Goal: Information Seeking & Learning: Learn about a topic

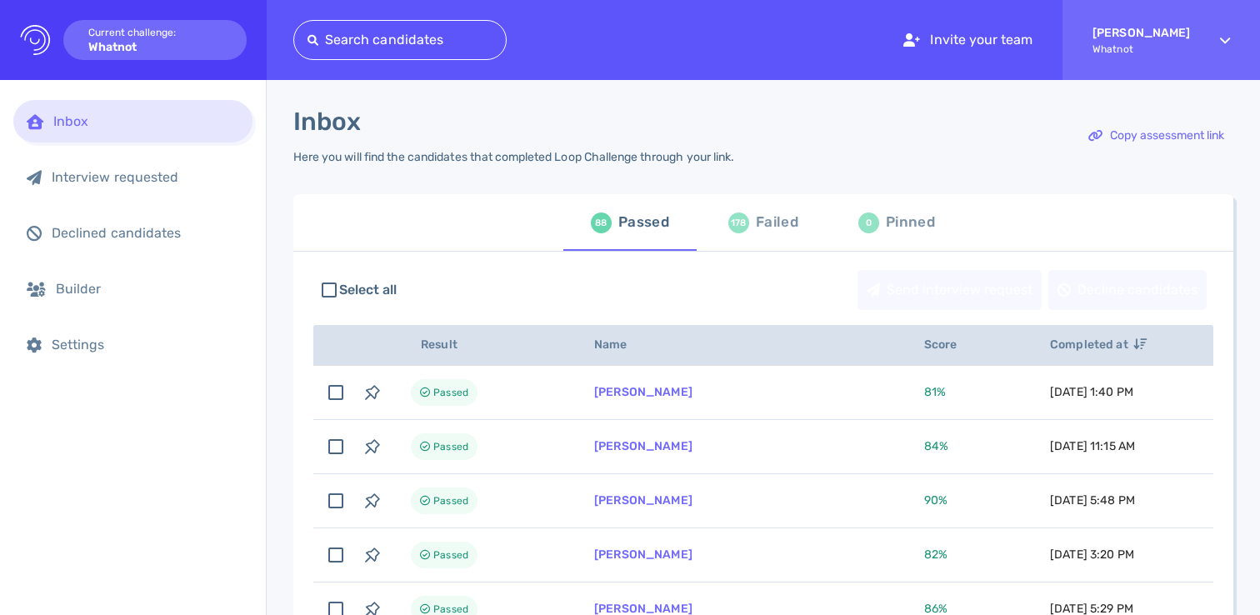
click at [756, 228] on div "Failed" at bounding box center [777, 222] width 42 height 25
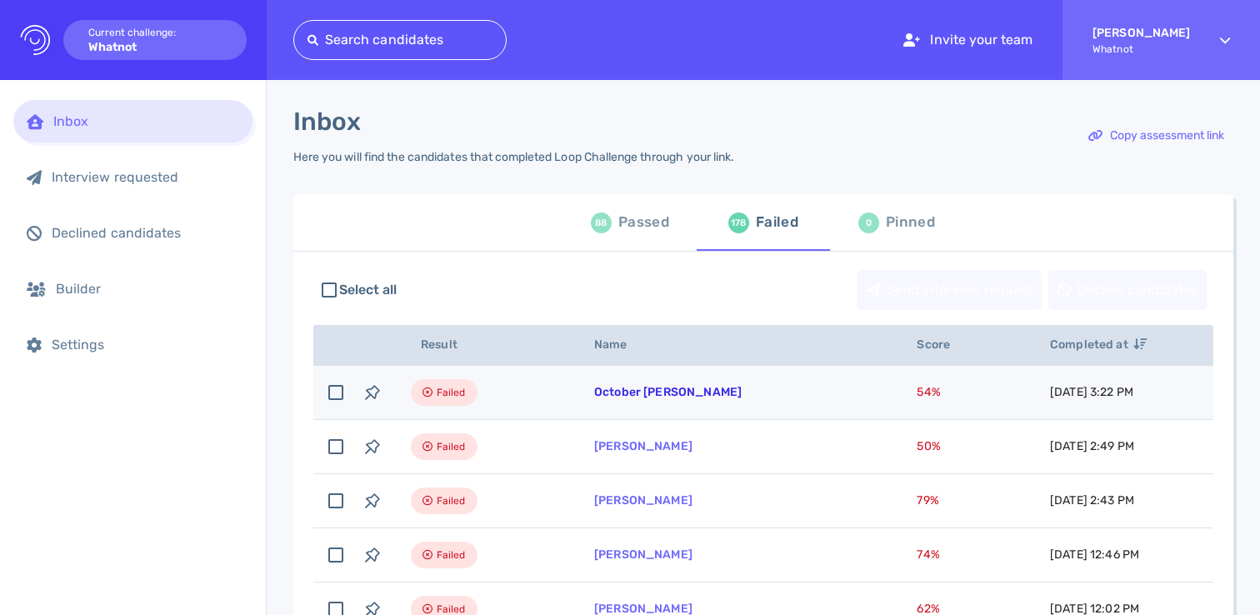
click at [606, 399] on link "October Lynn" at bounding box center [667, 392] width 147 height 14
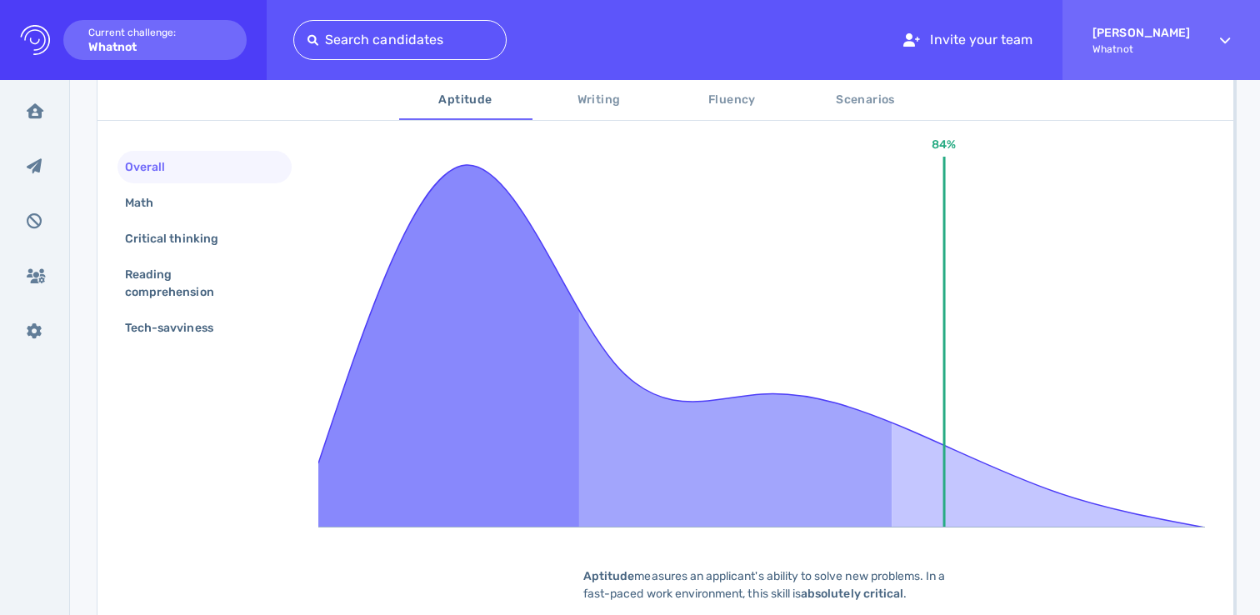
scroll to position [323, 0]
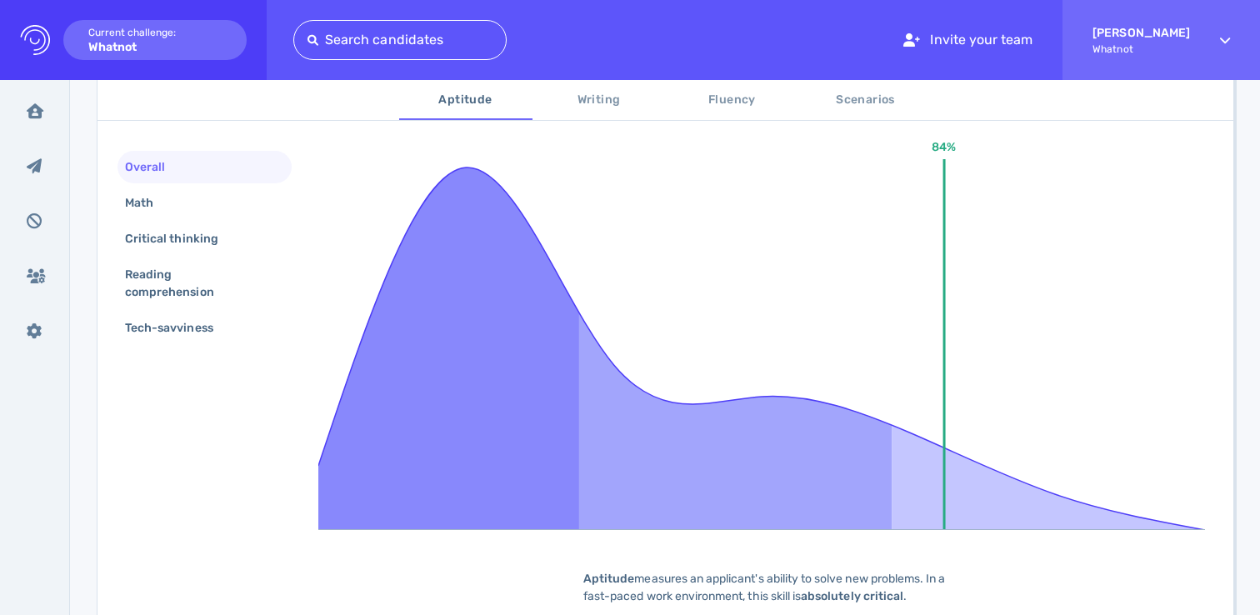
click at [583, 92] on span "Writing" at bounding box center [598, 100] width 113 height 21
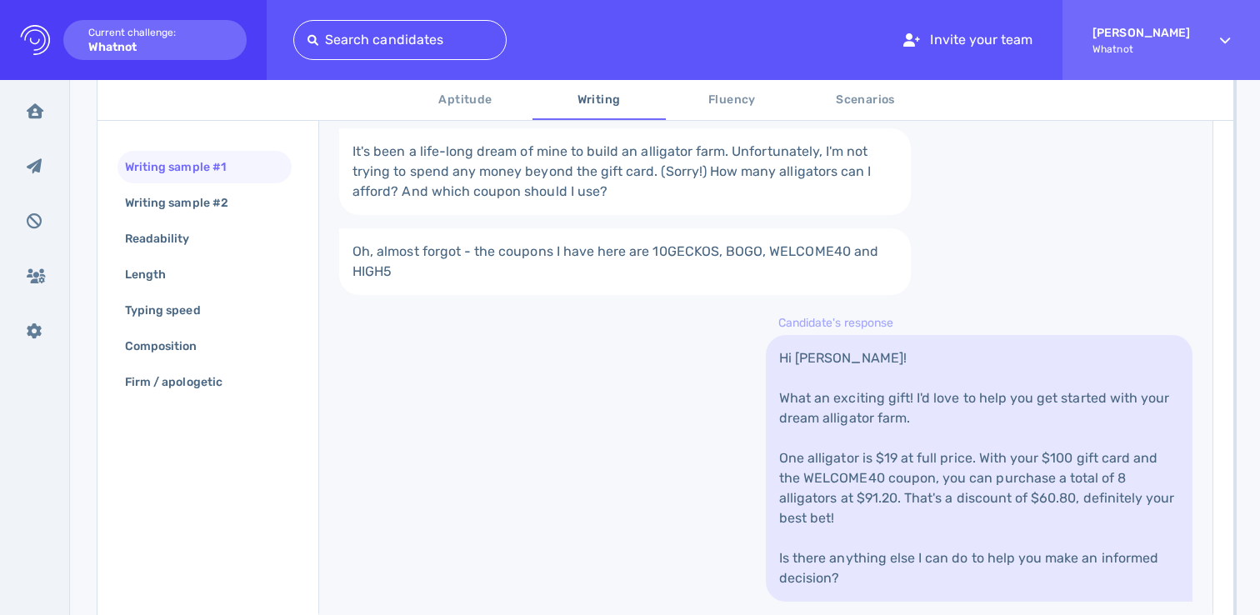
scroll to position [69, 0]
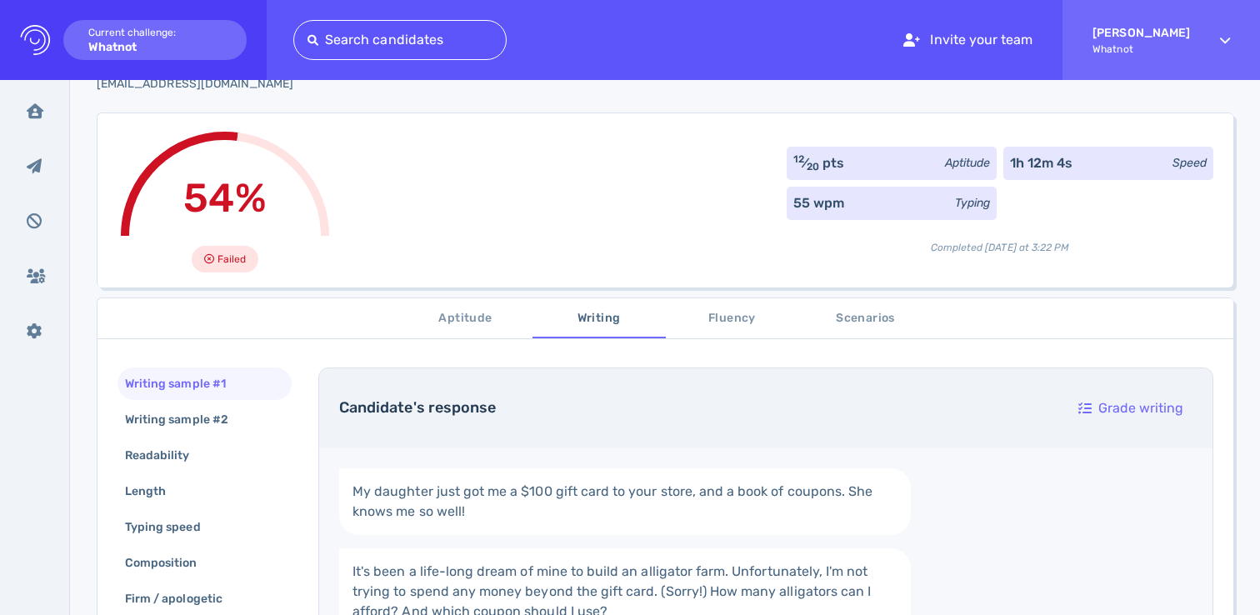
click at [869, 308] on span "Scenarios" at bounding box center [865, 318] width 113 height 21
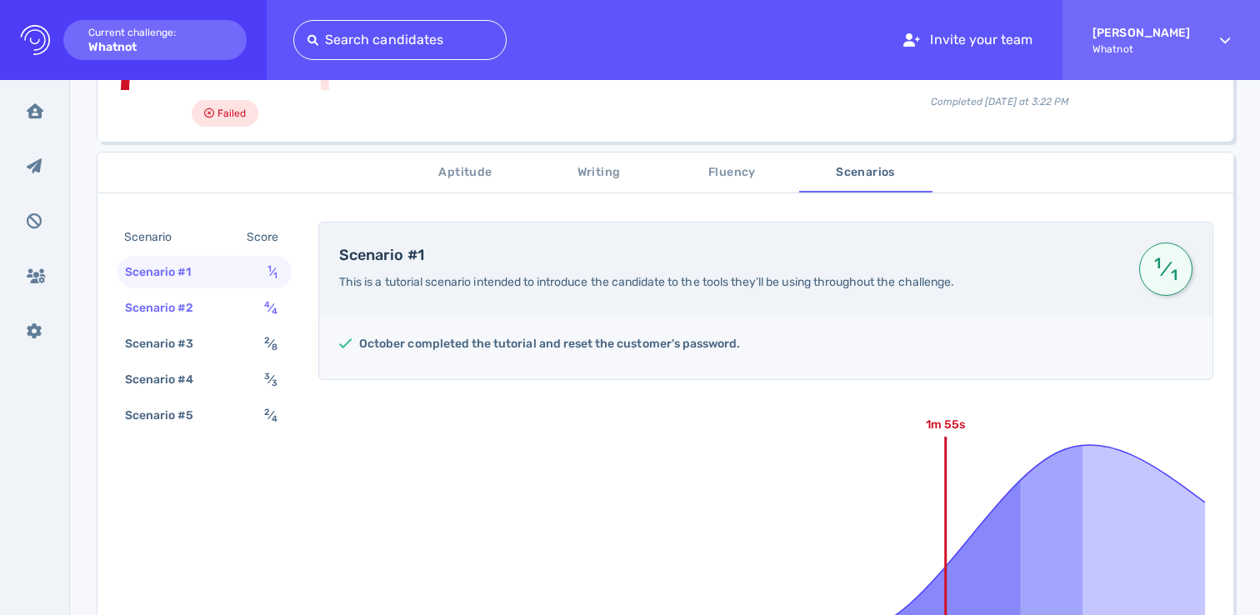
scroll to position [215, 0]
click at [227, 348] on div "Scenario #3 2 ⁄ 8" at bounding box center [204, 343] width 174 height 32
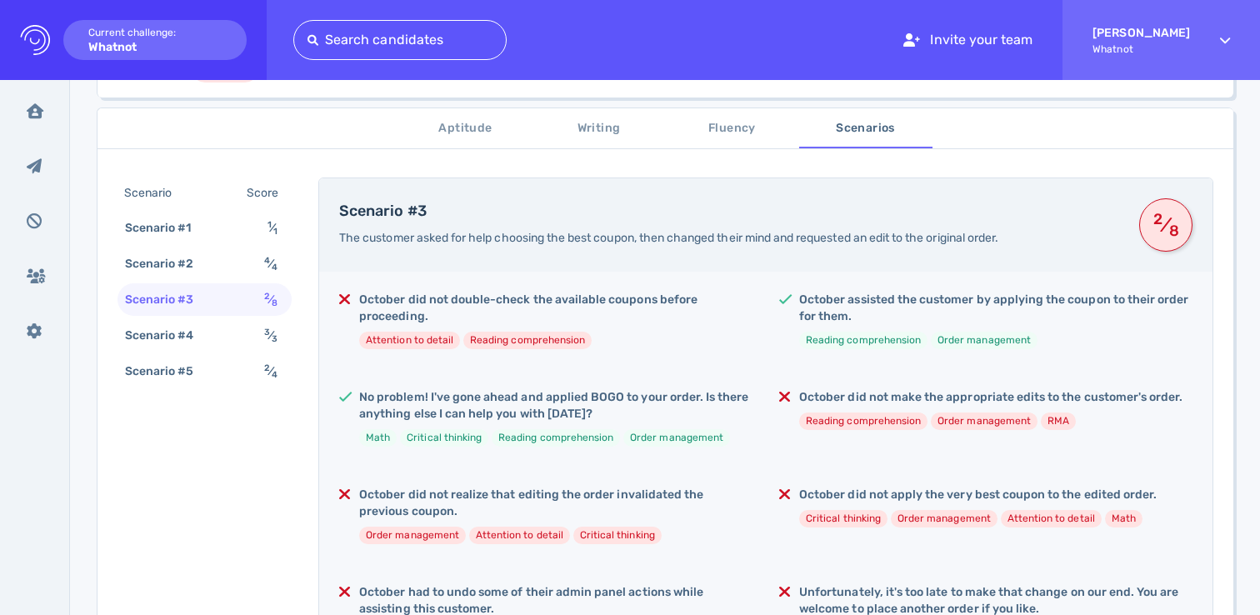
scroll to position [272, 0]
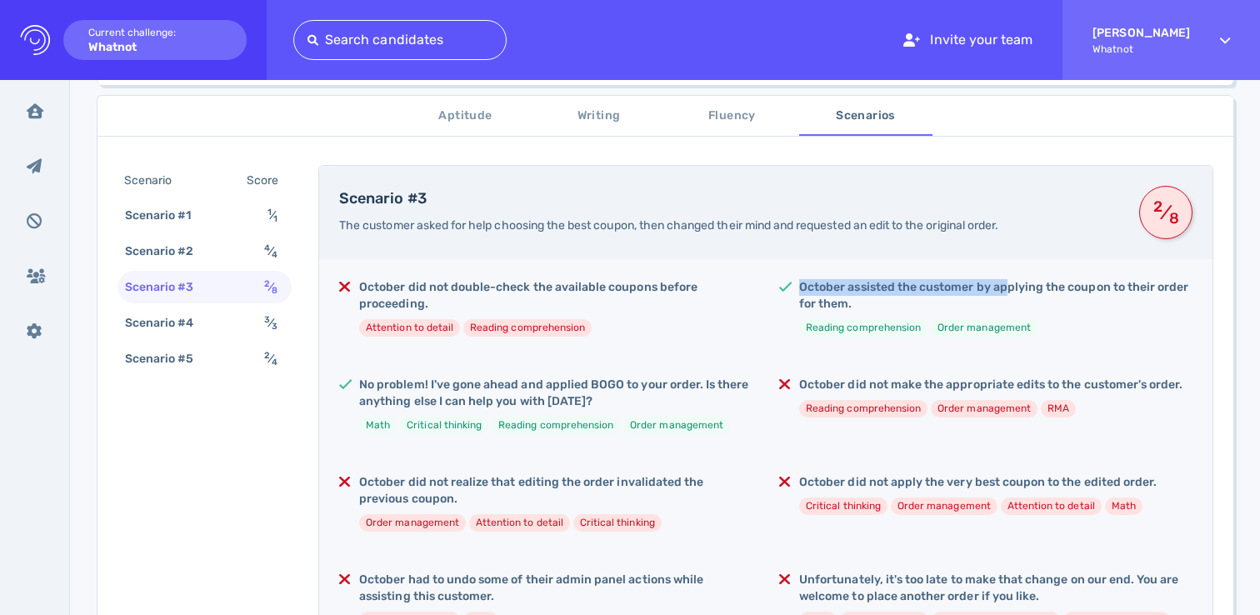
drag, startPoint x: 795, startPoint y: 287, endPoint x: 1002, endPoint y: 283, distance: 207.5
click at [1002, 283] on h5 "October assisted the customer by applying the coupon to their order for them." at bounding box center [995, 295] width 393 height 33
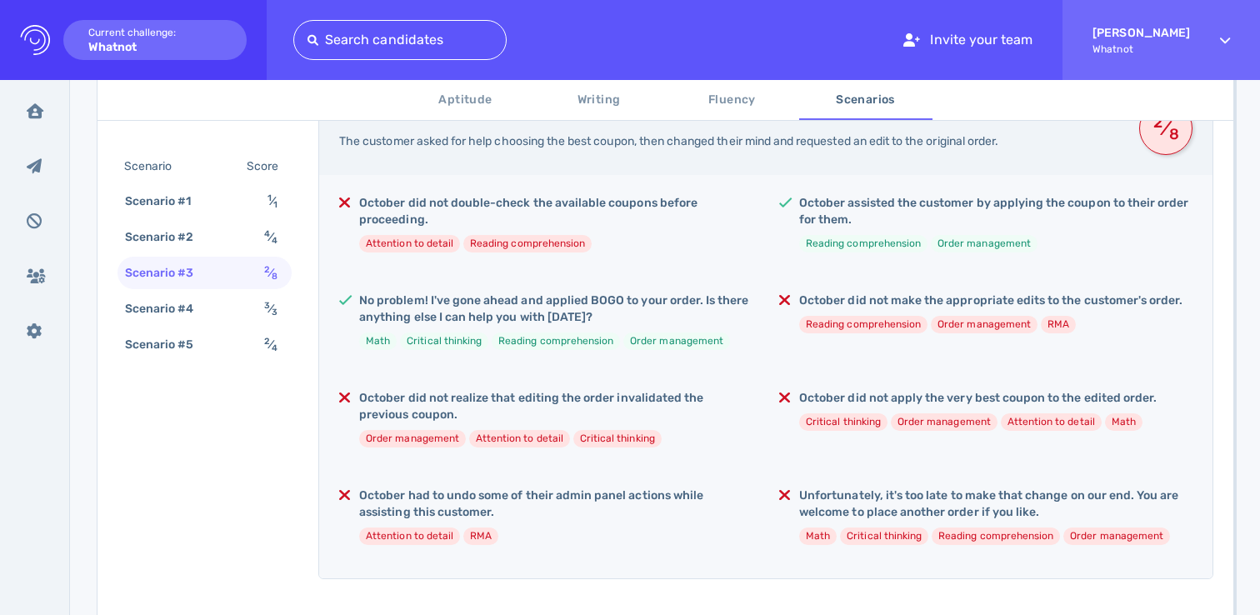
scroll to position [384, 0]
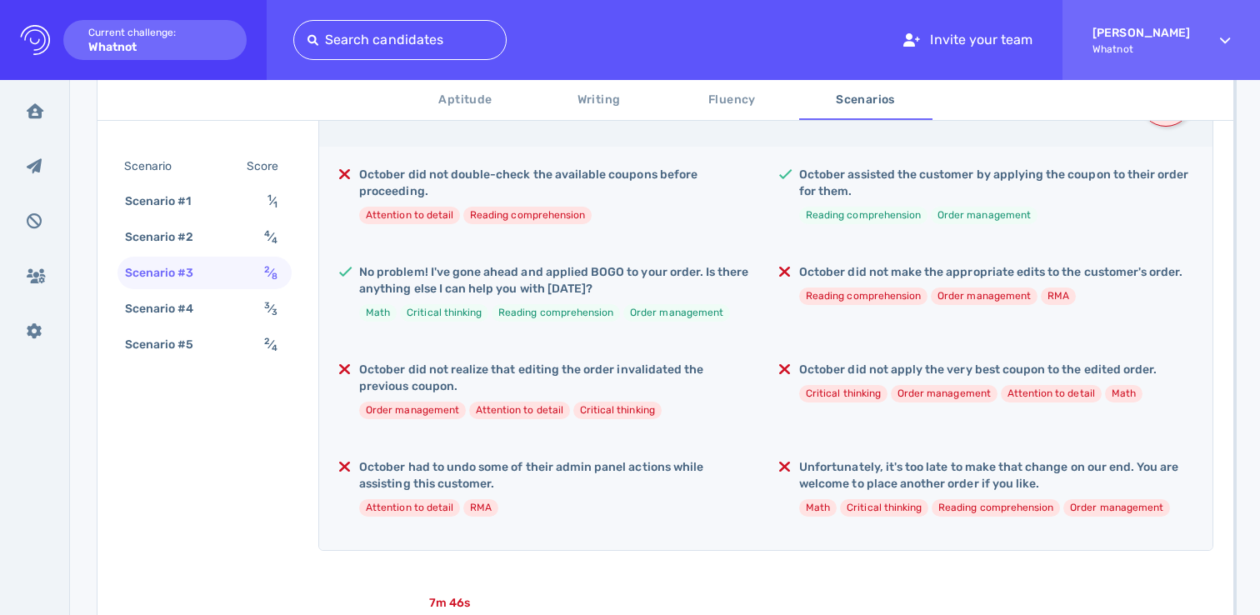
click at [388, 369] on h5 "October did not realize that editing the order invalidated the previous coupon." at bounding box center [555, 378] width 393 height 33
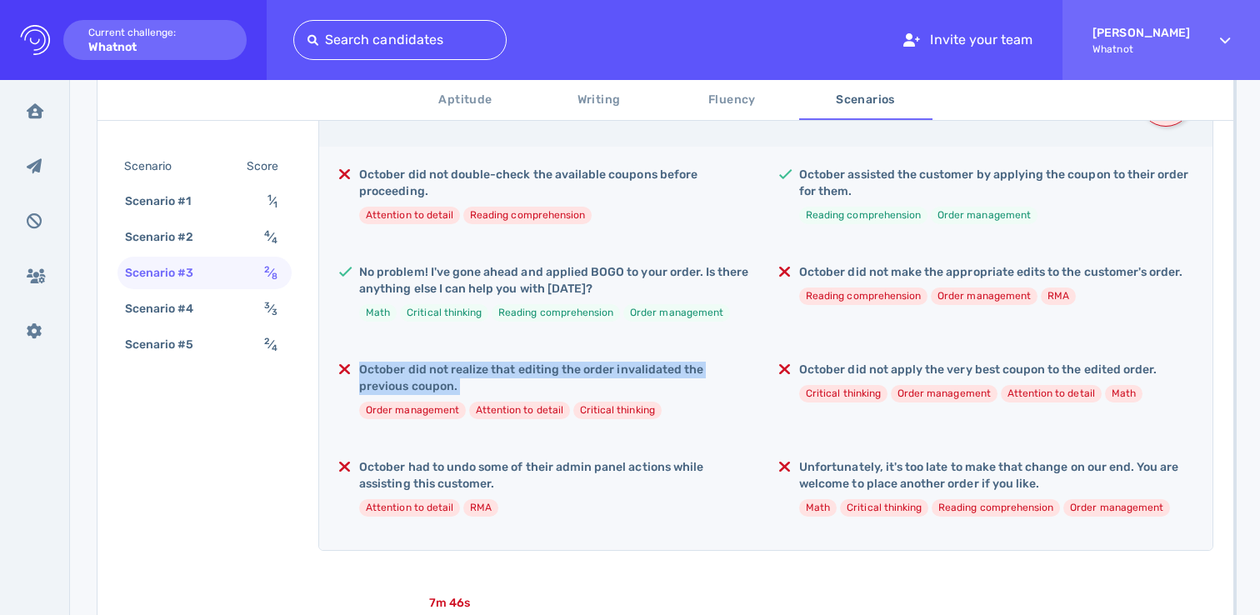
click at [388, 369] on h5 "October did not realize that editing the order invalidated the previous coupon." at bounding box center [555, 378] width 393 height 33
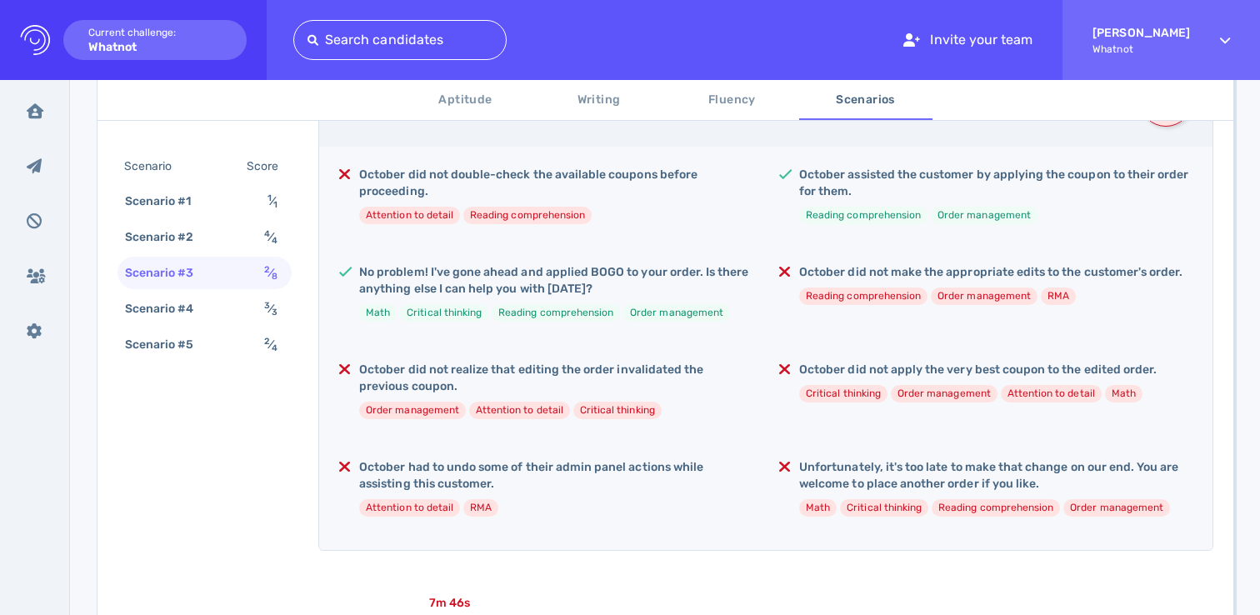
click at [862, 371] on h5 "October did not apply the very best coupon to the edited order." at bounding box center [977, 370] width 357 height 17
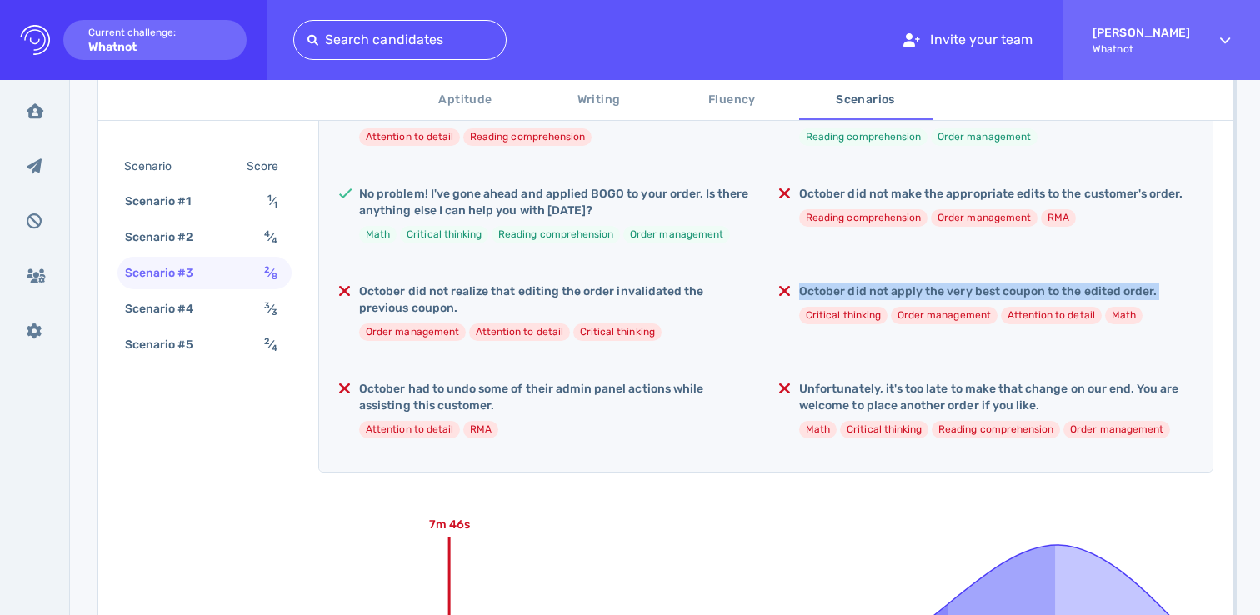
scroll to position [467, 0]
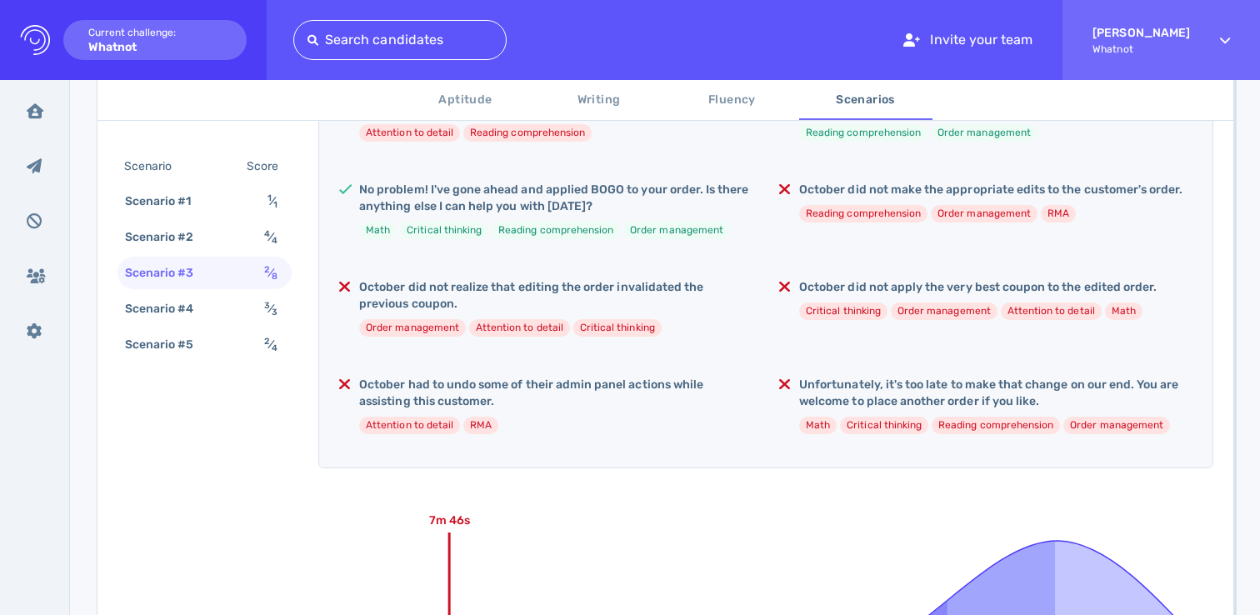
click at [482, 382] on h5 "October had to undo some of their admin panel actions while assisting this cust…" at bounding box center [555, 393] width 393 height 33
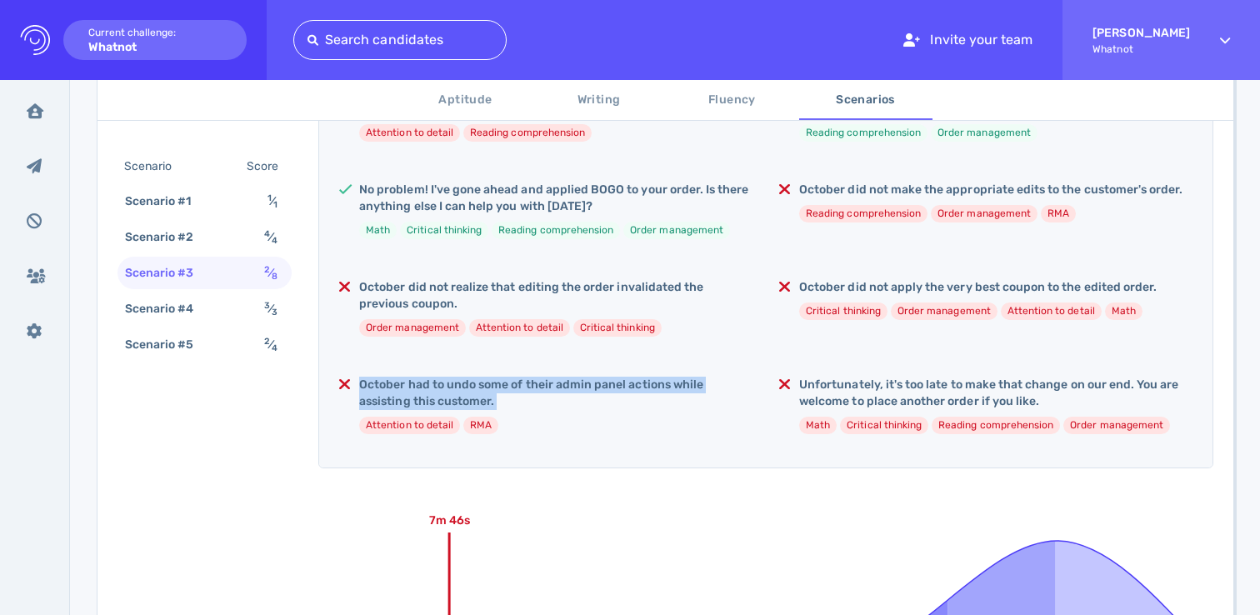
click at [482, 382] on h5 "October had to undo some of their admin panel actions while assisting this cust…" at bounding box center [555, 393] width 393 height 33
click at [640, 407] on h5 "October had to undo some of their admin panel actions while assisting this cust…" at bounding box center [555, 393] width 393 height 33
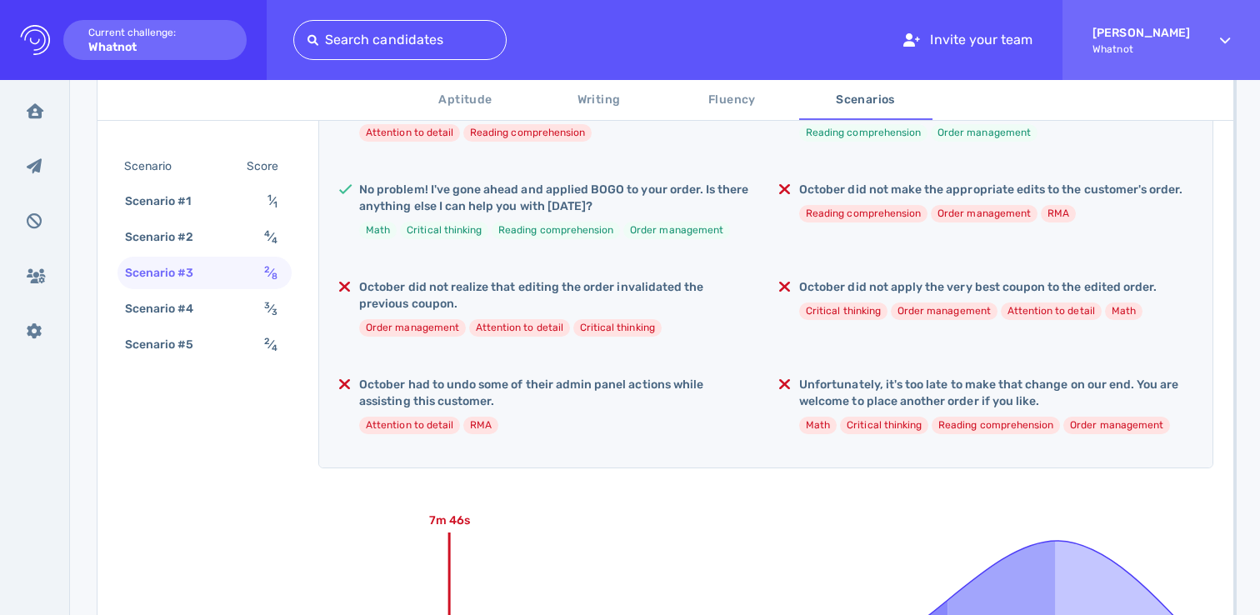
click at [588, 389] on h5 "October had to undo some of their admin panel actions while assisting this cust…" at bounding box center [555, 393] width 393 height 33
click at [632, 422] on ul "Attention to detail RMA" at bounding box center [555, 425] width 393 height 17
click at [860, 392] on h5 "Unfortunately, it's too late to make that change on our end. You are welcome to…" at bounding box center [995, 393] width 393 height 33
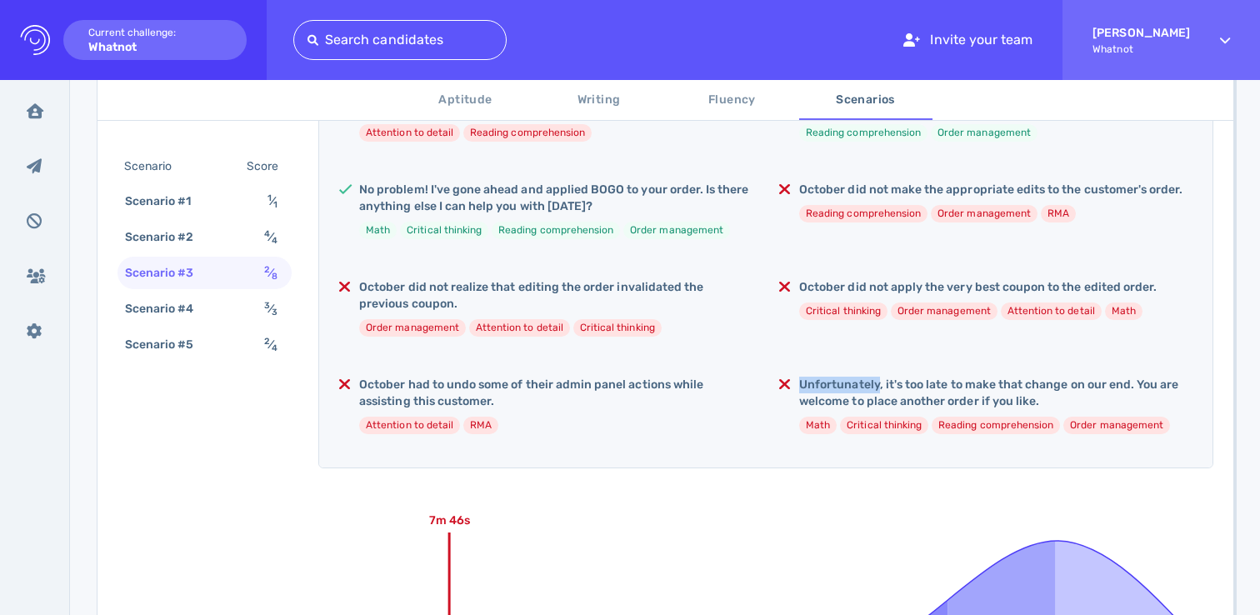
click at [860, 392] on h5 "Unfortunately, it's too late to make that change on our end. You are welcome to…" at bounding box center [995, 393] width 393 height 33
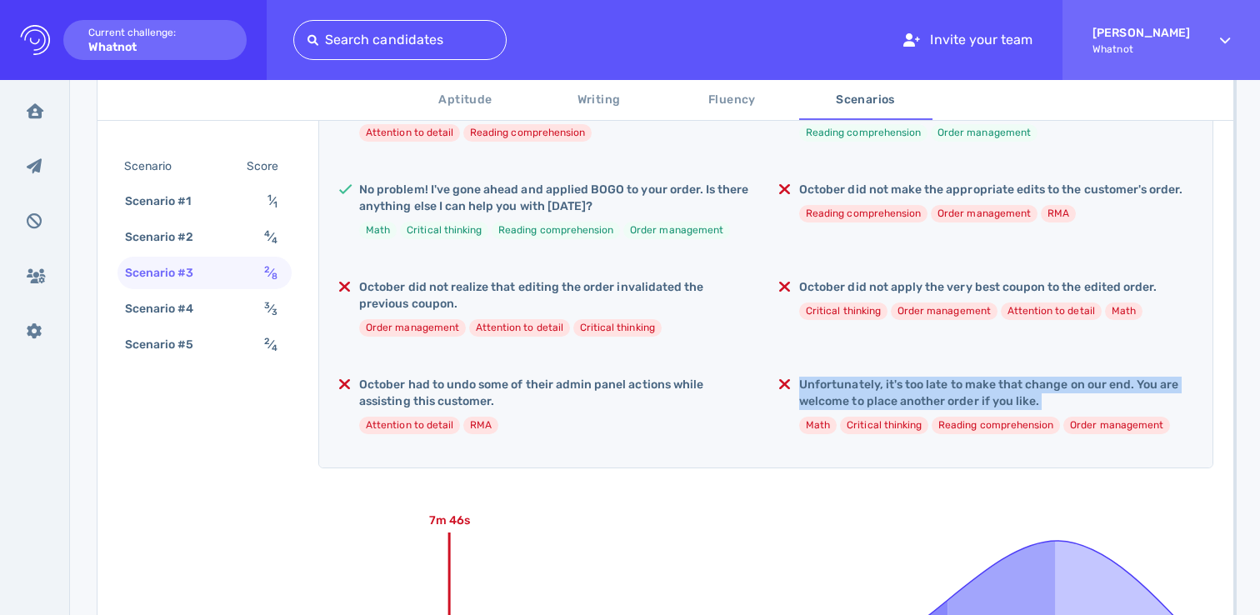
click at [860, 392] on h5 "Unfortunately, it's too late to make that change on our end. You are welcome to…" at bounding box center [995, 393] width 393 height 33
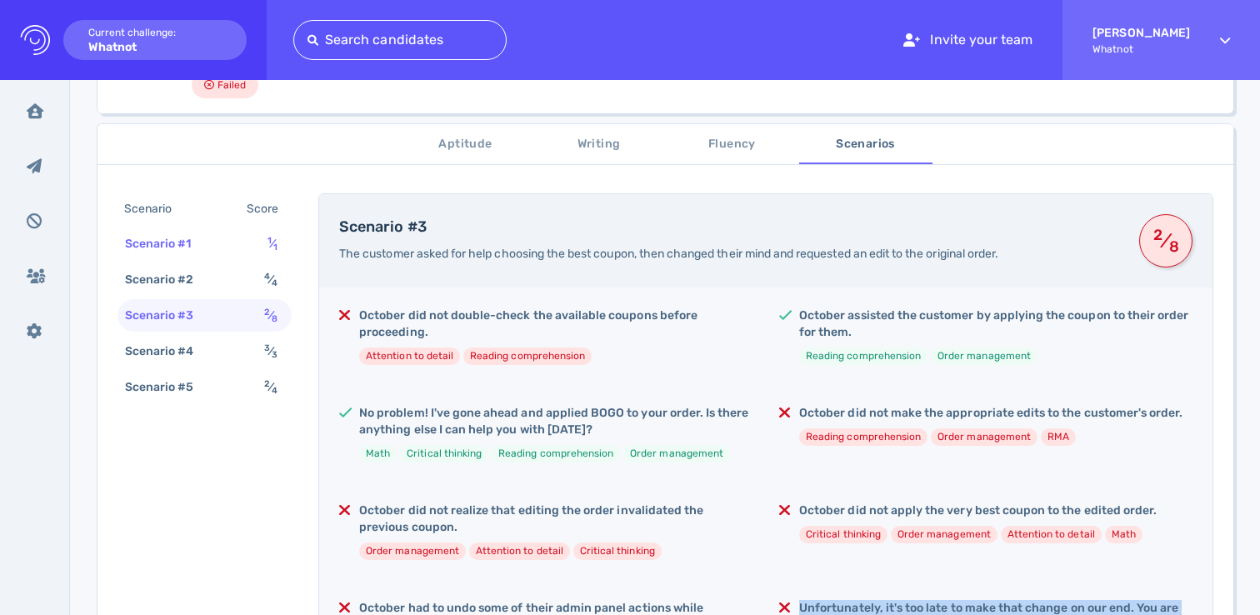
scroll to position [240, 0]
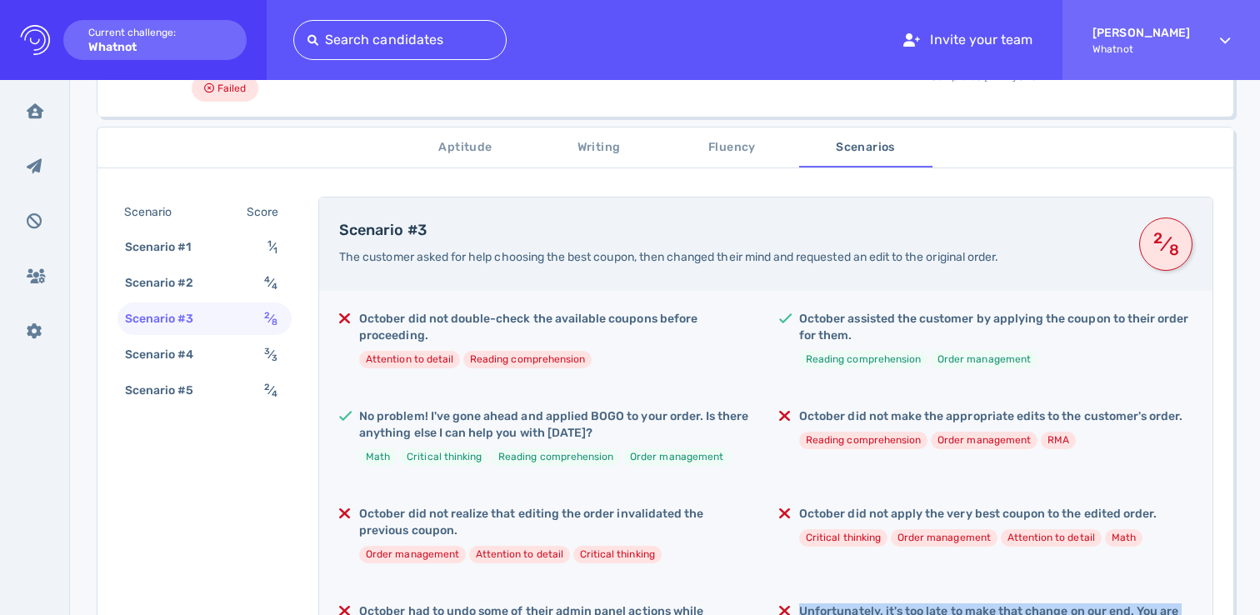
click at [612, 142] on span "Writing" at bounding box center [598, 147] width 113 height 21
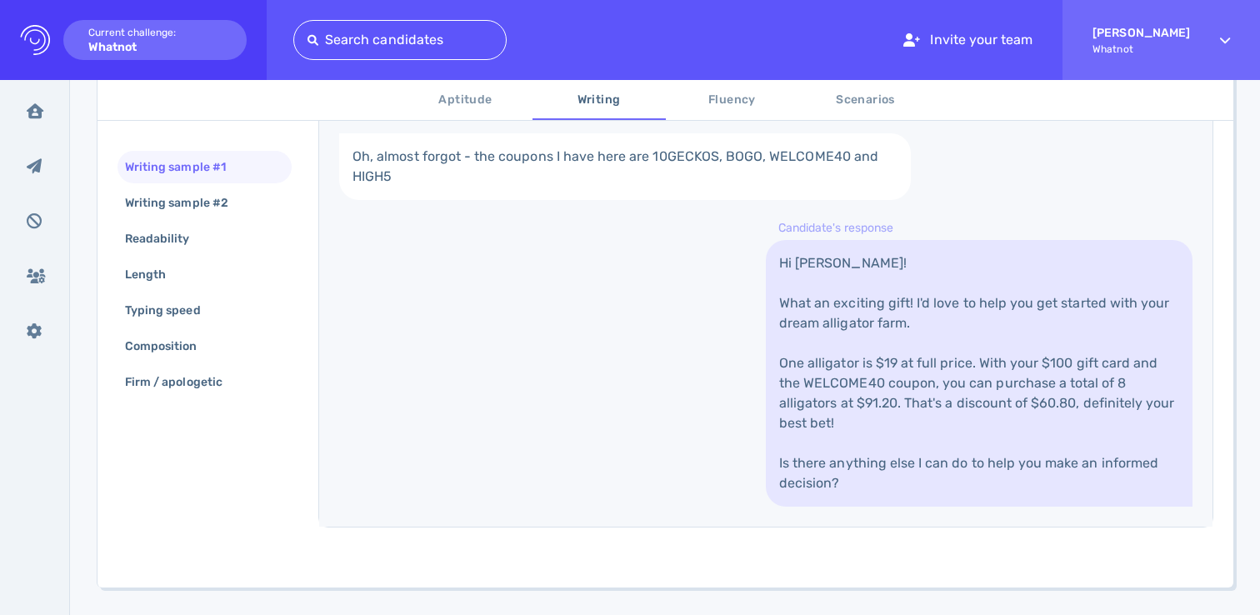
scroll to position [603, 0]
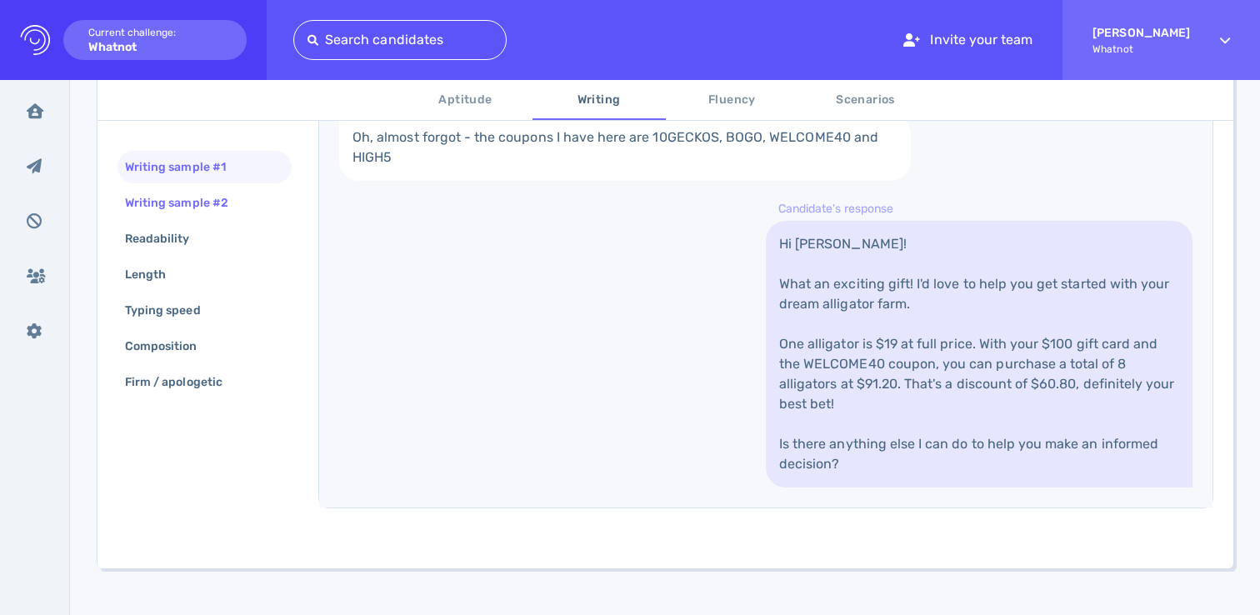
click at [152, 203] on div "Writing sample #2" at bounding box center [185, 203] width 127 height 24
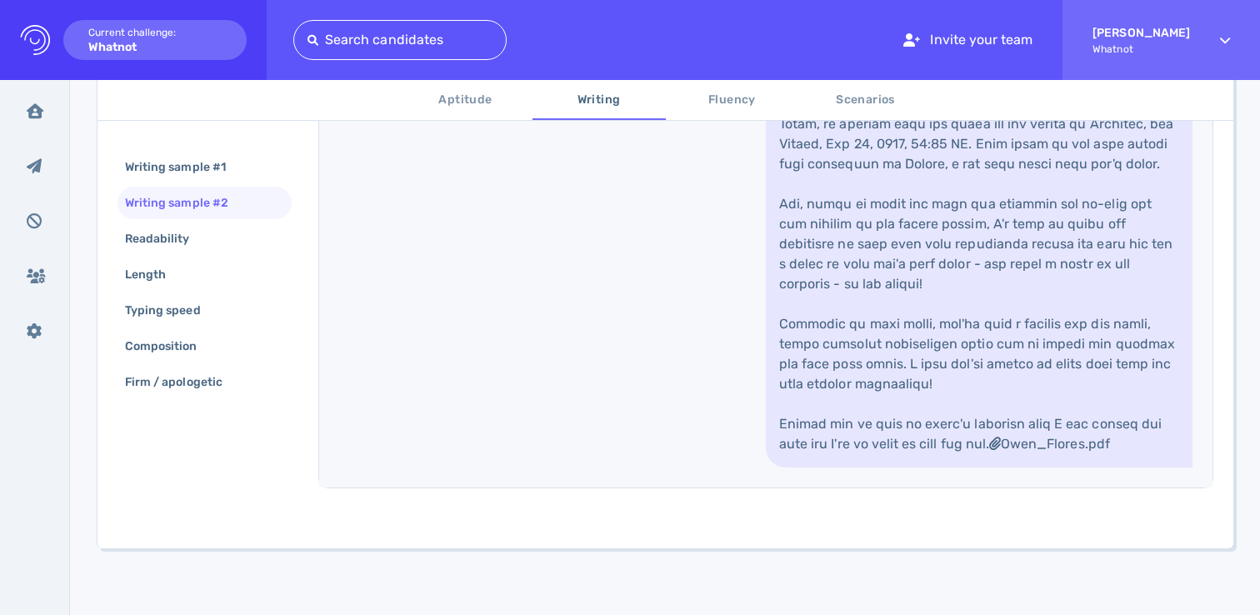
scroll to position [1051, 0]
drag, startPoint x: 786, startPoint y: 256, endPoint x: 1052, endPoint y: 259, distance: 265.8
click at [1052, 259] on link "Owen_Flores.pdf" at bounding box center [979, 204] width 427 height 527
click at [1030, 313] on link "Owen_Flores.pdf" at bounding box center [979, 204] width 427 height 527
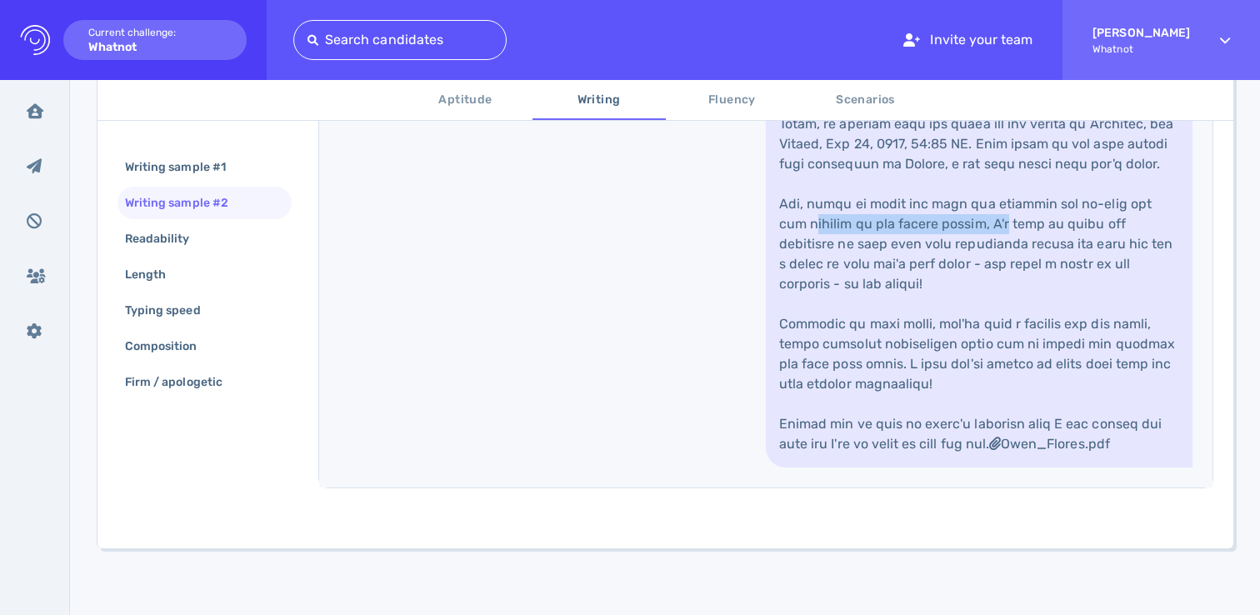
drag, startPoint x: 776, startPoint y: 277, endPoint x: 967, endPoint y: 277, distance: 190.8
click at [967, 277] on link "Owen_Flores.pdf" at bounding box center [979, 204] width 427 height 527
drag, startPoint x: 967, startPoint y: 277, endPoint x: 932, endPoint y: 339, distance: 71.2
click at [967, 277] on link "Owen_Flores.pdf" at bounding box center [979, 204] width 427 height 527
click at [932, 339] on link "Owen_Flores.pdf" at bounding box center [979, 204] width 427 height 527
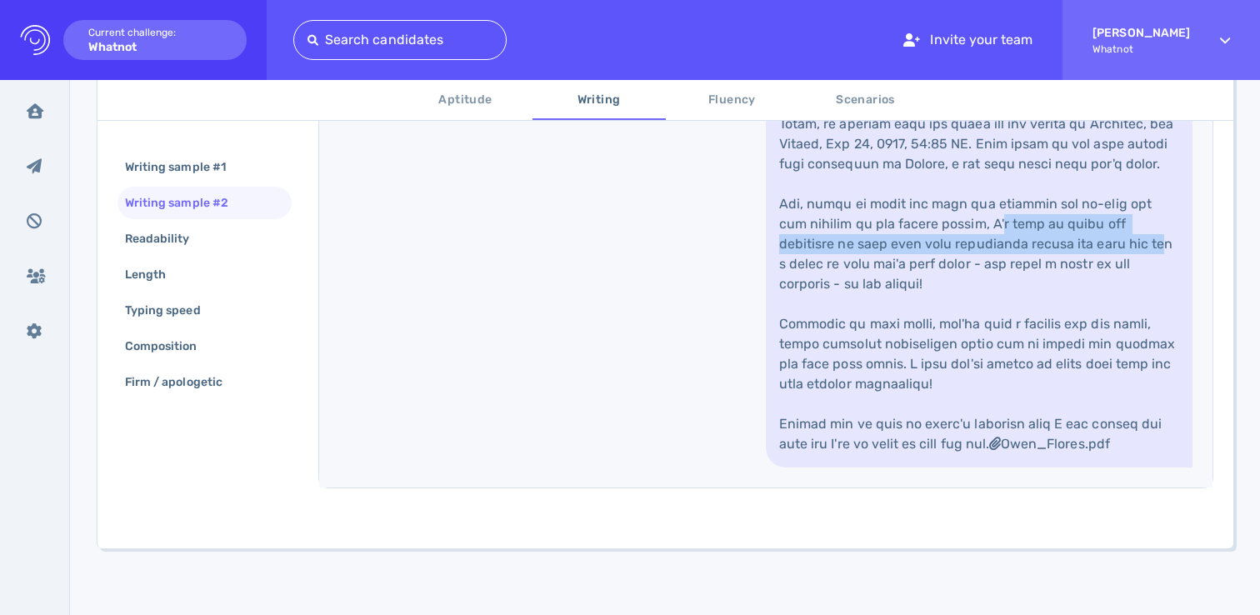
drag, startPoint x: 1052, startPoint y: 285, endPoint x: 1072, endPoint y: 293, distance: 22.4
click at [1072, 293] on link "Owen_Flores.pdf" at bounding box center [979, 204] width 427 height 527
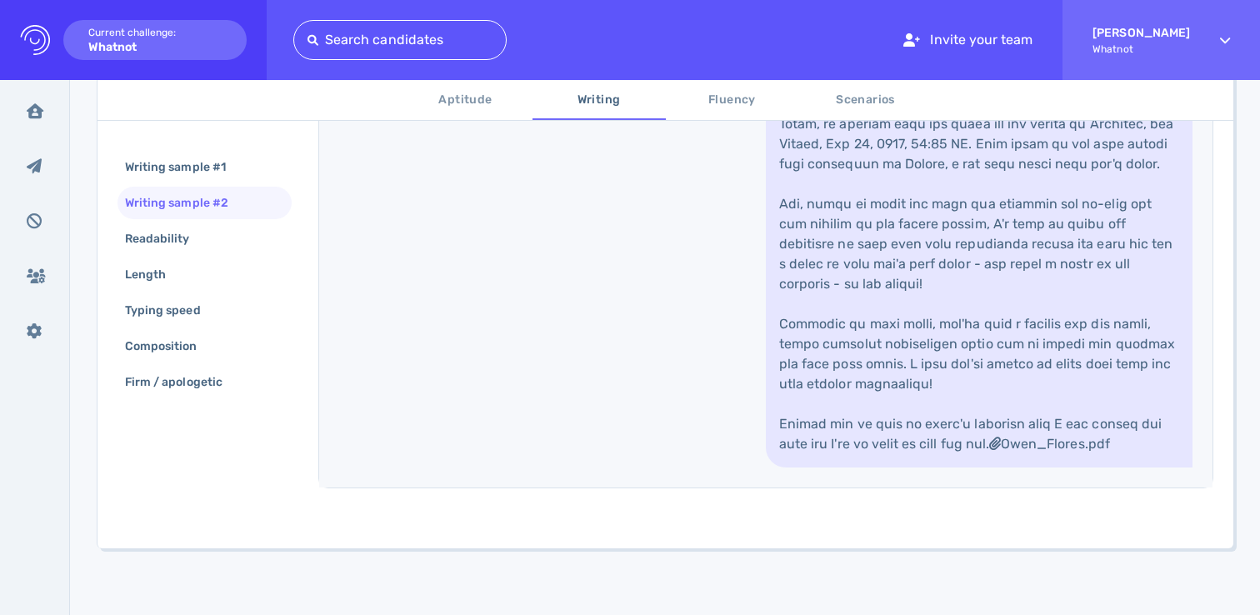
drag, startPoint x: 1072, startPoint y: 293, endPoint x: 1068, endPoint y: 317, distance: 24.5
click at [1072, 307] on link "Owen_Flores.pdf" at bounding box center [979, 204] width 427 height 527
drag, startPoint x: 1067, startPoint y: 319, endPoint x: 982, endPoint y: 371, distance: 100.2
click at [1067, 319] on link "Owen_Flores.pdf" at bounding box center [979, 204] width 427 height 527
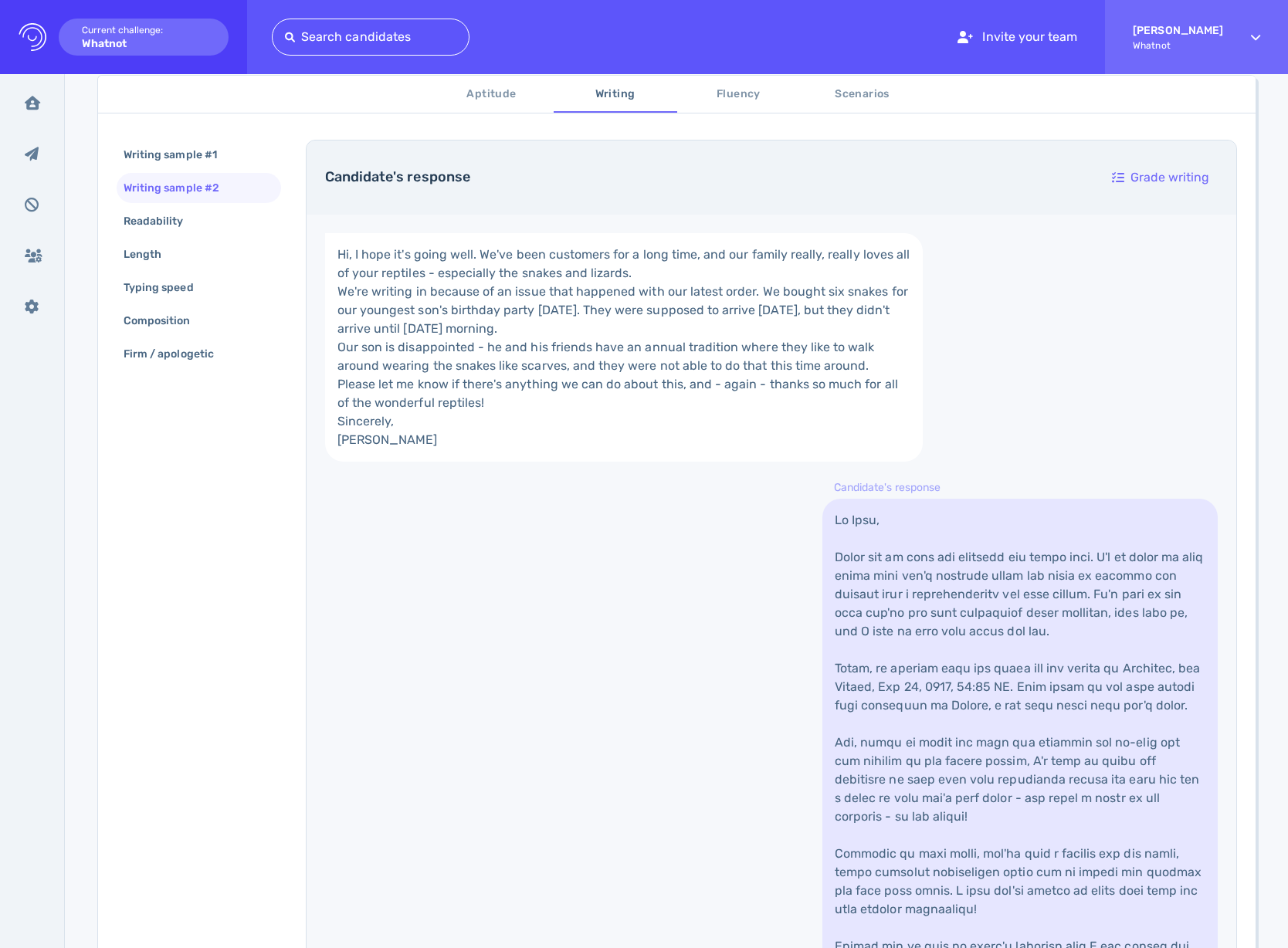
scroll to position [265, 0]
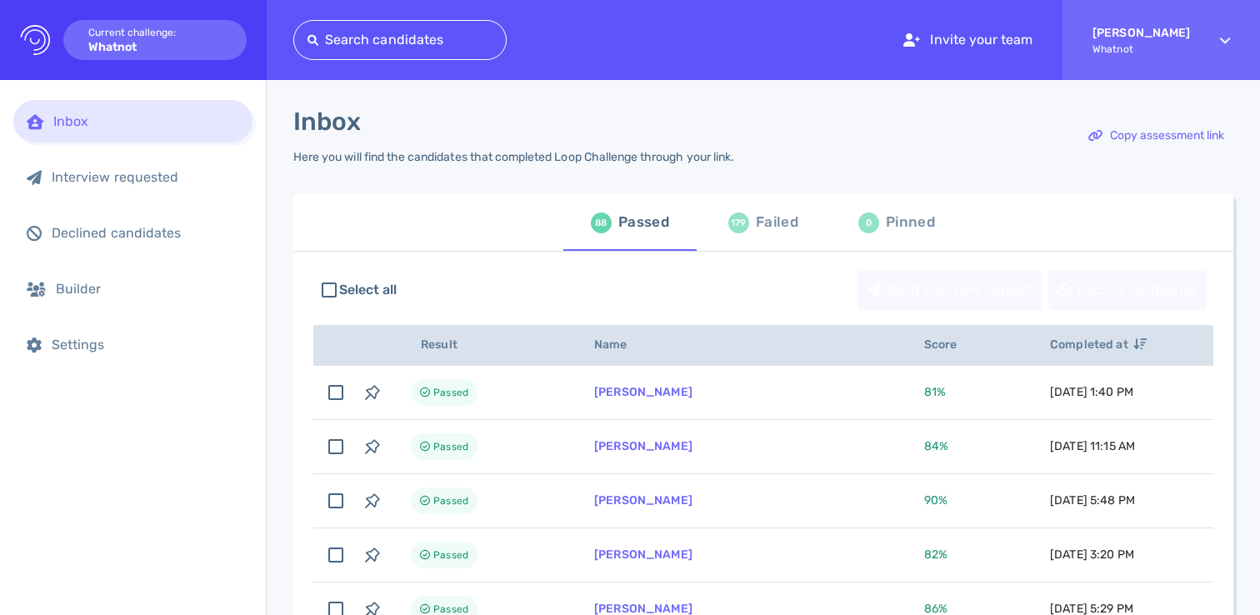
click at [762, 222] on div "Failed" at bounding box center [777, 222] width 42 height 25
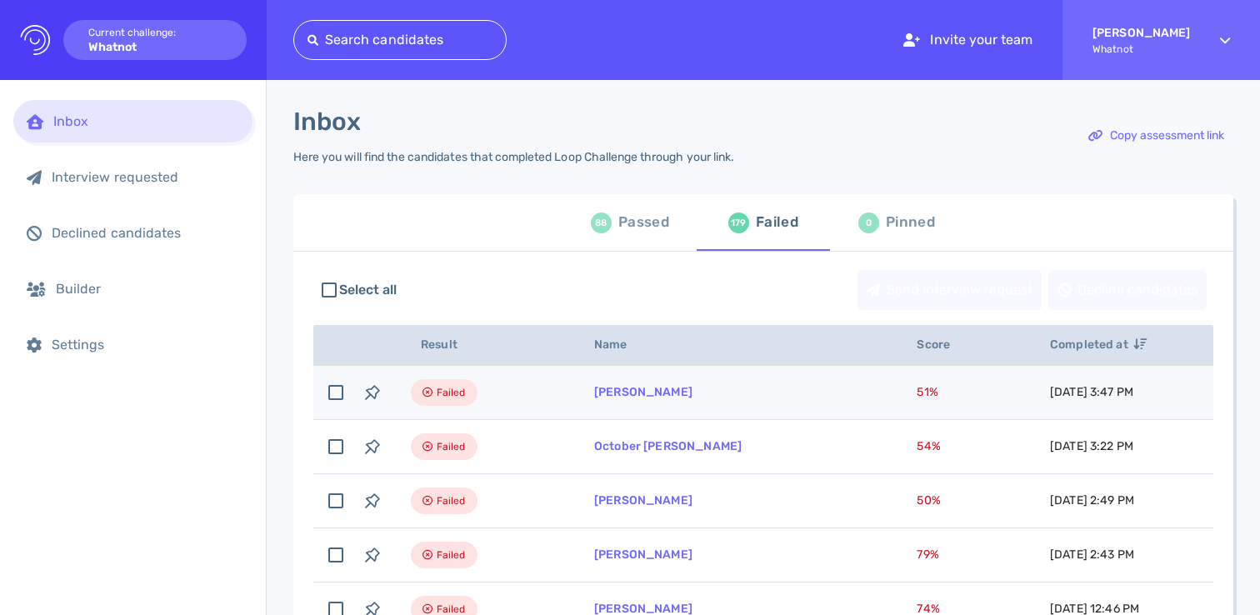
click at [782, 392] on td "[PERSON_NAME]" at bounding box center [735, 393] width 322 height 54
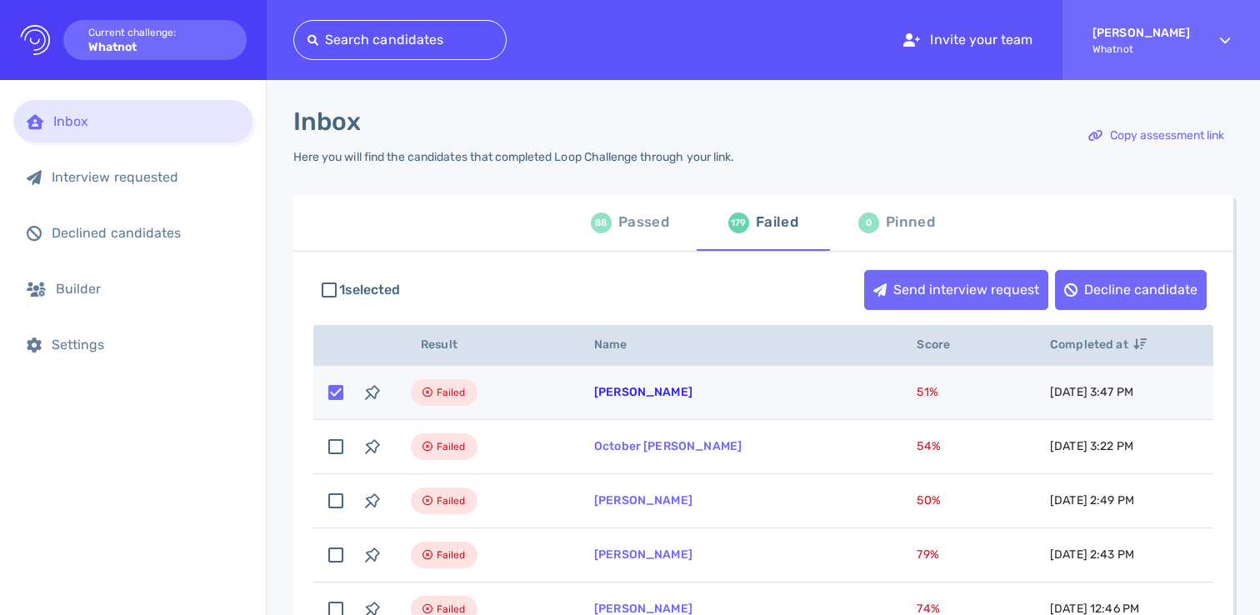
click at [650, 396] on link "[PERSON_NAME]" at bounding box center [643, 392] width 98 height 14
click at [344, 394] on input "checkbox" at bounding box center [335, 392] width 37 height 37
checkbox input "false"
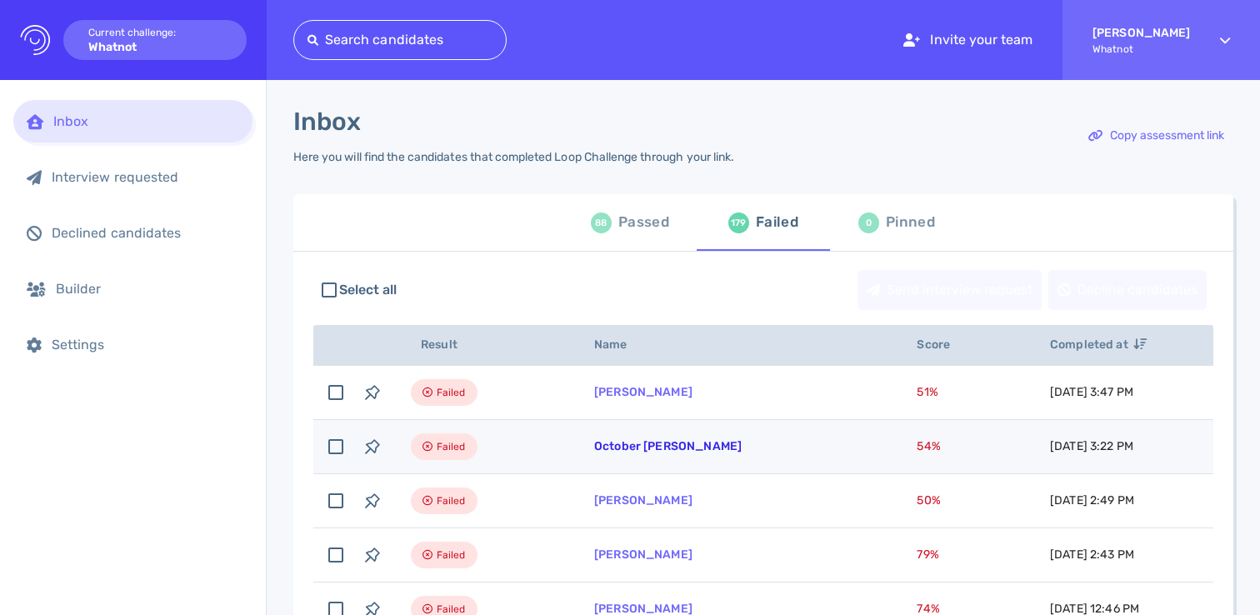
click at [647, 451] on link "October [PERSON_NAME]" at bounding box center [667, 446] width 147 height 14
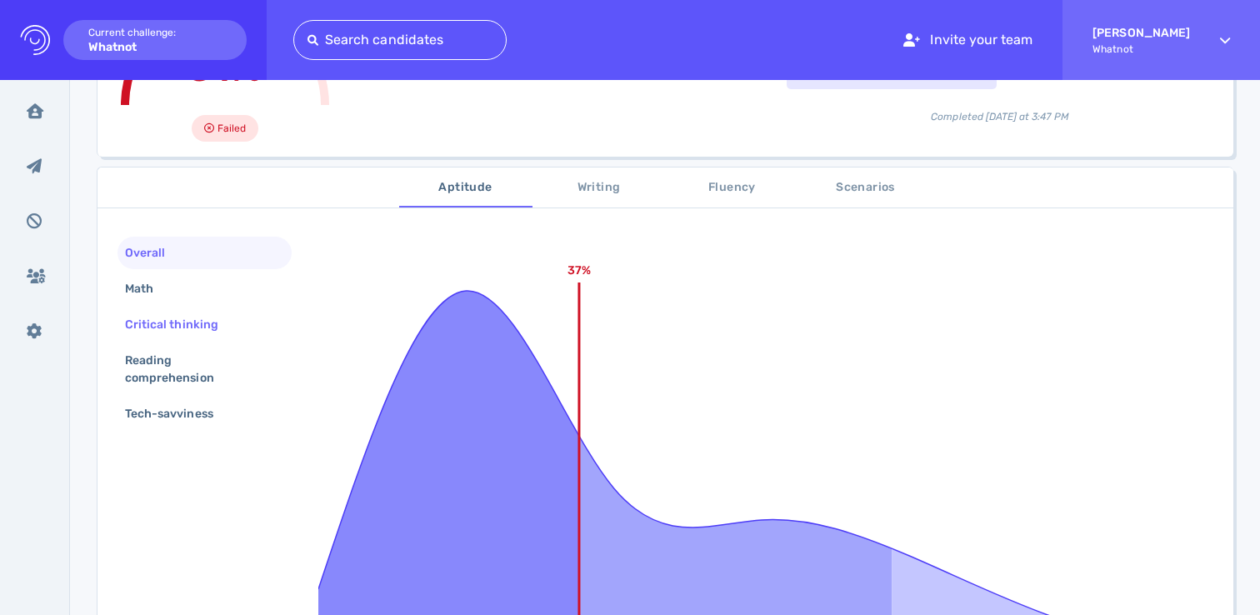
scroll to position [240, 0]
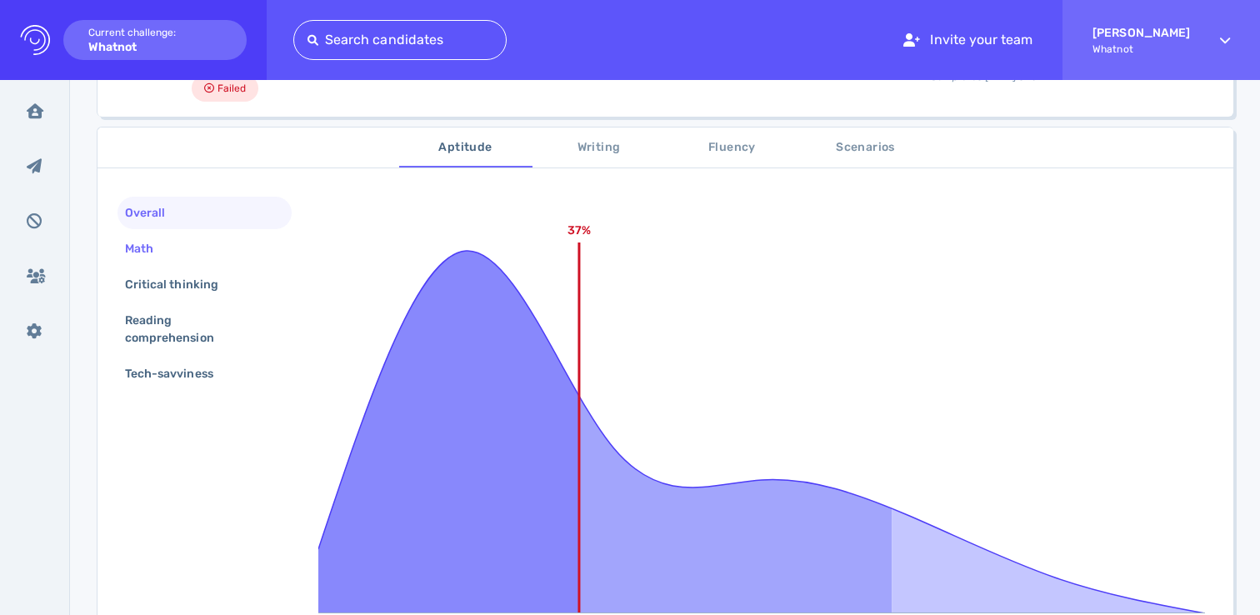
click at [171, 242] on div "Math" at bounding box center [148, 249] width 52 height 24
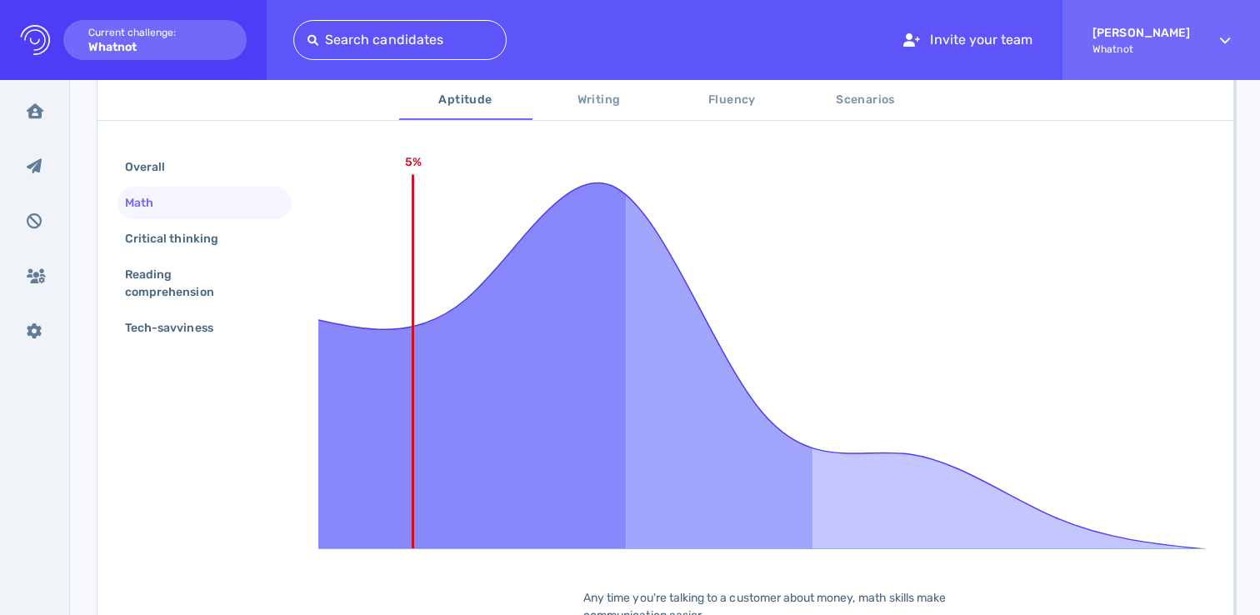
scroll to position [0, 0]
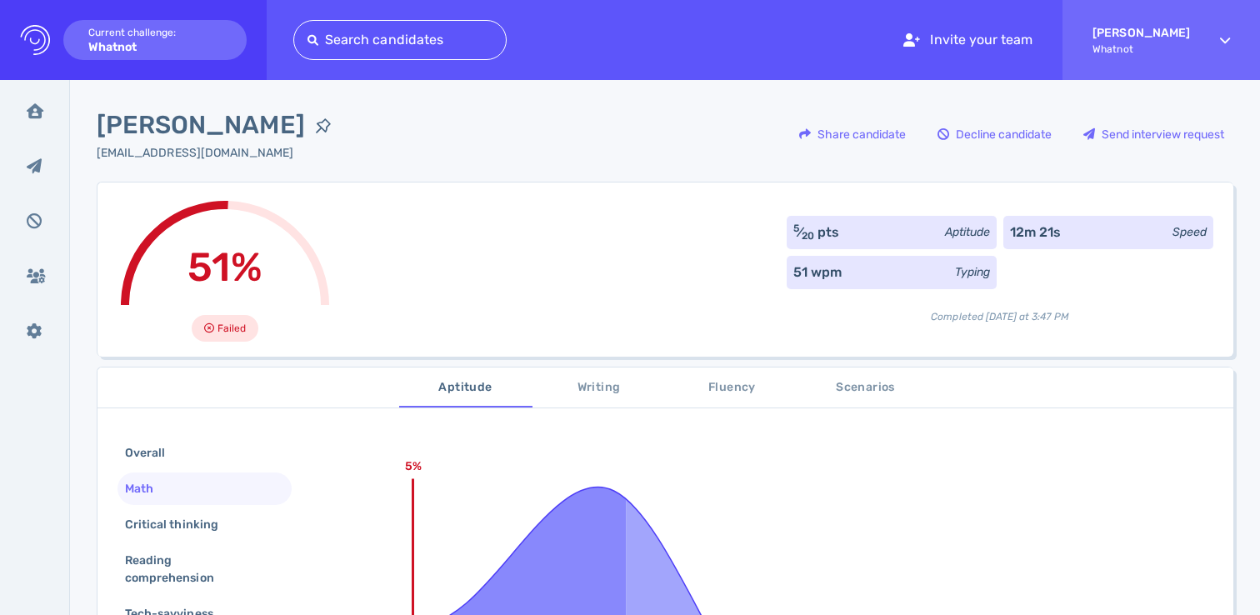
click at [860, 392] on span "Scenarios" at bounding box center [865, 387] width 113 height 21
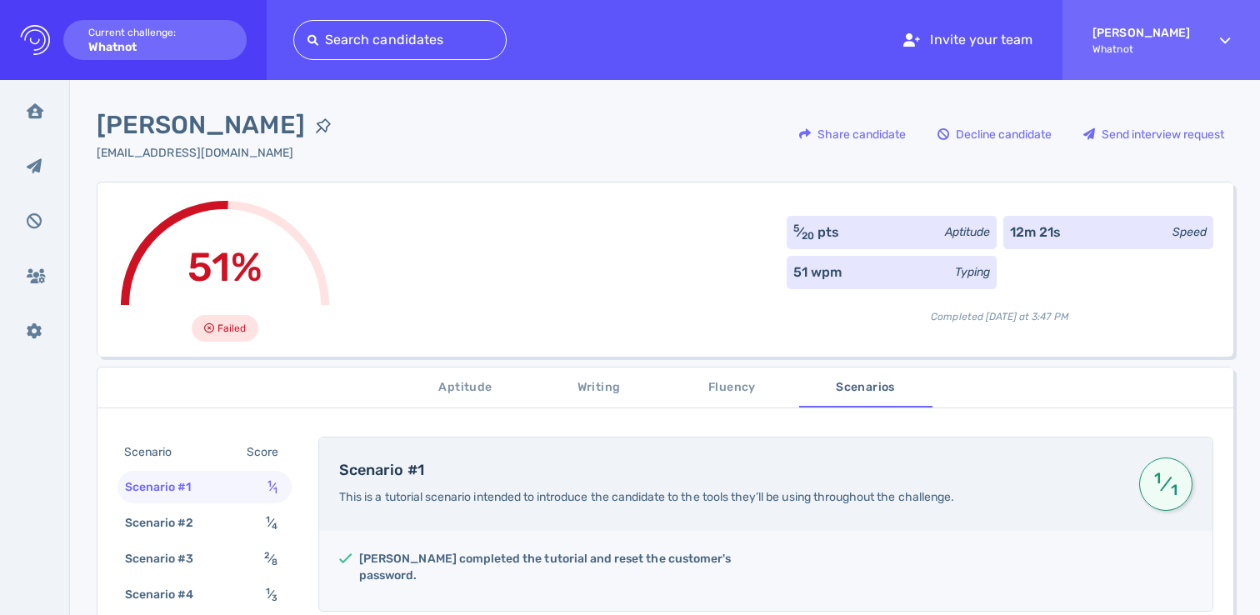
scroll to position [326, 0]
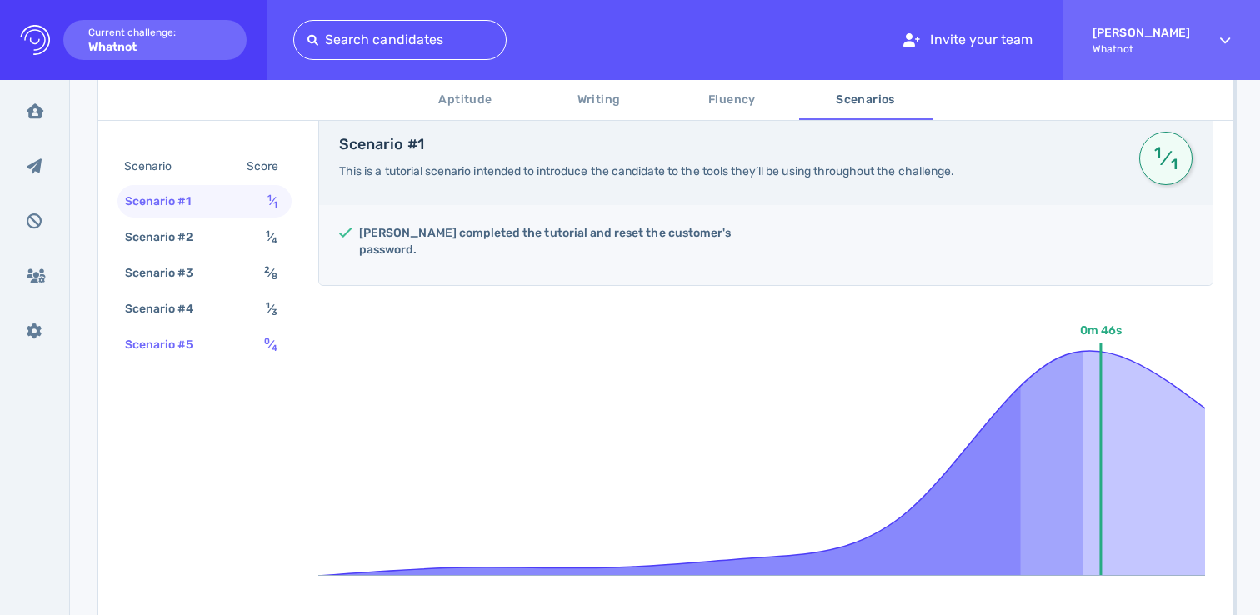
click at [231, 349] on div "Scenario #5 0 ⁄ 4" at bounding box center [204, 344] width 174 height 32
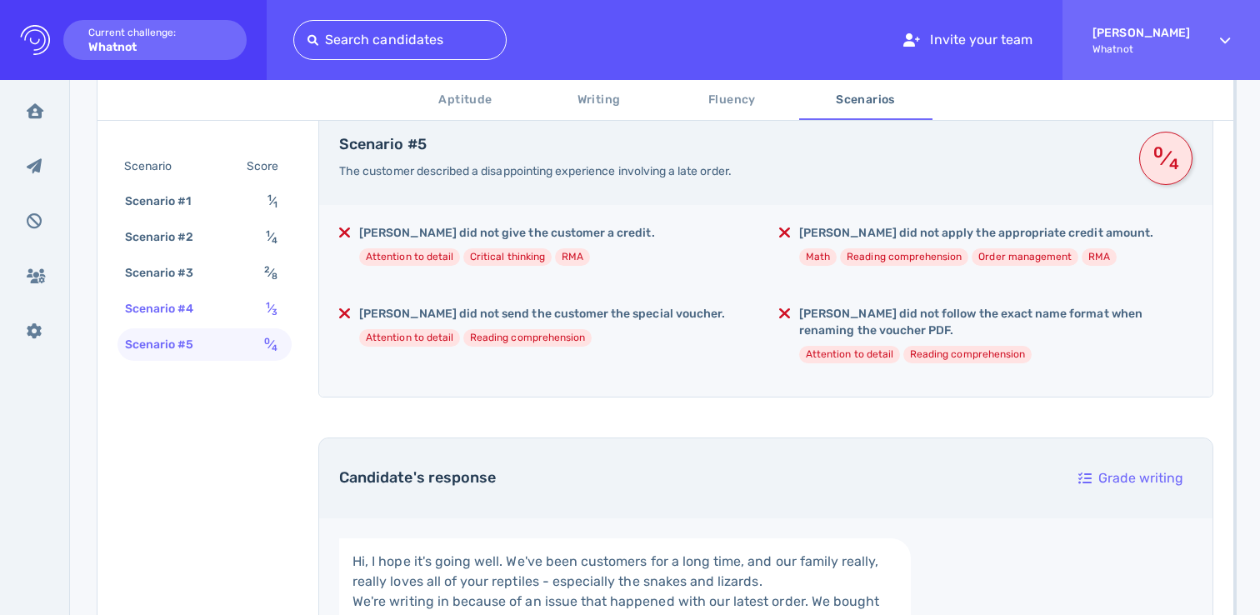
click at [247, 320] on div "Scenario #4 1 ⁄ 3" at bounding box center [204, 308] width 174 height 32
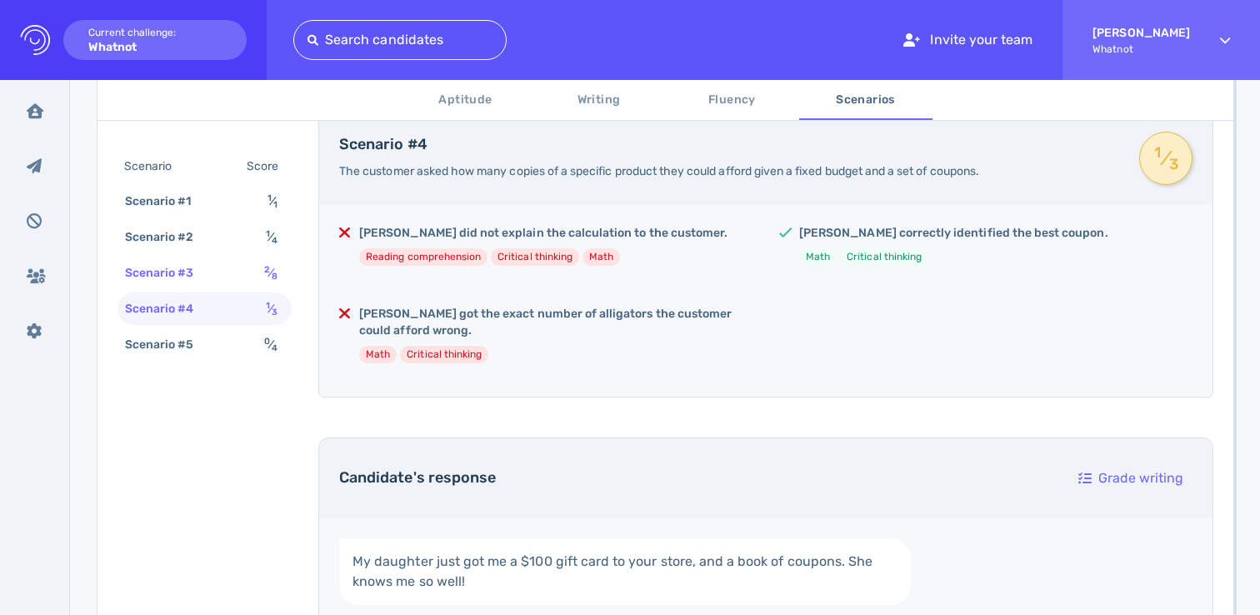
click at [257, 282] on div "Scenario #3 2 ⁄ 8" at bounding box center [204, 273] width 174 height 32
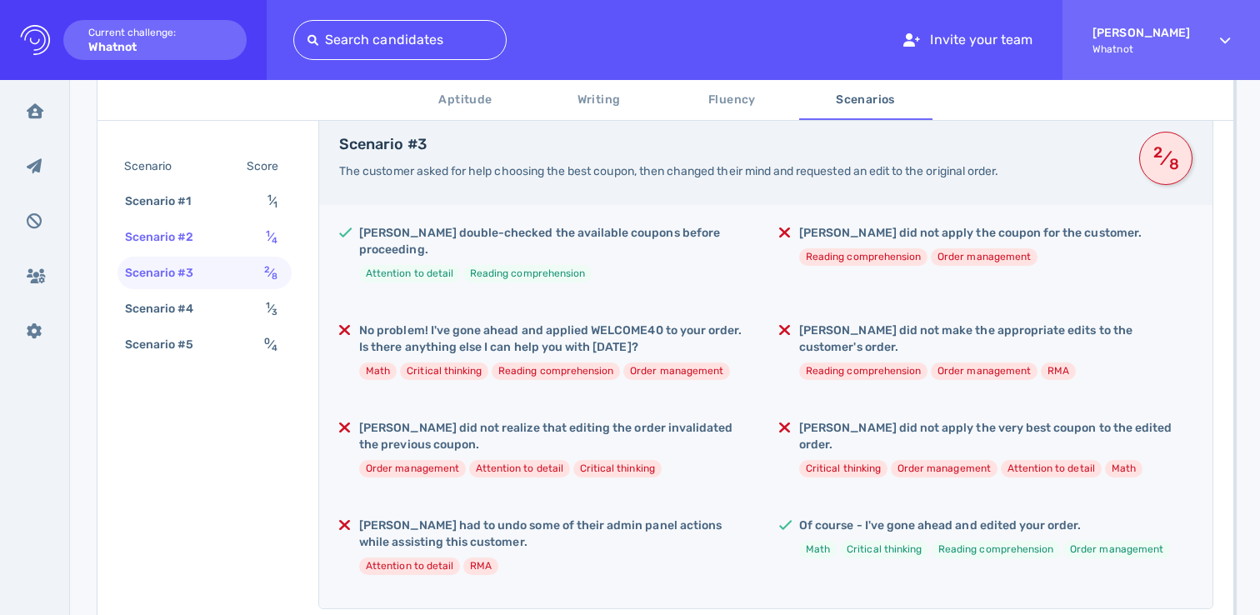
click at [203, 242] on div "Scenario #2" at bounding box center [168, 237] width 92 height 24
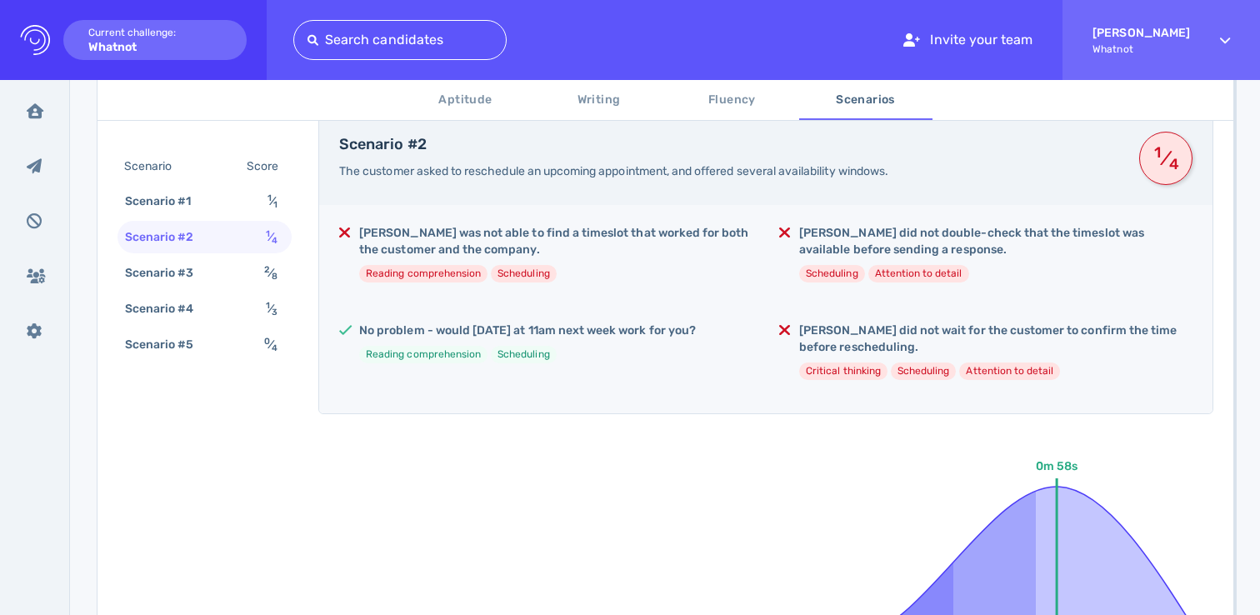
scroll to position [0, 0]
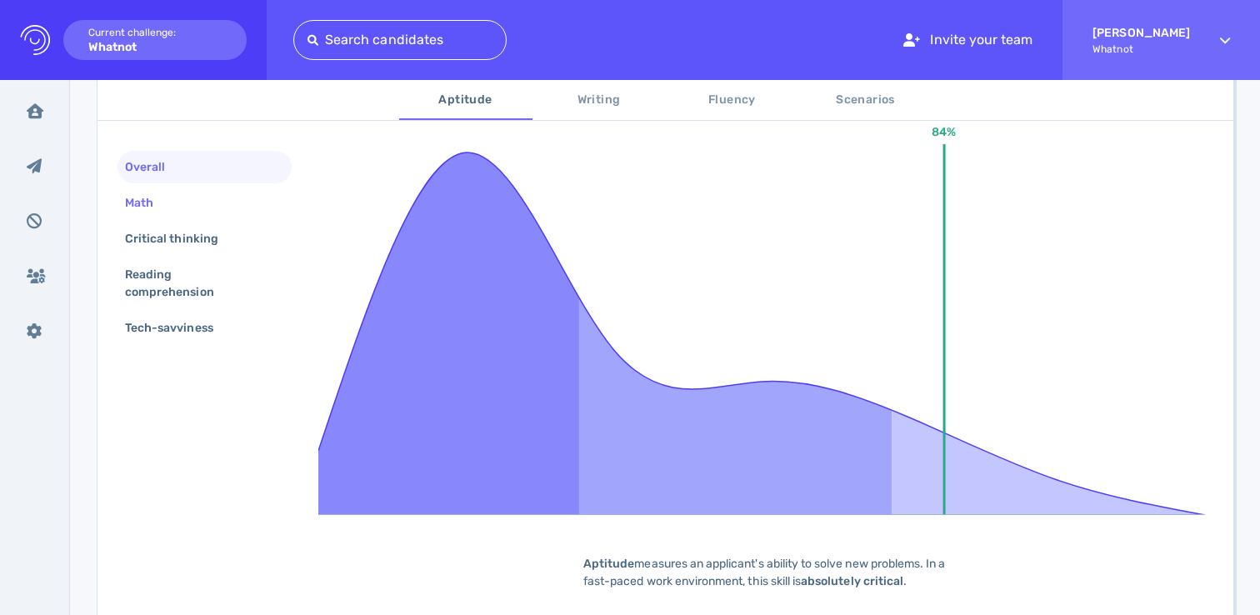
click at [132, 196] on div "Math" at bounding box center [148, 203] width 52 height 24
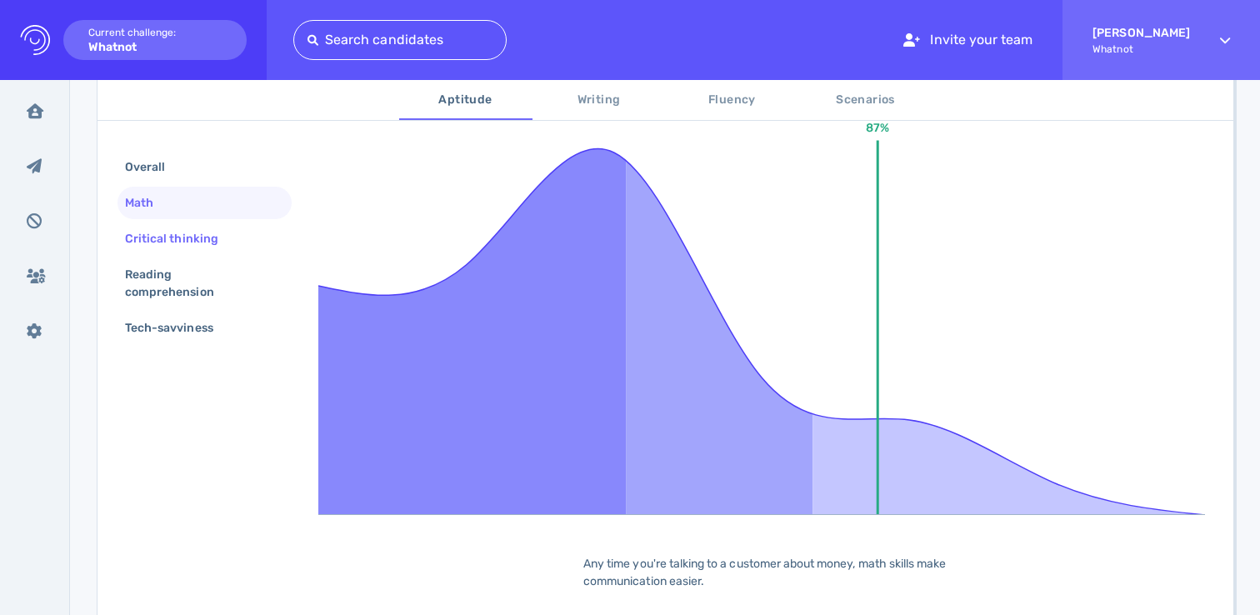
click at [139, 242] on div "Critical thinking" at bounding box center [180, 239] width 117 height 24
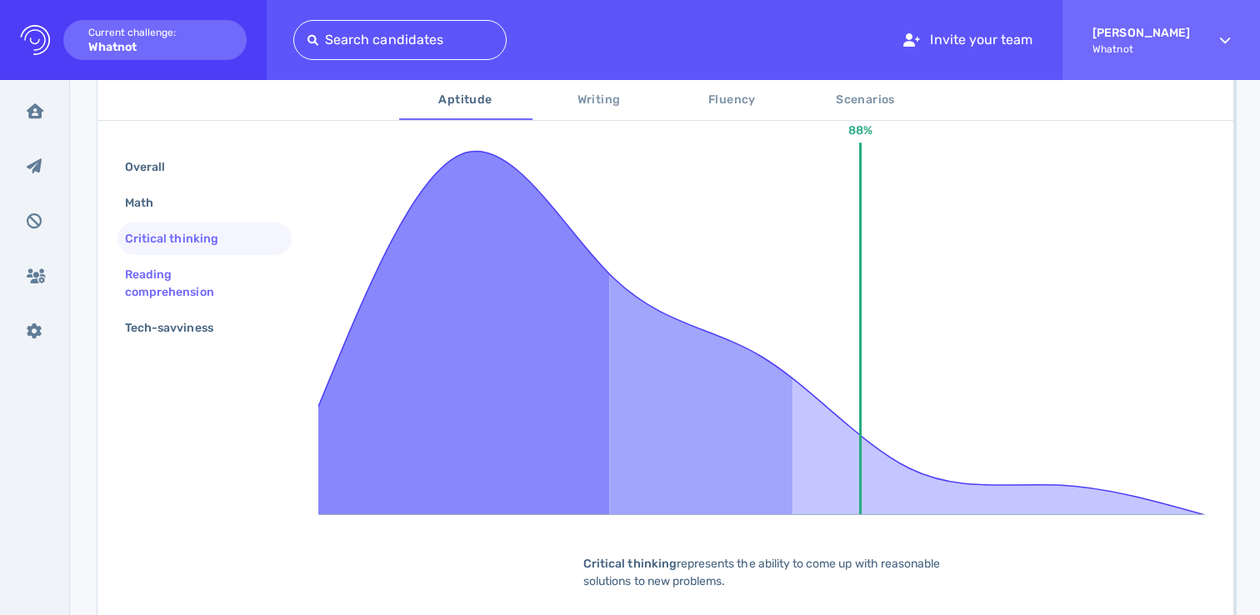
click at [151, 296] on div "Reading comprehension" at bounding box center [198, 283] width 152 height 42
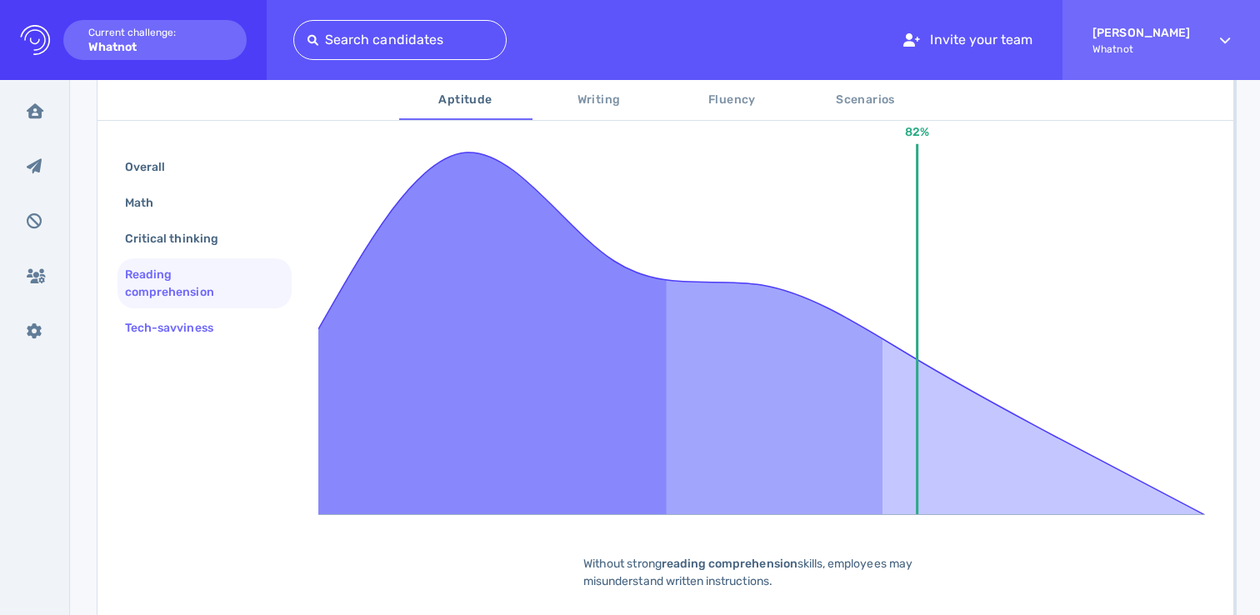
click at [142, 339] on div "Tech-savviness" at bounding box center [178, 328] width 112 height 24
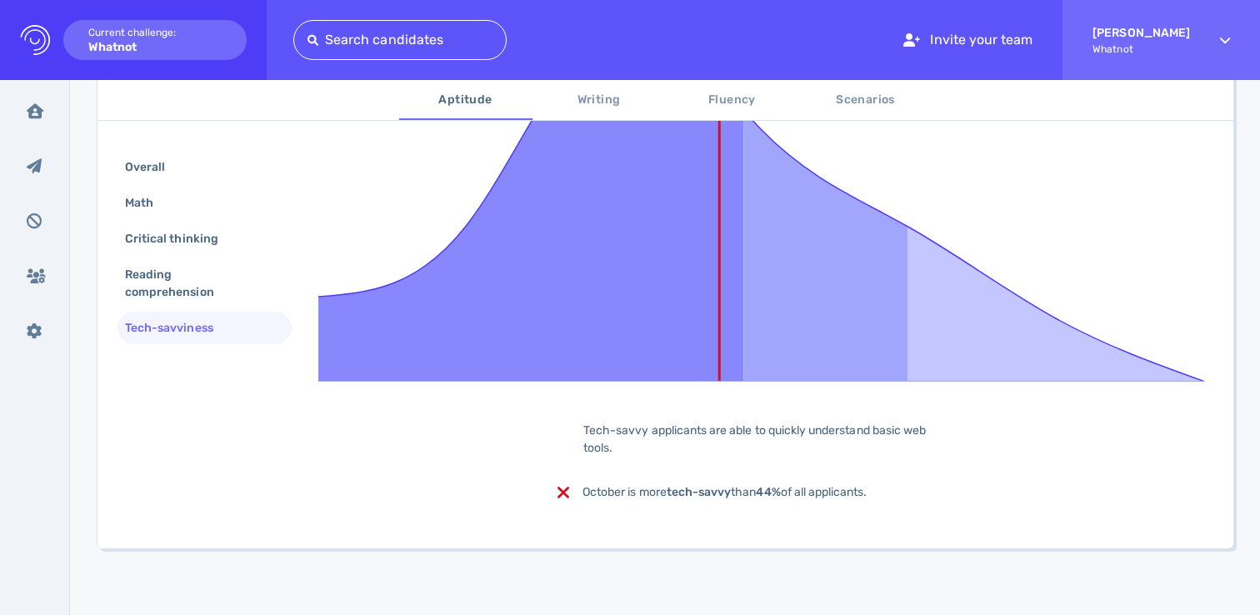
scroll to position [0, 0]
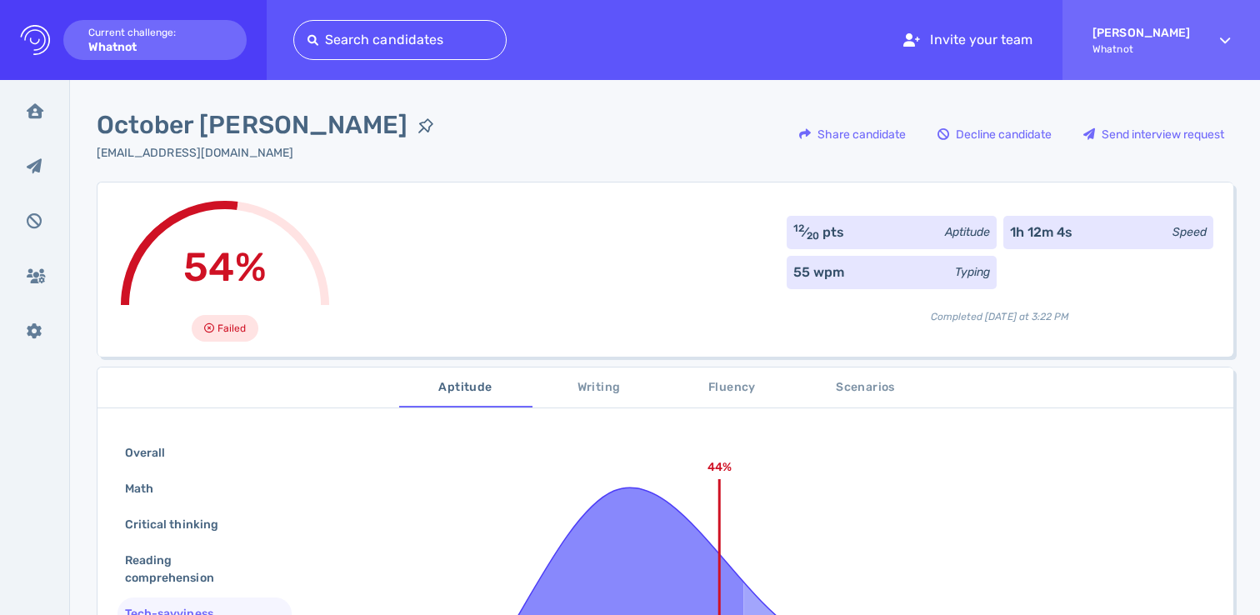
drag, startPoint x: 581, startPoint y: 392, endPoint x: 595, endPoint y: 390, distance: 14.4
click at [581, 392] on span "Writing" at bounding box center [598, 387] width 113 height 21
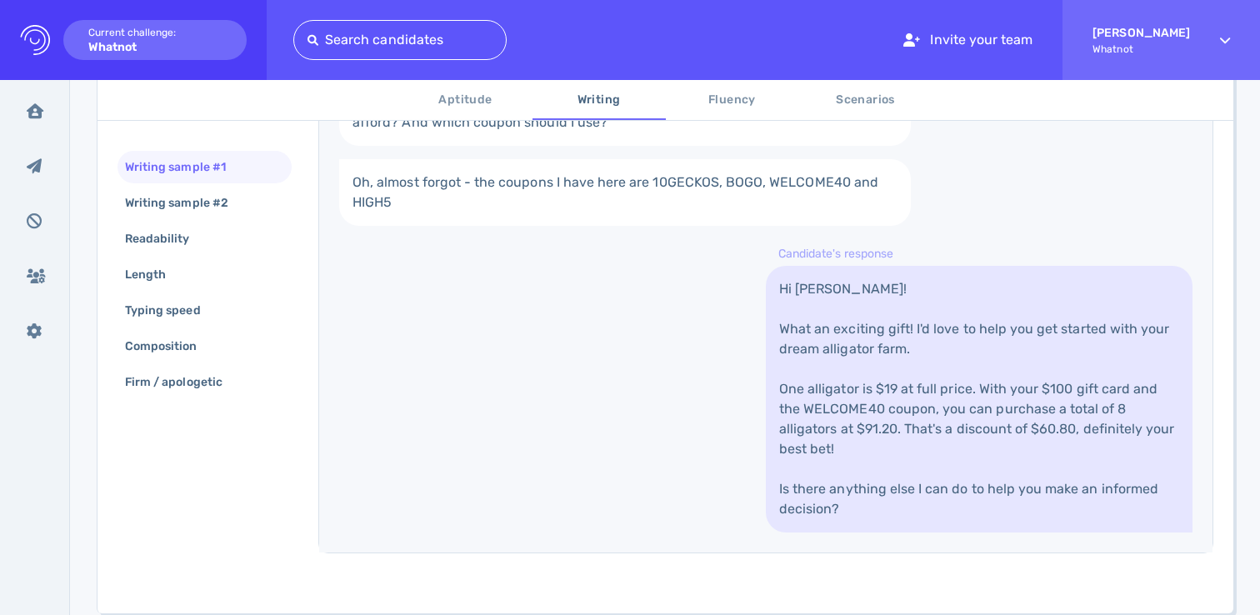
scroll to position [520, 0]
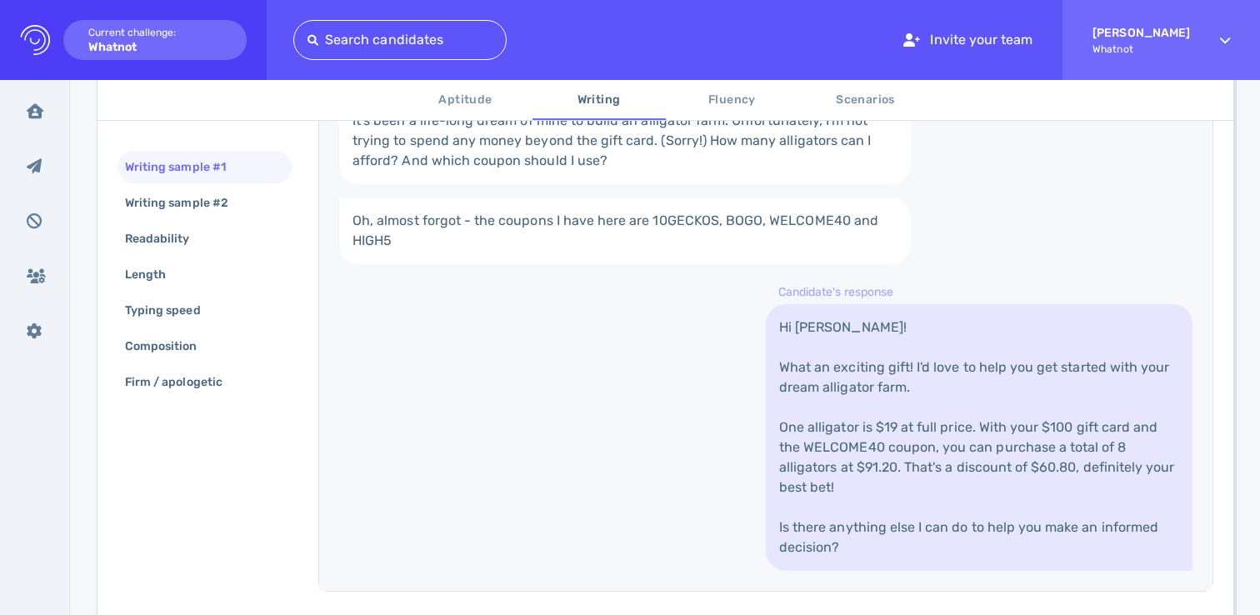
click at [848, 416] on link "Hi [PERSON_NAME]! What an exciting gift! I'd love to help you get started with …" at bounding box center [979, 437] width 427 height 267
drag, startPoint x: 848, startPoint y: 416, endPoint x: 711, endPoint y: 375, distance: 143.4
click at [847, 416] on link "Hi Ellie! What an exciting gift! I'd love to help you get started with your dre…" at bounding box center [979, 437] width 427 height 267
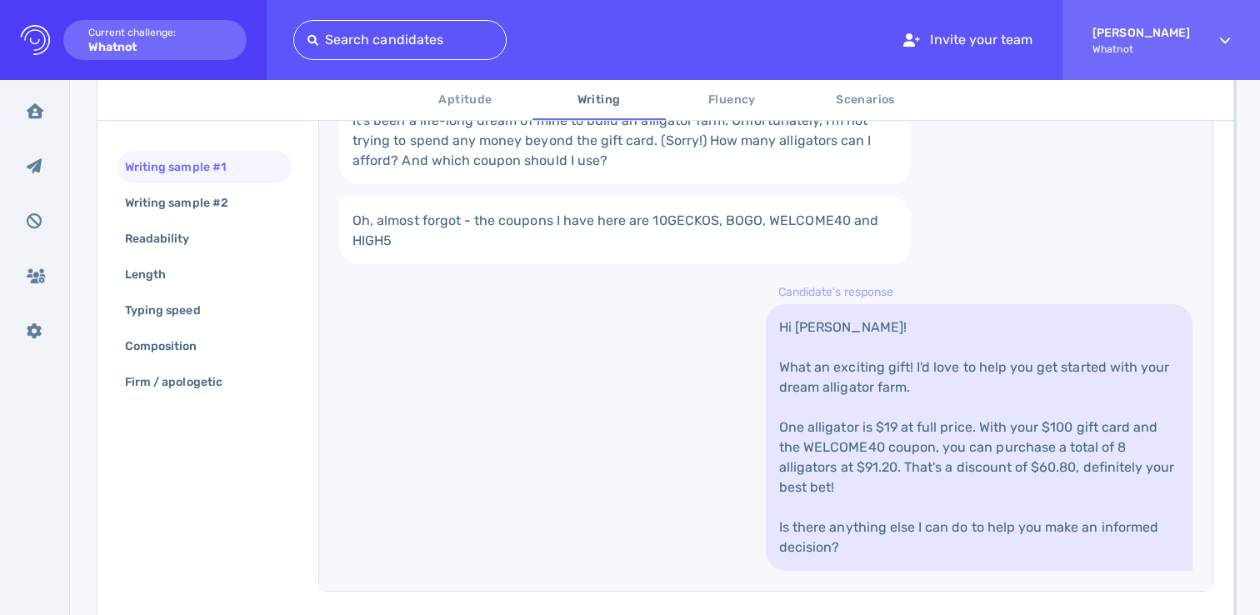
click at [536, 352] on div "My daughter just got me a $100 gift card to your store, and a book of coupons. …" at bounding box center [765, 294] width 893 height 593
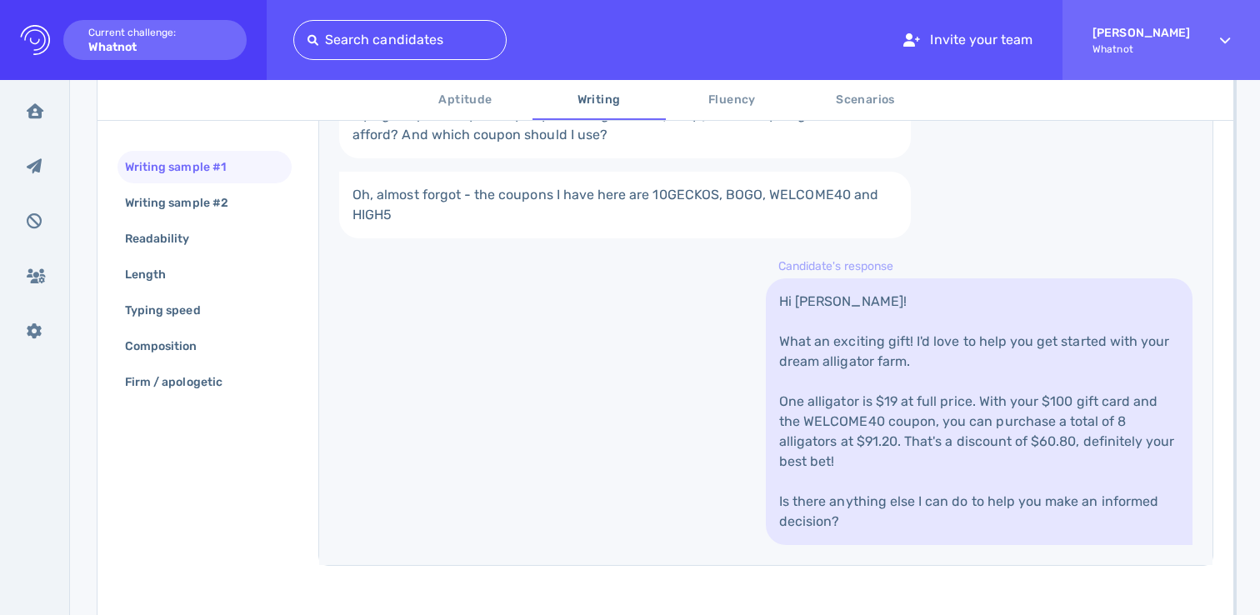
scroll to position [603, 0]
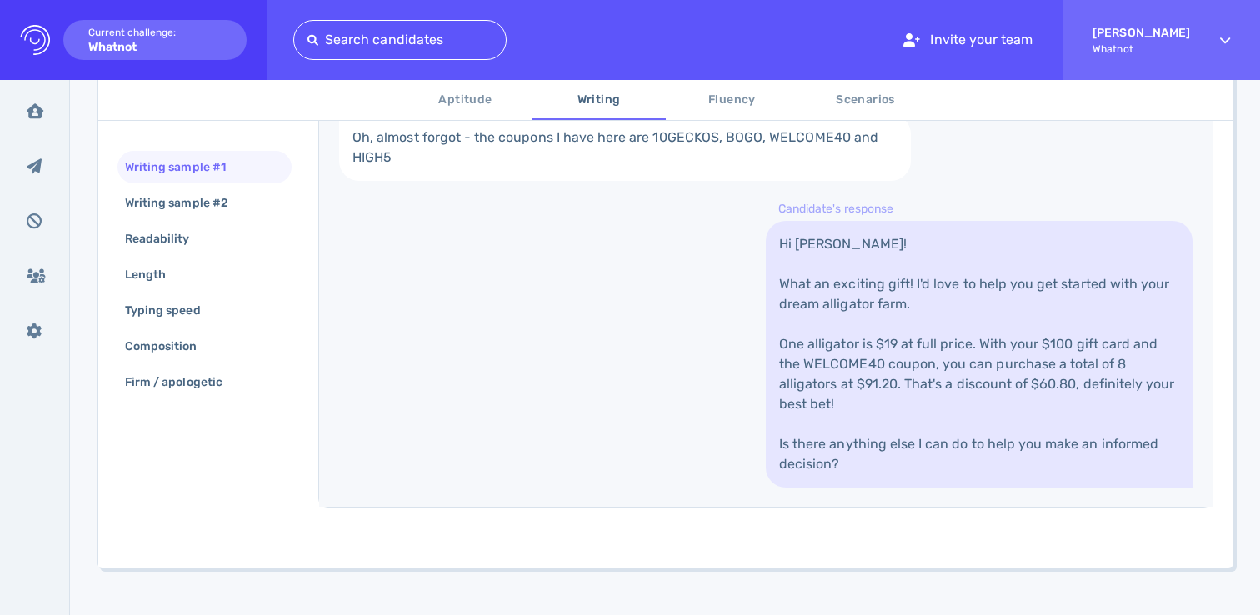
click at [852, 297] on link "Hi Ellie! What an exciting gift! I'd love to help you get started with your dre…" at bounding box center [979, 354] width 427 height 267
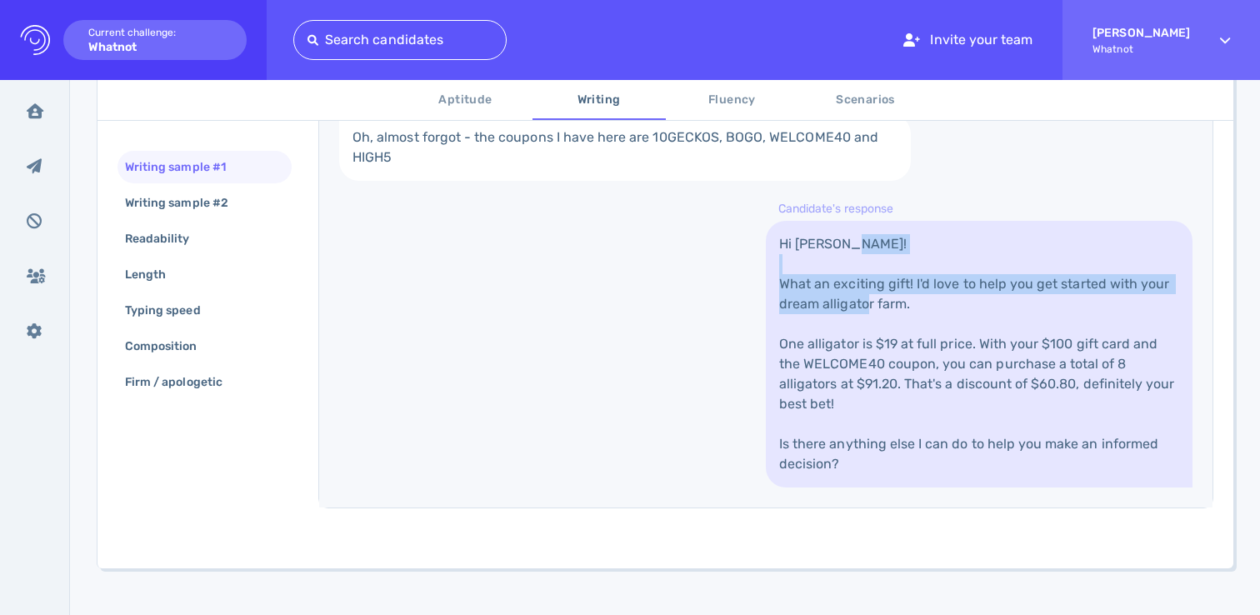
drag, startPoint x: 852, startPoint y: 297, endPoint x: 870, endPoint y: 337, distance: 44.4
click at [852, 297] on link "Hi Ellie! What an exciting gift! I'd love to help you get started with your dre…" at bounding box center [979, 354] width 427 height 267
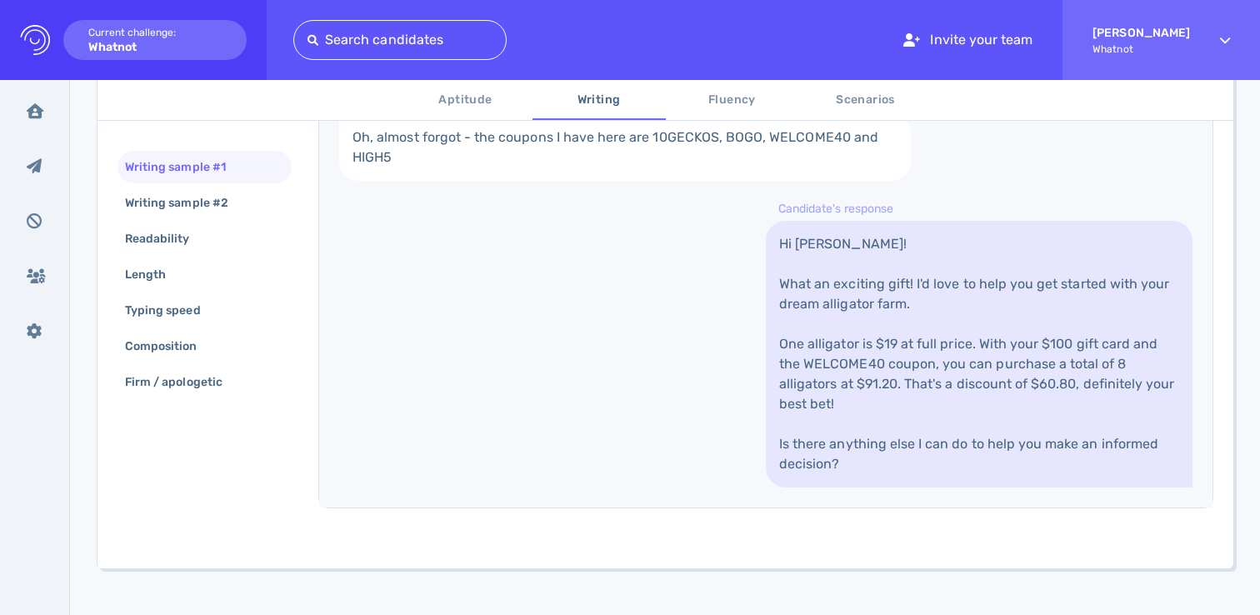
click at [881, 368] on link "Hi Ellie! What an exciting gift! I'd love to help you get started with your dre…" at bounding box center [979, 354] width 427 height 267
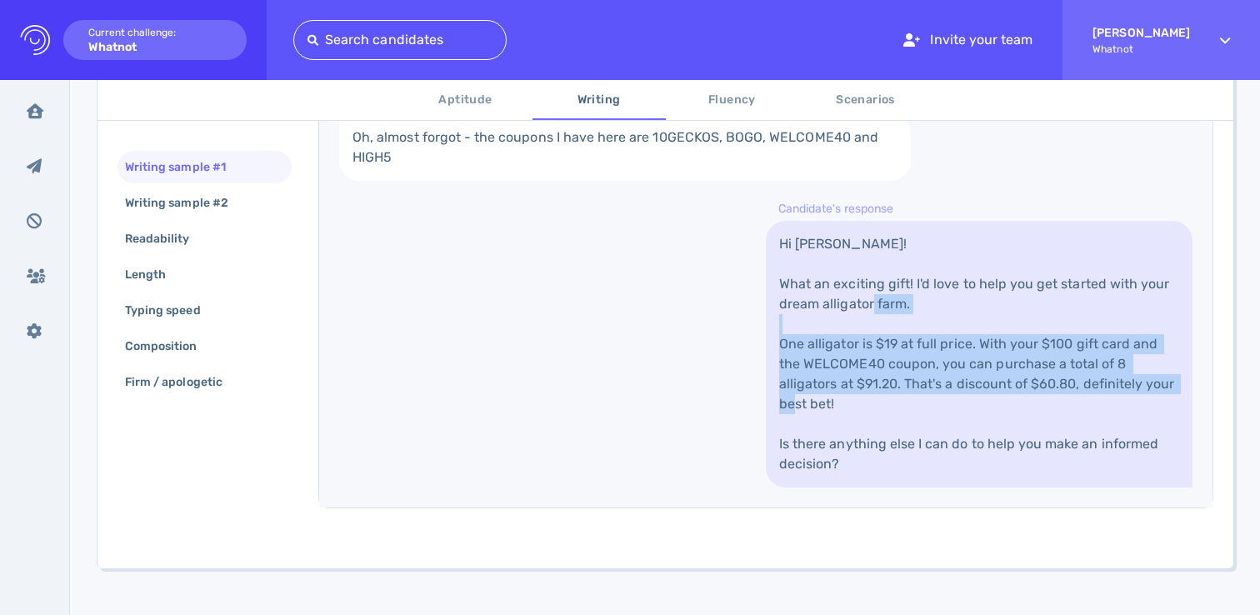
click at [881, 368] on link "Hi Ellie! What an exciting gift! I'd love to help you get started with your dre…" at bounding box center [979, 354] width 427 height 267
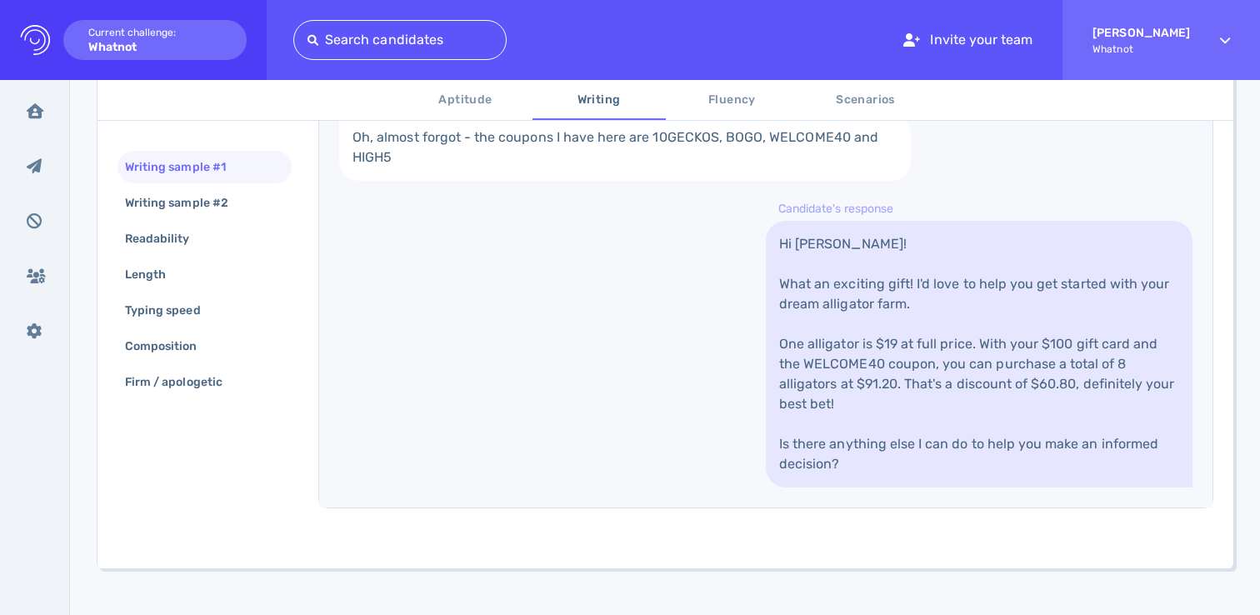
click at [862, 370] on link "Hi Ellie! What an exciting gift! I'd love to help you get started with your dre…" at bounding box center [979, 354] width 427 height 267
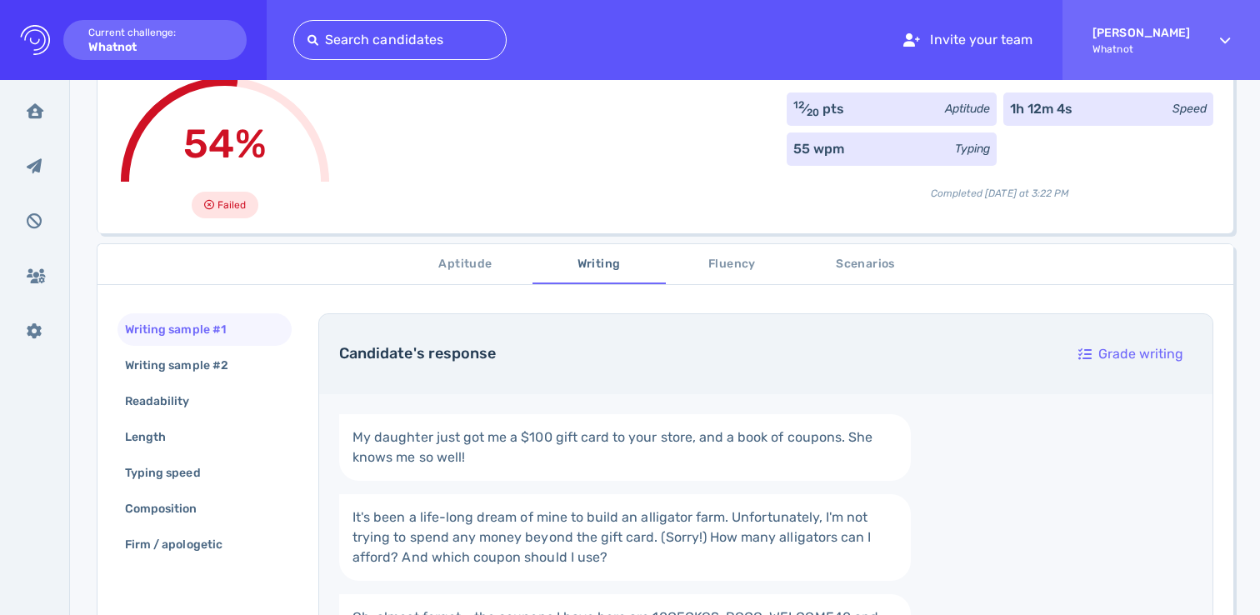
scroll to position [158, 0]
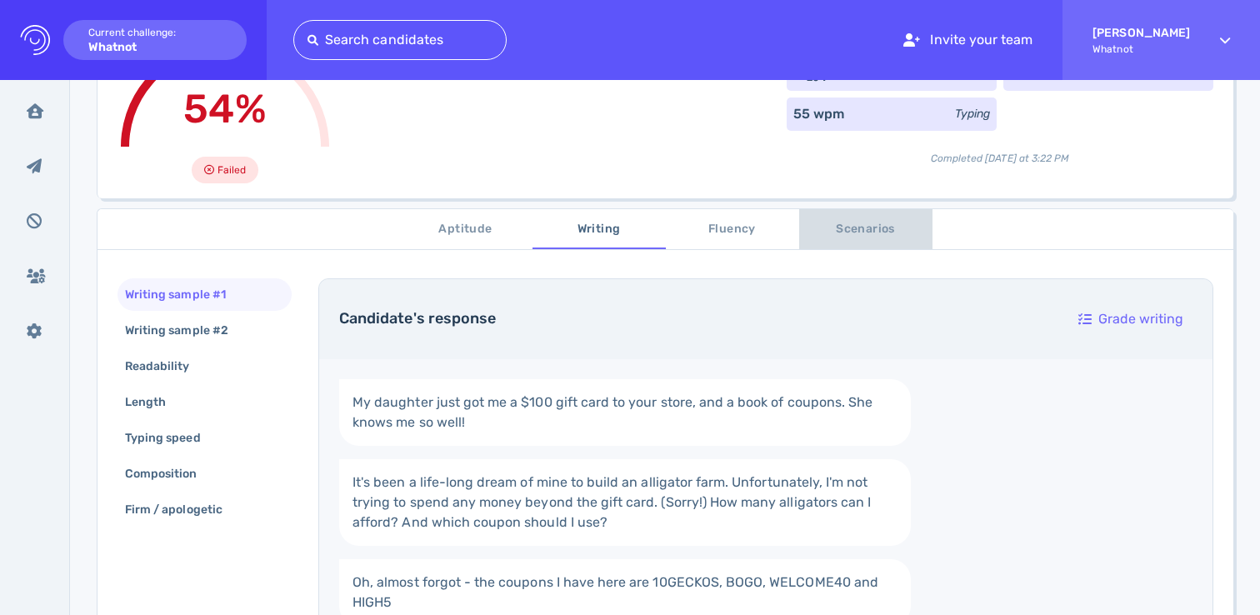
click at [847, 227] on span "Scenarios" at bounding box center [865, 229] width 113 height 21
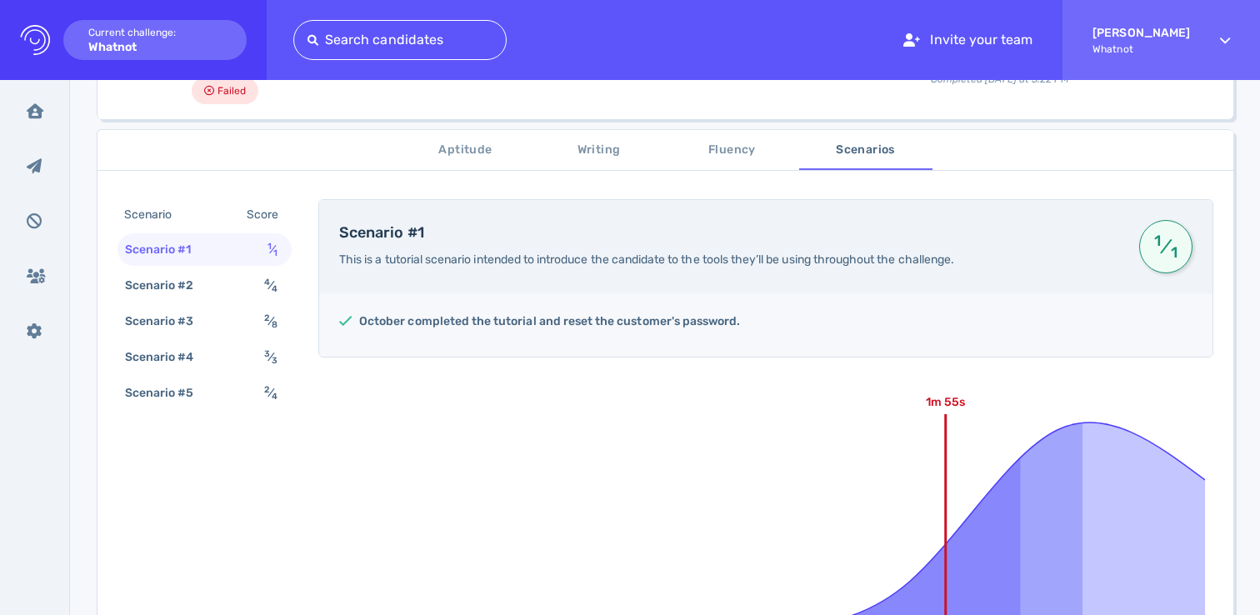
scroll to position [308, 0]
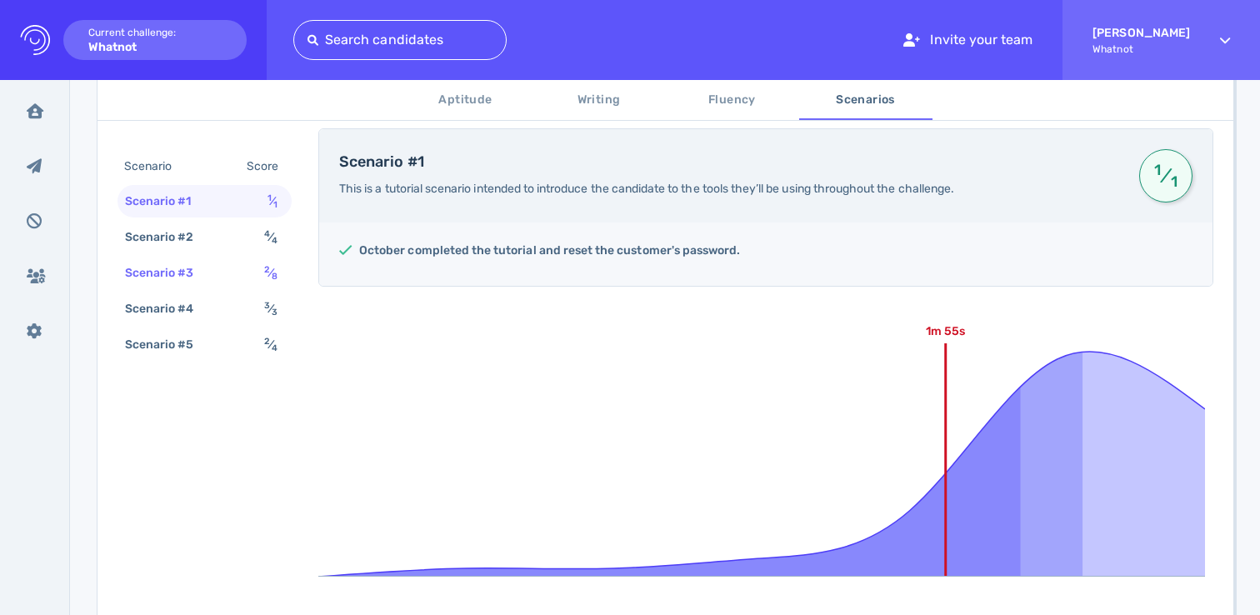
click at [239, 282] on div "Scenario #3 2 ⁄ 8" at bounding box center [204, 273] width 174 height 32
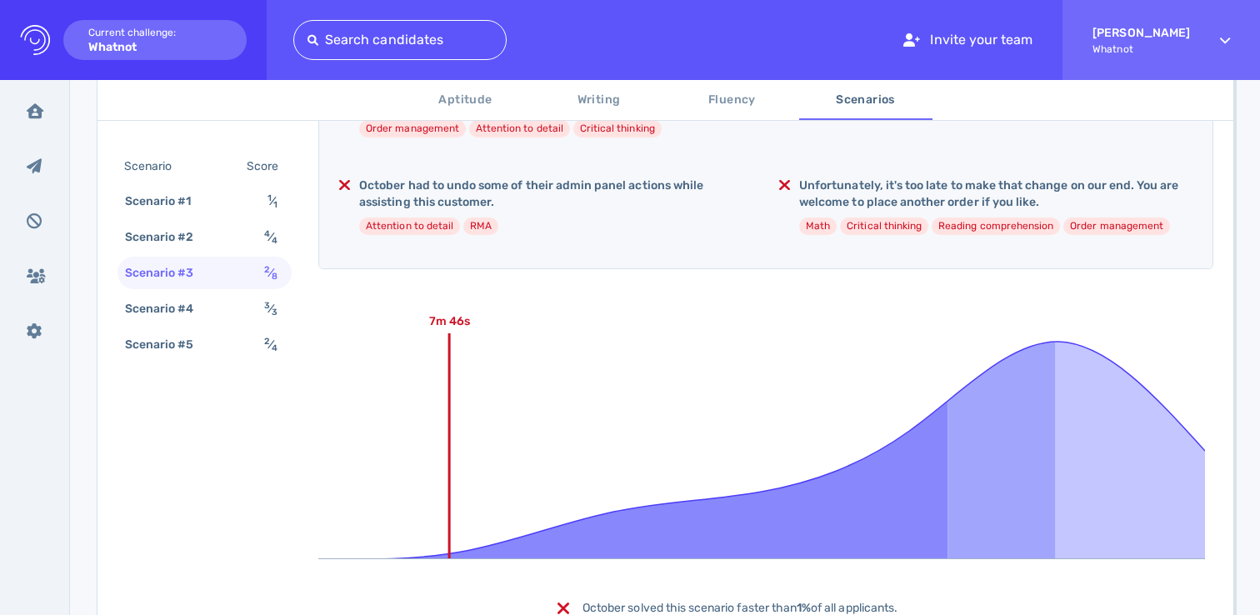
scroll to position [670, 0]
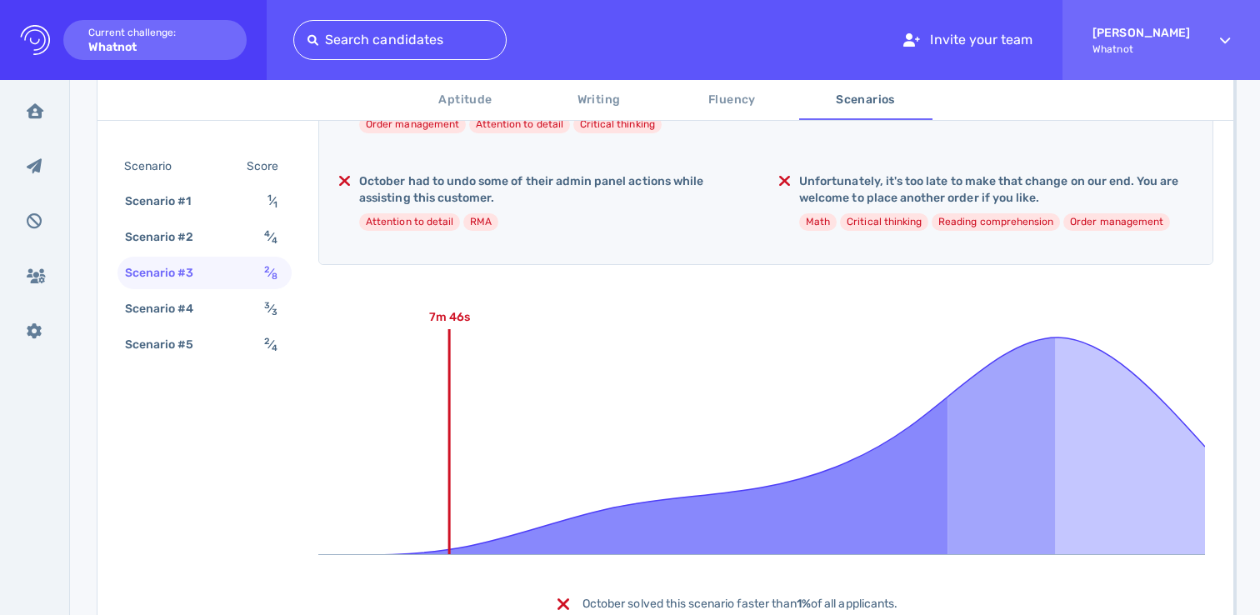
click at [193, 277] on div "Scenario #3" at bounding box center [168, 273] width 92 height 24
click at [192, 312] on div "Scenario #4" at bounding box center [168, 309] width 92 height 24
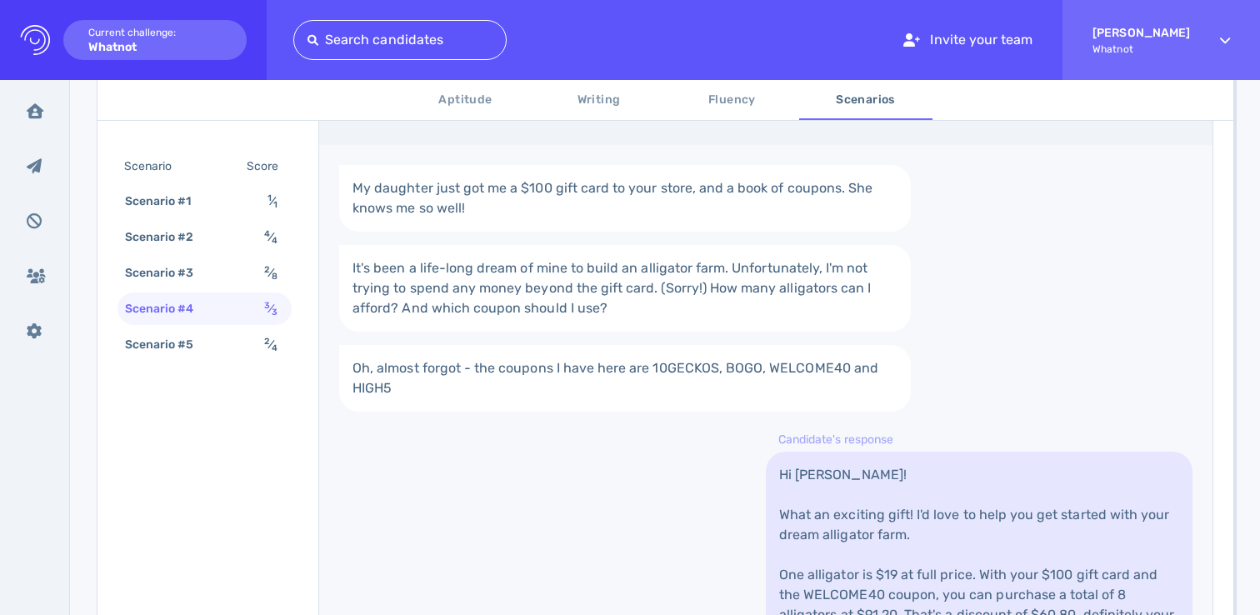
scroll to position [701, 0]
click at [466, 203] on link "My daughter just got me a $100 gift card to your store, and a book of coupons. …" at bounding box center [625, 196] width 572 height 67
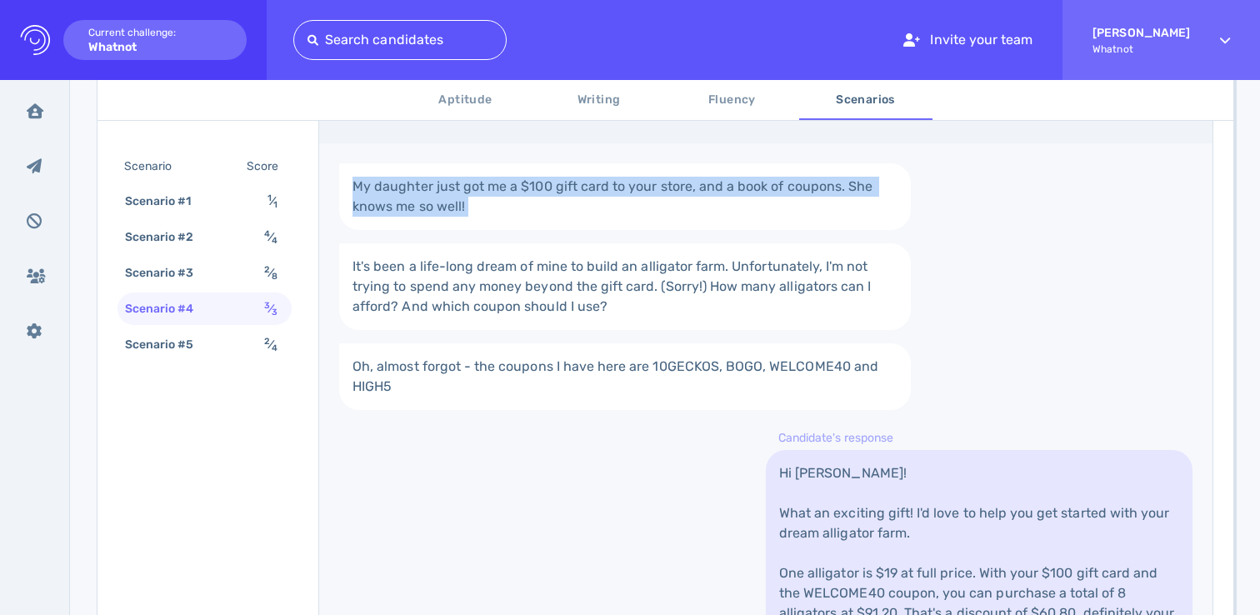
click at [466, 203] on link "My daughter just got me a $100 gift card to your store, and a book of coupons. …" at bounding box center [625, 196] width 572 height 67
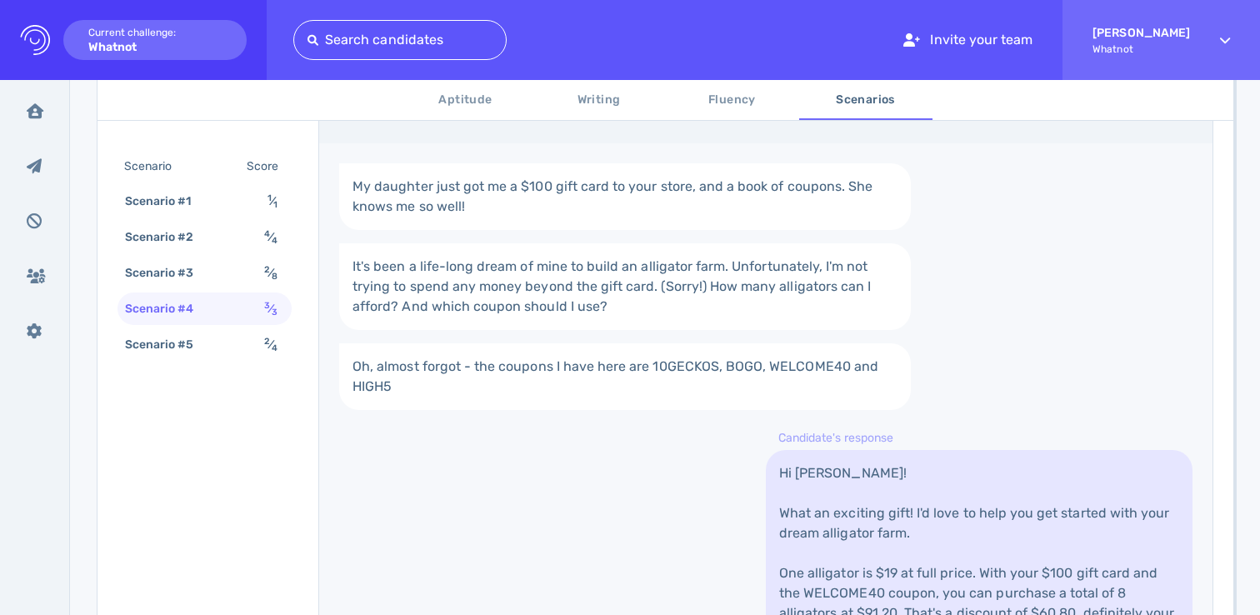
click at [698, 226] on link "My daughter just got me a $100 gift card to your store, and a book of coupons. …" at bounding box center [625, 196] width 572 height 67
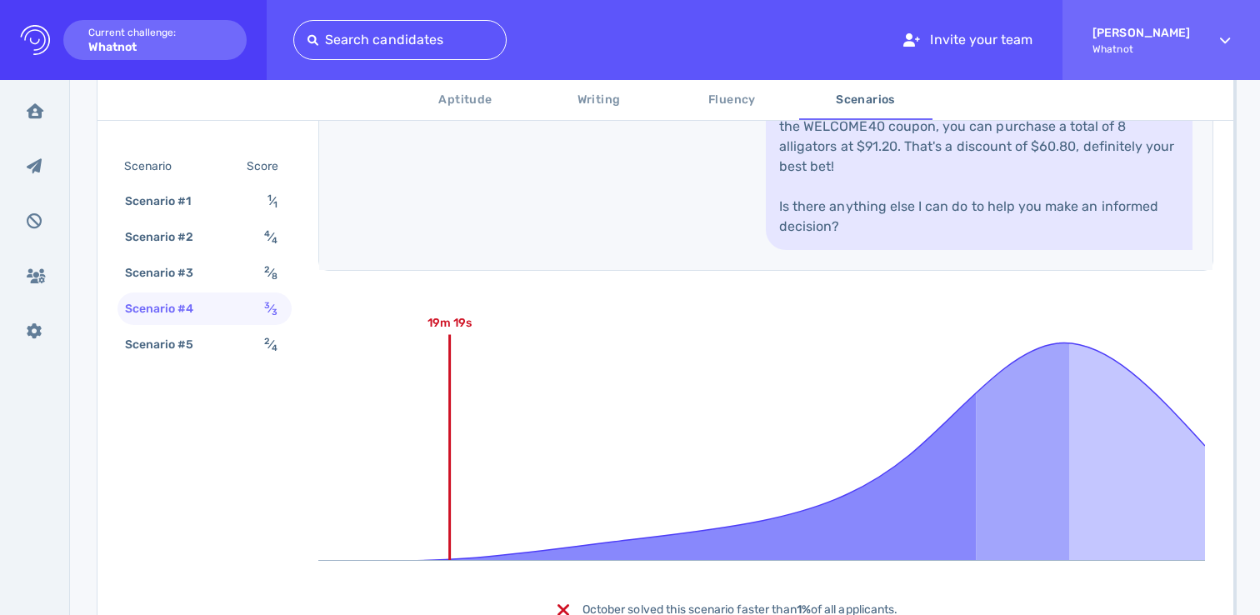
scroll to position [1171, 0]
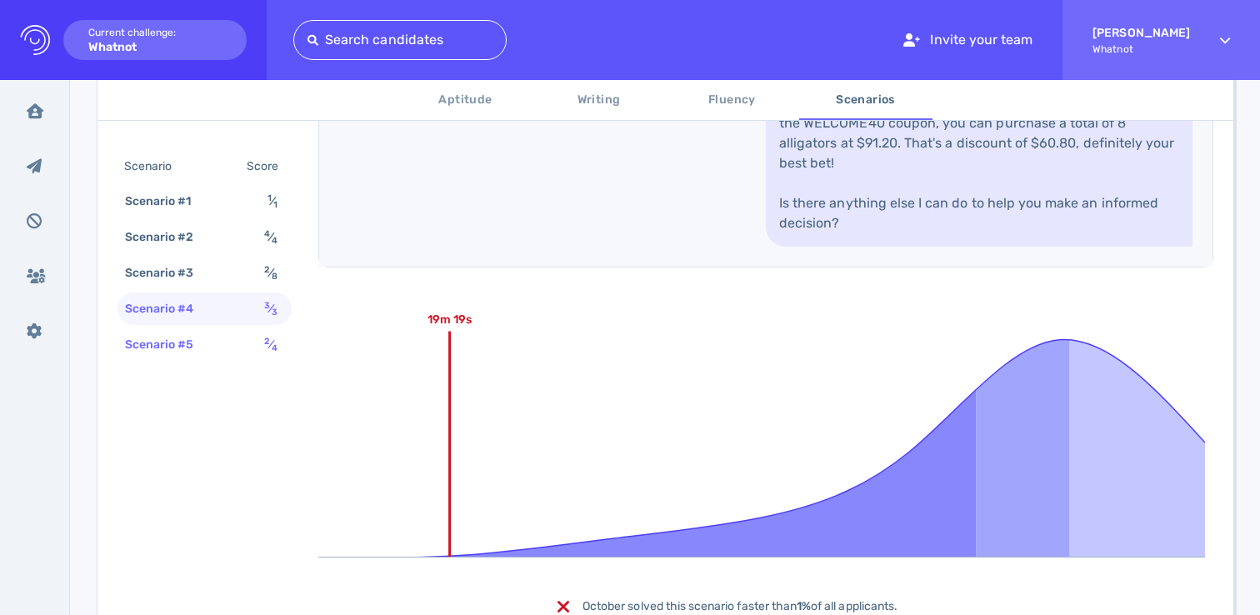
click at [257, 348] on div "Scenario #5 2 ⁄ 4" at bounding box center [204, 344] width 174 height 32
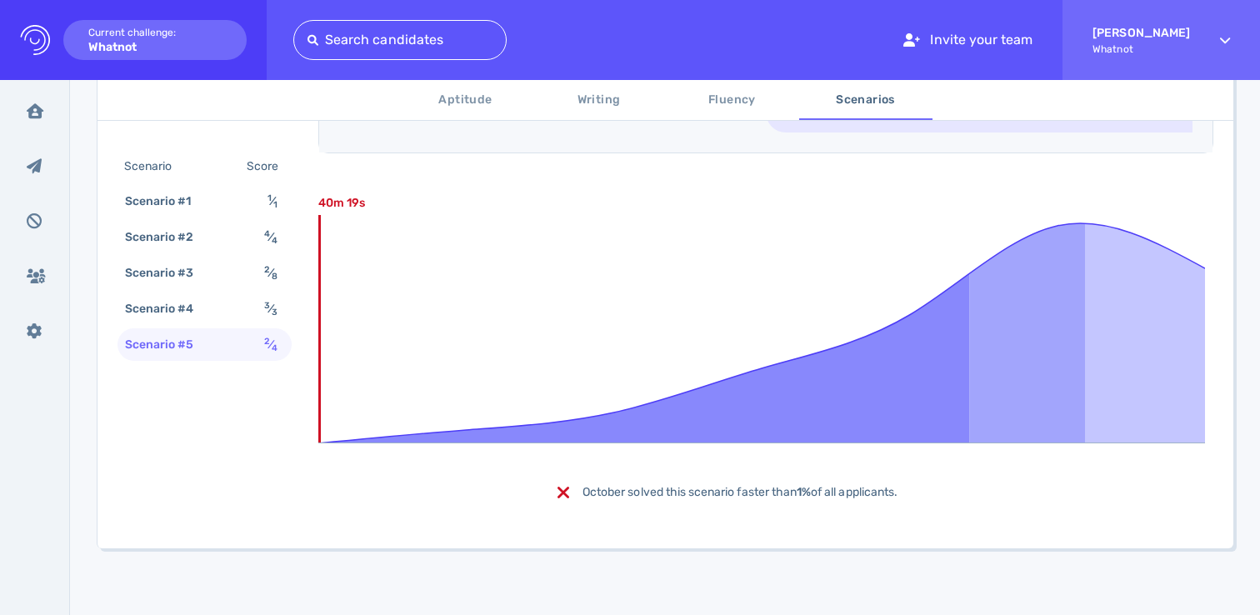
scroll to position [1805, 0]
click at [614, 493] on span "October solved this scenario faster than 1% of all applicants." at bounding box center [739, 492] width 315 height 14
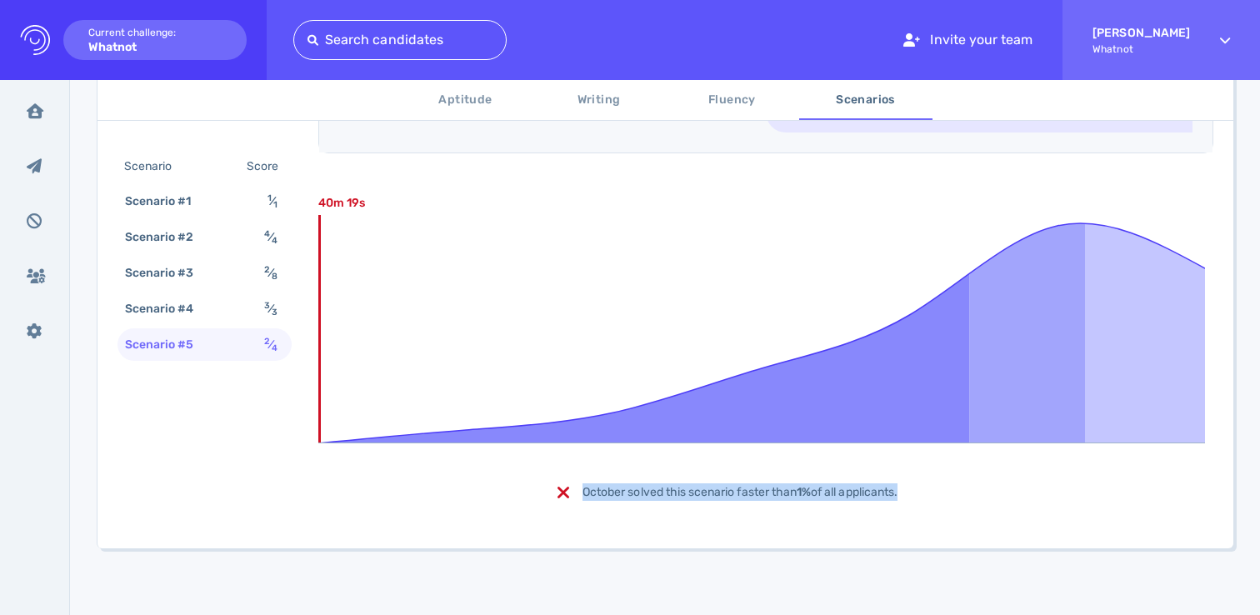
click at [614, 493] on span "October solved this scenario faster than 1% of all applicants." at bounding box center [739, 492] width 315 height 14
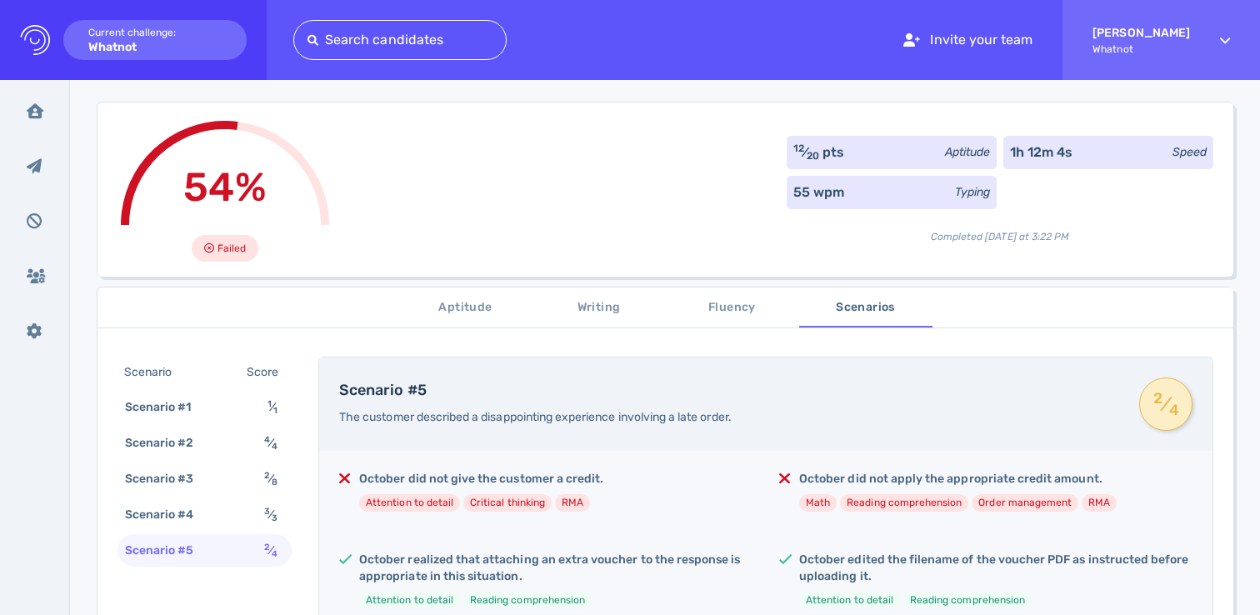
scroll to position [209, 0]
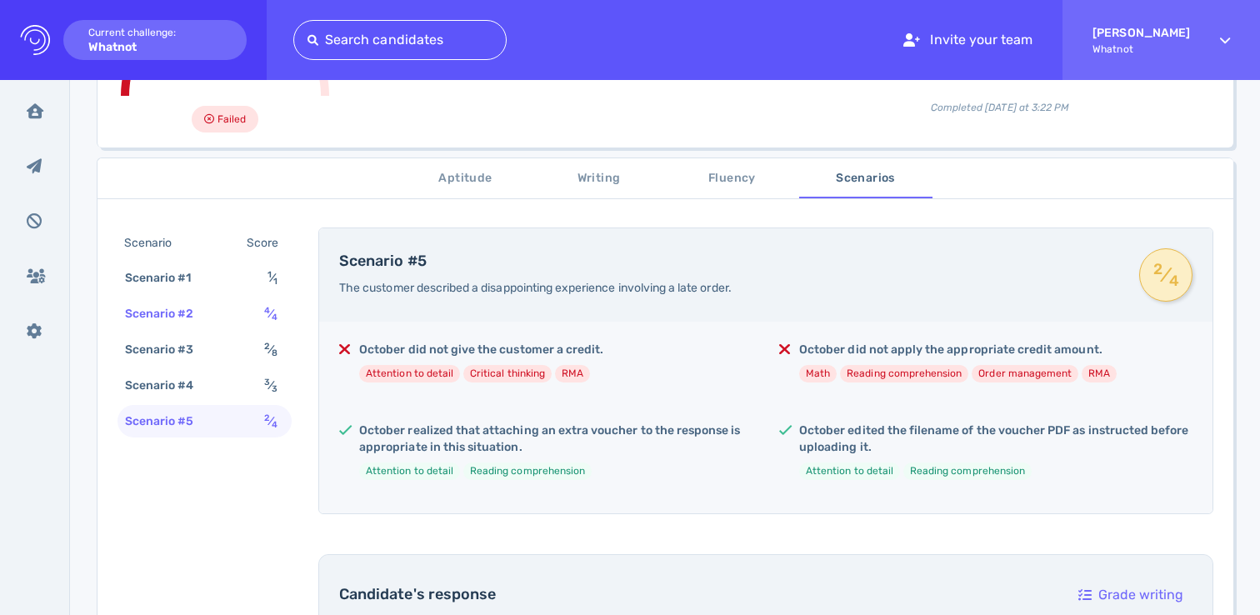
click at [246, 320] on div "Scenario #2 4 ⁄ 4" at bounding box center [204, 313] width 174 height 32
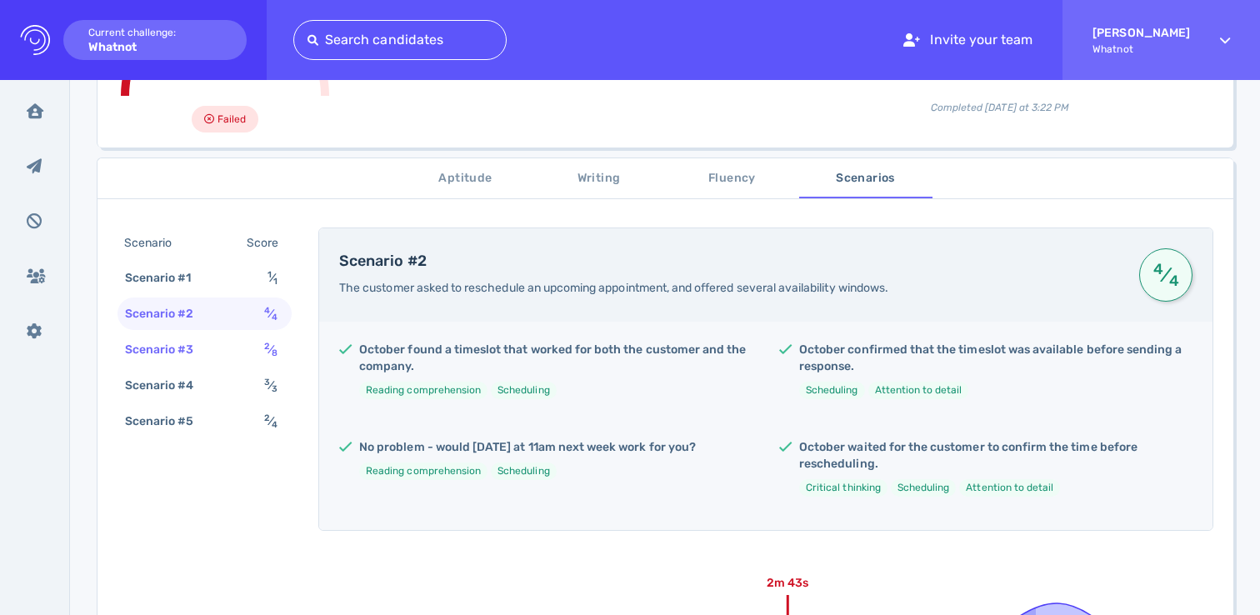
click at [232, 352] on div "Scenario #3 2 ⁄ 8" at bounding box center [204, 349] width 174 height 32
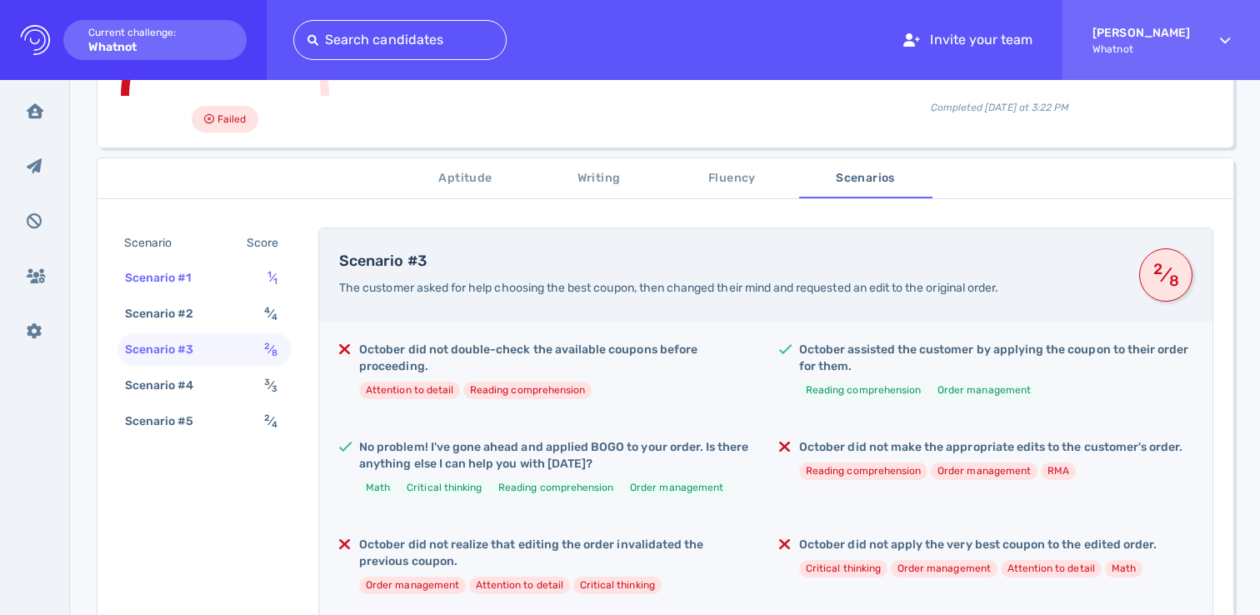
click at [230, 289] on div "Scenario #1 1 ⁄ 1" at bounding box center [204, 278] width 174 height 32
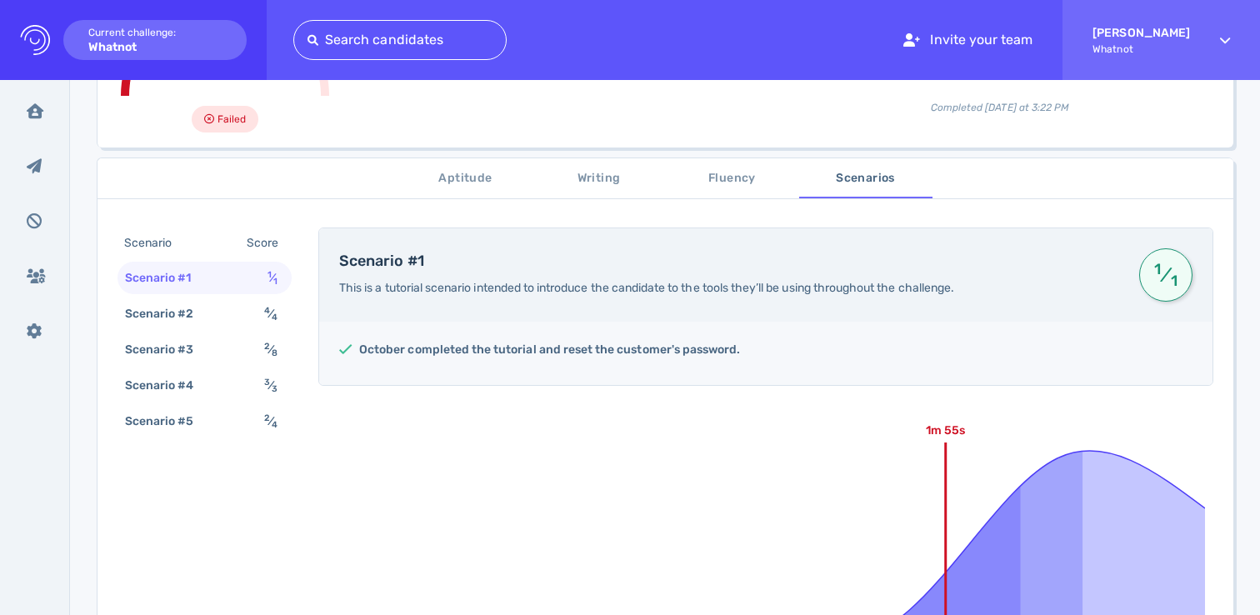
click at [252, 367] on div "Scenario Score Scenario #1 1 ⁄ 1 Scenario #2 4 ⁄ 4 Scenario #3 2 ⁄ 8 Scenario #…" at bounding box center [204, 333] width 174 height 213
click at [235, 377] on div "Scenario #4 3 ⁄ 3" at bounding box center [204, 385] width 174 height 32
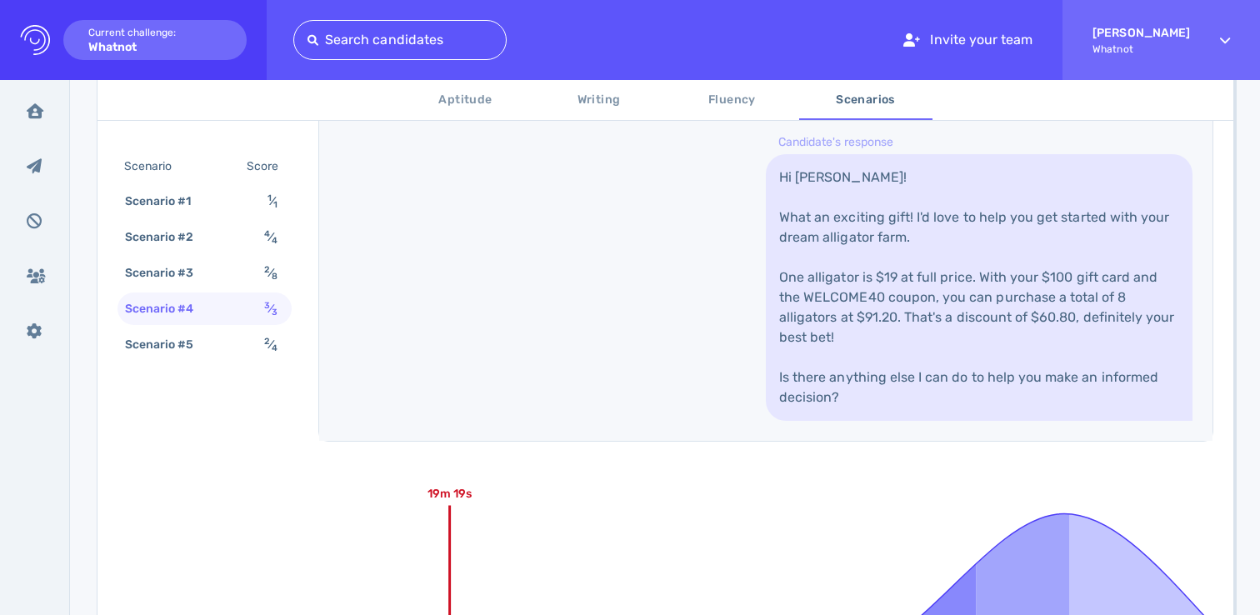
scroll to position [464, 0]
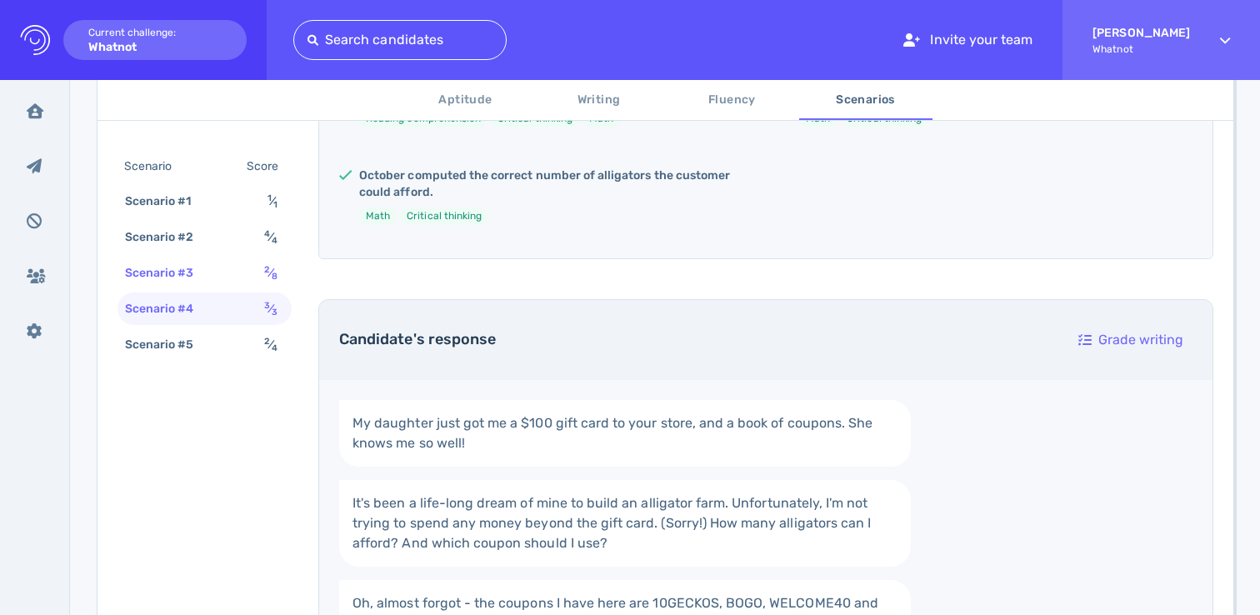
click at [255, 282] on div "Scenario #3 2 ⁄ 8" at bounding box center [204, 273] width 174 height 32
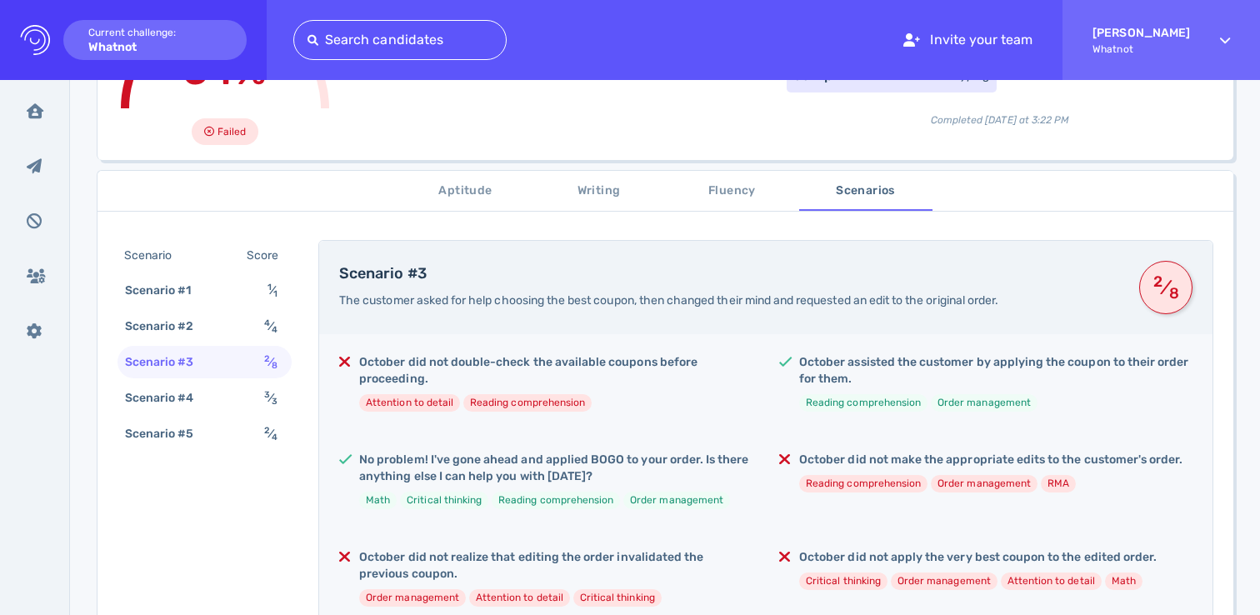
scroll to position [0, 0]
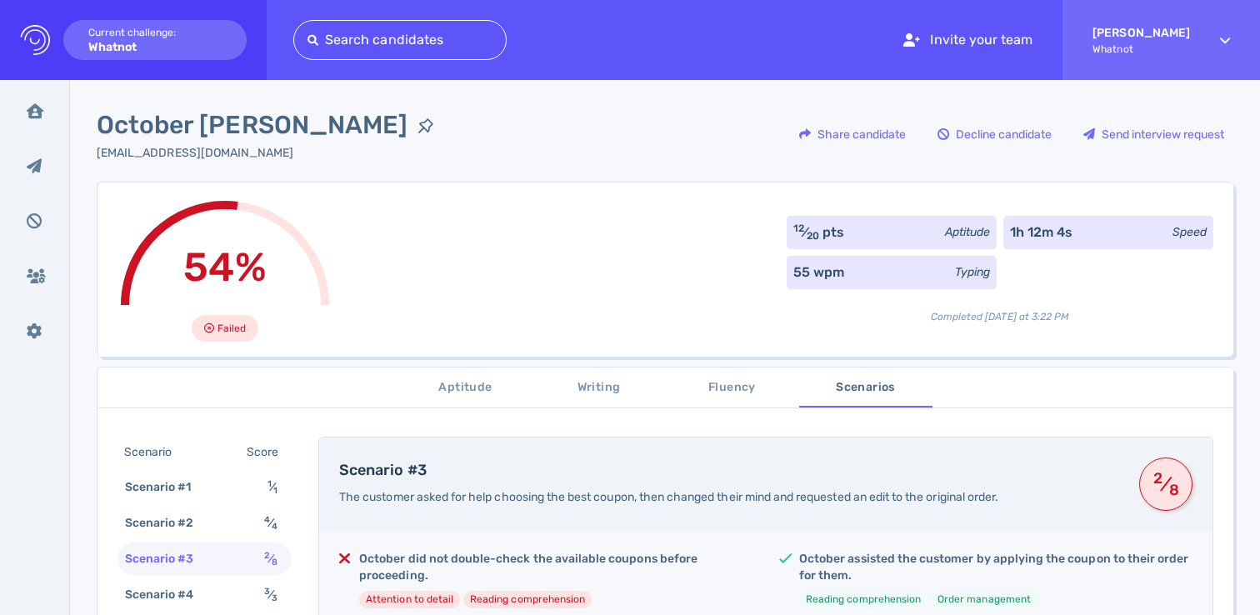
click at [487, 339] on div "54% Failed 12 ⁄ 20 pts Aptitude 1h 12m 4s Speed 55 wpm Typing Completed today a…" at bounding box center [665, 269] width 1137 height 175
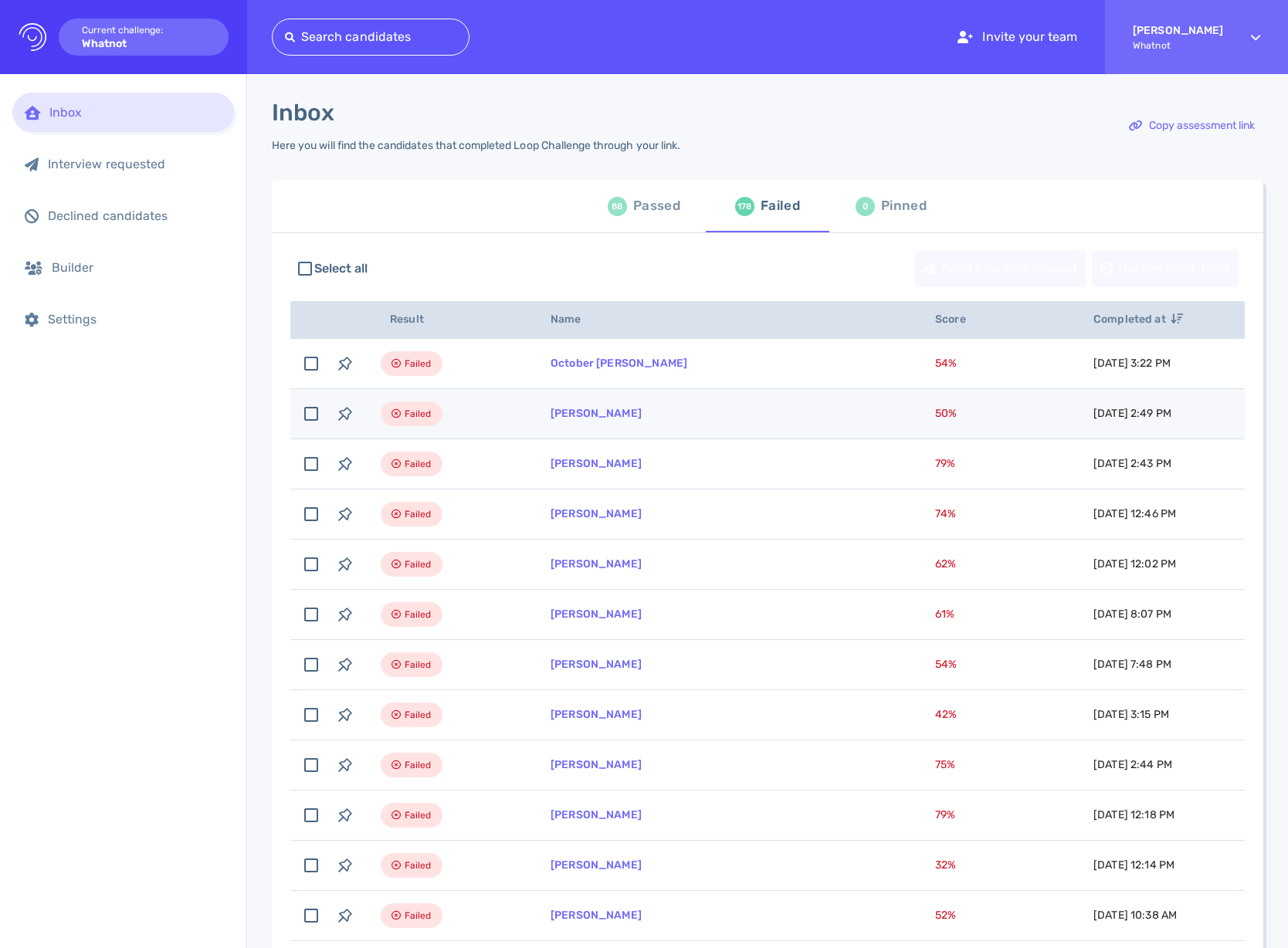
scroll to position [20, 0]
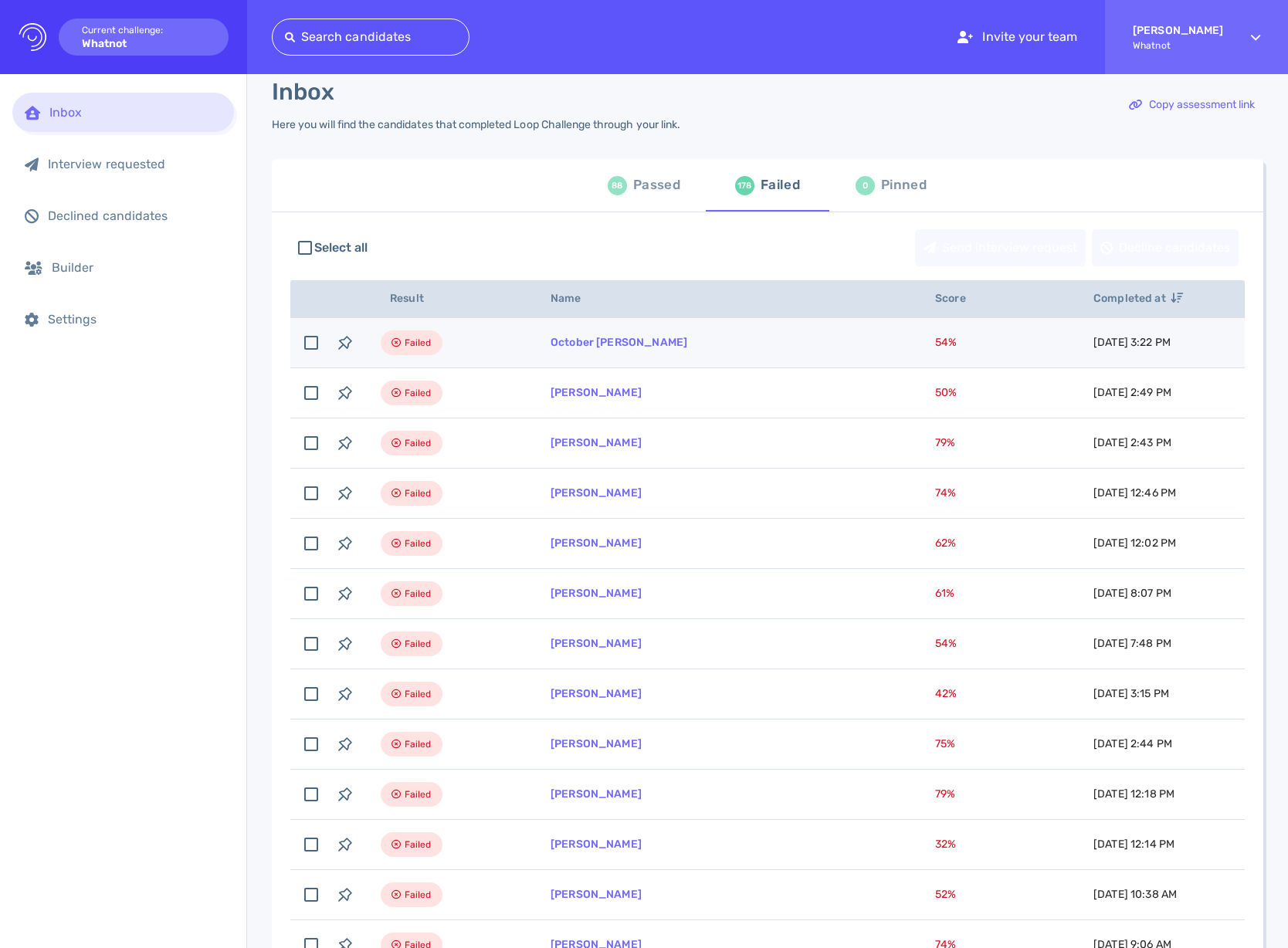
click at [573, 349] on td "October [PERSON_NAME]" at bounding box center [724, 343] width 385 height 50
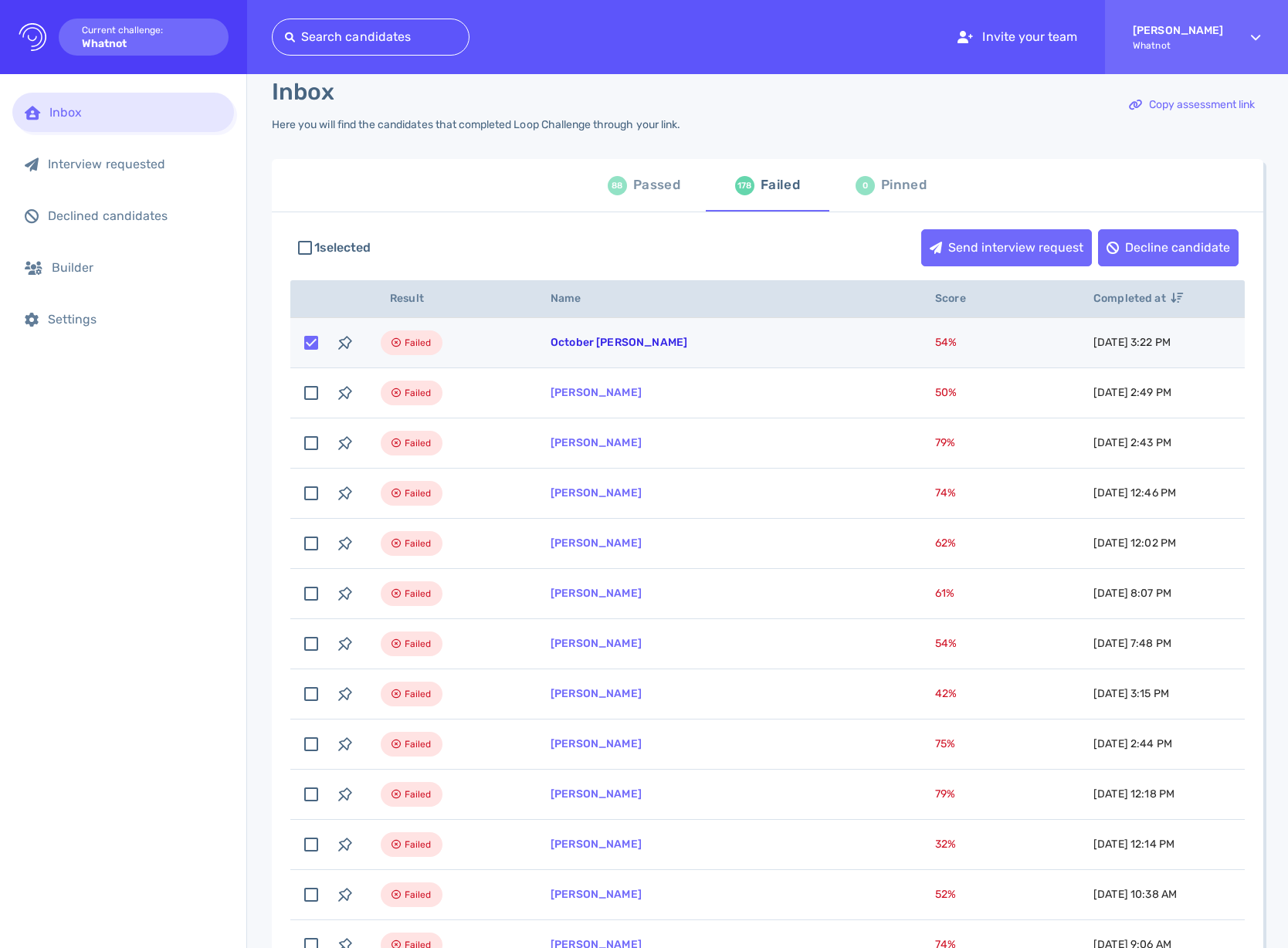
click at [575, 336] on link "October [PERSON_NAME]" at bounding box center [618, 342] width 136 height 13
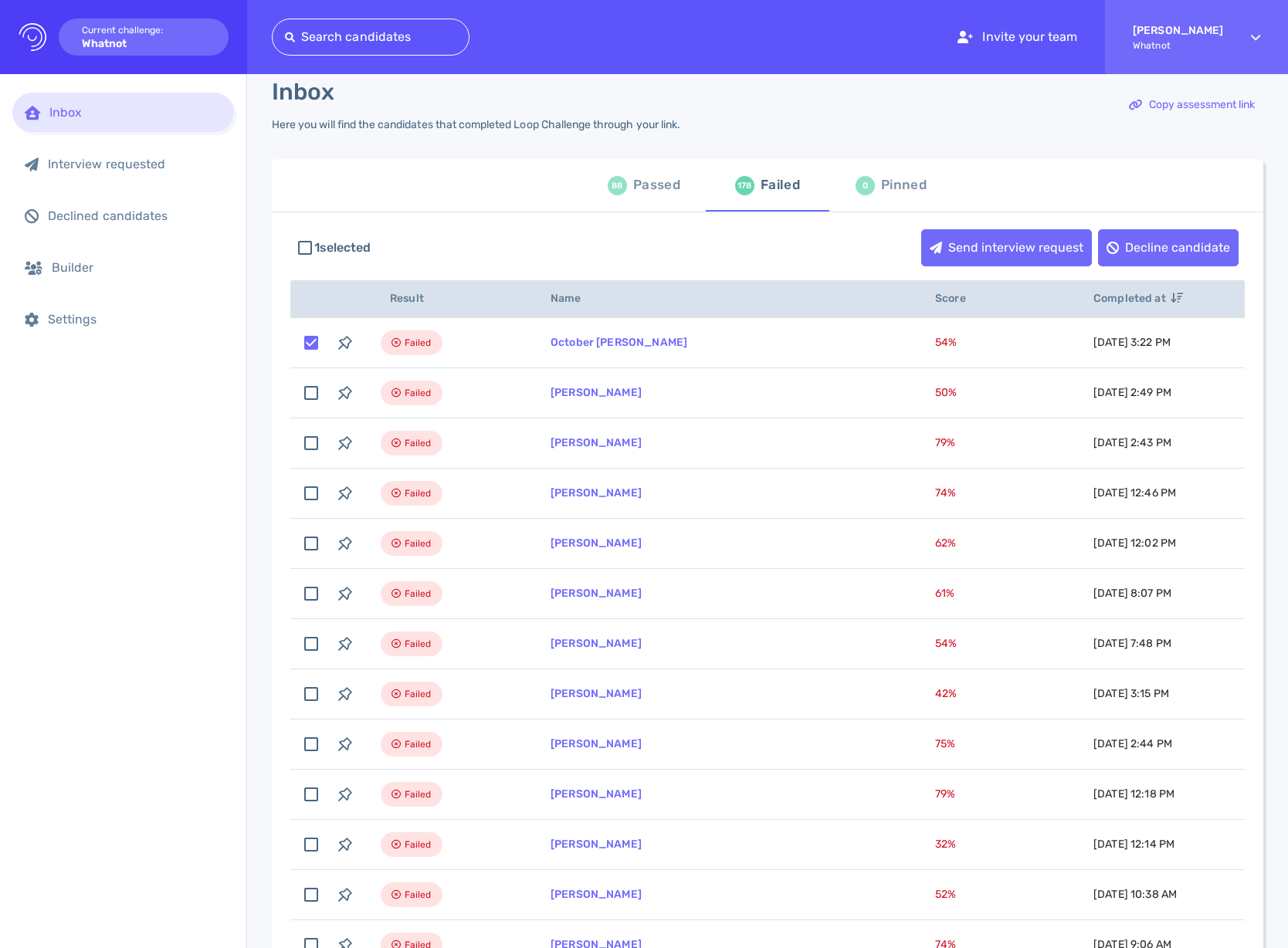
click at [484, 229] on div "1 selected Send interview request Decline candidate" at bounding box center [767, 247] width 954 height 53
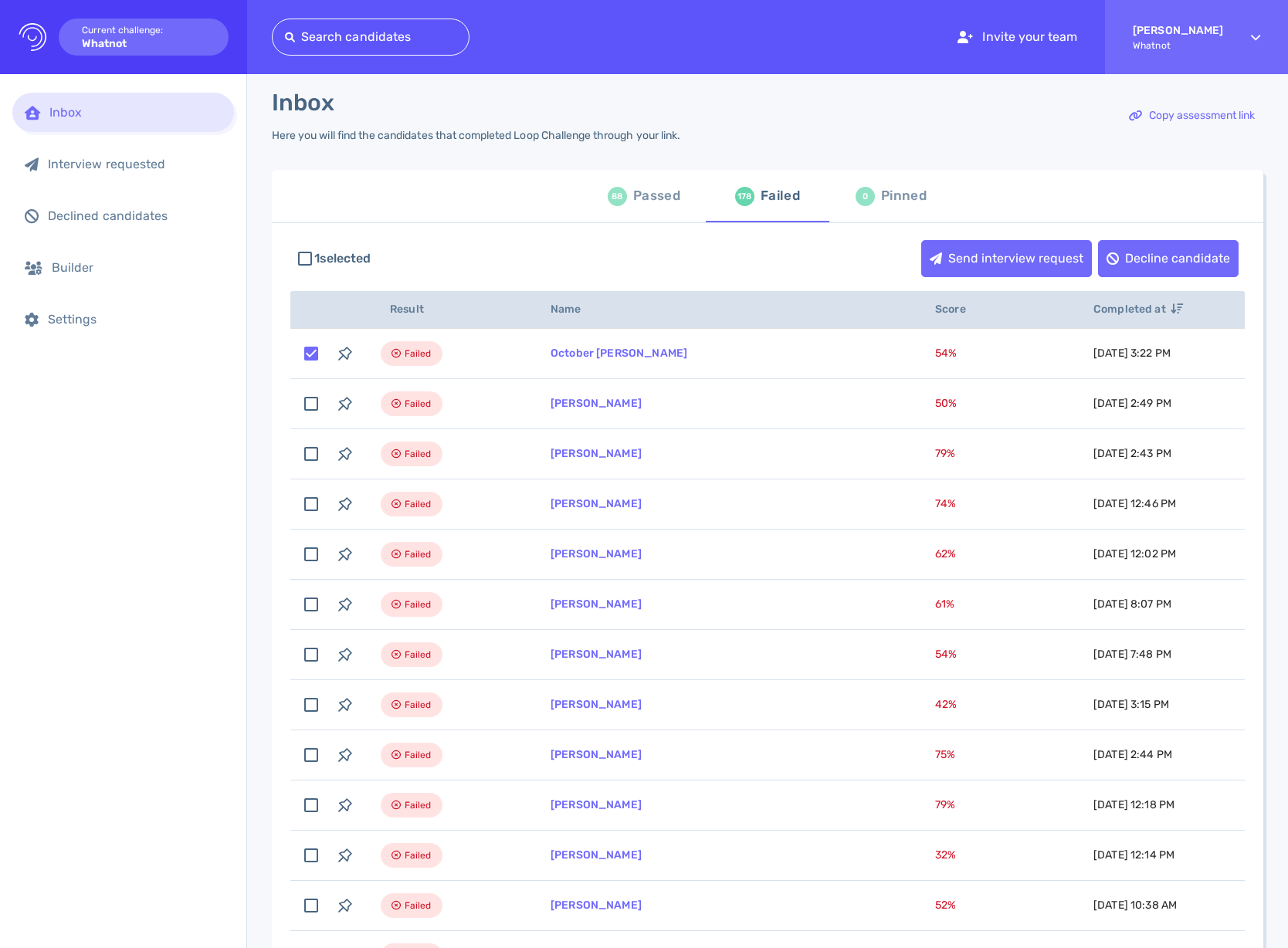
scroll to position [0, 0]
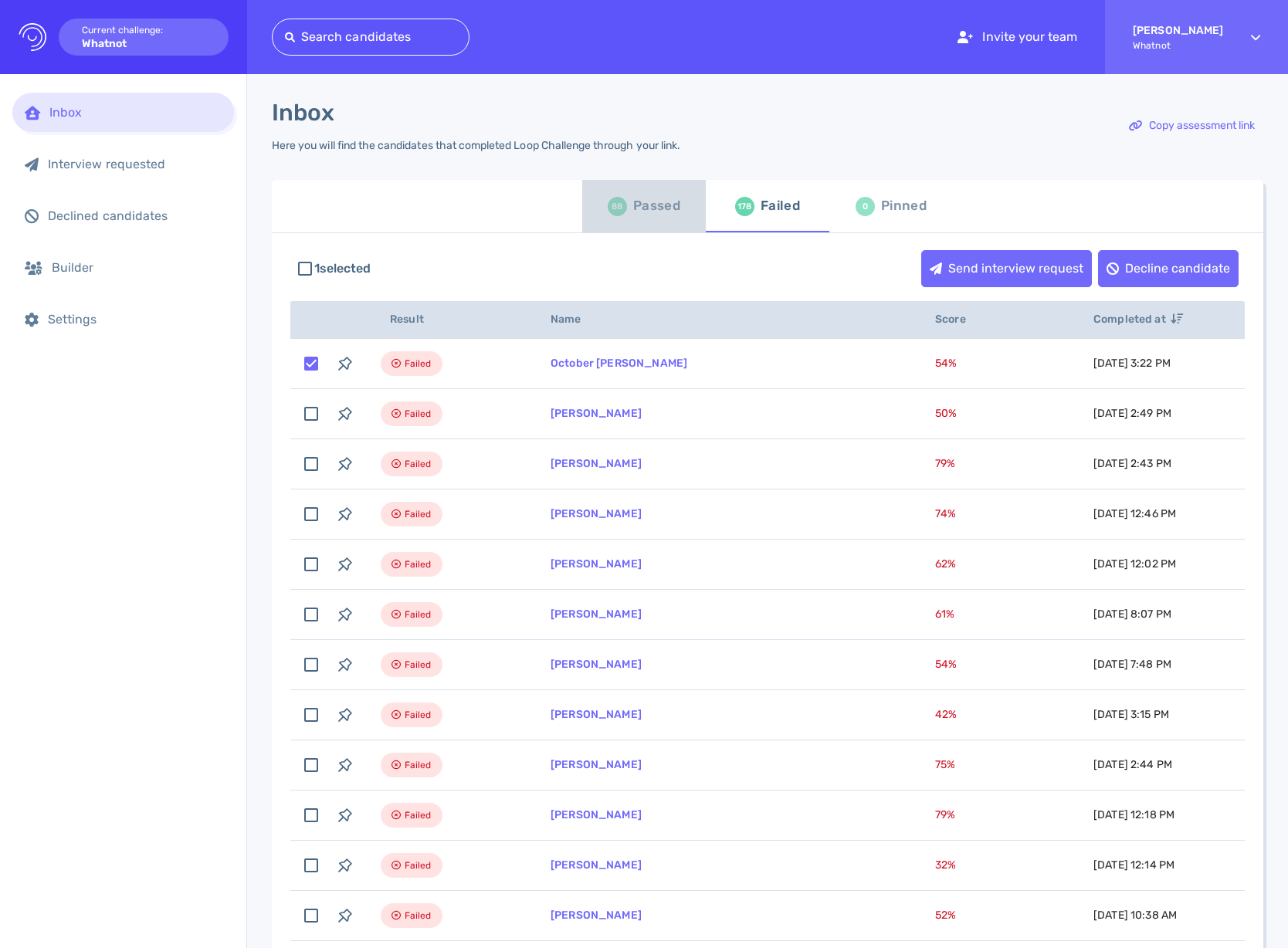
click at [655, 223] on div "88 Passed" at bounding box center [644, 206] width 72 height 44
checkbox input "false"
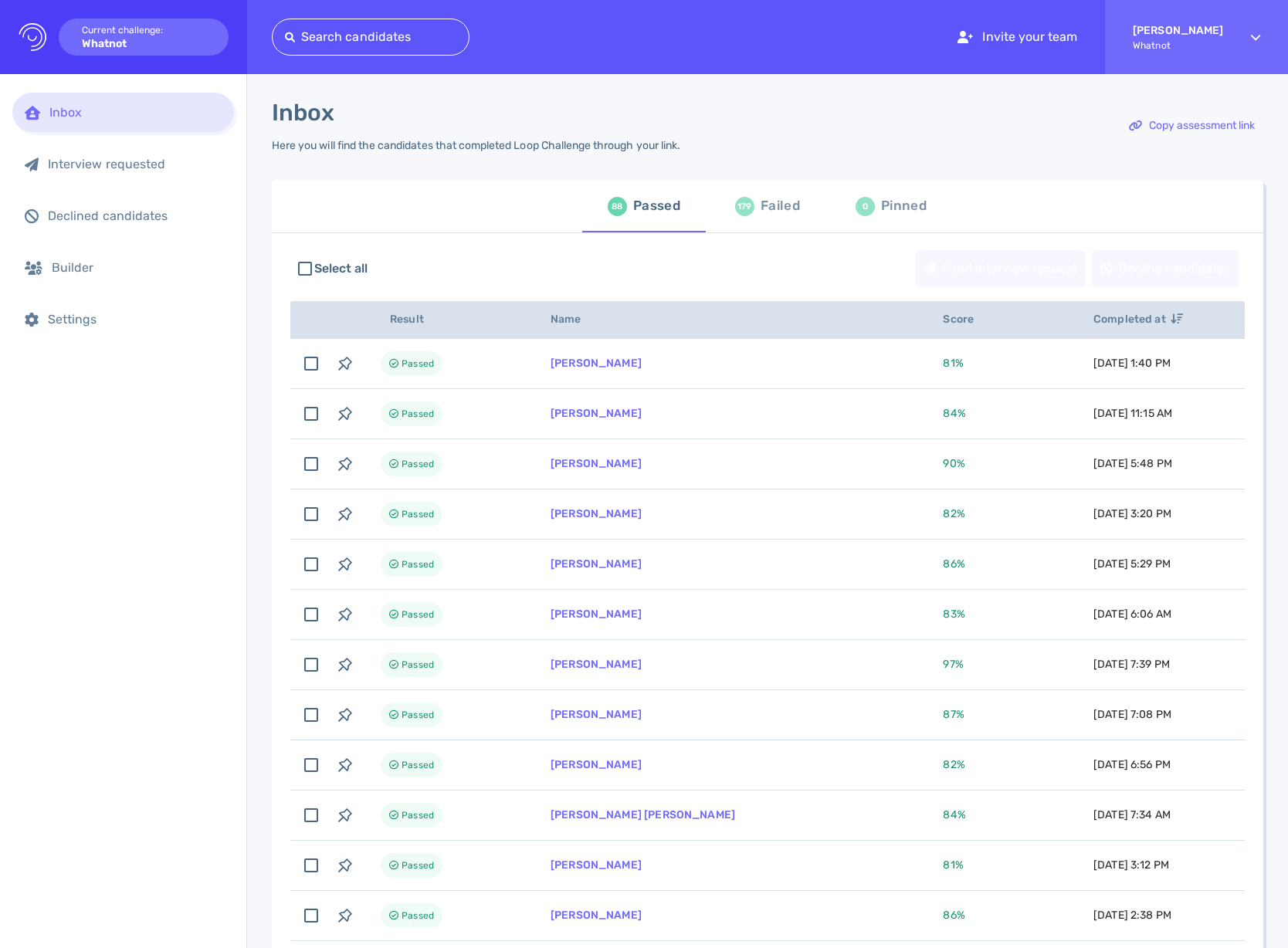
click at [773, 225] on div "179 Failed" at bounding box center [767, 206] width 65 height 44
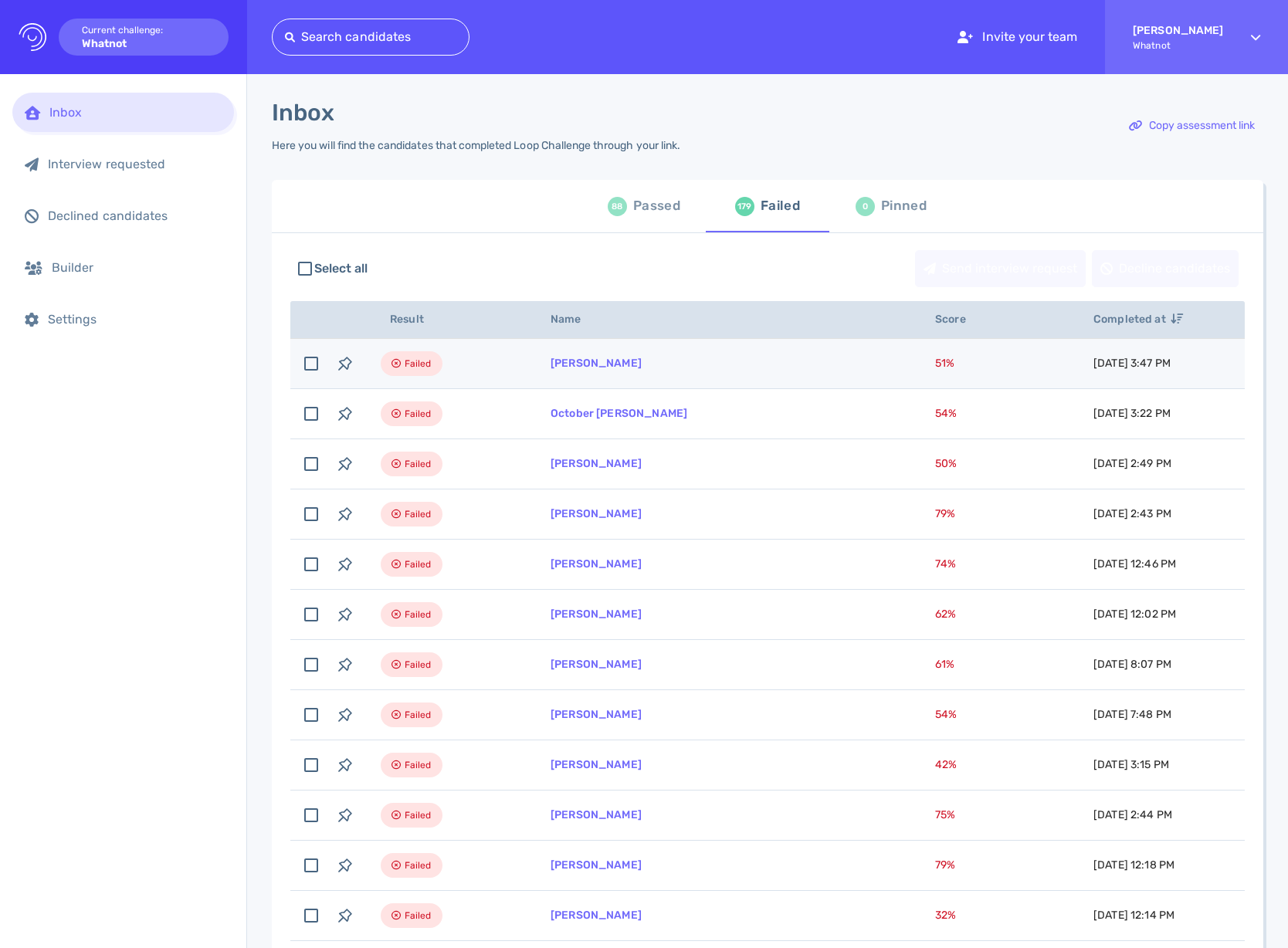
click at [768, 346] on td "Melinda Reed" at bounding box center [724, 364] width 385 height 50
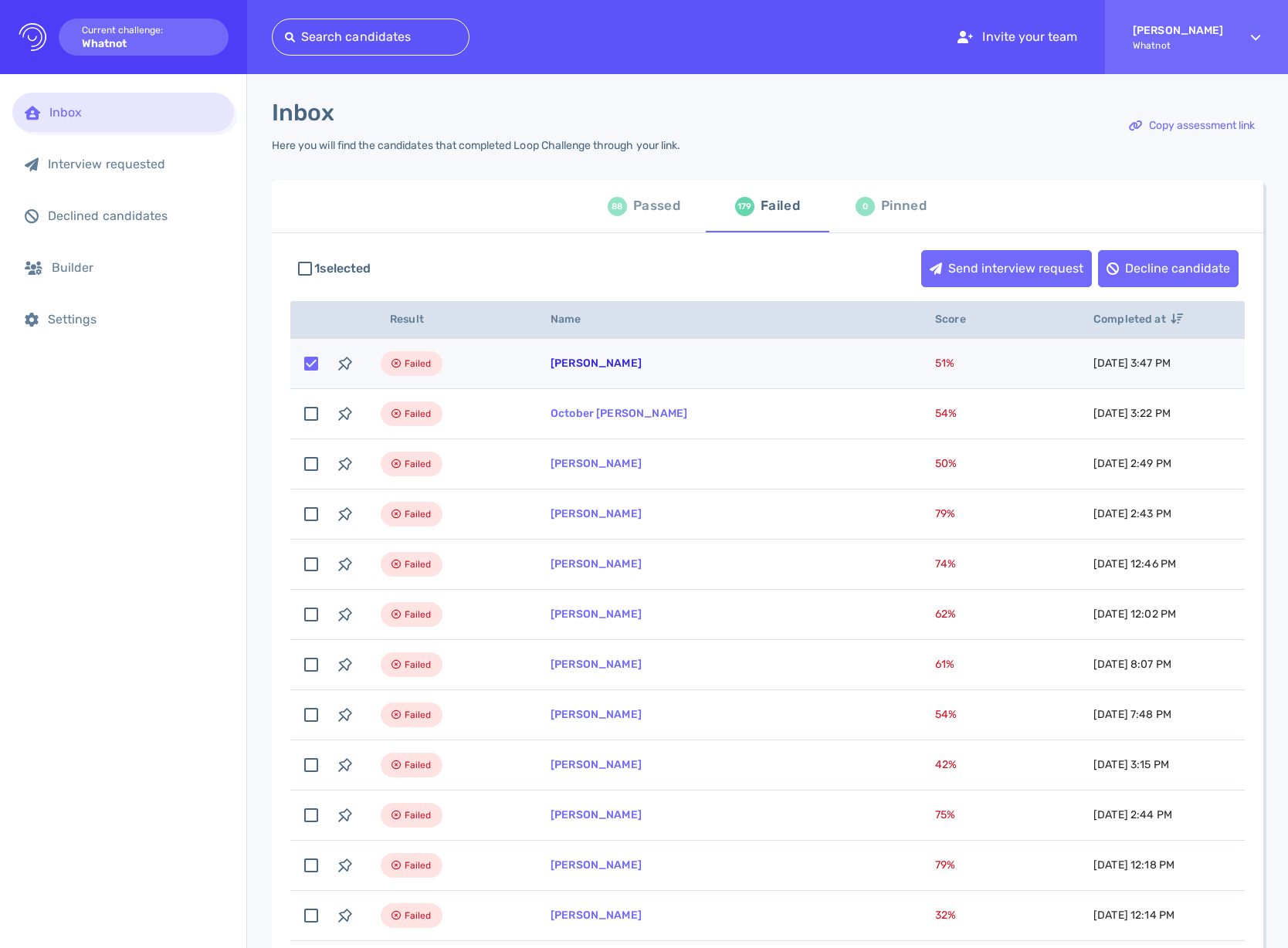
click at [603, 368] on link "Melinda Reed" at bounding box center [596, 363] width 91 height 13
click at [312, 373] on input "checkbox" at bounding box center [310, 363] width 34 height 34
checkbox input "false"
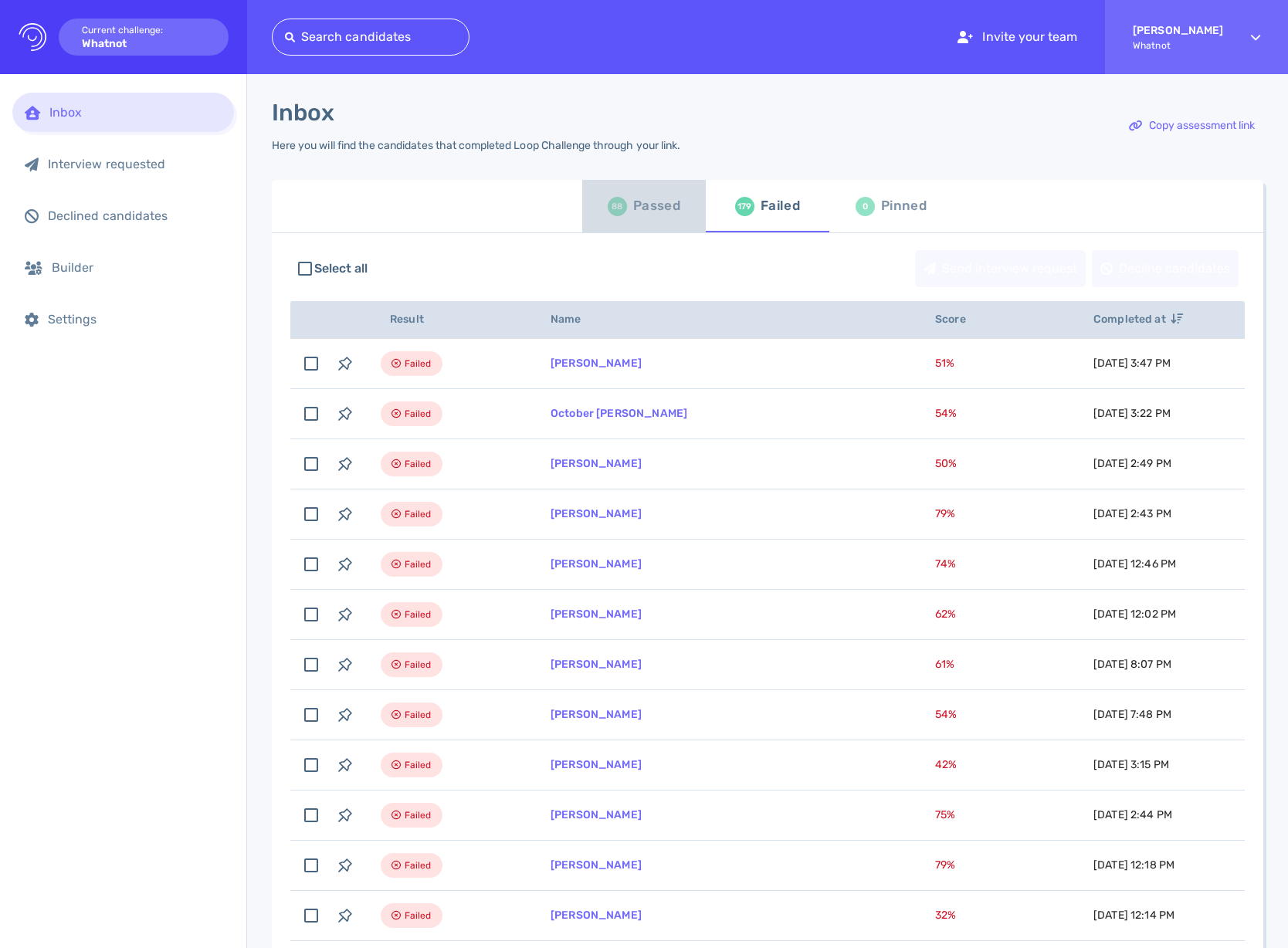
click at [608, 211] on div "88" at bounding box center [617, 206] width 19 height 19
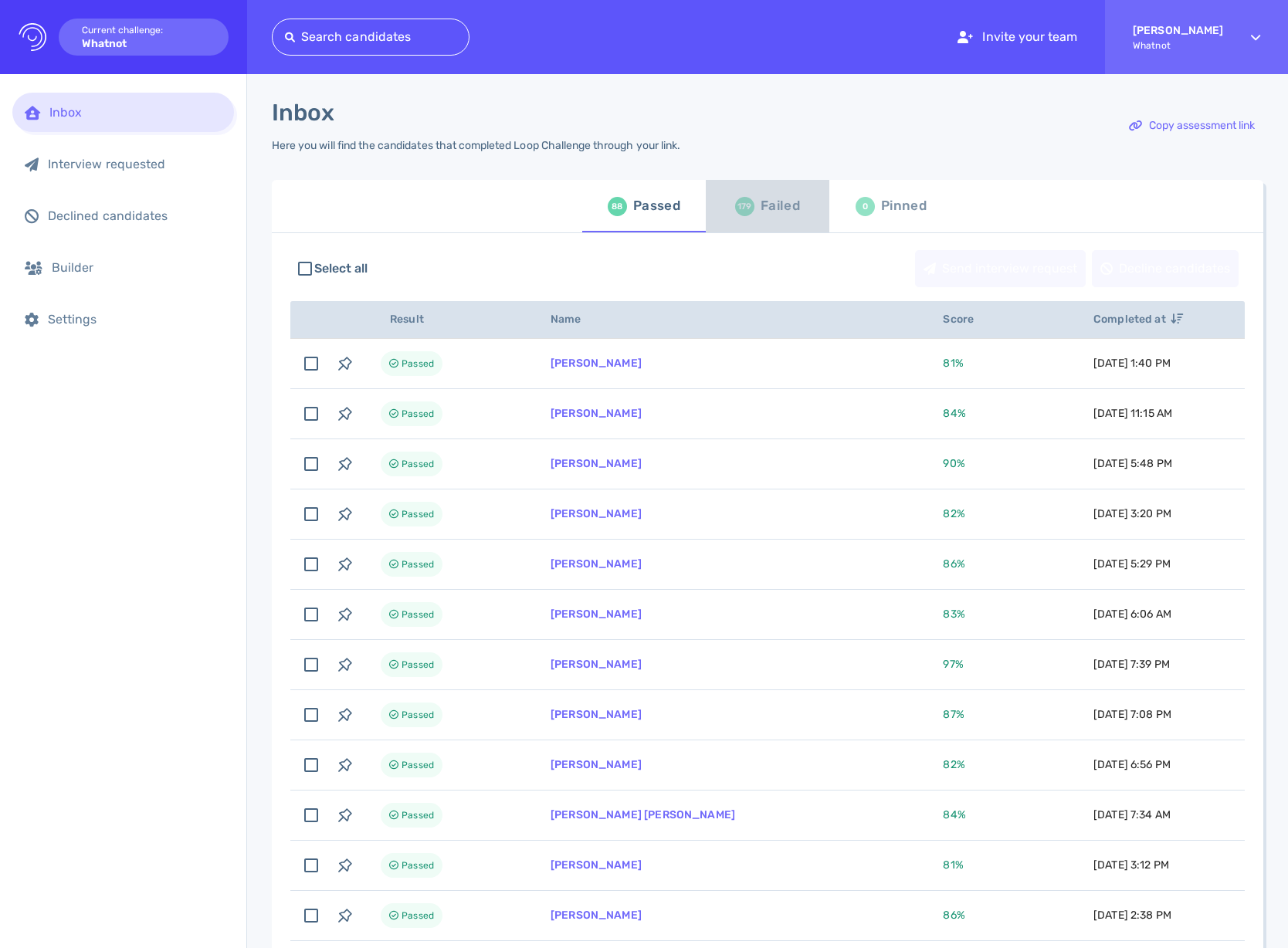
click at [768, 207] on div "Failed" at bounding box center [780, 206] width 39 height 23
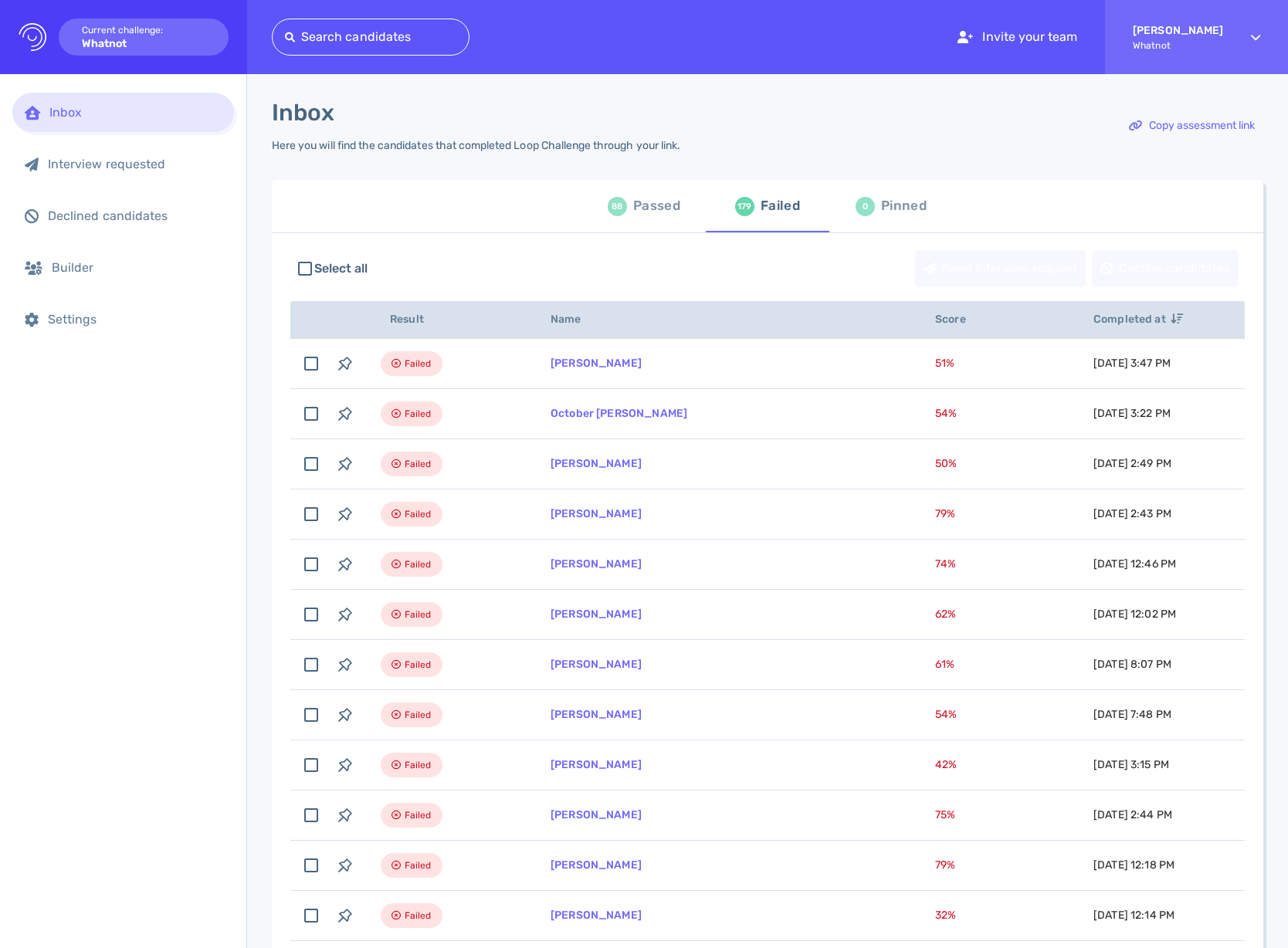
click at [119, 588] on div "Inbox Interview requested Declined candidates Builder Settings" at bounding box center [123, 511] width 246 height 874
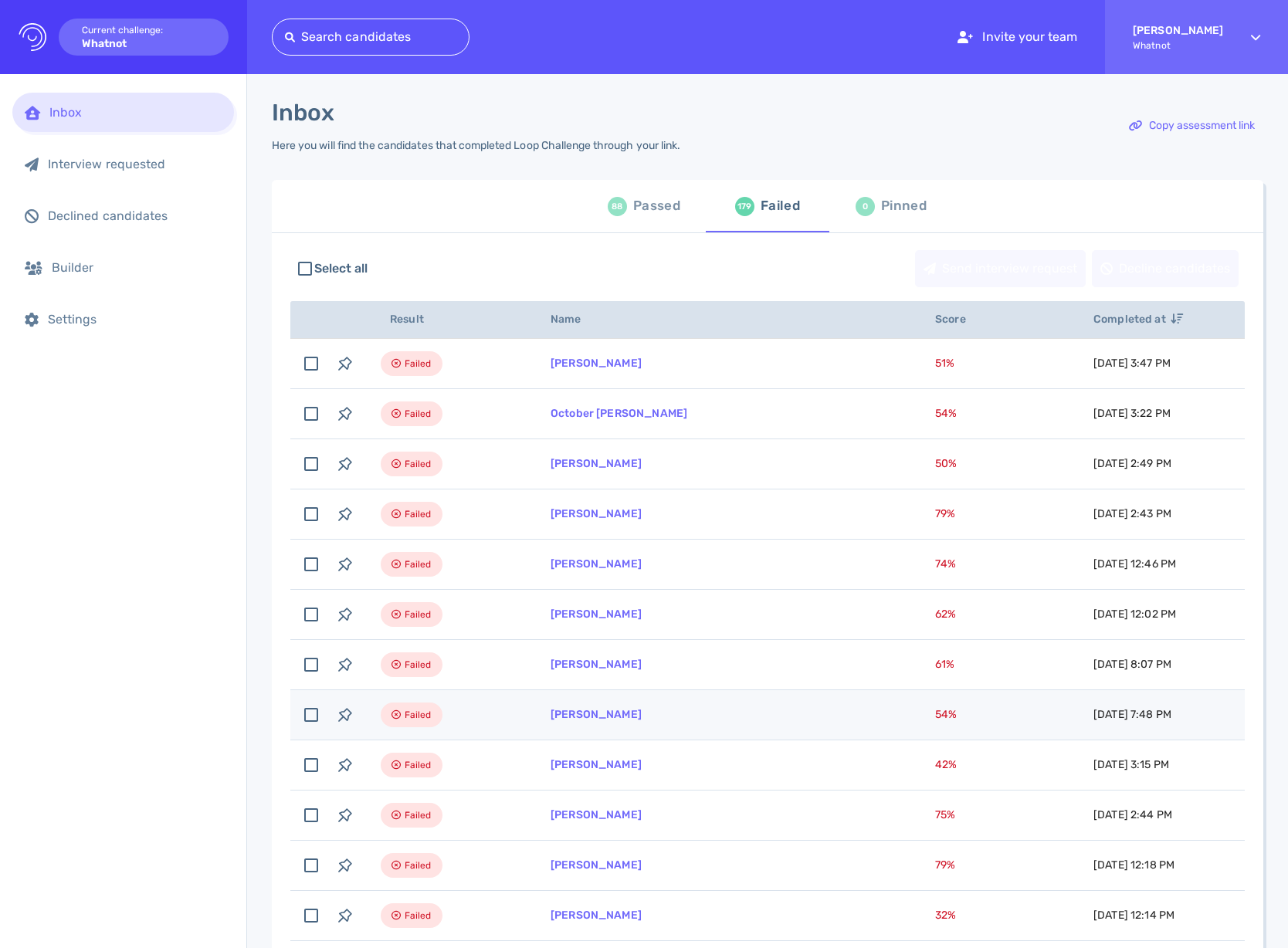
click at [757, 702] on td "Elizabeth Chacon" at bounding box center [724, 715] width 385 height 50
click at [692, 714] on td "Elizabeth Chacon" at bounding box center [724, 715] width 385 height 50
checkbox input "false"
click at [639, 717] on link "Elizabeth Chacon" at bounding box center [596, 714] width 91 height 13
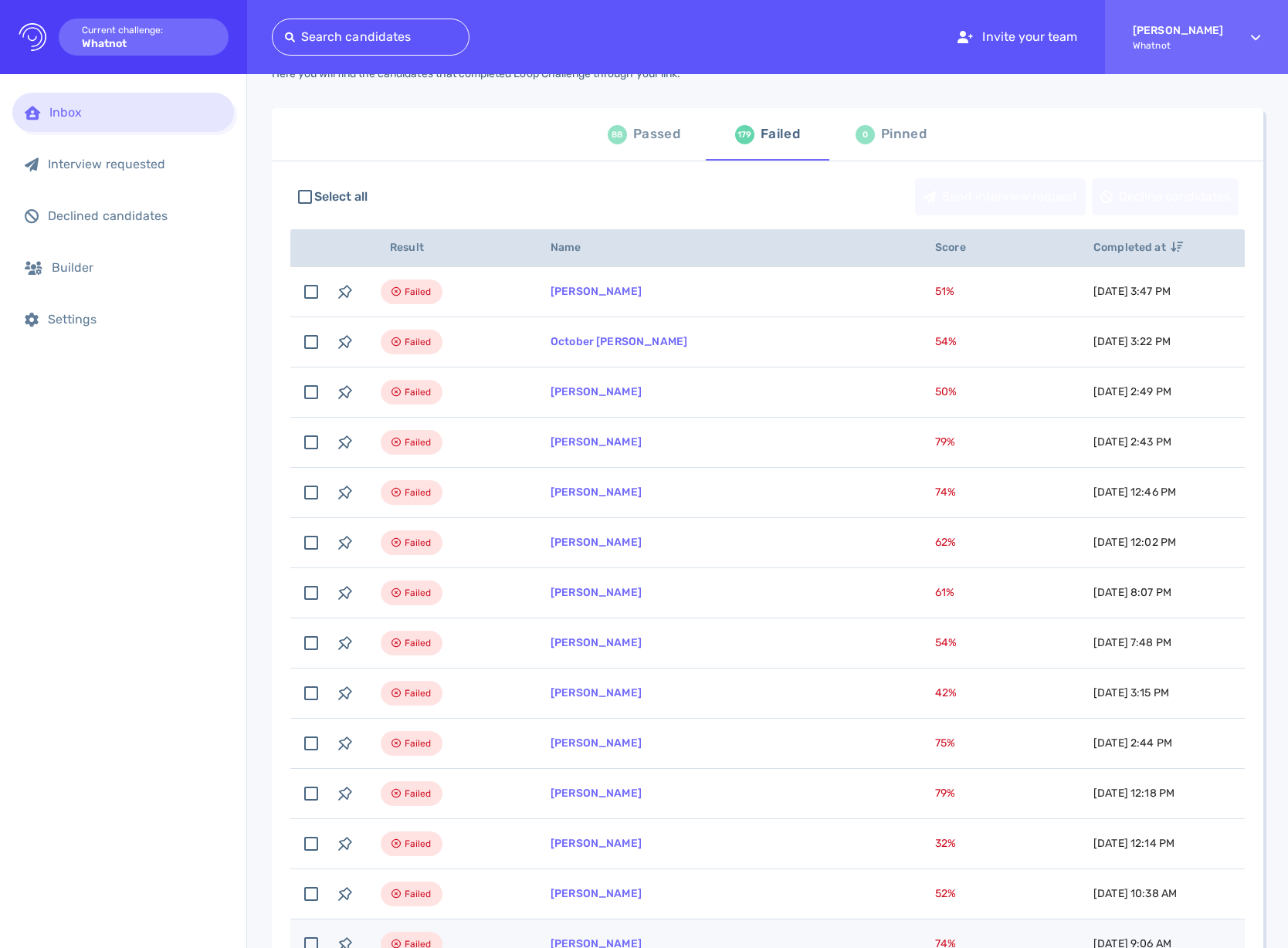
scroll to position [85, 0]
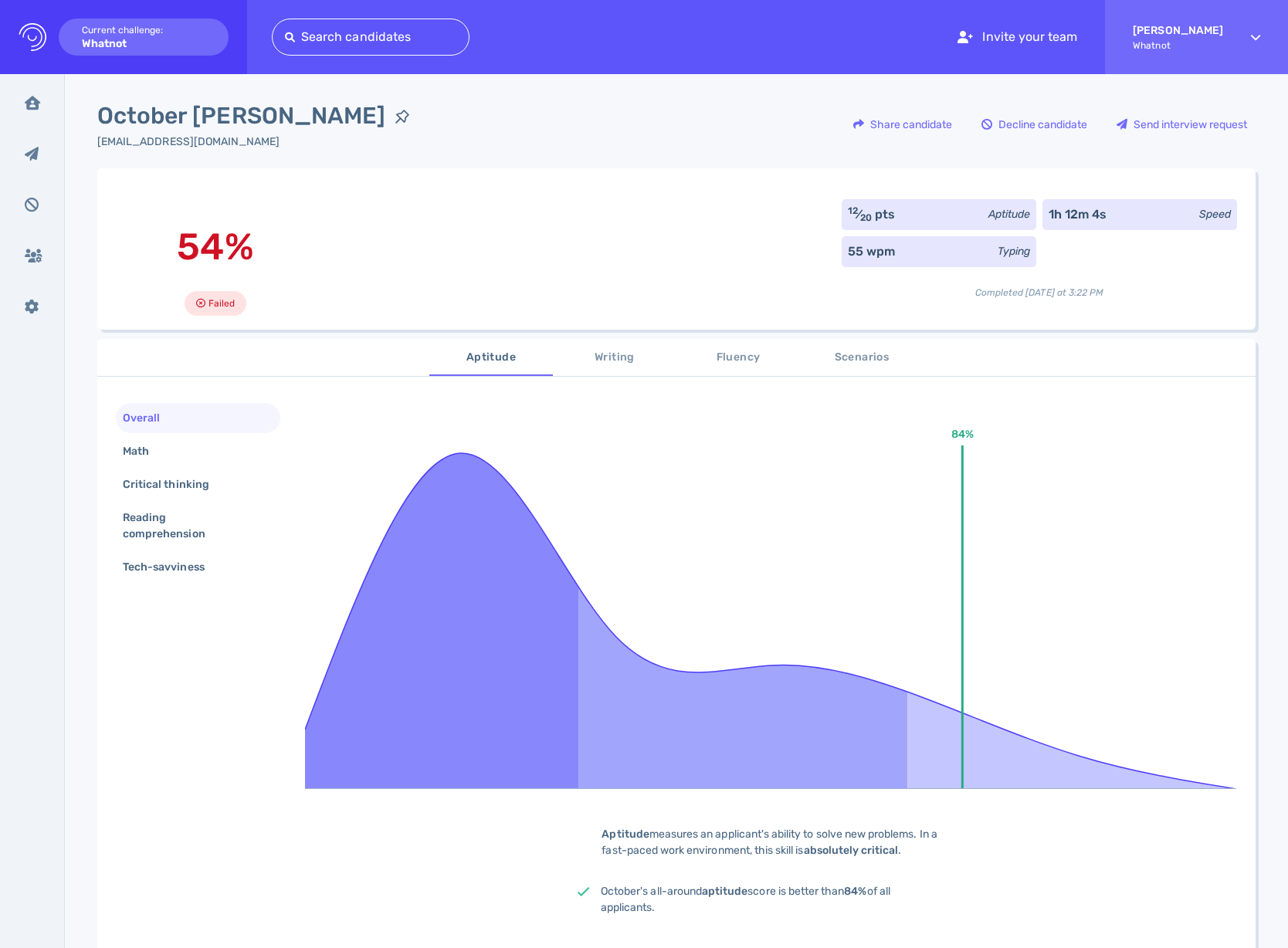
drag, startPoint x: 461, startPoint y: 358, endPoint x: 486, endPoint y: 362, distance: 25.3
click at [461, 358] on span "Aptitude" at bounding box center [490, 358] width 105 height 19
click at [595, 360] on span "Writing" at bounding box center [614, 358] width 105 height 19
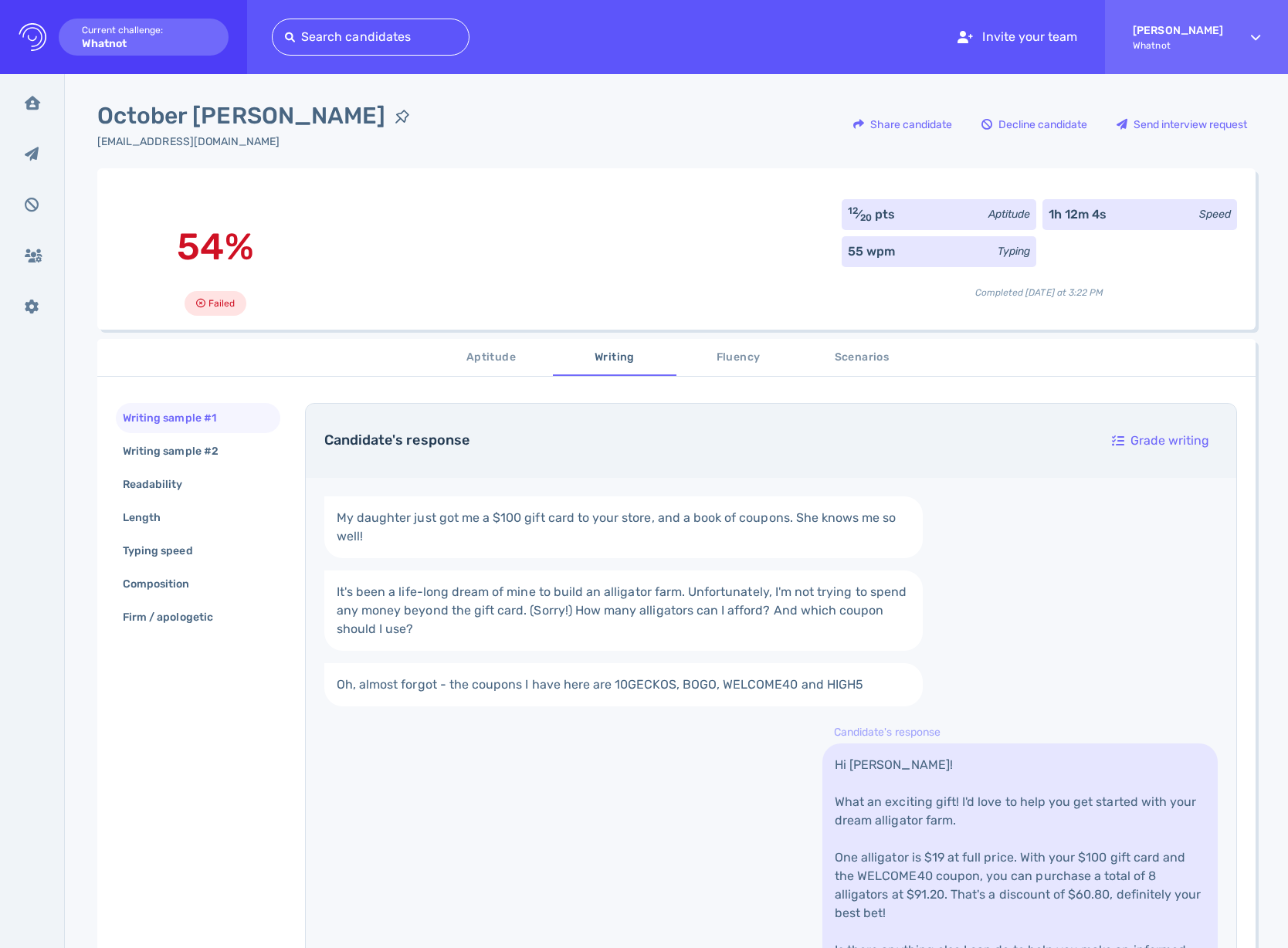
click at [729, 357] on span "Fluency" at bounding box center [738, 358] width 105 height 19
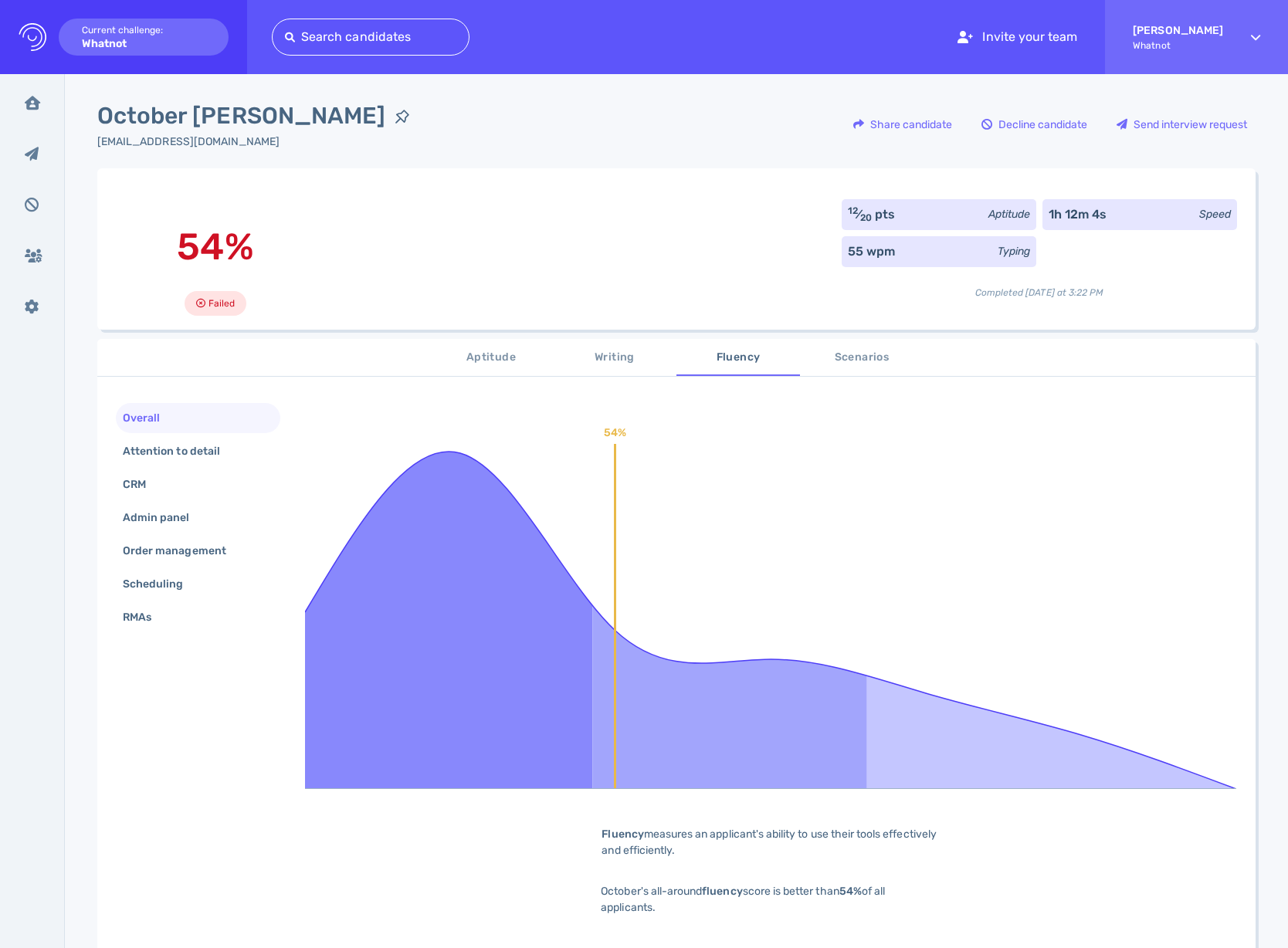
click at [874, 357] on span "Scenarios" at bounding box center [861, 358] width 105 height 19
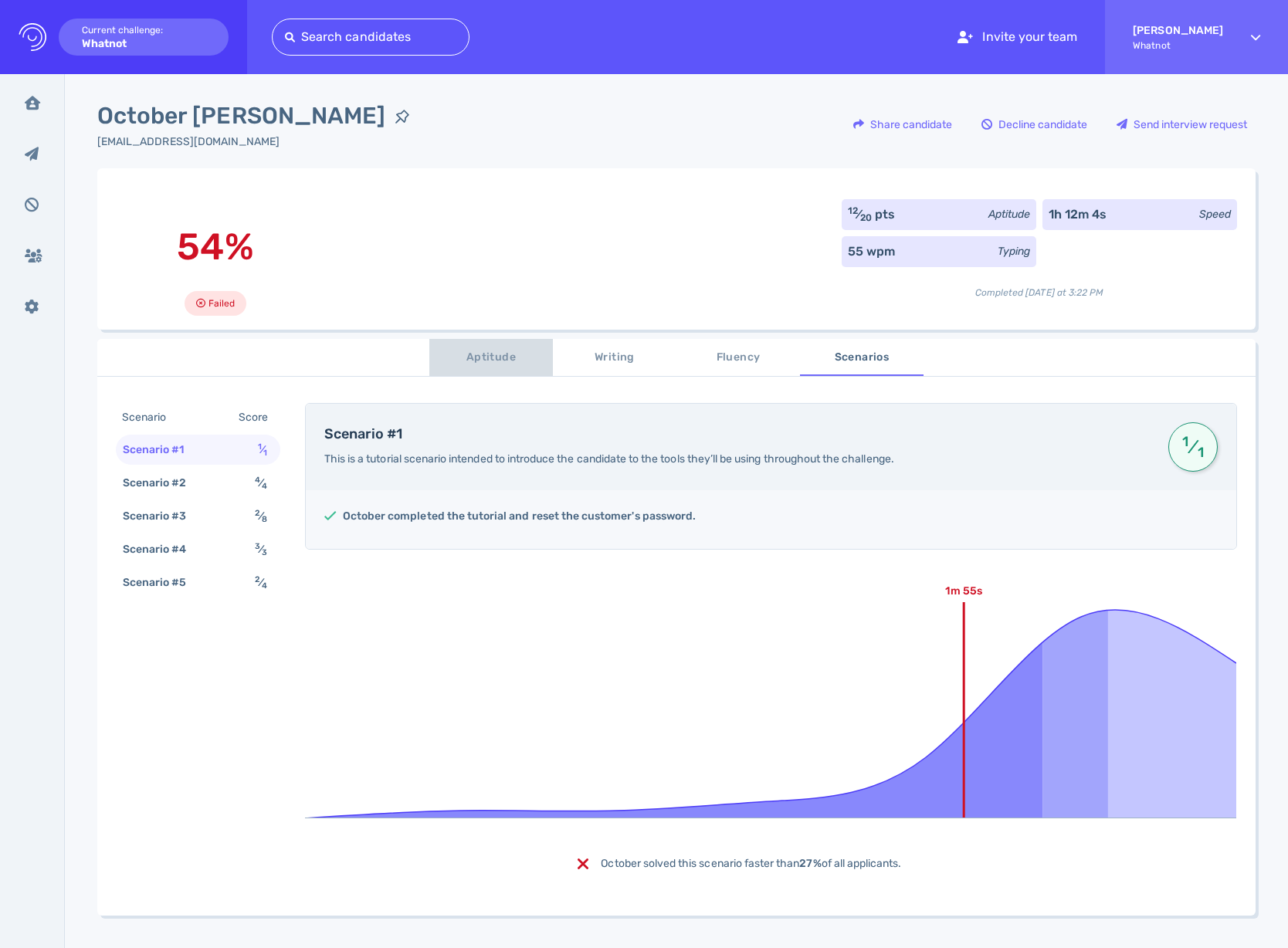
click at [528, 358] on span "Aptitude" at bounding box center [490, 358] width 105 height 19
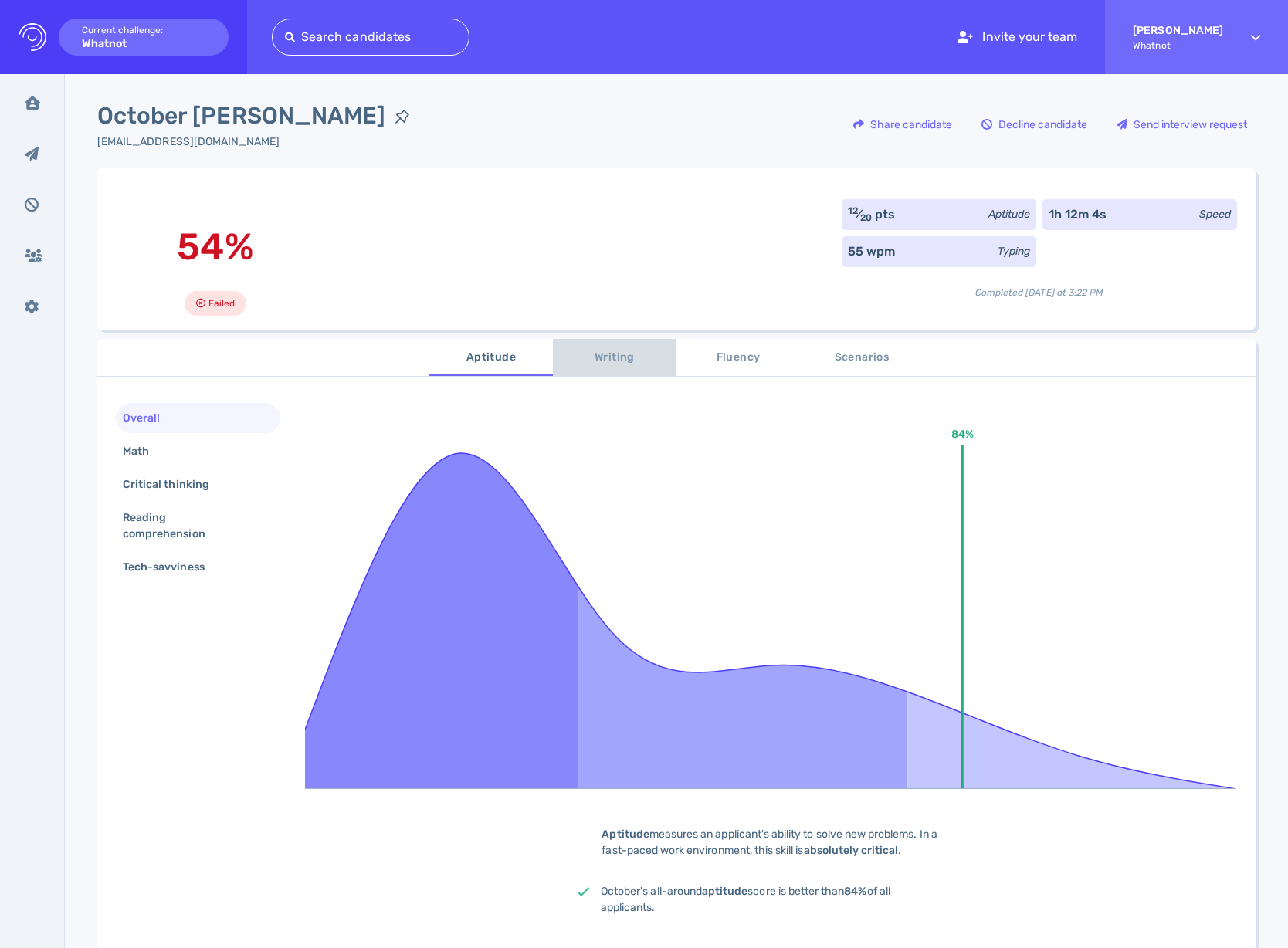
drag, startPoint x: 604, startPoint y: 368, endPoint x: 646, endPoint y: 360, distance: 42.8
click at [604, 368] on span "Writing" at bounding box center [614, 358] width 105 height 19
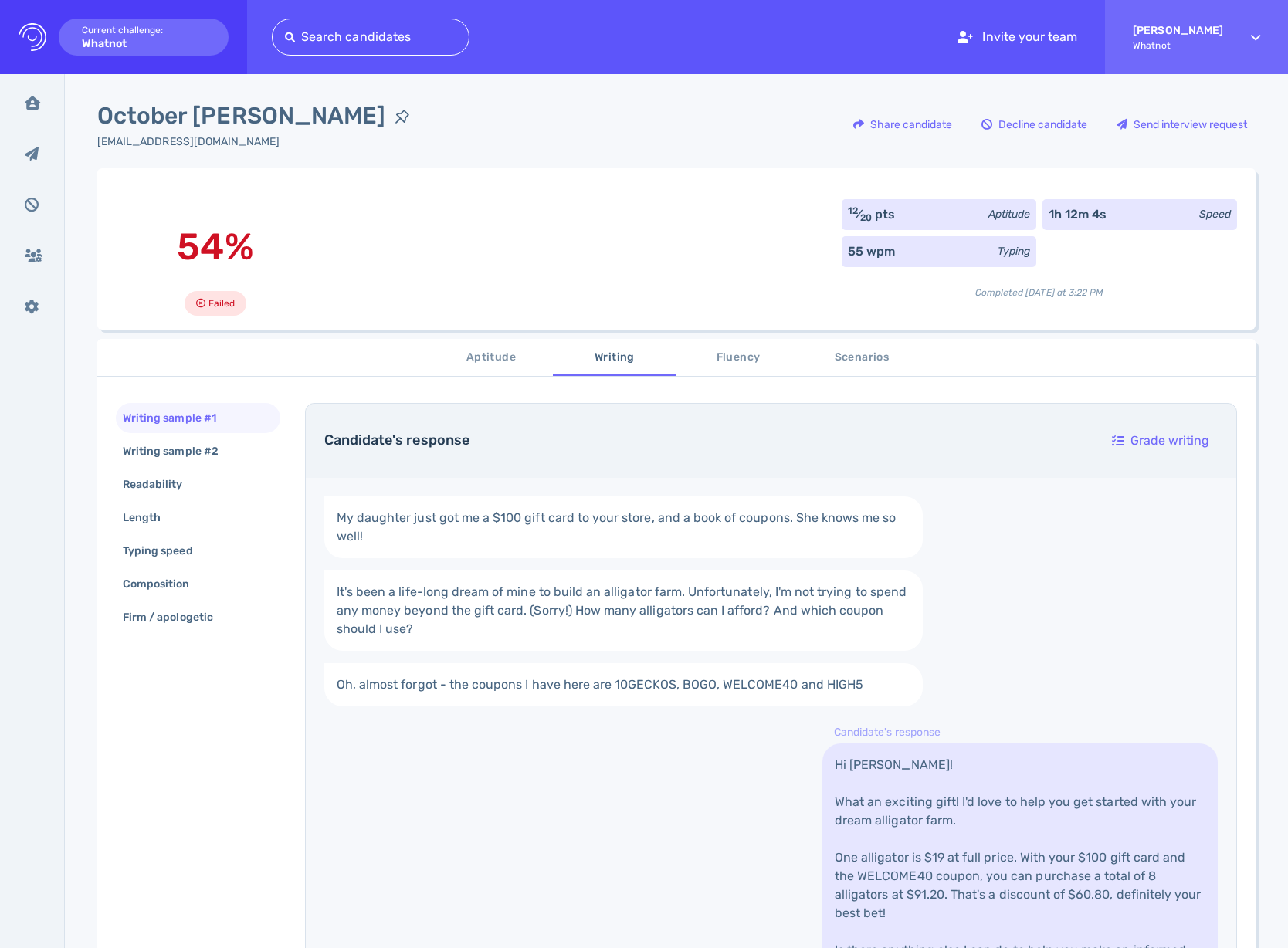
click at [705, 359] on span "Fluency" at bounding box center [738, 358] width 105 height 19
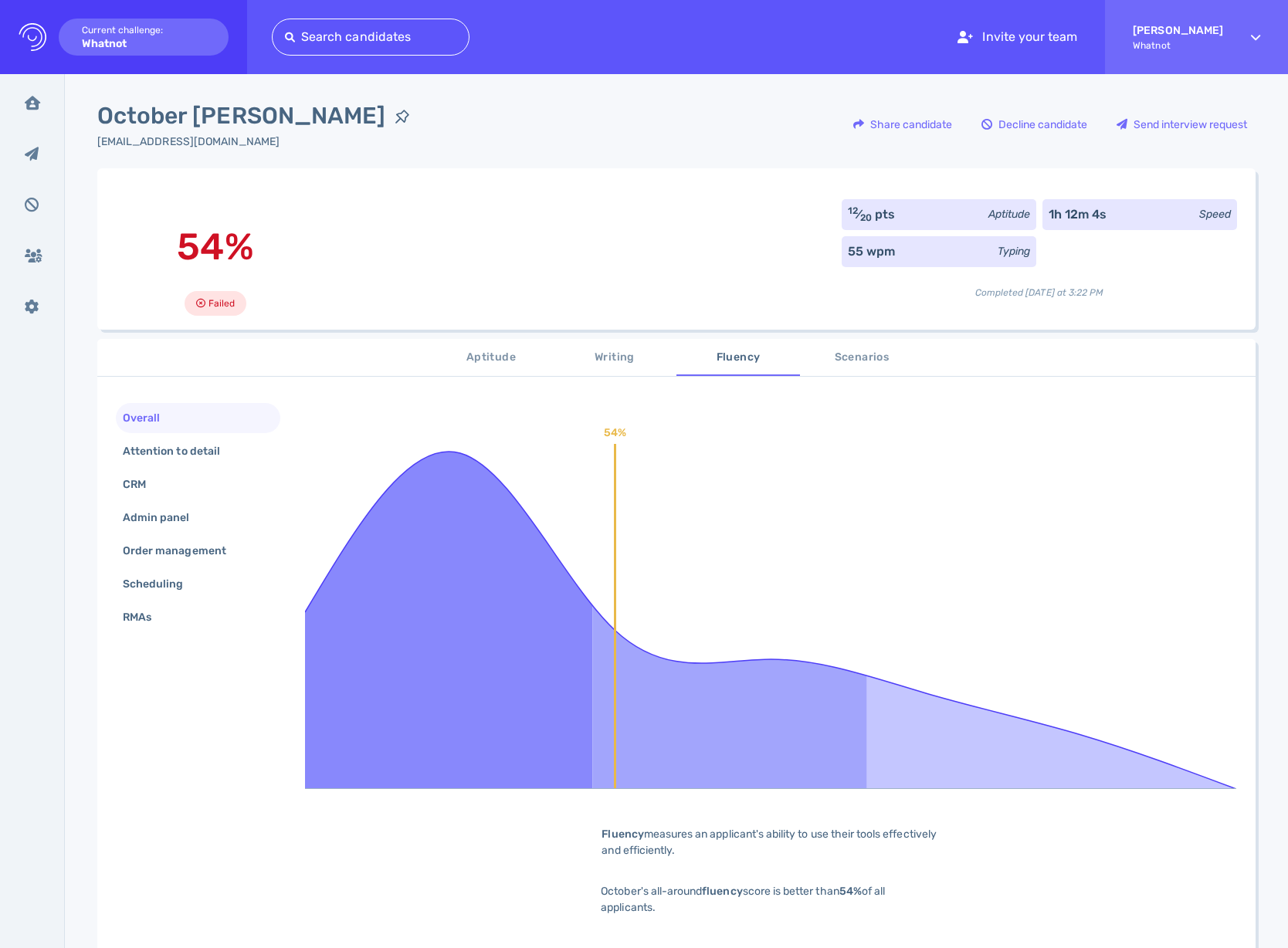
click at [816, 355] on span "Scenarios" at bounding box center [861, 358] width 105 height 19
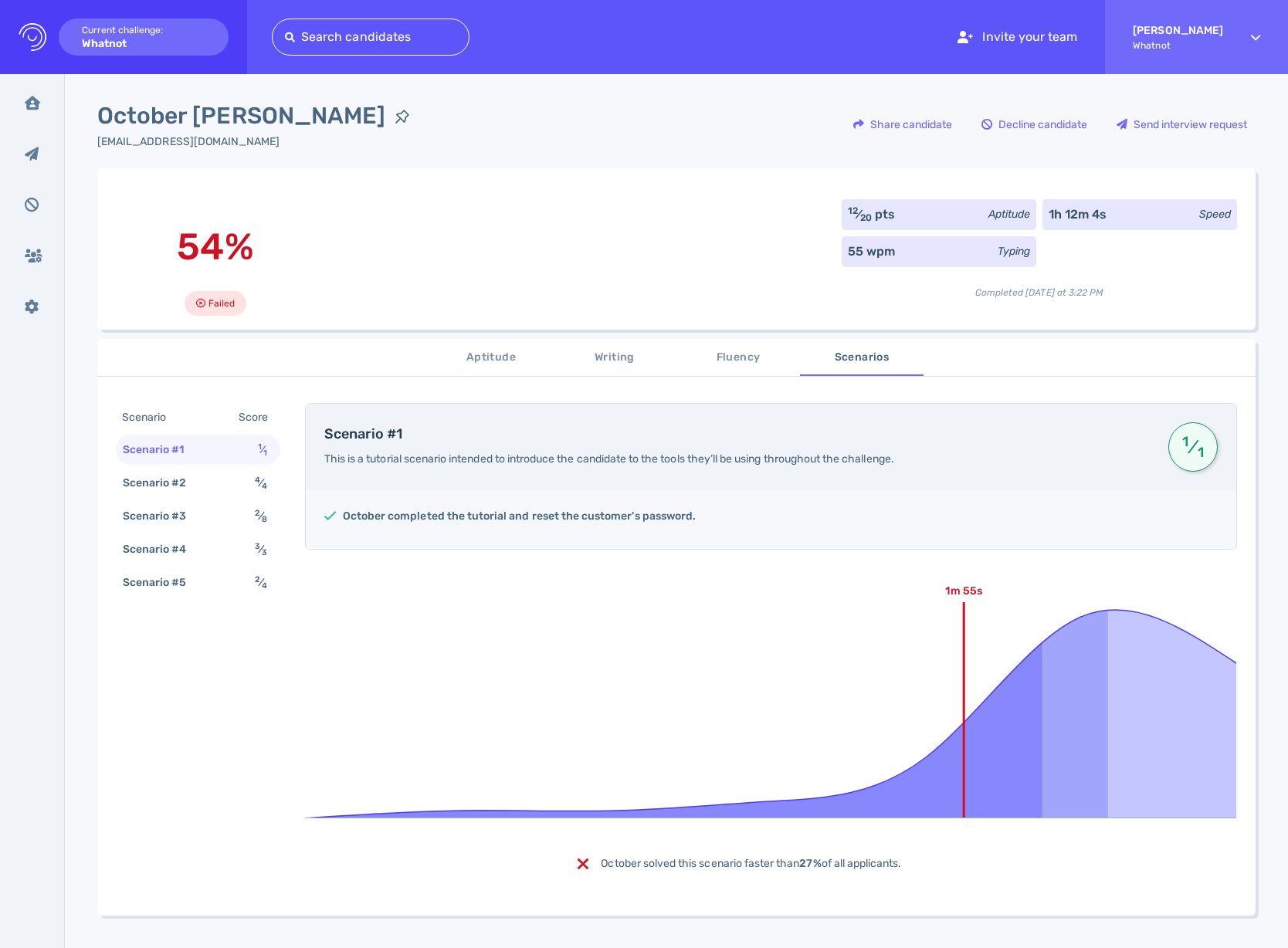
click at [497, 367] on span "Aptitude" at bounding box center [490, 358] width 105 height 19
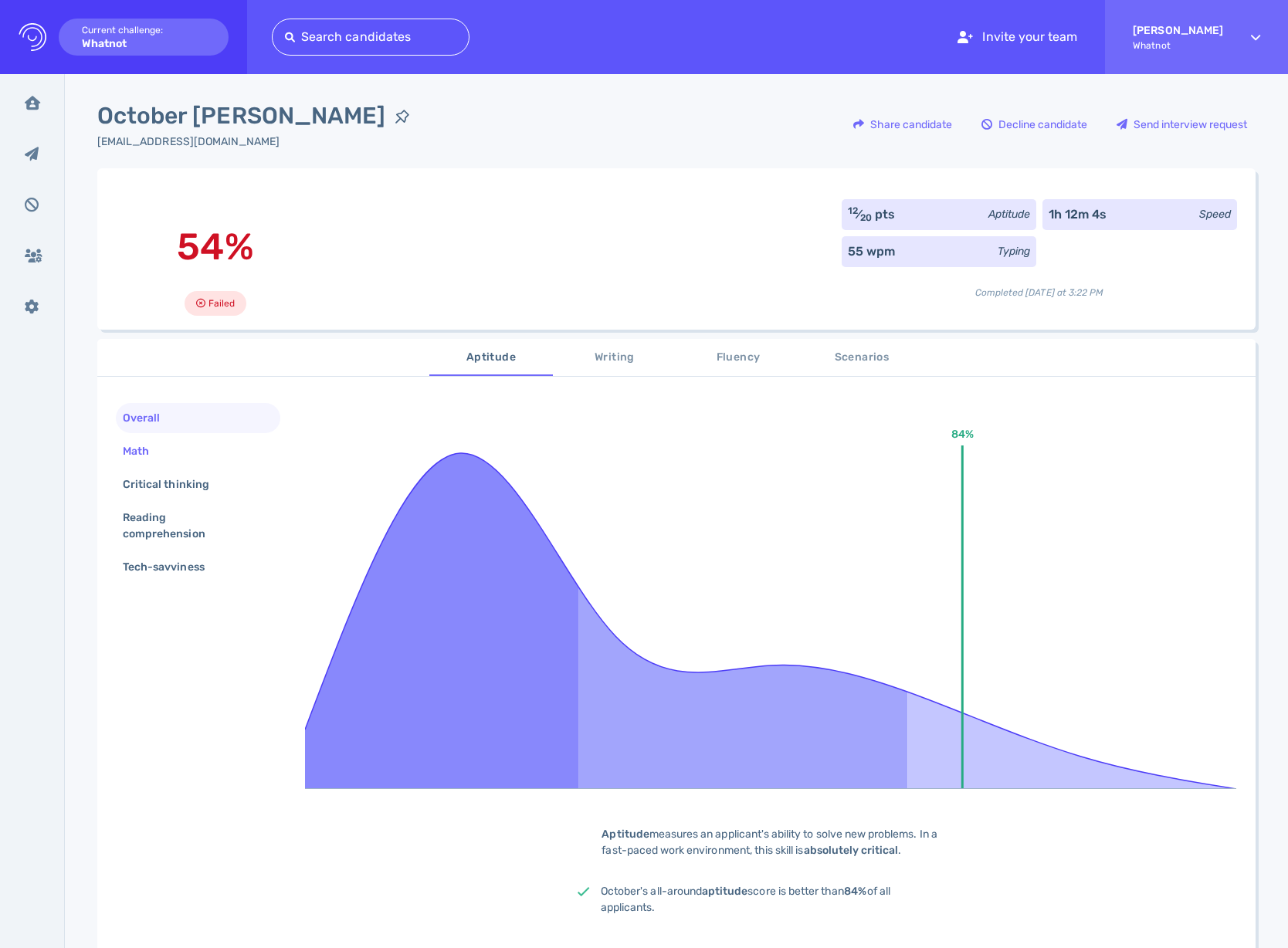
click at [183, 458] on div "Math" at bounding box center [197, 451] width 164 height 30
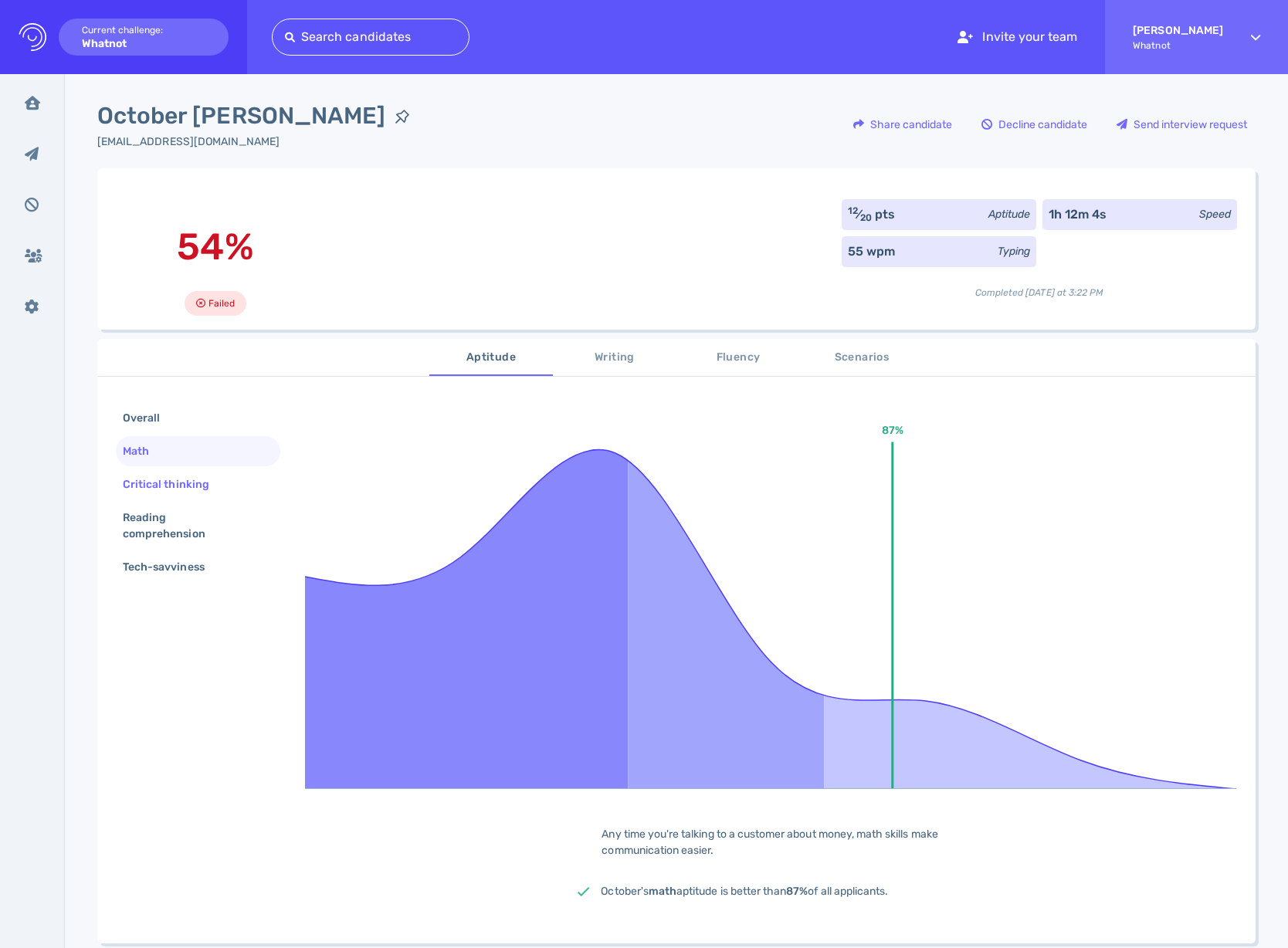
click at [162, 487] on div "Critical thinking" at bounding box center [173, 485] width 108 height 22
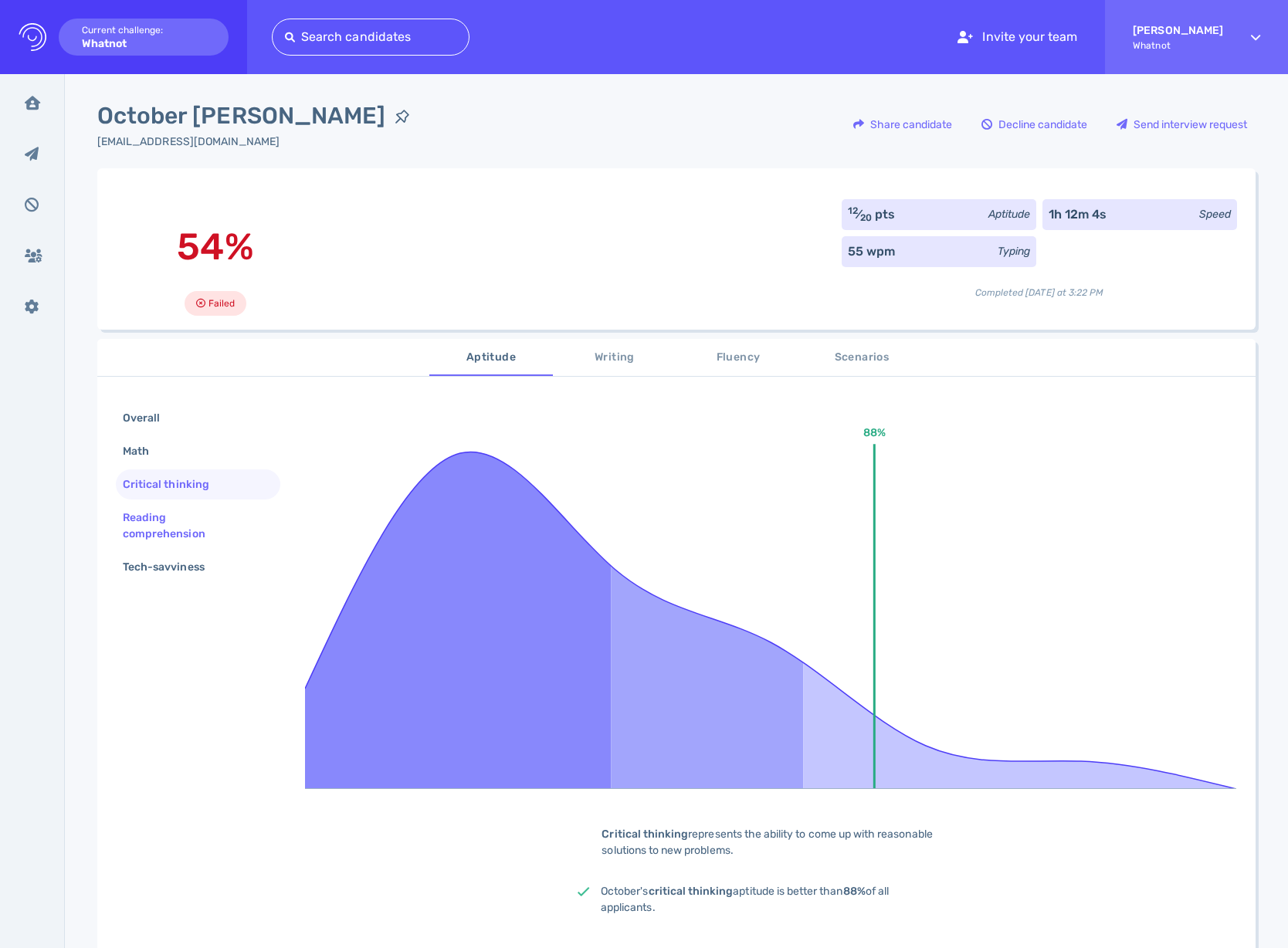
click at [151, 521] on div "Reading comprehension" at bounding box center [192, 526] width 145 height 39
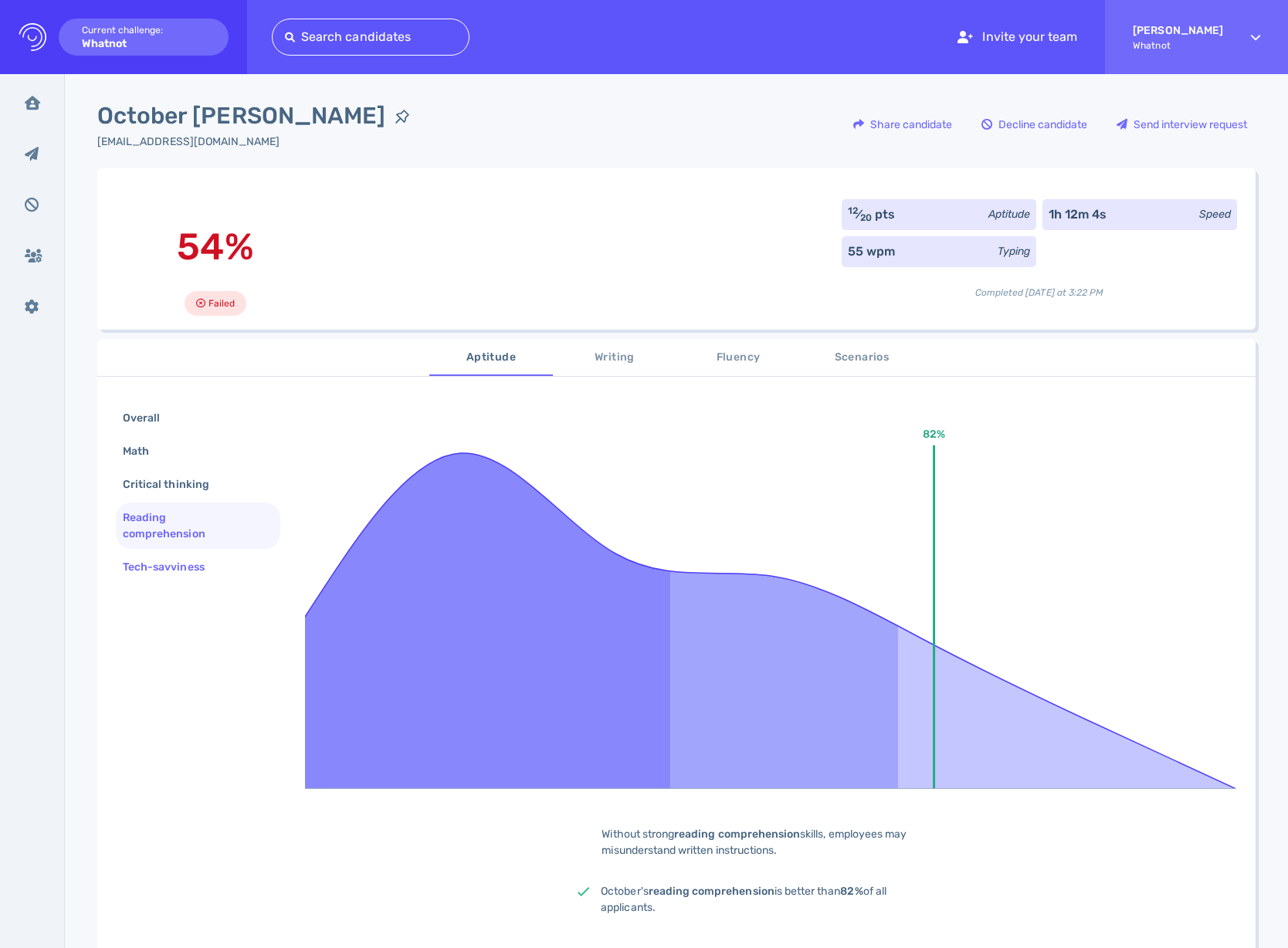
click at [145, 570] on div "Tech-savviness" at bounding box center [171, 567] width 104 height 22
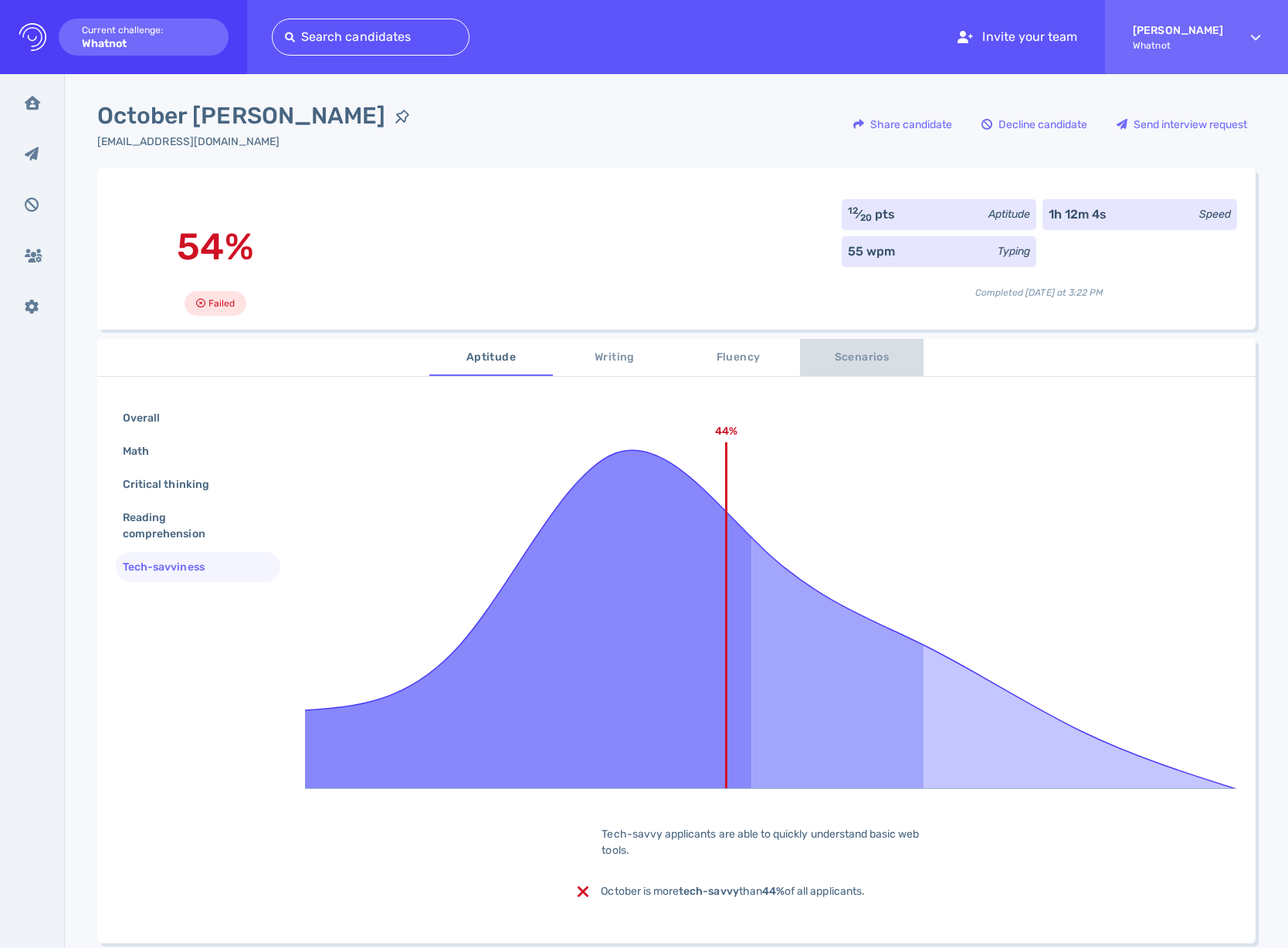
click at [852, 358] on span "Scenarios" at bounding box center [861, 358] width 105 height 19
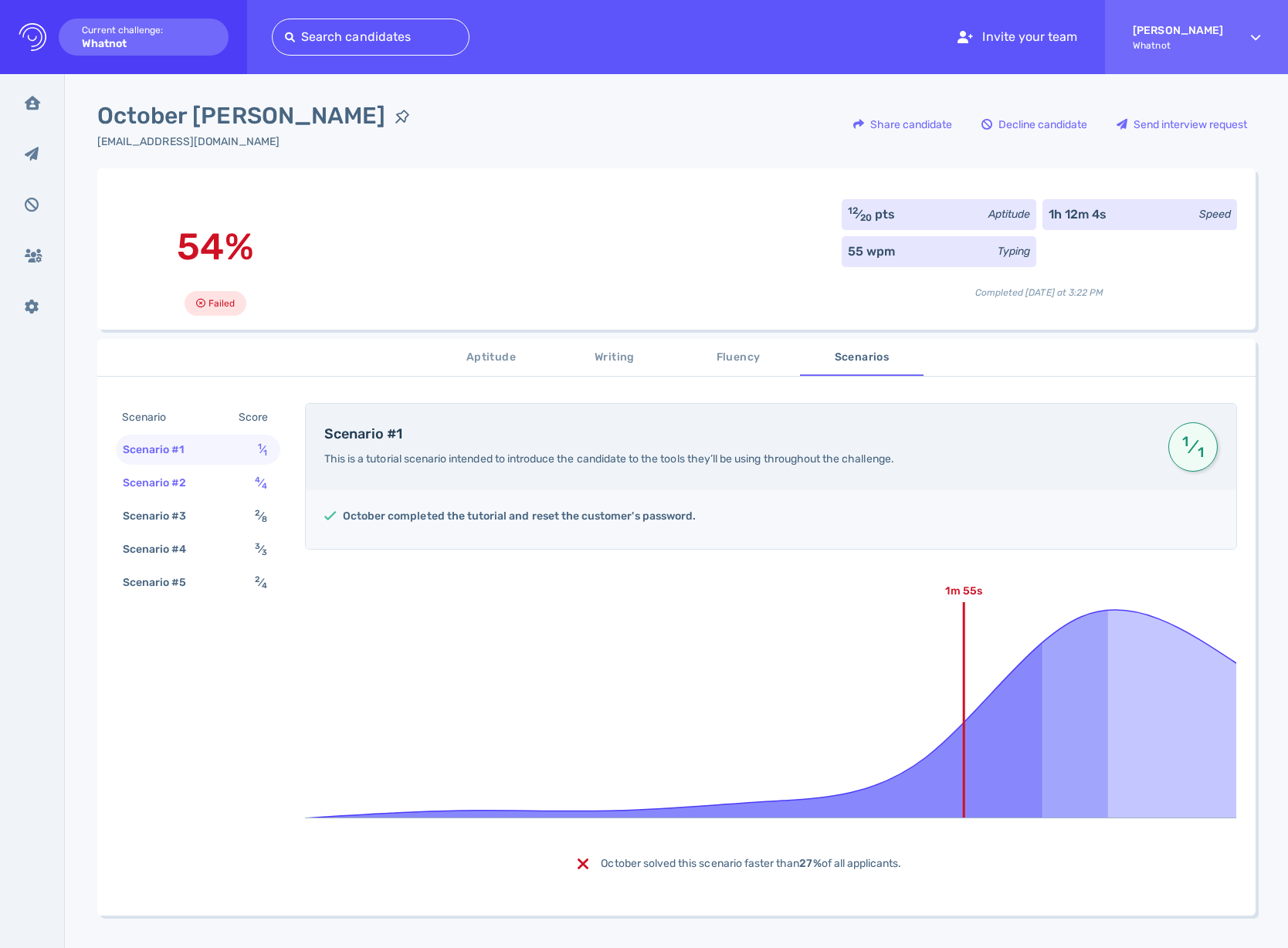
click at [160, 475] on div "Scenario #2" at bounding box center [162, 483] width 85 height 22
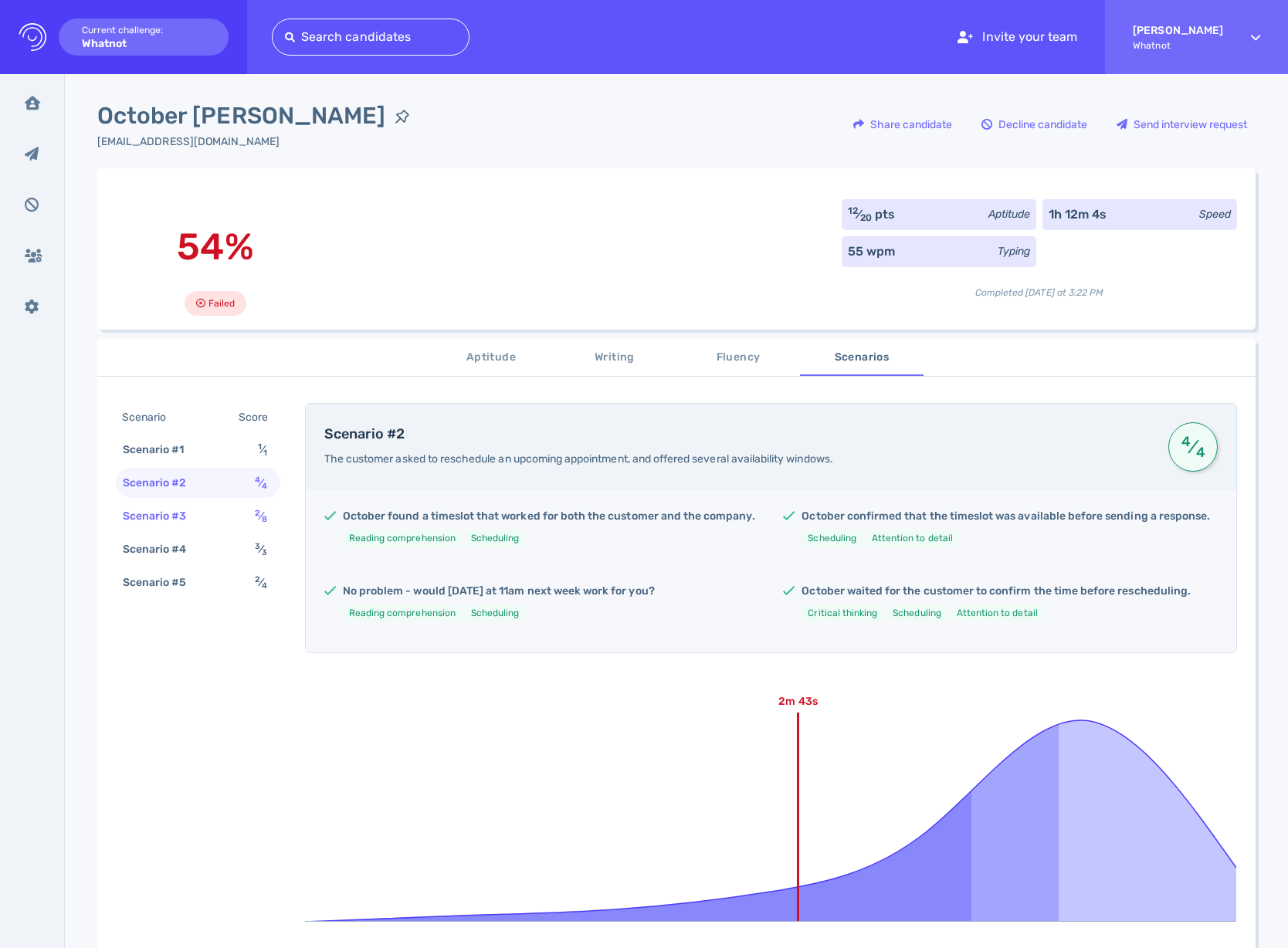
click at [158, 506] on div "Scenario #3 2 ⁄ 8" at bounding box center [197, 516] width 164 height 30
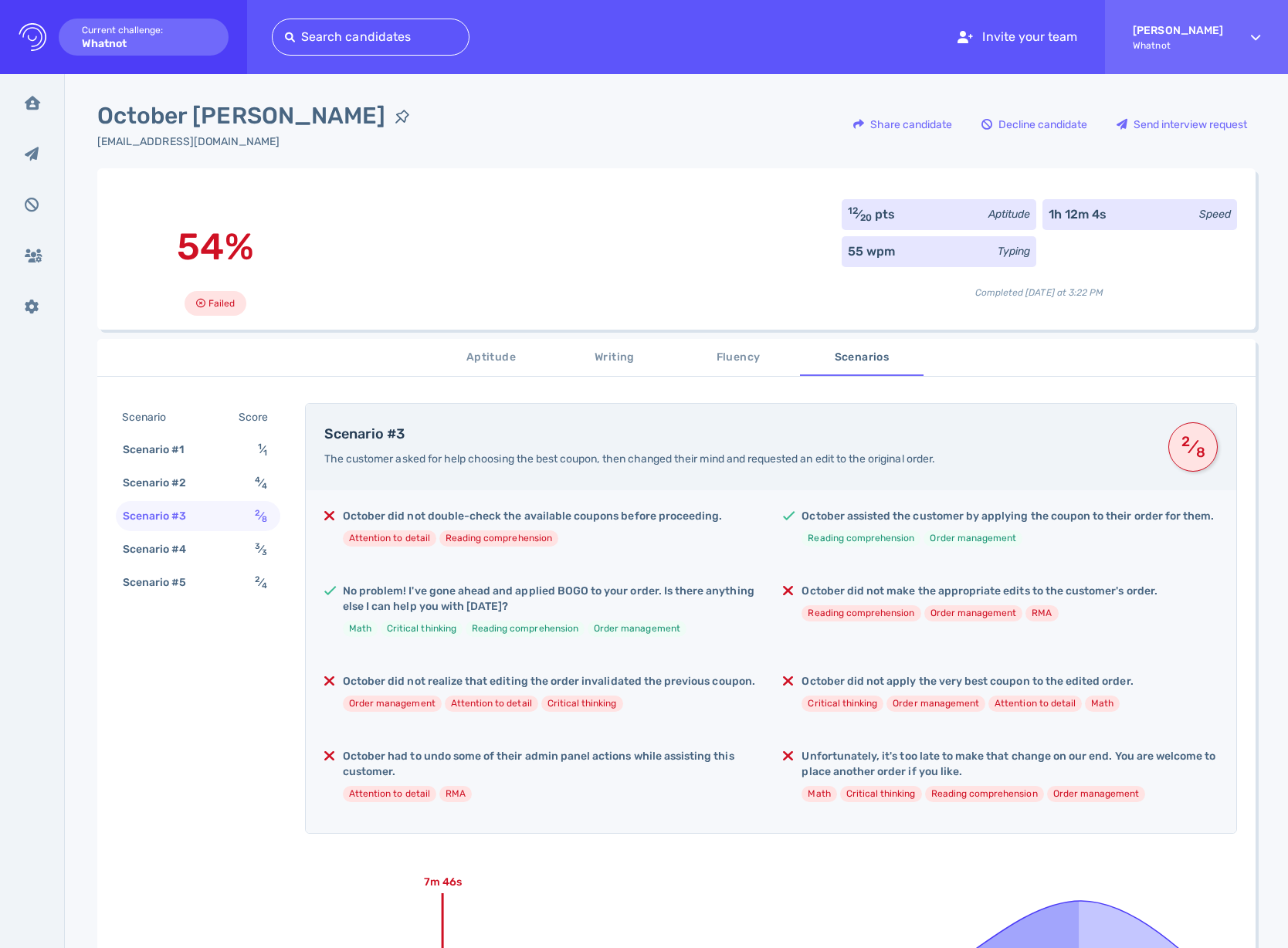
click at [159, 534] on div "Scenario Score Scenario #1 1 ⁄ 1 Scenario #2 4 ⁄ 4 Scenario #3 2 ⁄ 8 Scenario #…" at bounding box center [197, 501] width 164 height 197
click at [154, 568] on div "Scenario #5 2 ⁄ 4" at bounding box center [197, 582] width 164 height 30
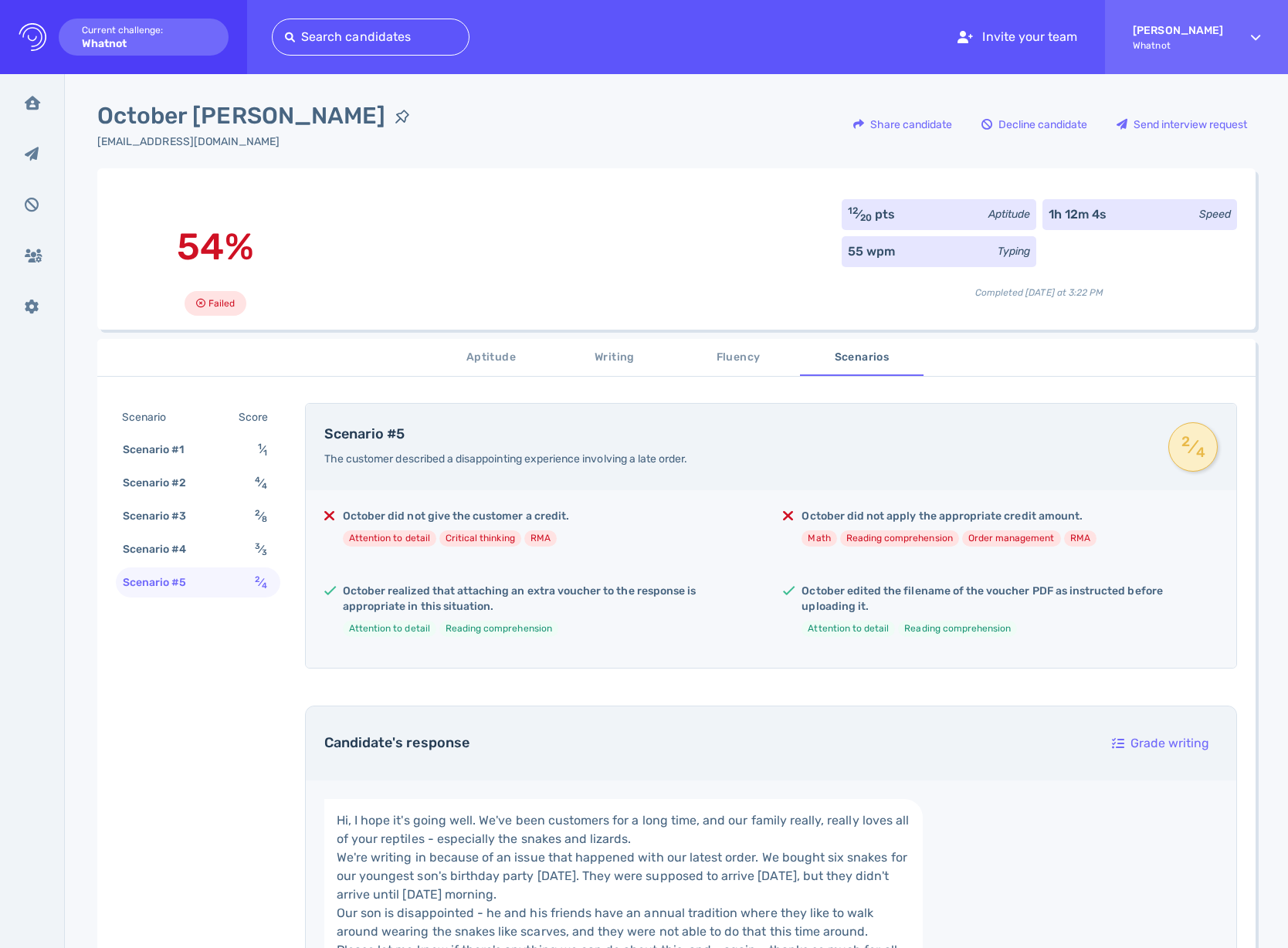
click at [161, 534] on div "Scenario Score Scenario #1 1 ⁄ 1 Scenario #2 4 ⁄ 4 Scenario #3 2 ⁄ 8 Scenario #…" at bounding box center [197, 501] width 164 height 197
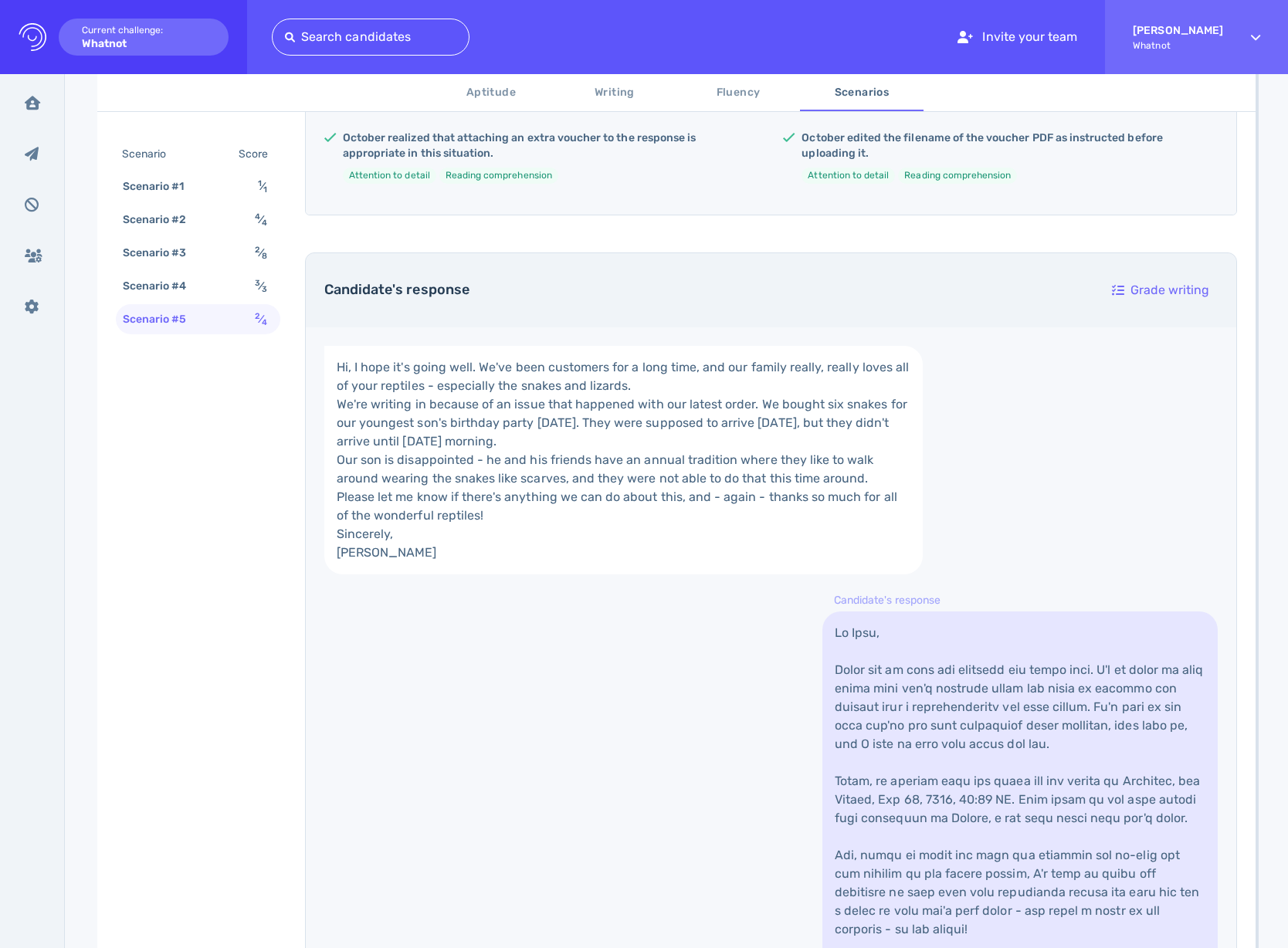
scroll to position [344, 0]
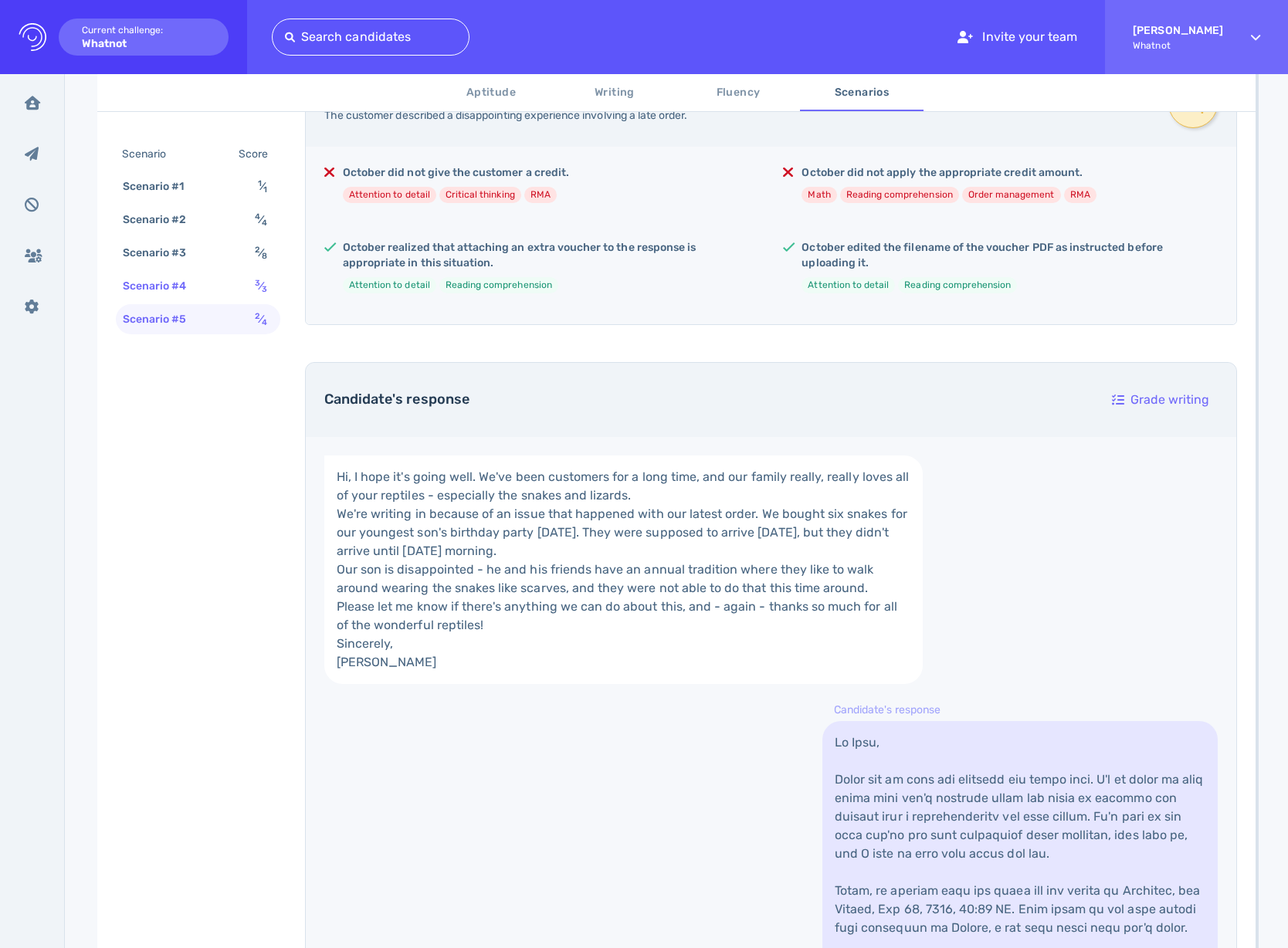
click at [243, 289] on div "Scenario #4 3 ⁄ 3" at bounding box center [197, 285] width 164 height 30
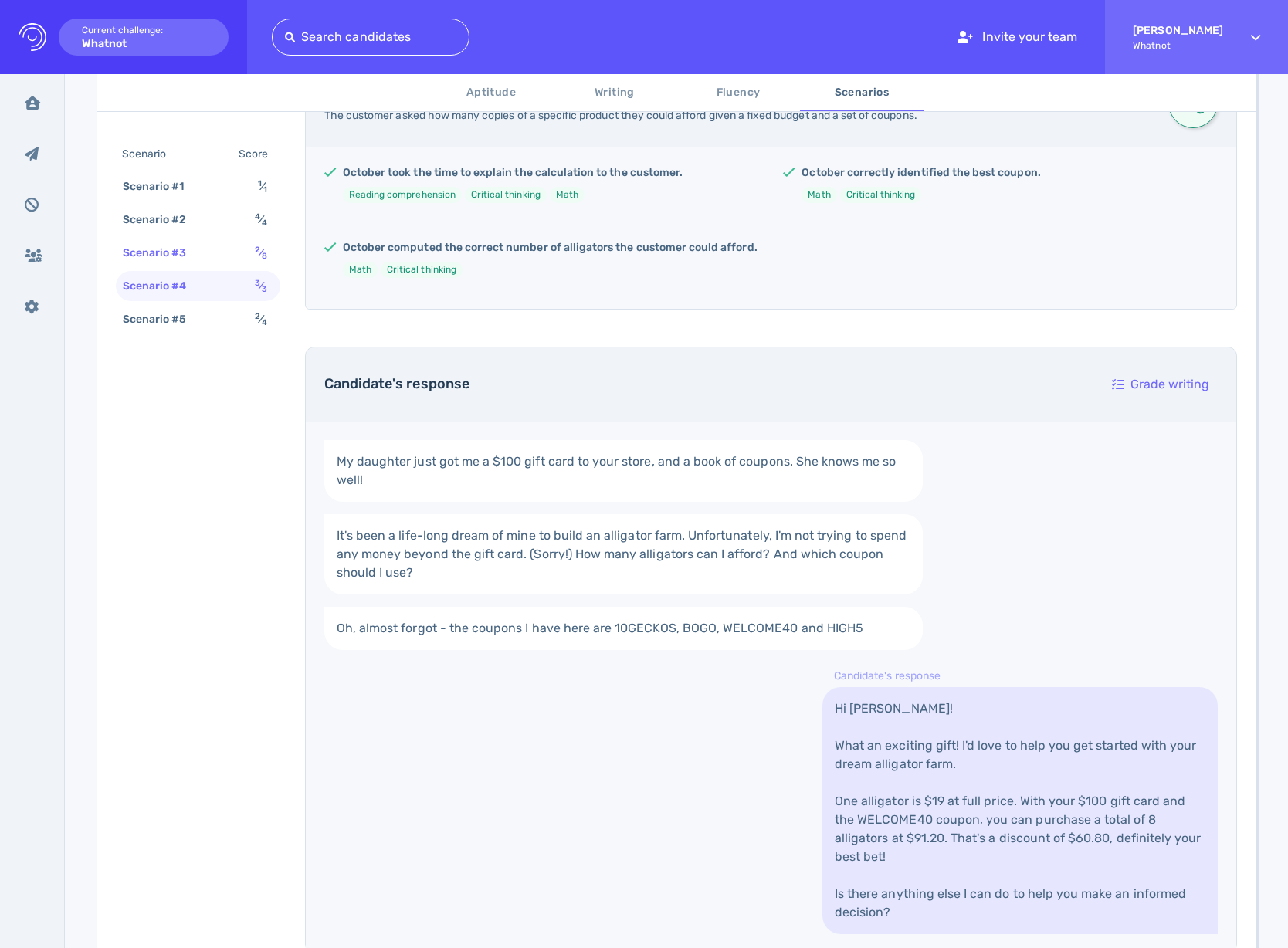
click at [241, 257] on div "Scenario #3 2 ⁄ 8" at bounding box center [197, 253] width 164 height 30
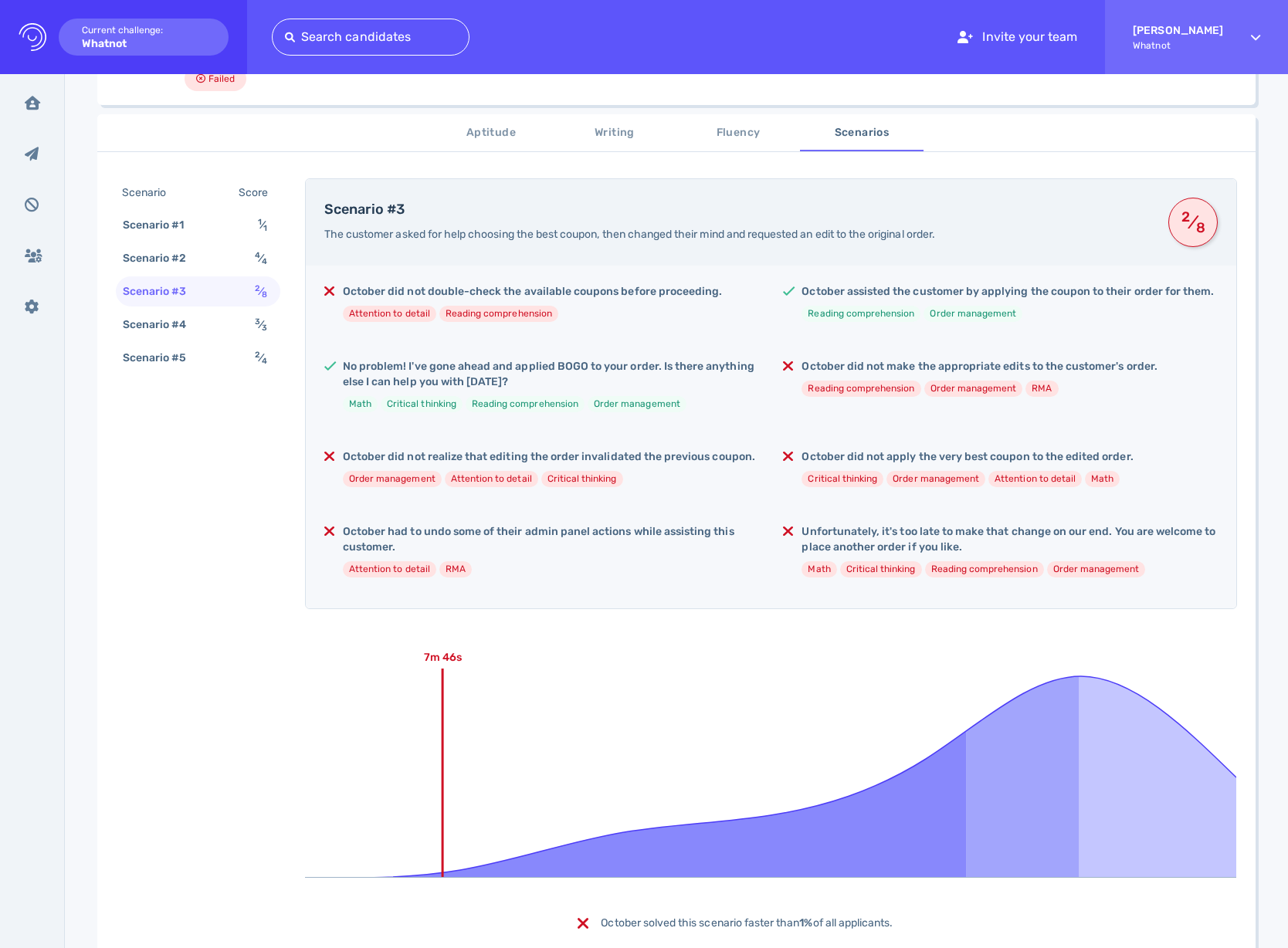
scroll to position [257, 0]
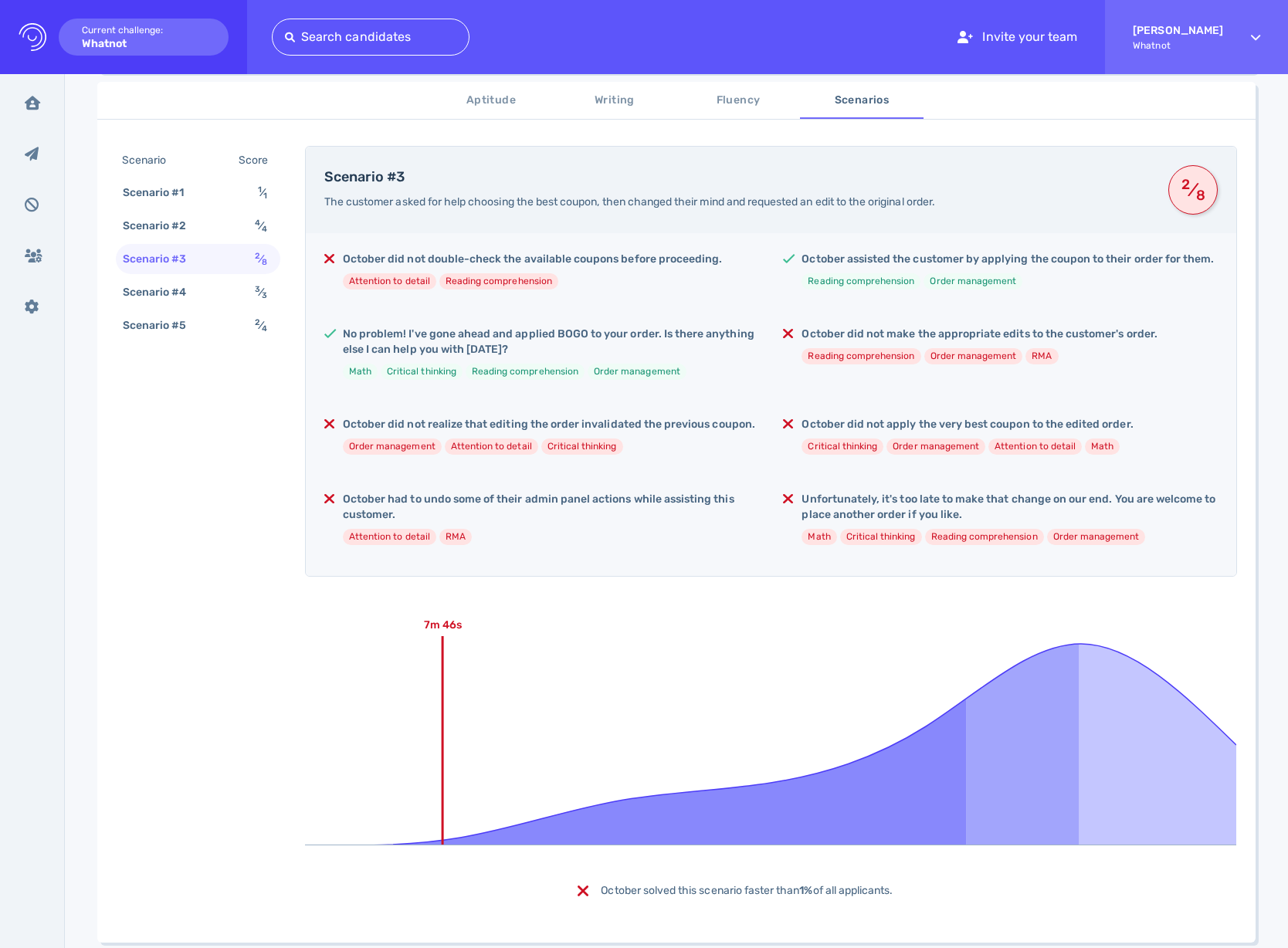
click at [511, 443] on li "Attention to detail" at bounding box center [491, 446] width 94 height 16
click at [502, 433] on h5 "October did not realize that editing the order invalidated the previous coupon." at bounding box center [549, 424] width 412 height 16
click at [502, 429] on h5 "October did not realize that editing the order invalidated the previous coupon." at bounding box center [549, 424] width 412 height 16
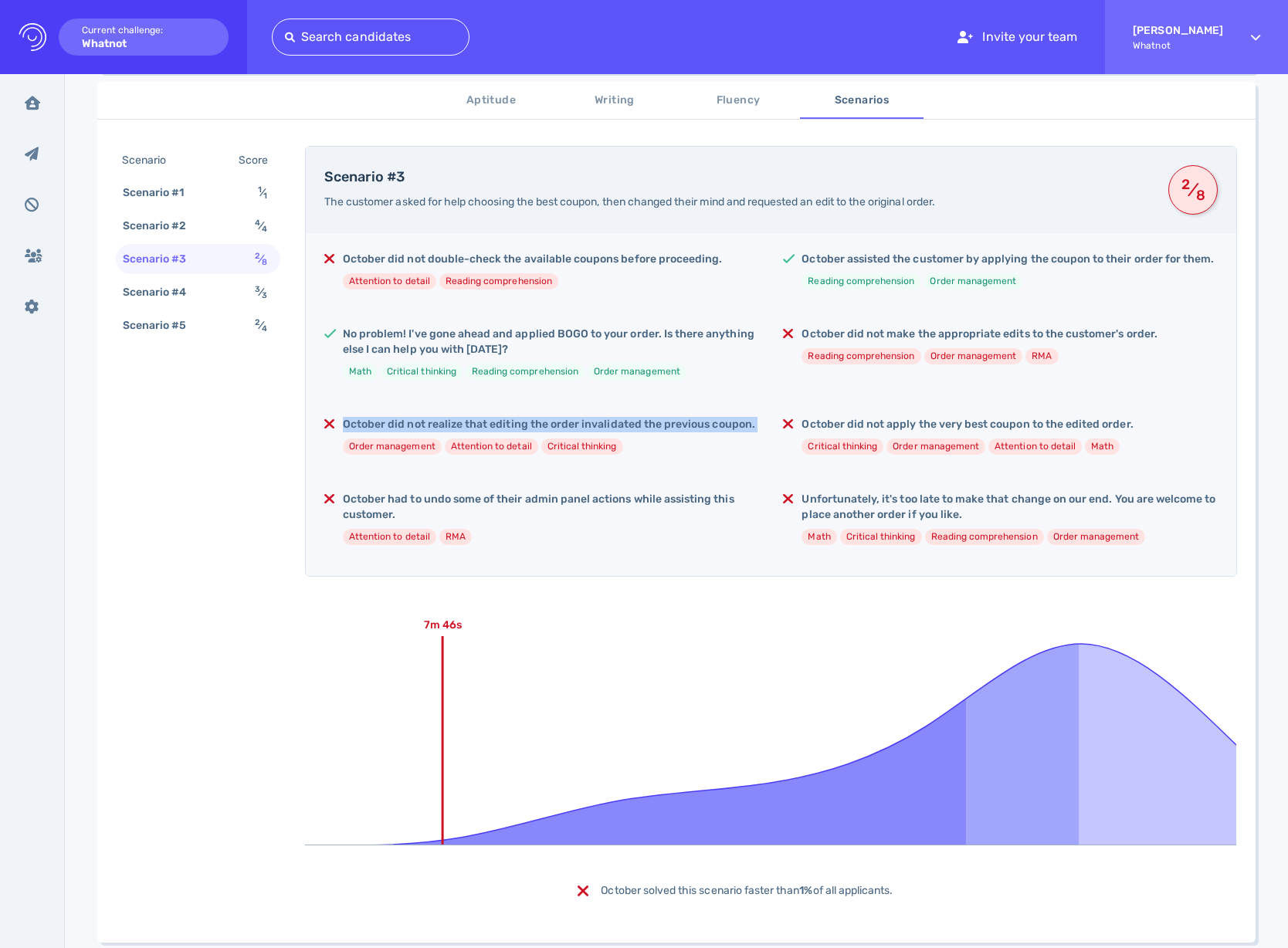
click at [502, 429] on h5 "October did not realize that editing the order invalidated the previous coupon." at bounding box center [549, 424] width 412 height 16
click at [576, 452] on li "Critical thinking" at bounding box center [582, 446] width 82 height 16
click at [183, 331] on div "Scenario #5" at bounding box center [162, 325] width 85 height 22
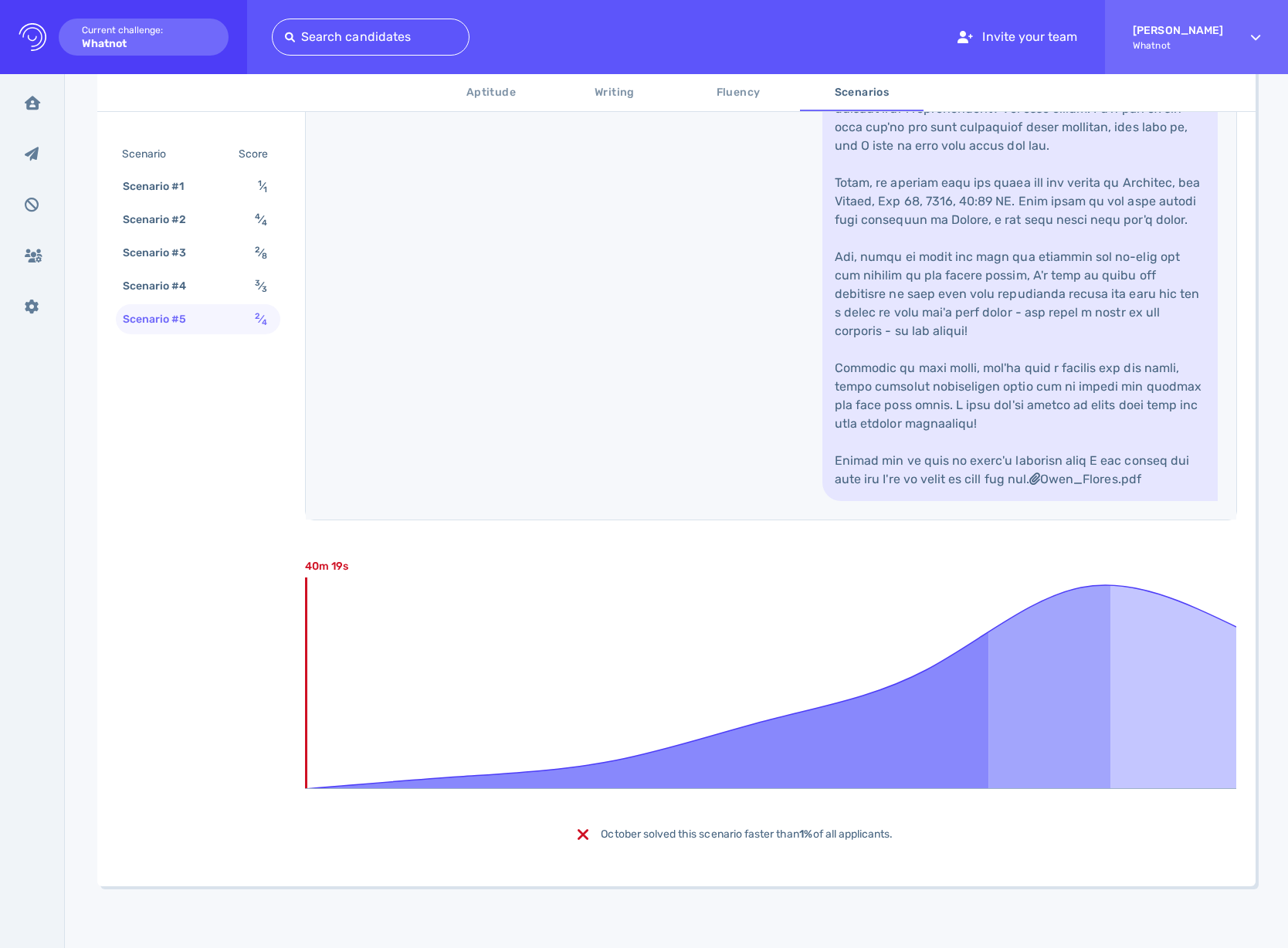
scroll to position [1262, 0]
drag, startPoint x: 355, startPoint y: 576, endPoint x: 437, endPoint y: 583, distance: 82.3
click at [437, 583] on div "Scenario Score Scenario #1 1 ⁄ 1 Scenario #2 4 ⁄ 4 Scenario #3 2 ⁄ 8 Scenario #…" at bounding box center [676, 109] width 1158 height 1553
click at [437, 583] on icon at bounding box center [770, 674] width 931 height 232
click at [324, 573] on text "40m 19s" at bounding box center [326, 566] width 44 height 13
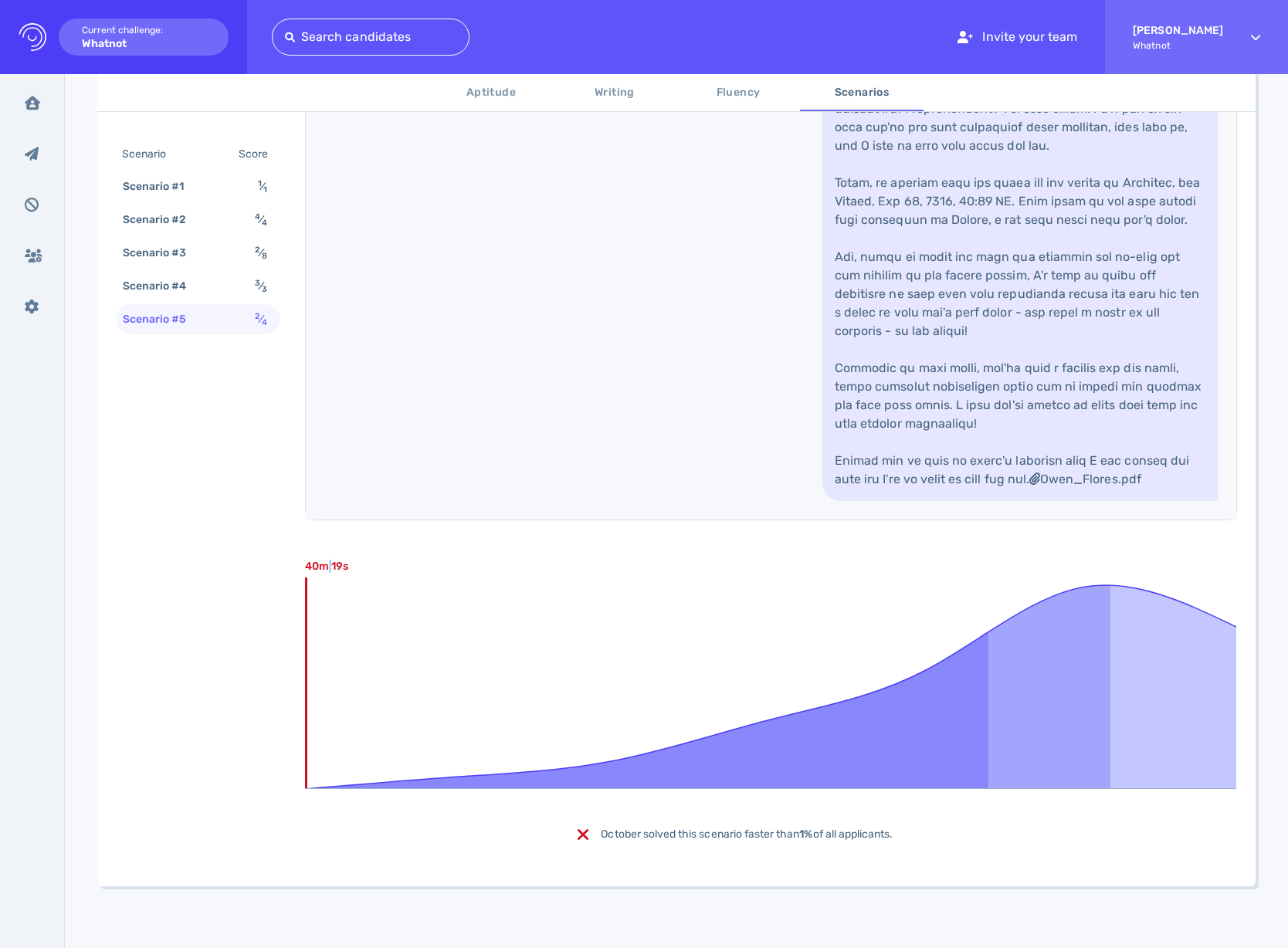
click at [324, 573] on text "40m 19s" at bounding box center [326, 566] width 44 height 13
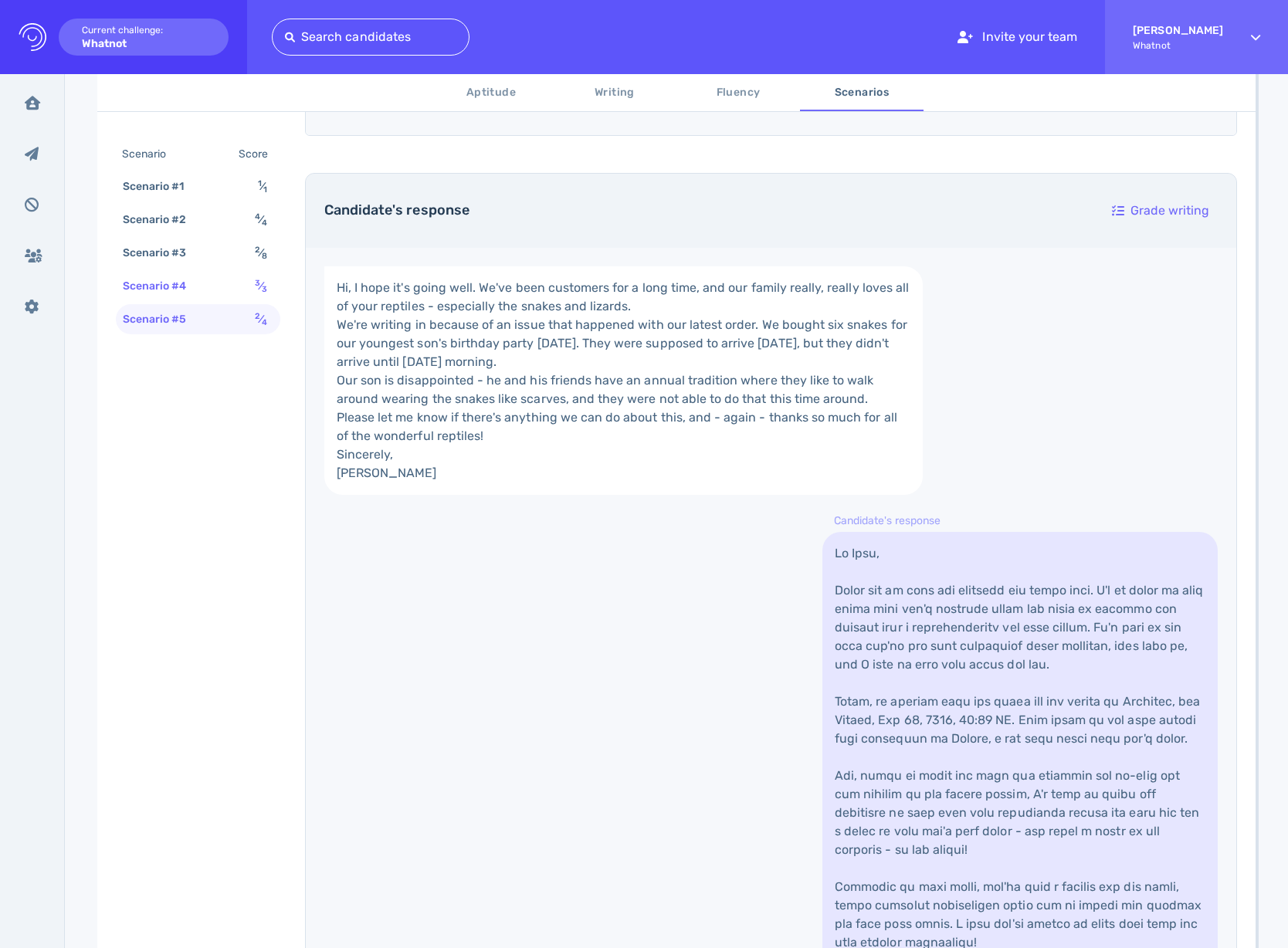
scroll to position [514, 0]
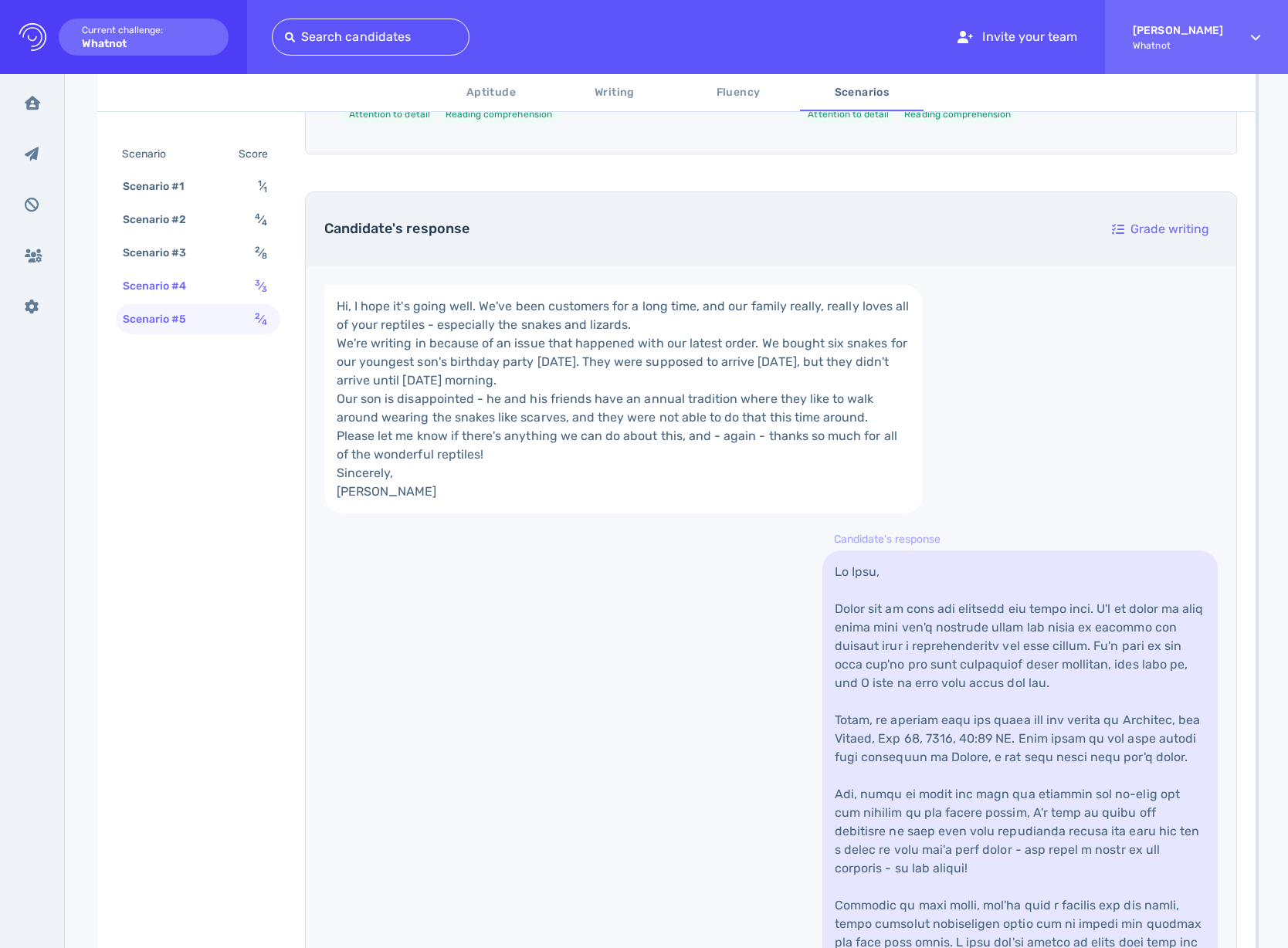
click at [205, 294] on div "Scenario #4 3 ⁄ 3" at bounding box center [197, 285] width 164 height 30
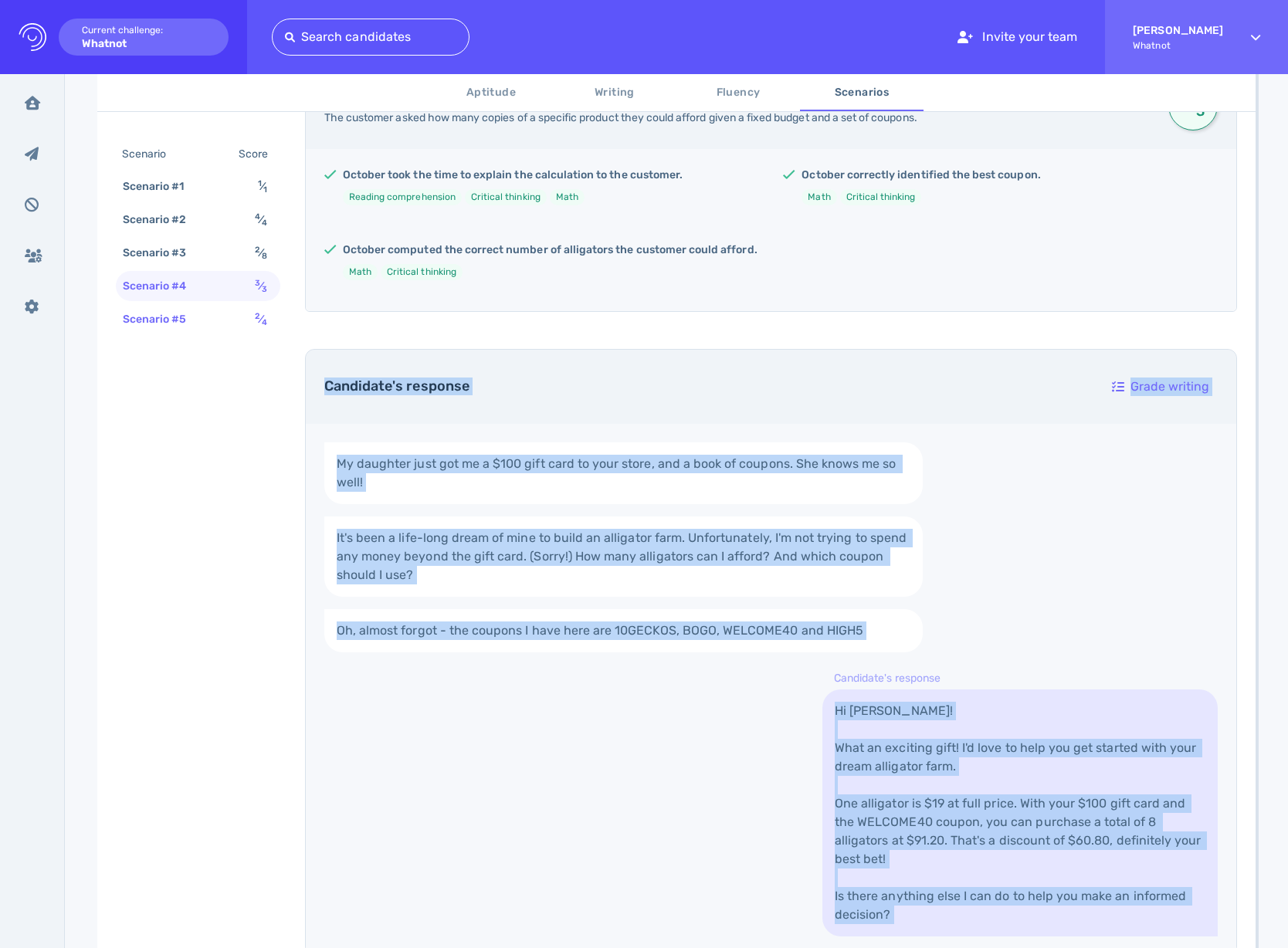
scroll to position [10, 0]
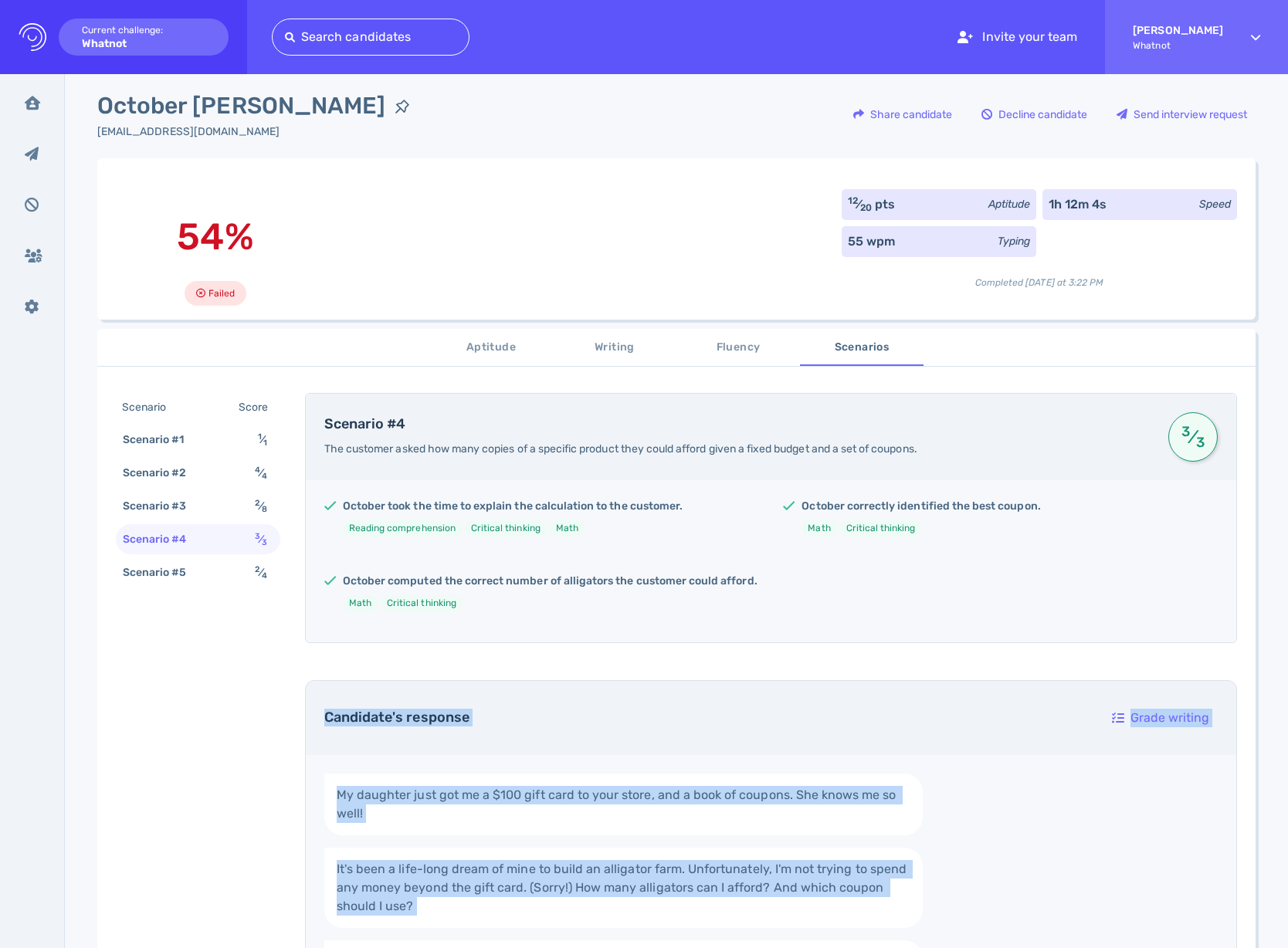
click at [492, 348] on span "Aptitude" at bounding box center [490, 348] width 105 height 19
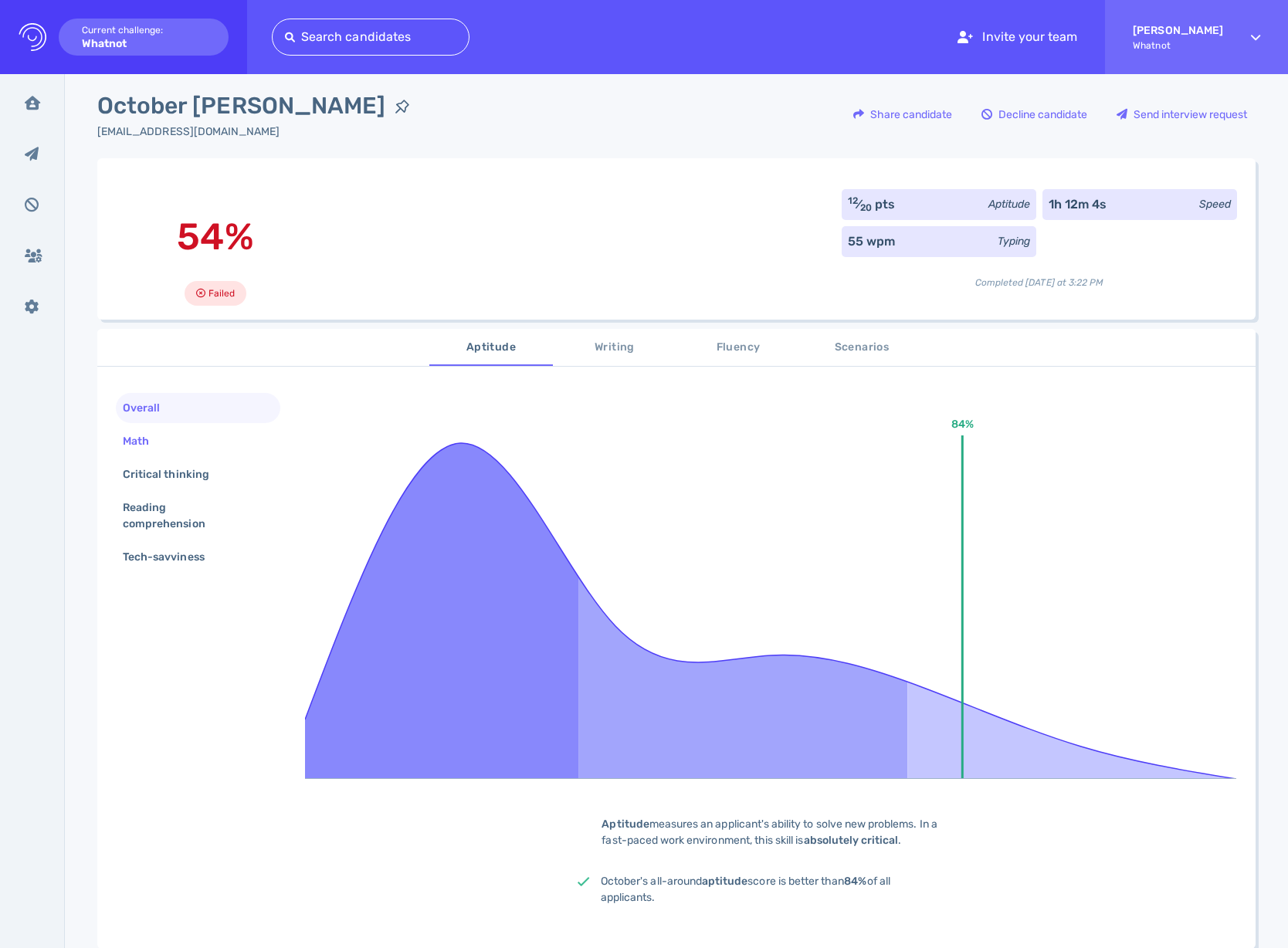
click at [145, 442] on div "Math" at bounding box center [144, 441] width 48 height 22
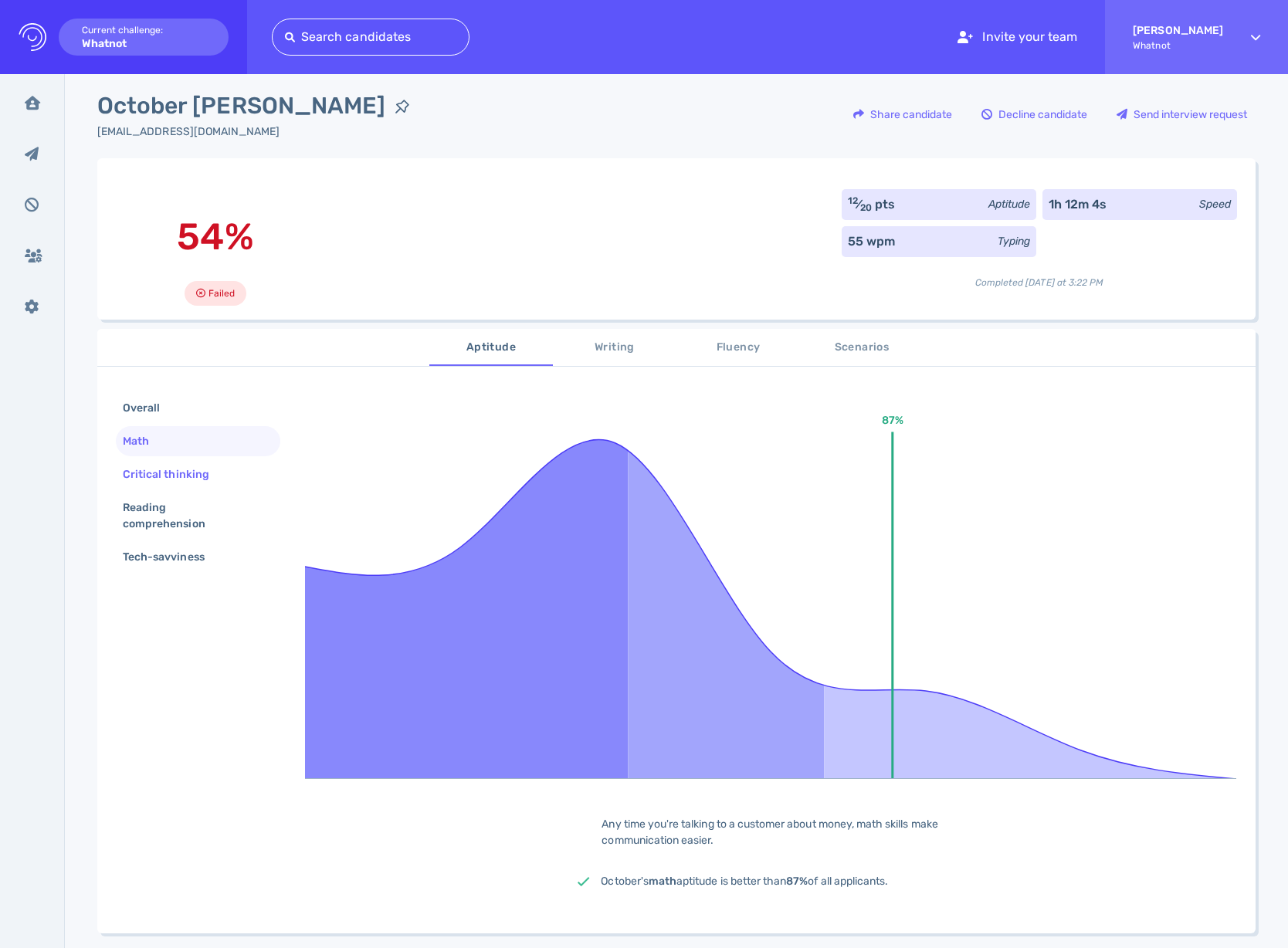
click at [153, 465] on div "Critical thinking" at bounding box center [173, 474] width 108 height 22
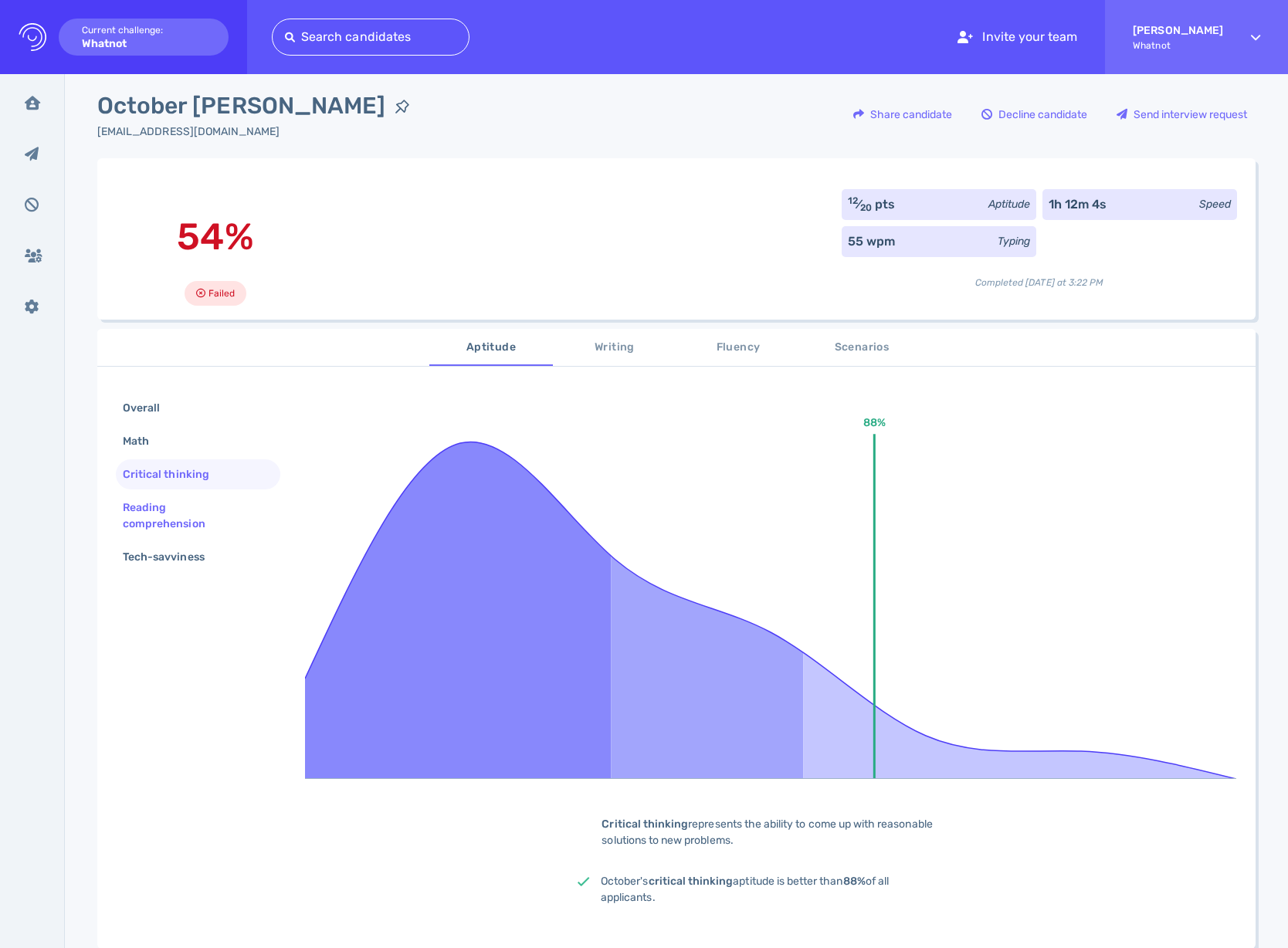
click at [188, 503] on div "Reading comprehension" at bounding box center [192, 516] width 145 height 39
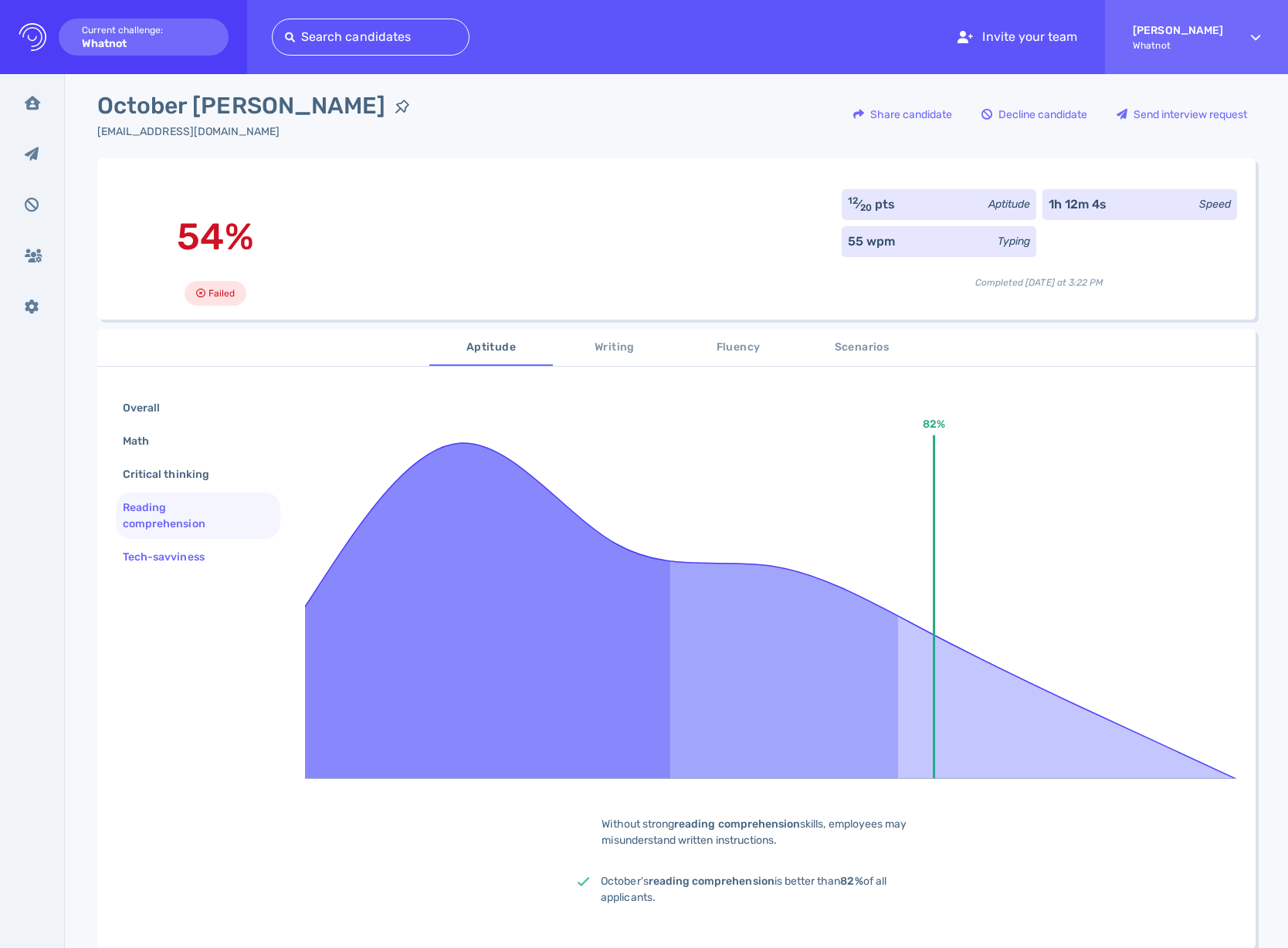
click at [132, 559] on div "Tech-savviness" at bounding box center [171, 557] width 104 height 22
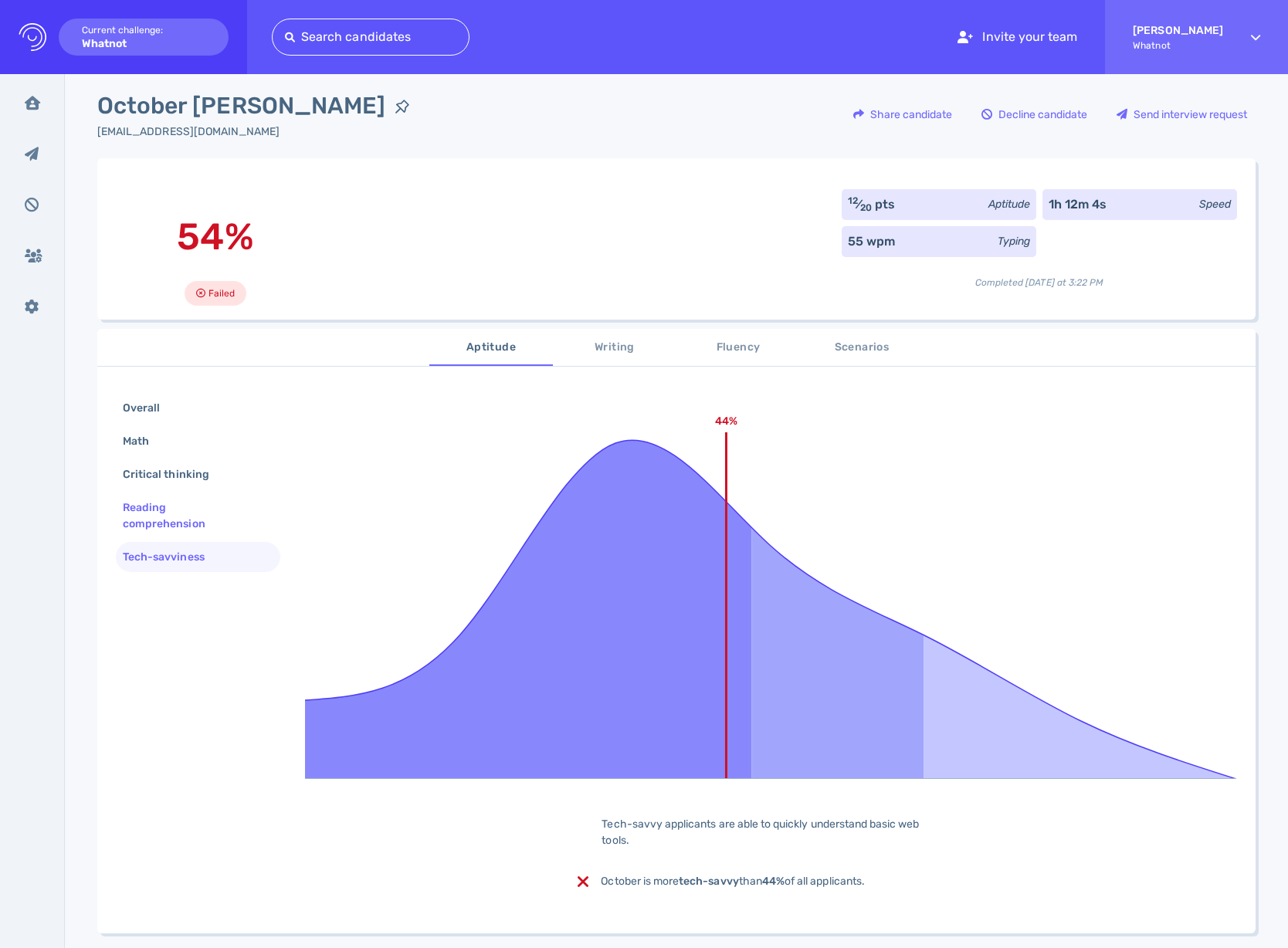
click at [147, 539] on div "Reading comprehension" at bounding box center [197, 516] width 164 height 46
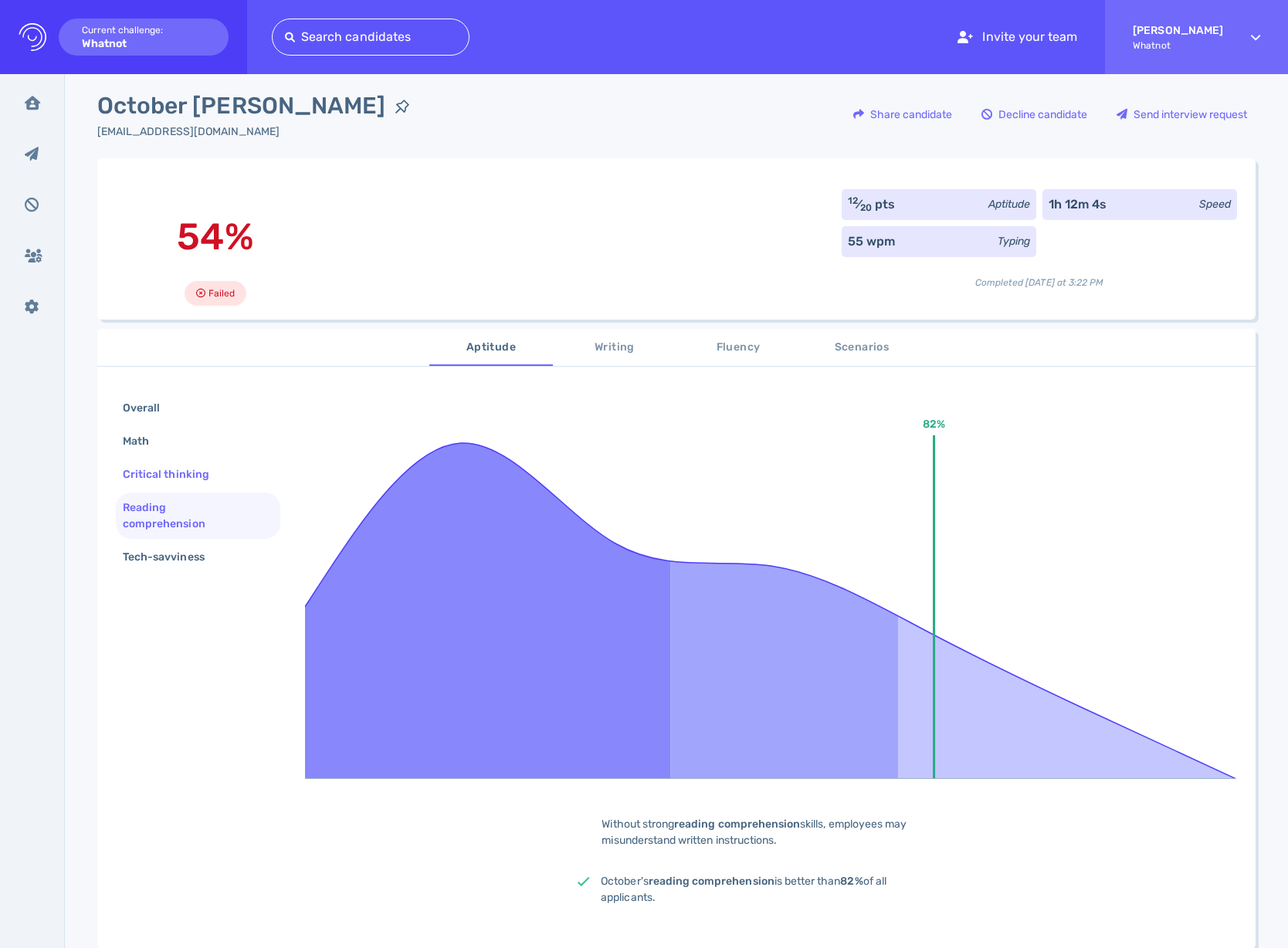
click at [162, 461] on div "Critical thinking" at bounding box center [197, 474] width 164 height 30
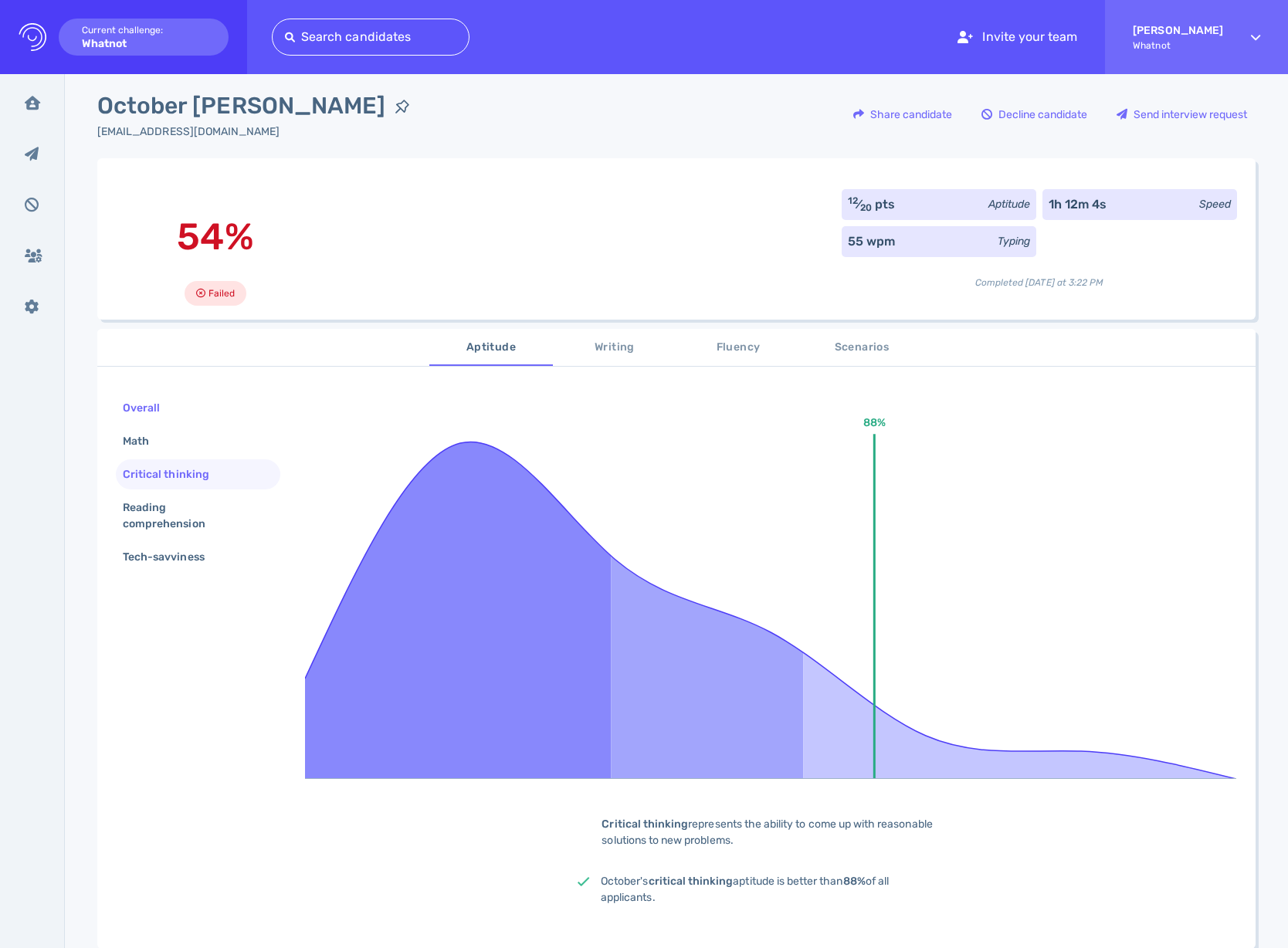
click at [163, 416] on div "Overall" at bounding box center [148, 408] width 58 height 22
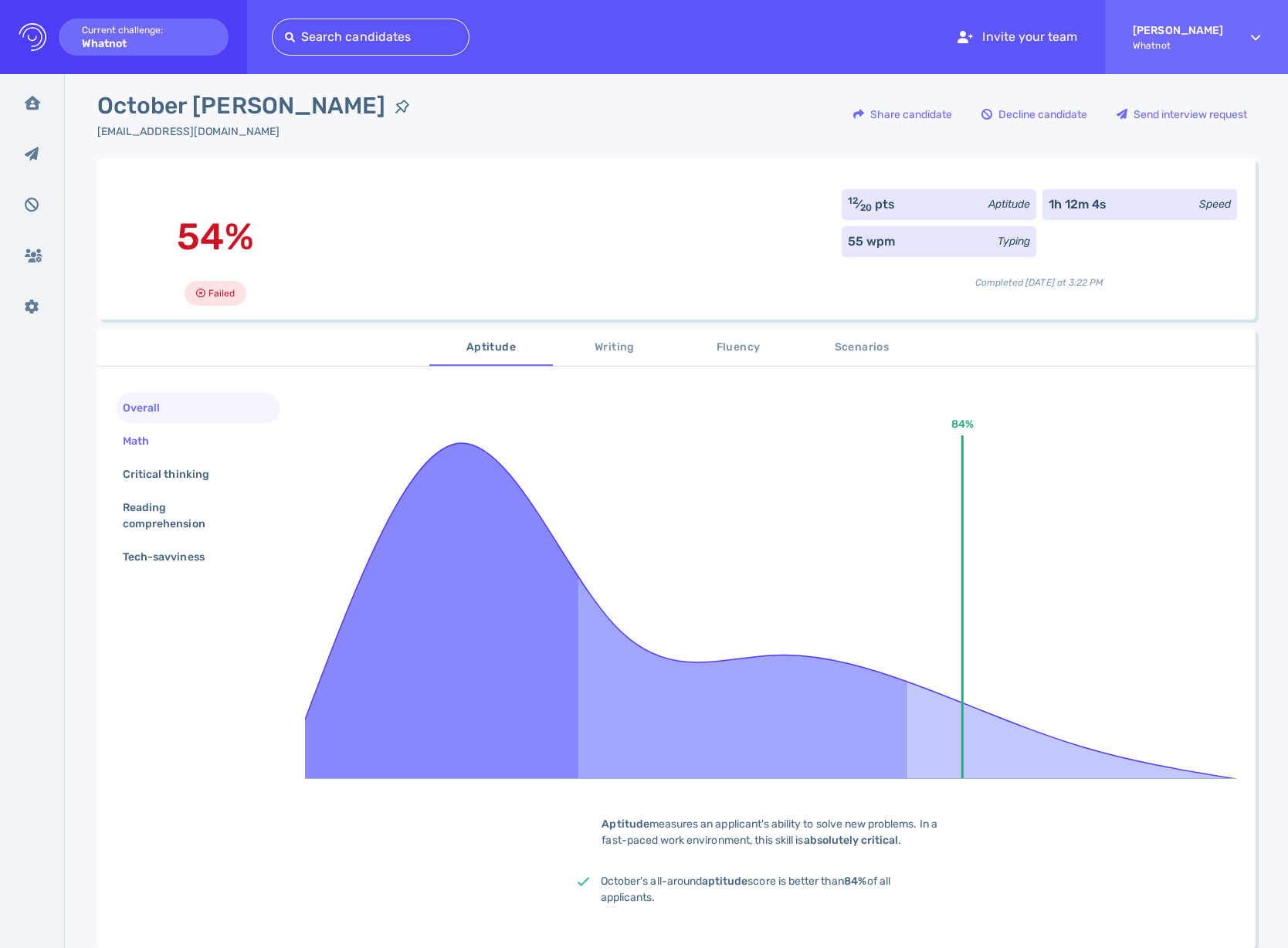
click at [155, 450] on div "Math" at bounding box center [144, 441] width 48 height 22
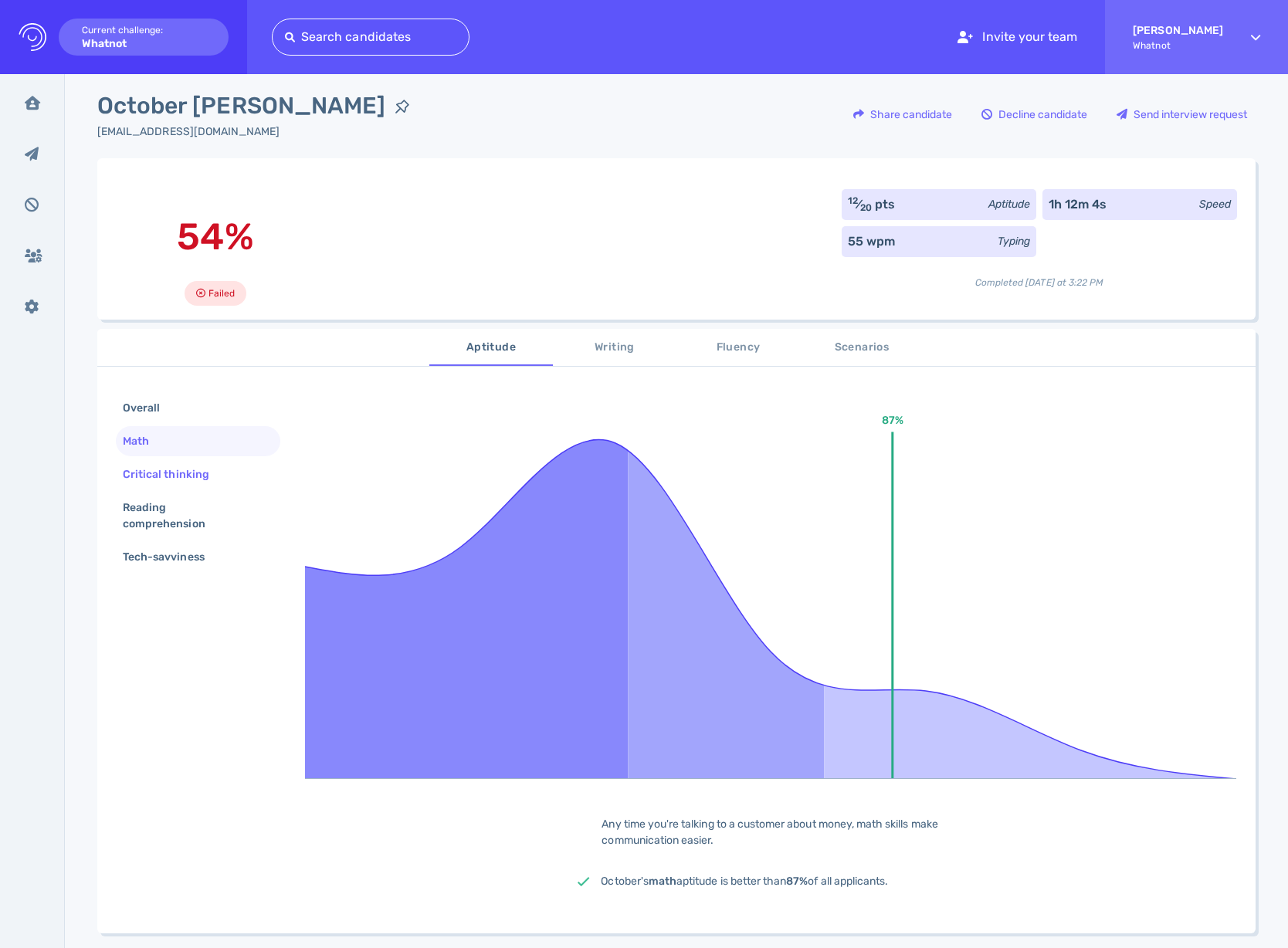
click at [154, 464] on div "Critical thinking" at bounding box center [173, 474] width 108 height 22
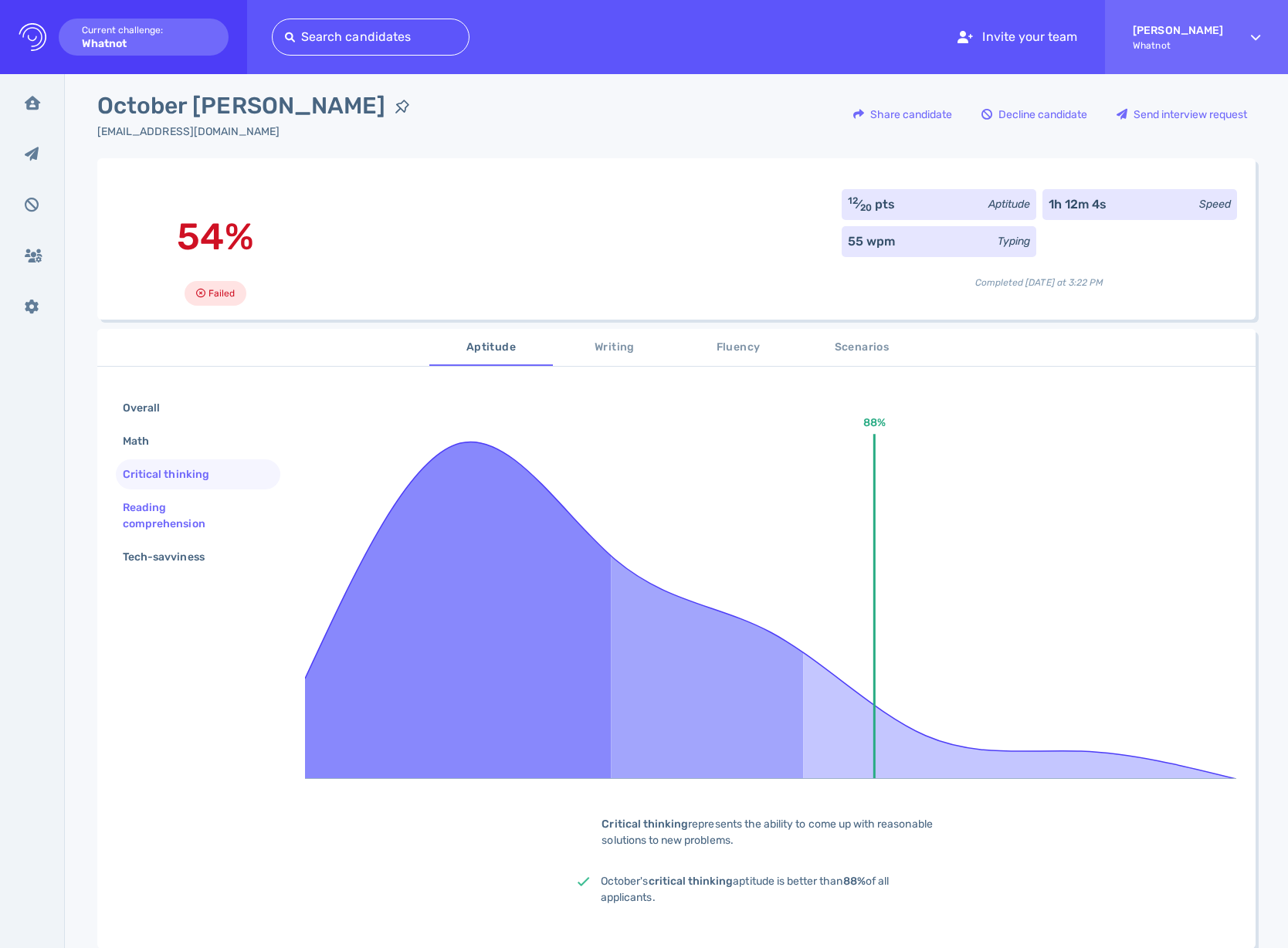
click at [149, 512] on div "Reading comprehension" at bounding box center [192, 516] width 145 height 39
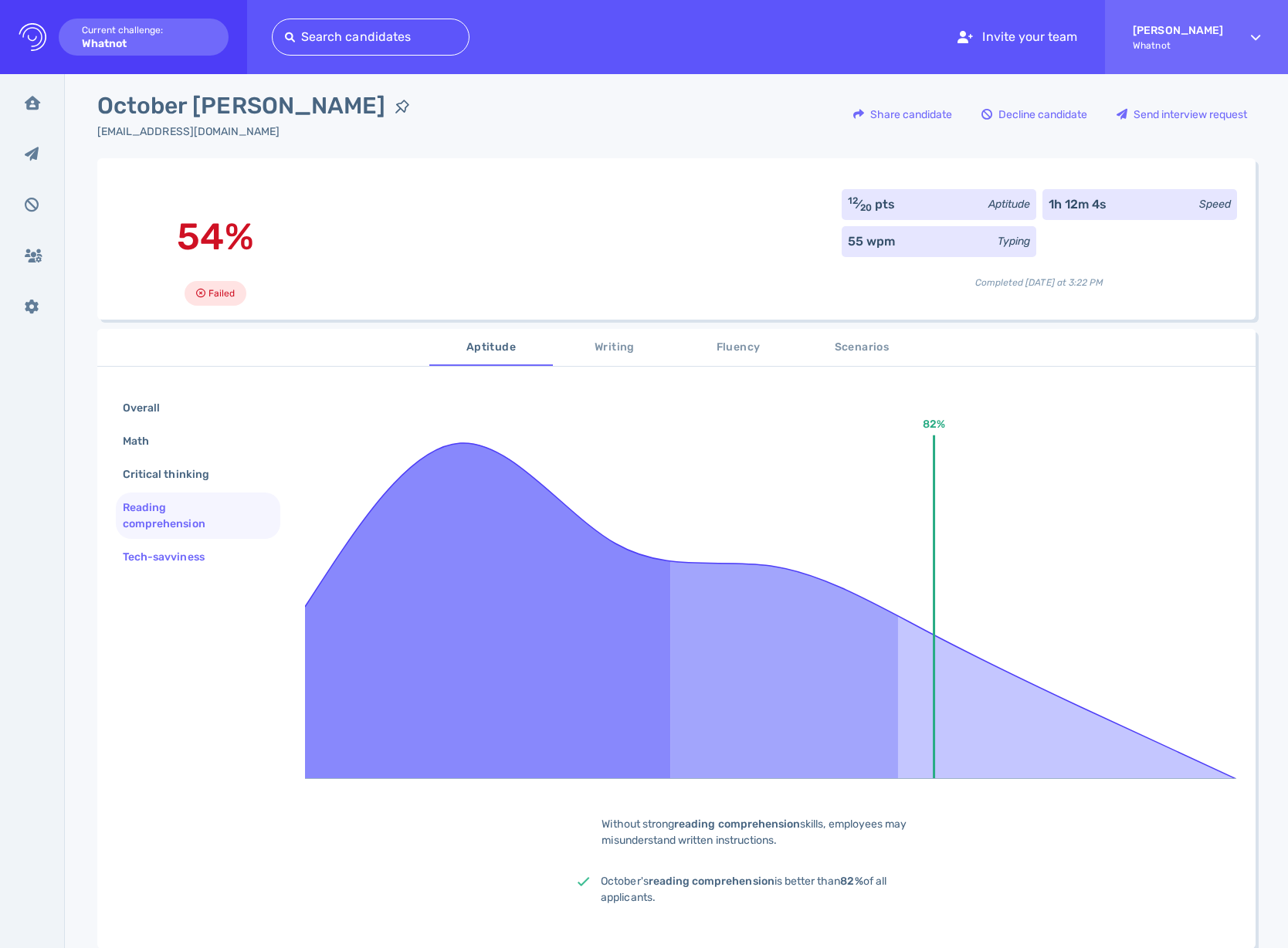
click at [148, 550] on div "Tech-savviness" at bounding box center [171, 557] width 104 height 22
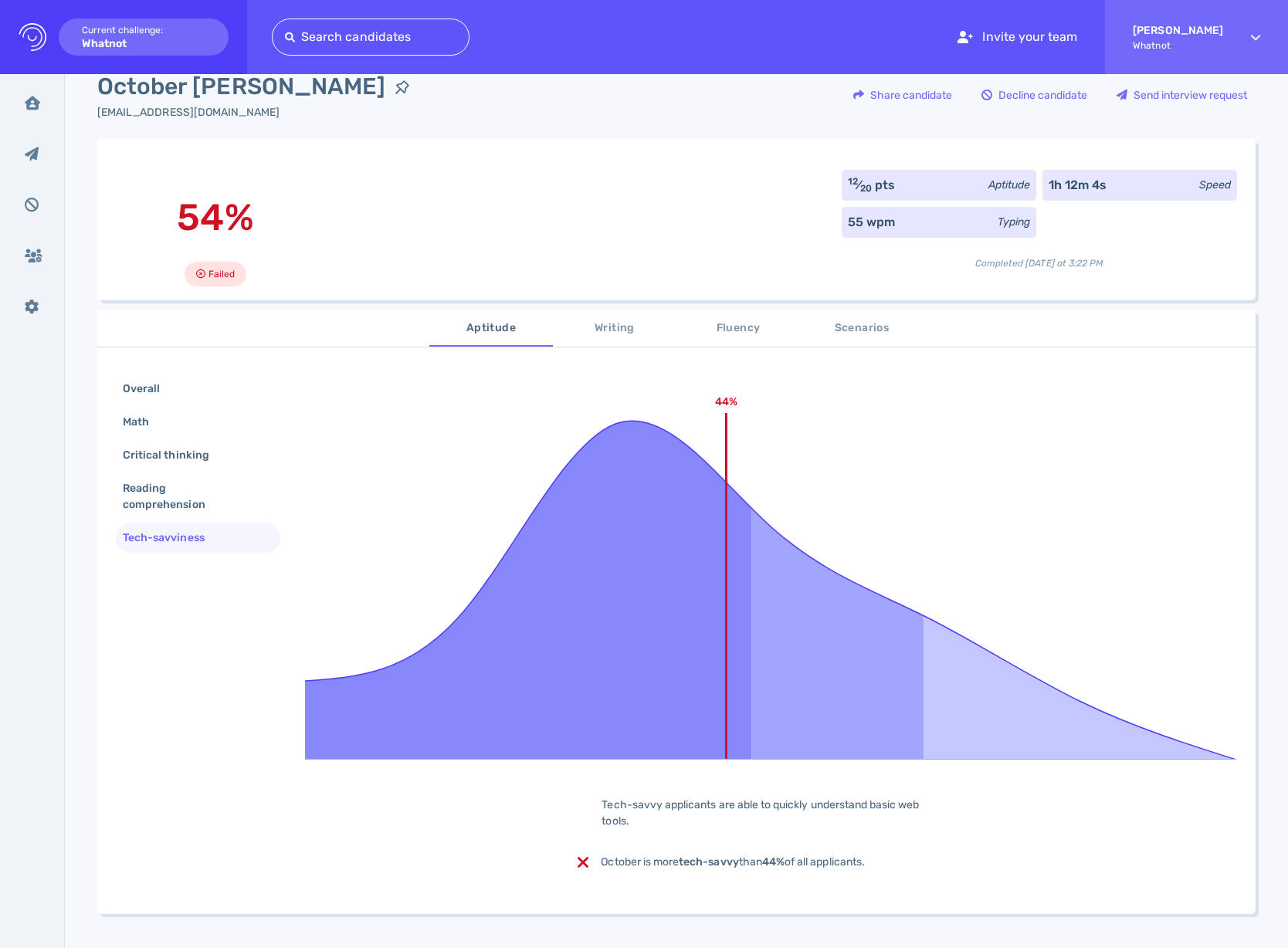
scroll to position [0, 0]
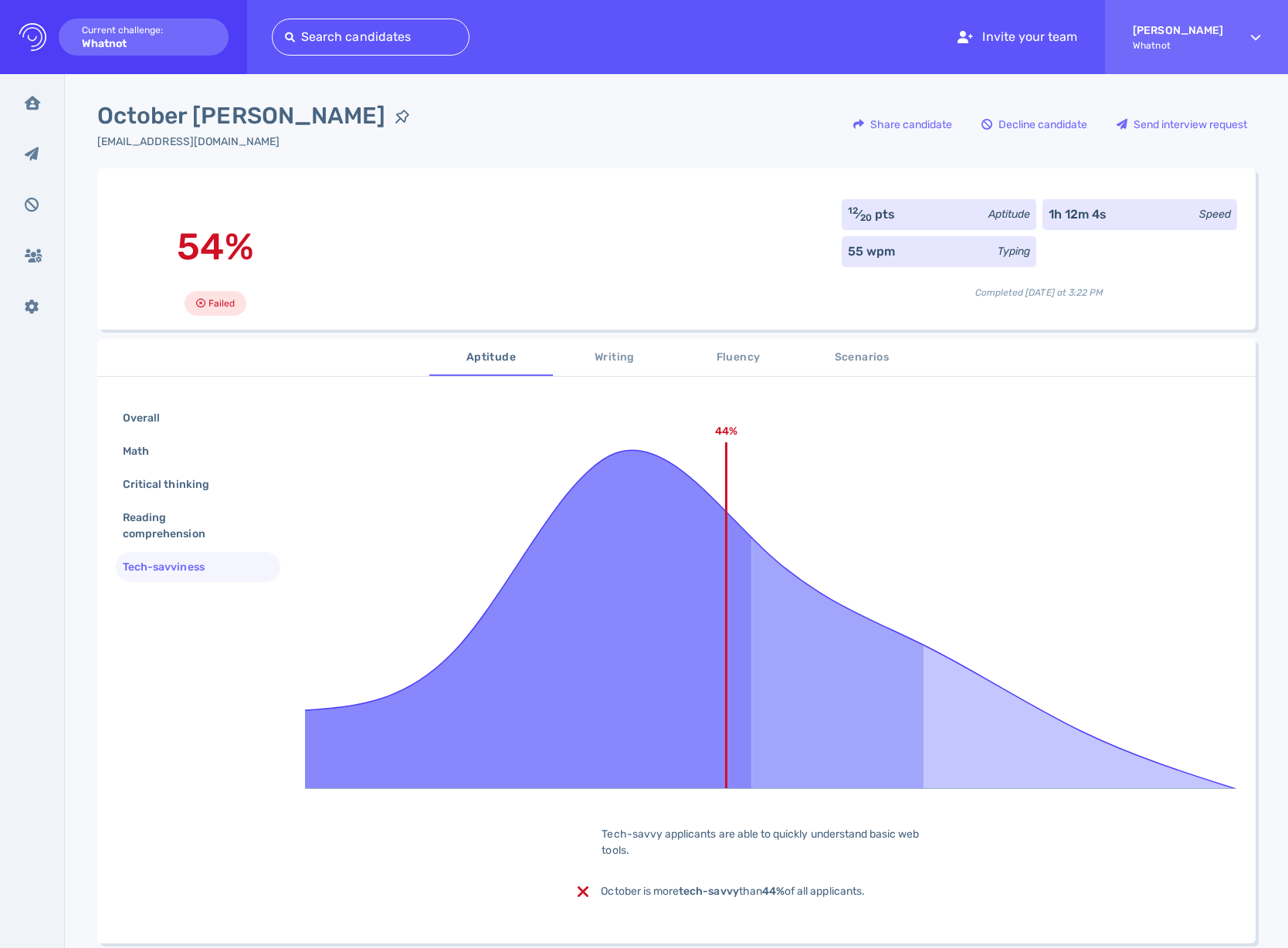
click at [901, 222] on div "12 ⁄ 20 pts Aptitude" at bounding box center [939, 214] width 195 height 31
drag, startPoint x: 901, startPoint y: 222, endPoint x: 858, endPoint y: 213, distance: 43.9
click at [900, 222] on div "12 ⁄ 20 pts Aptitude" at bounding box center [939, 214] width 195 height 31
drag, startPoint x: 973, startPoint y: 203, endPoint x: 1021, endPoint y: 206, distance: 48.1
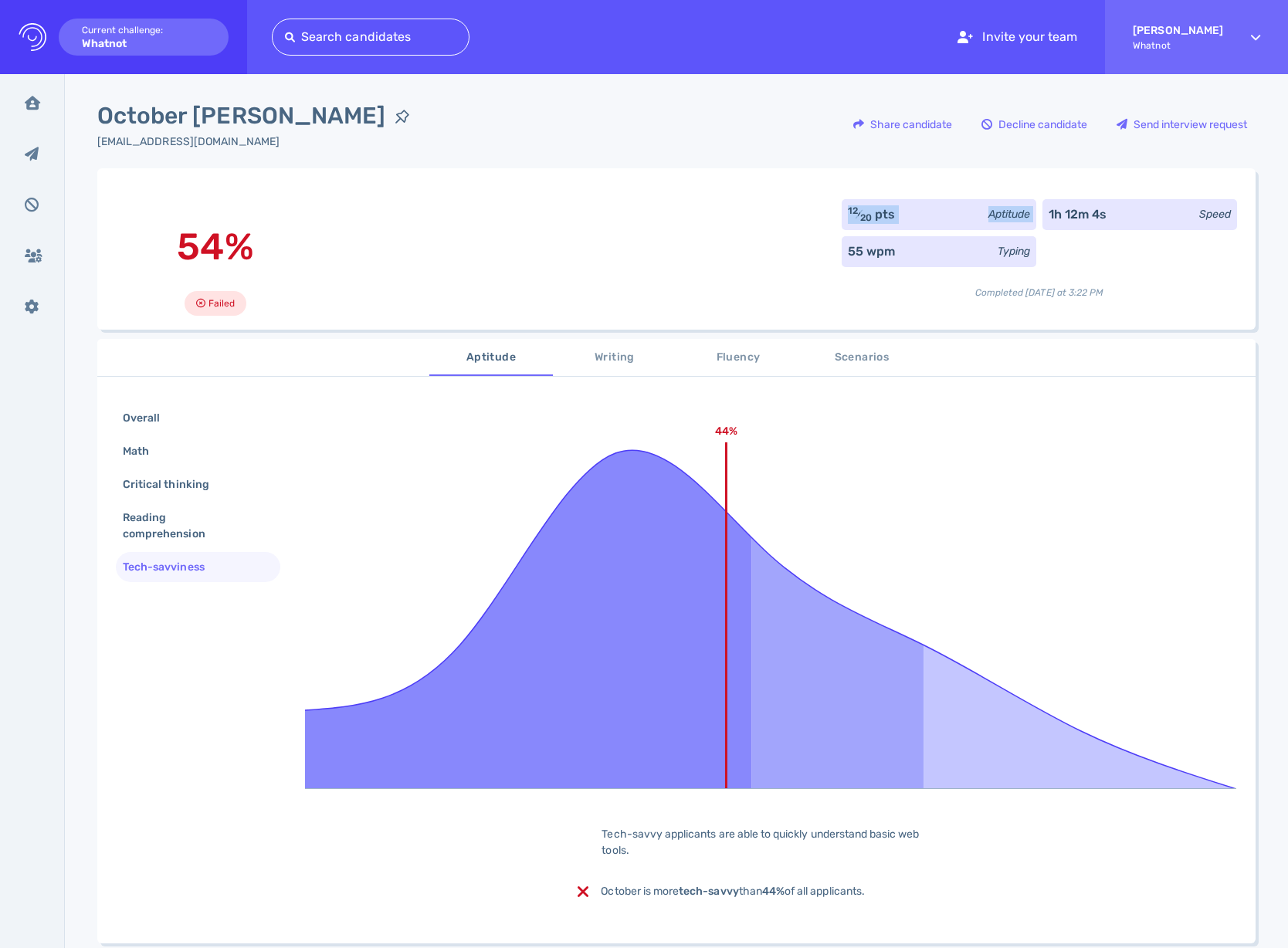
click at [1021, 206] on div "12 ⁄ 20 pts Aptitude" at bounding box center [939, 214] width 195 height 31
drag, startPoint x: 1145, startPoint y: 208, endPoint x: 1025, endPoint y: 210, distance: 120.0
click at [1025, 210] on div "12 ⁄ 20 pts Aptitude 1h 12m 4s Speed 55 wpm Typing Completed today at 3:22 PM" at bounding box center [1039, 249] width 396 height 100
click at [1026, 210] on div "12 ⁄ 20 pts Aptitude" at bounding box center [939, 214] width 195 height 31
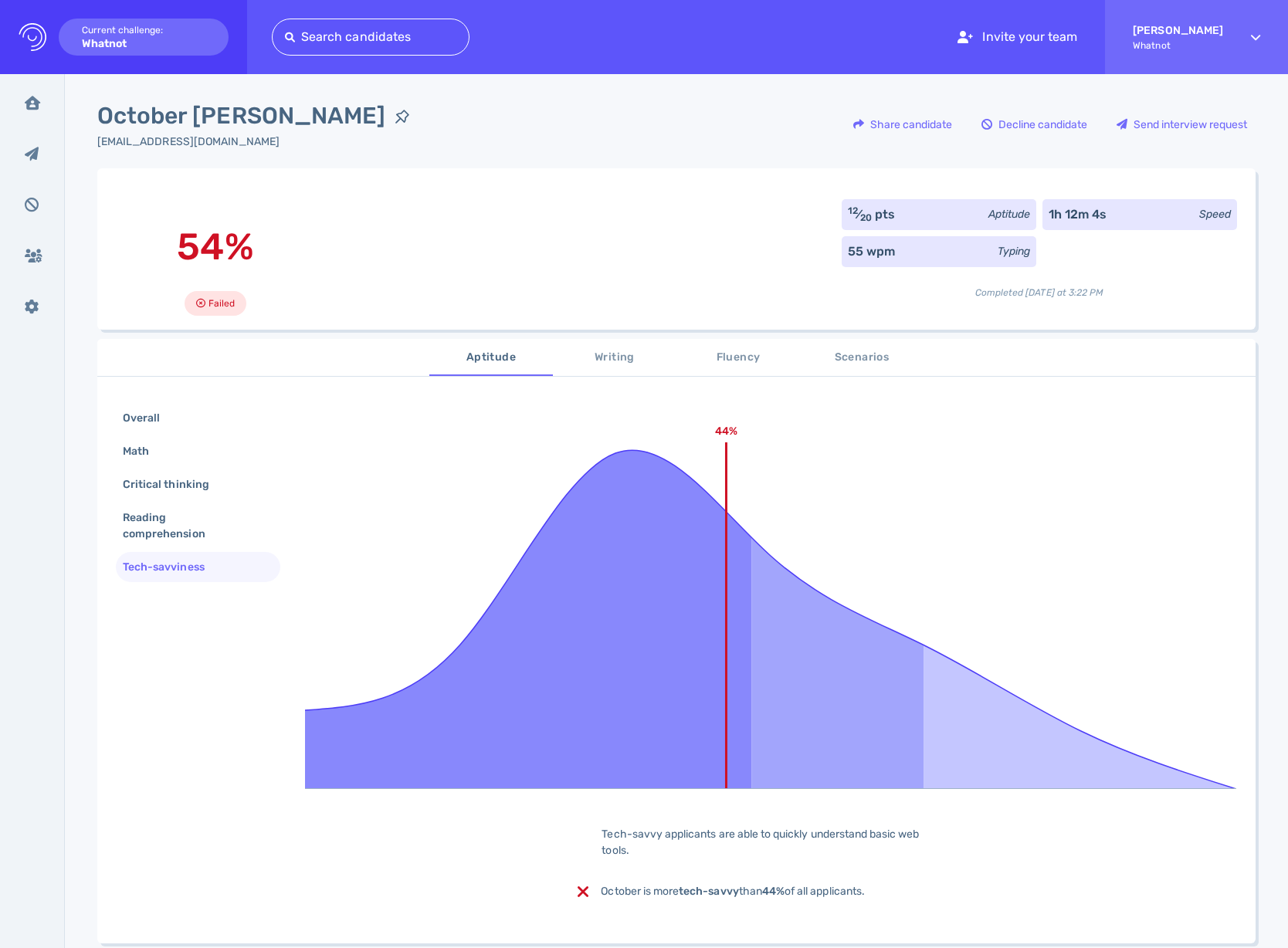
click at [936, 211] on div "12 ⁄ 20 pts Aptitude" at bounding box center [939, 214] width 195 height 31
click at [873, 208] on div "12 ⁄ 20 pts" at bounding box center [872, 215] width 48 height 19
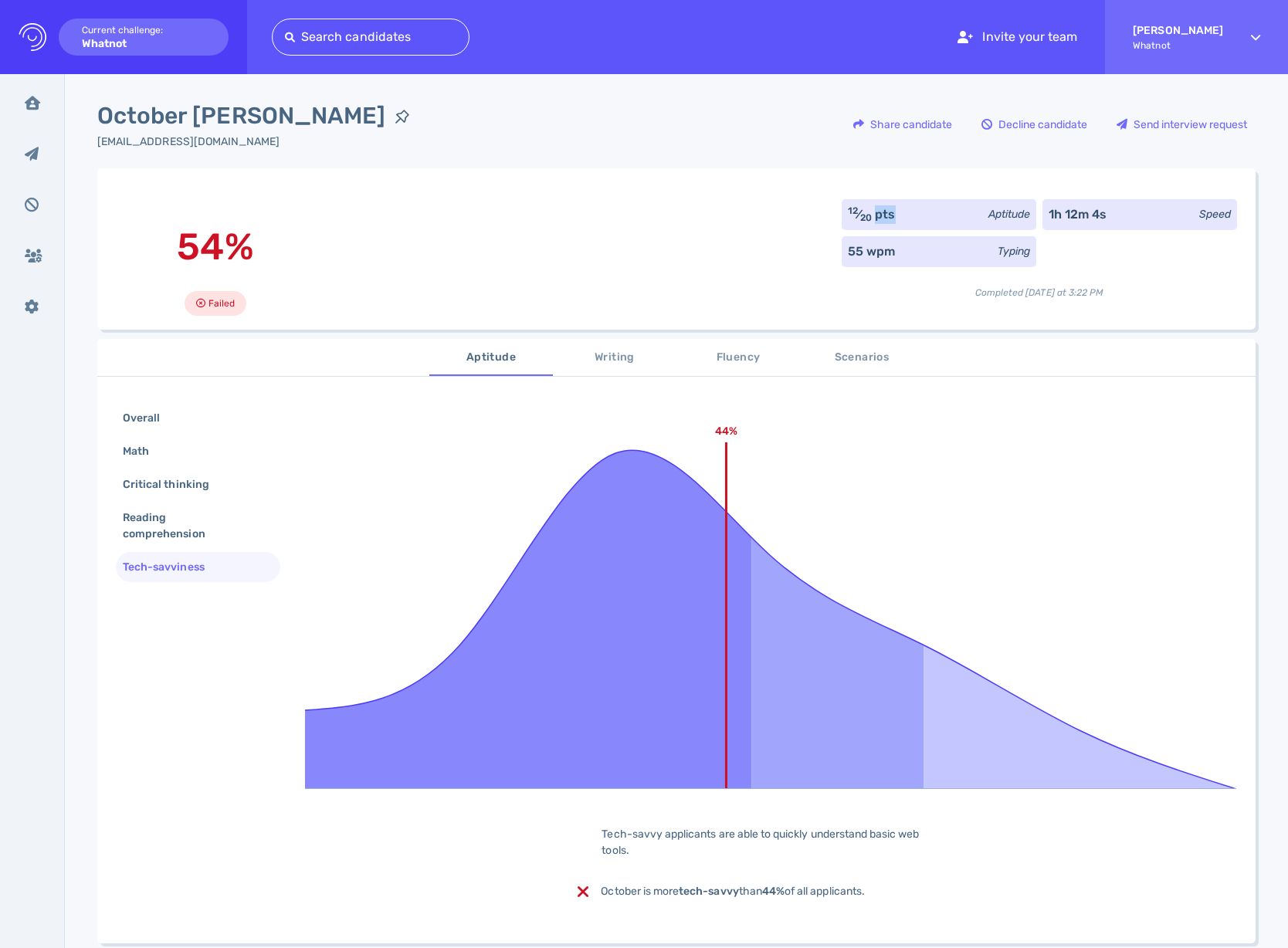
click at [873, 208] on div "12 ⁄ 20 pts" at bounding box center [872, 215] width 48 height 19
click at [873, 209] on div "12 ⁄ 20 pts" at bounding box center [872, 215] width 48 height 19
click at [146, 534] on div "Reading comprehension" at bounding box center [192, 526] width 145 height 39
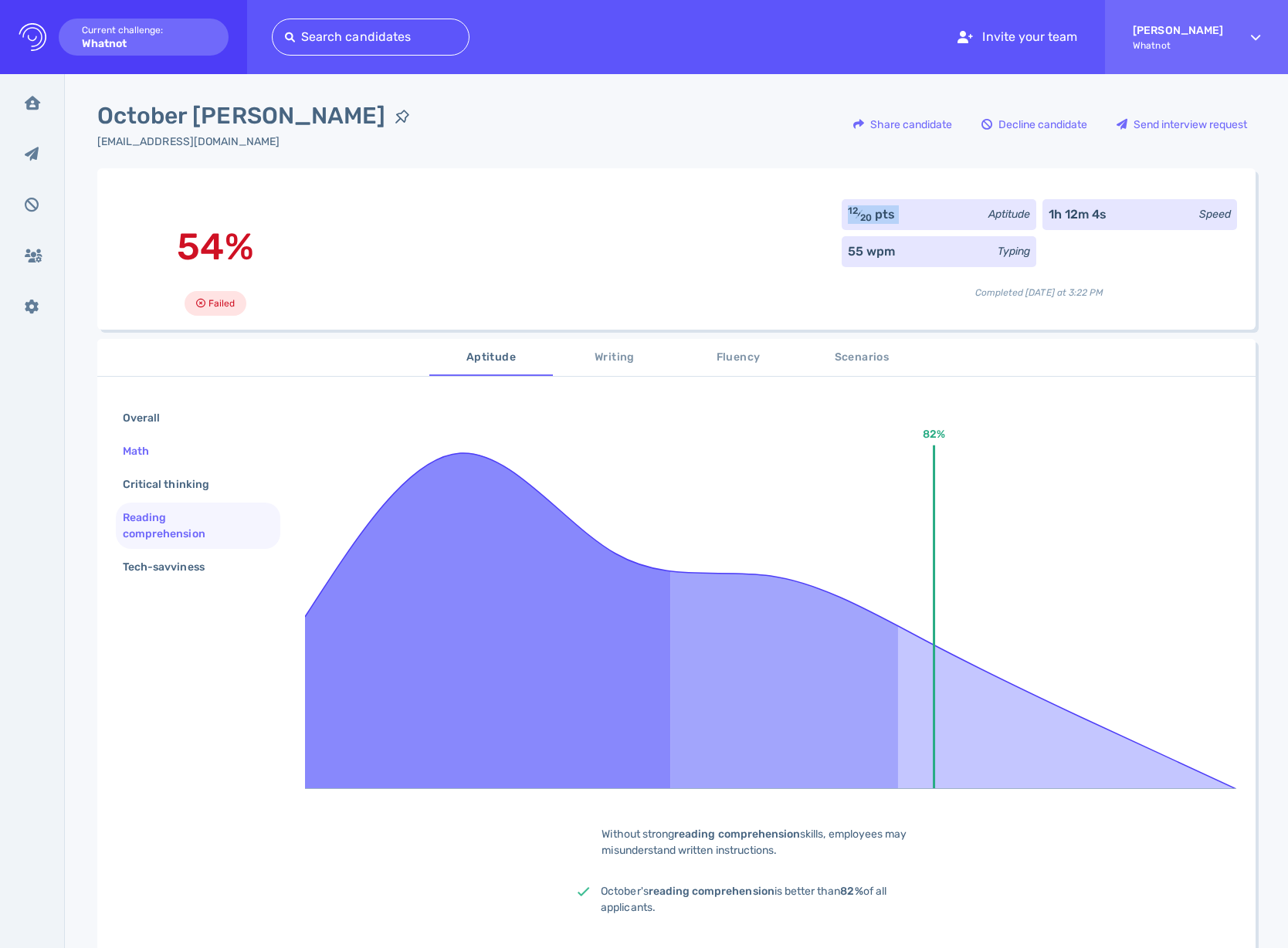
click at [169, 462] on div "Math" at bounding box center [197, 451] width 164 height 30
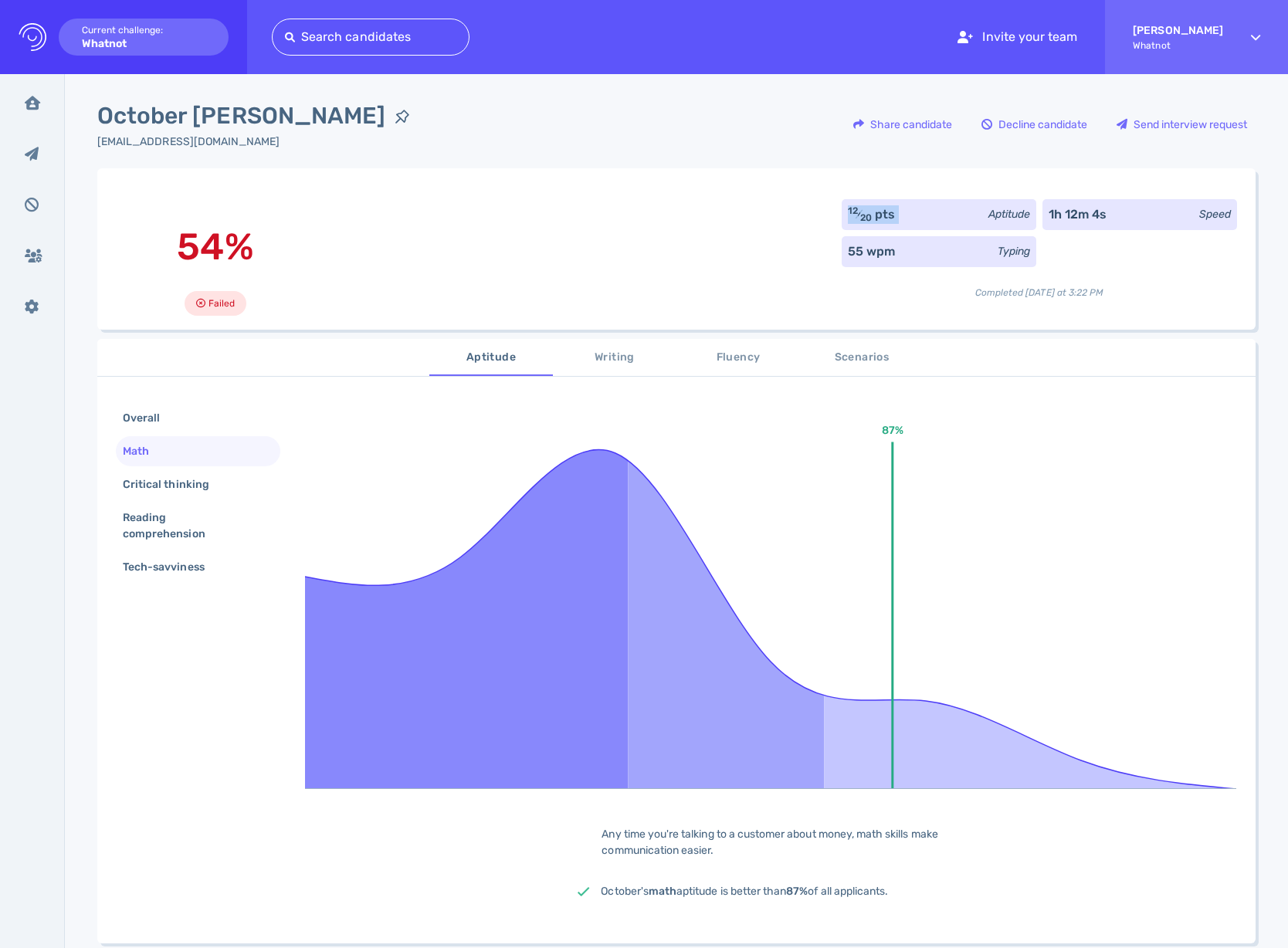
click at [144, 447] on div "Math" at bounding box center [144, 451] width 48 height 22
click at [158, 407] on div "Overall" at bounding box center [197, 418] width 164 height 30
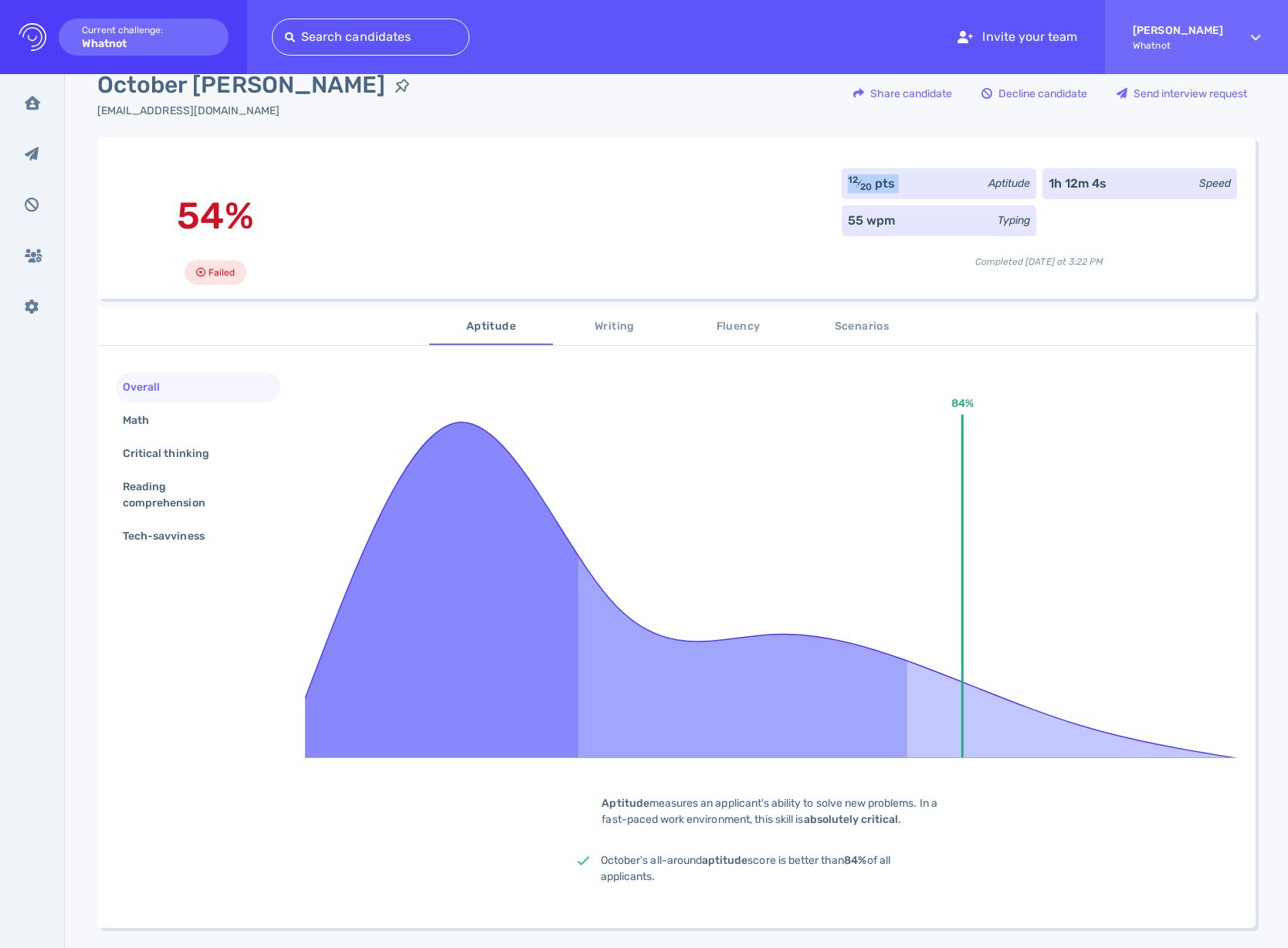
scroll to position [107, 0]
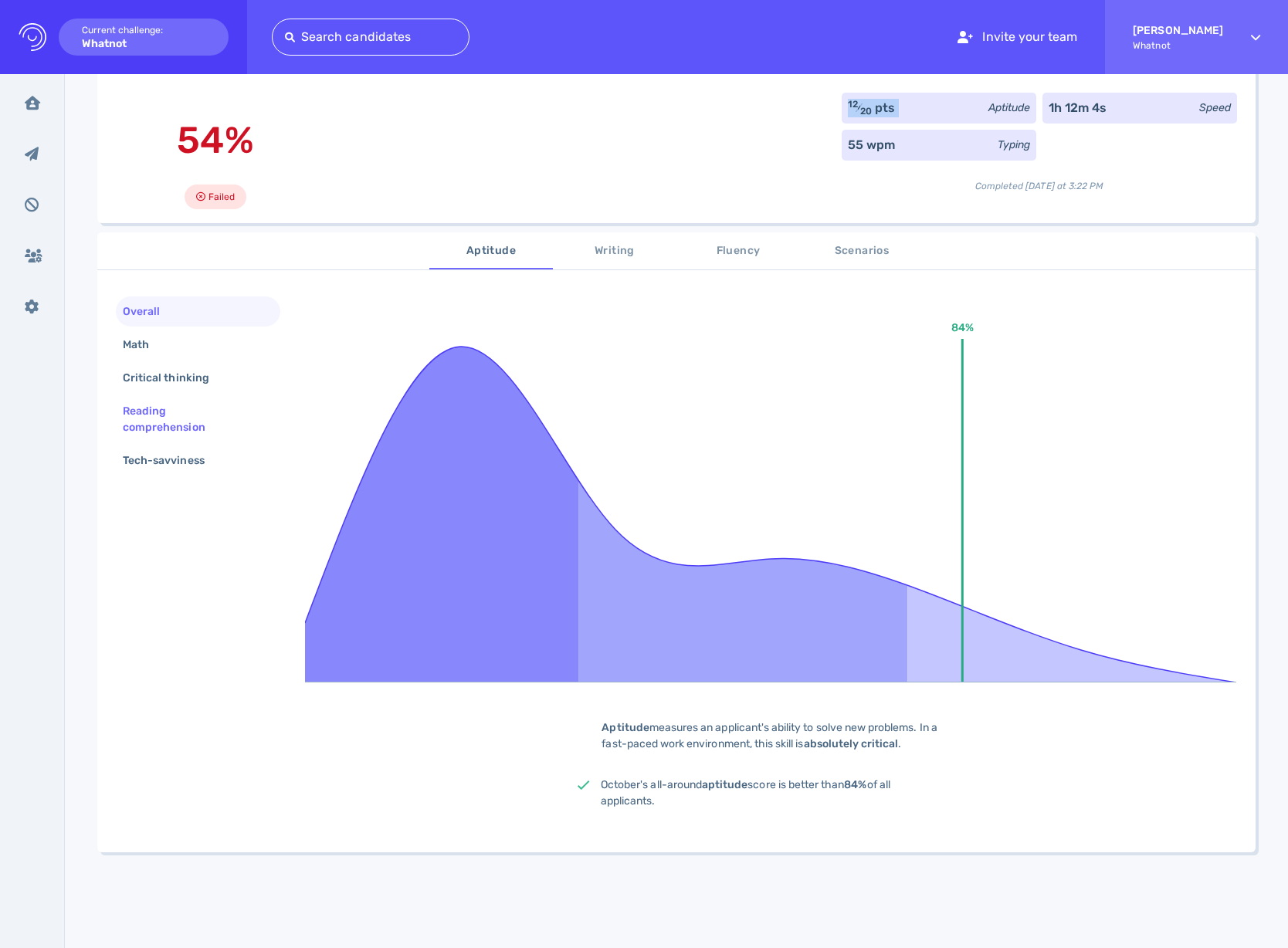
click at [154, 419] on div "Reading comprehension" at bounding box center [192, 420] width 145 height 39
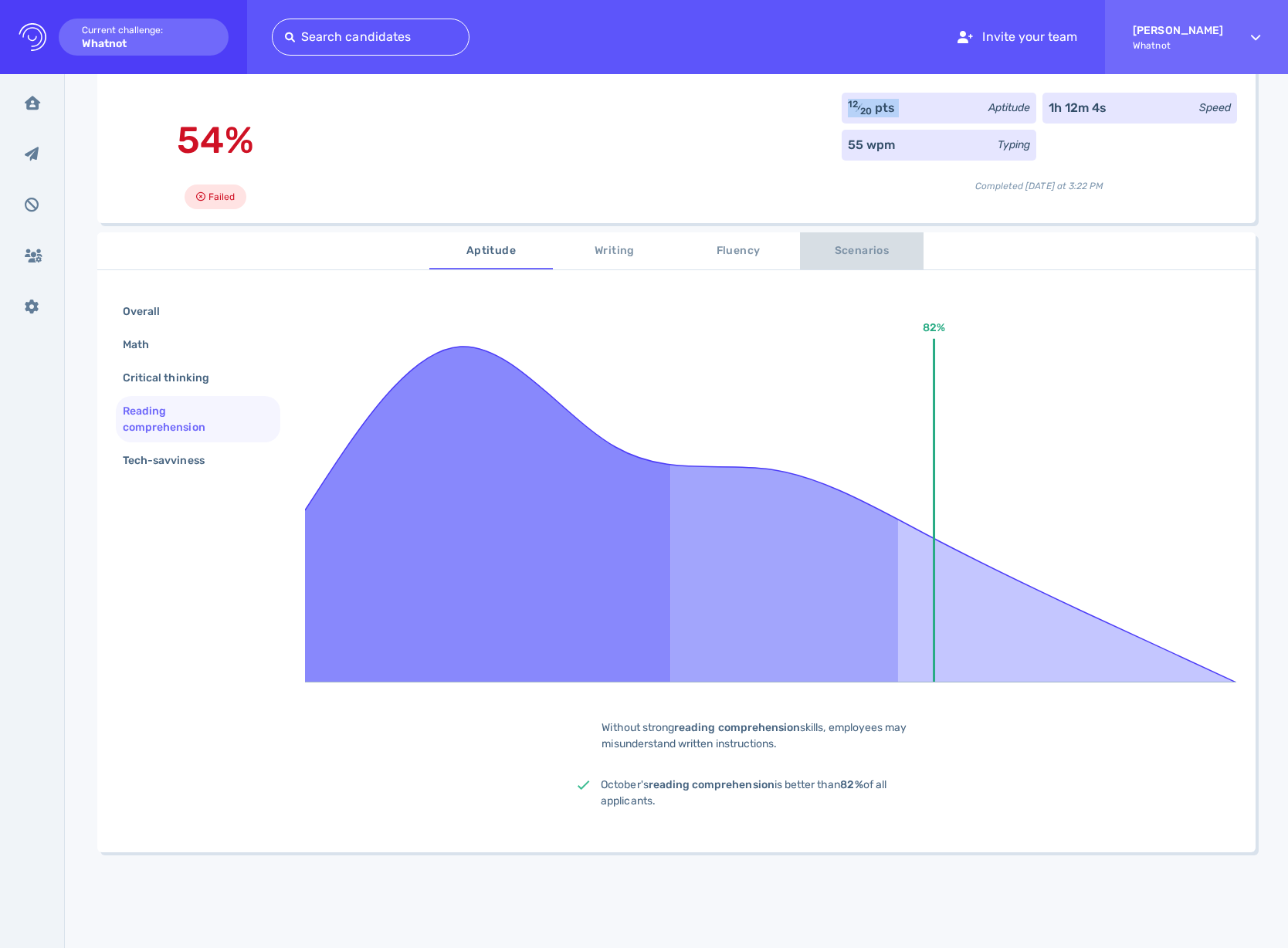
click at [854, 252] on span "Scenarios" at bounding box center [861, 251] width 105 height 19
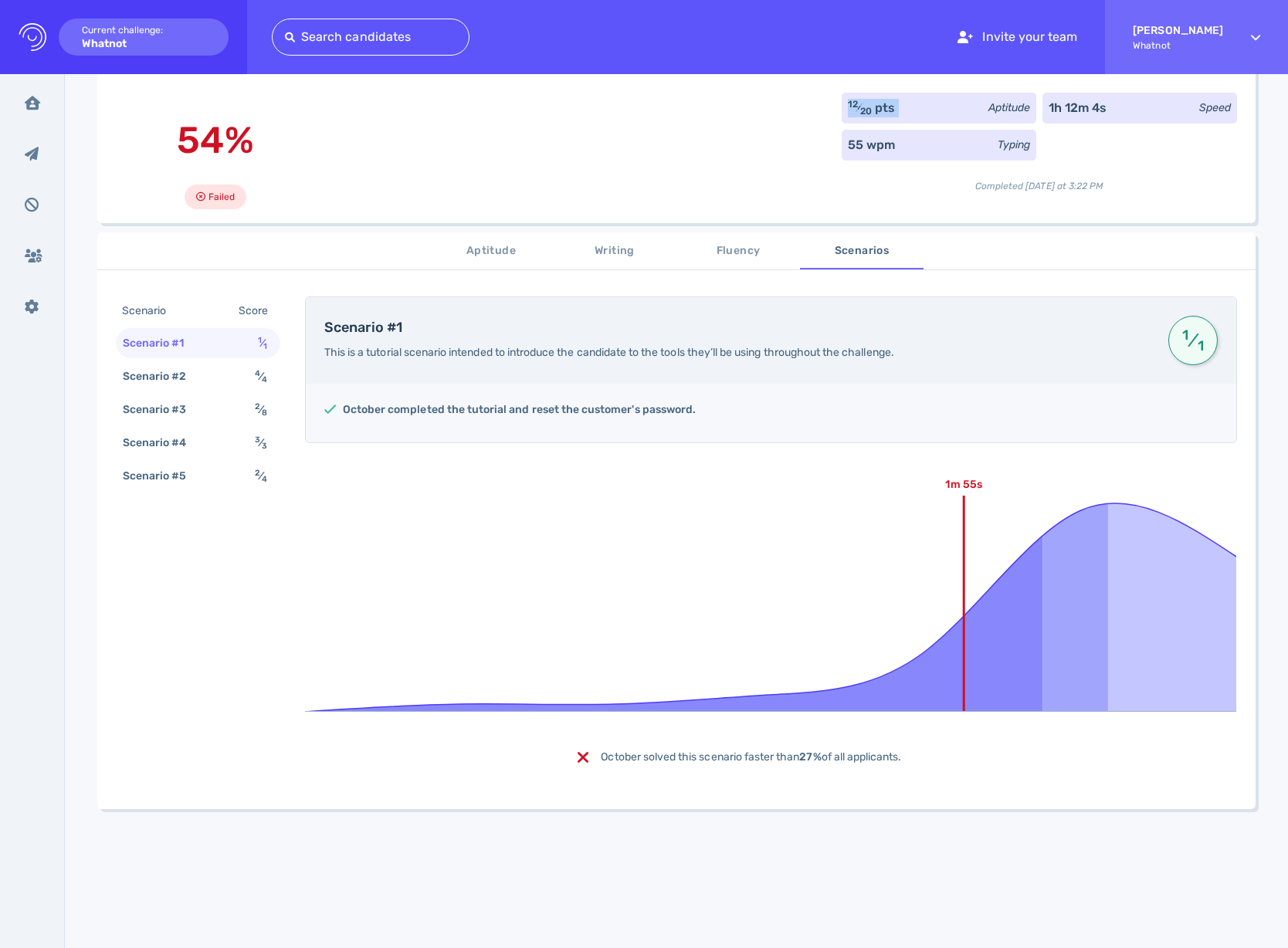
click at [196, 350] on div "Scenario #1" at bounding box center [161, 343] width 83 height 22
click at [193, 373] on div "Scenario #2" at bounding box center [162, 376] width 85 height 22
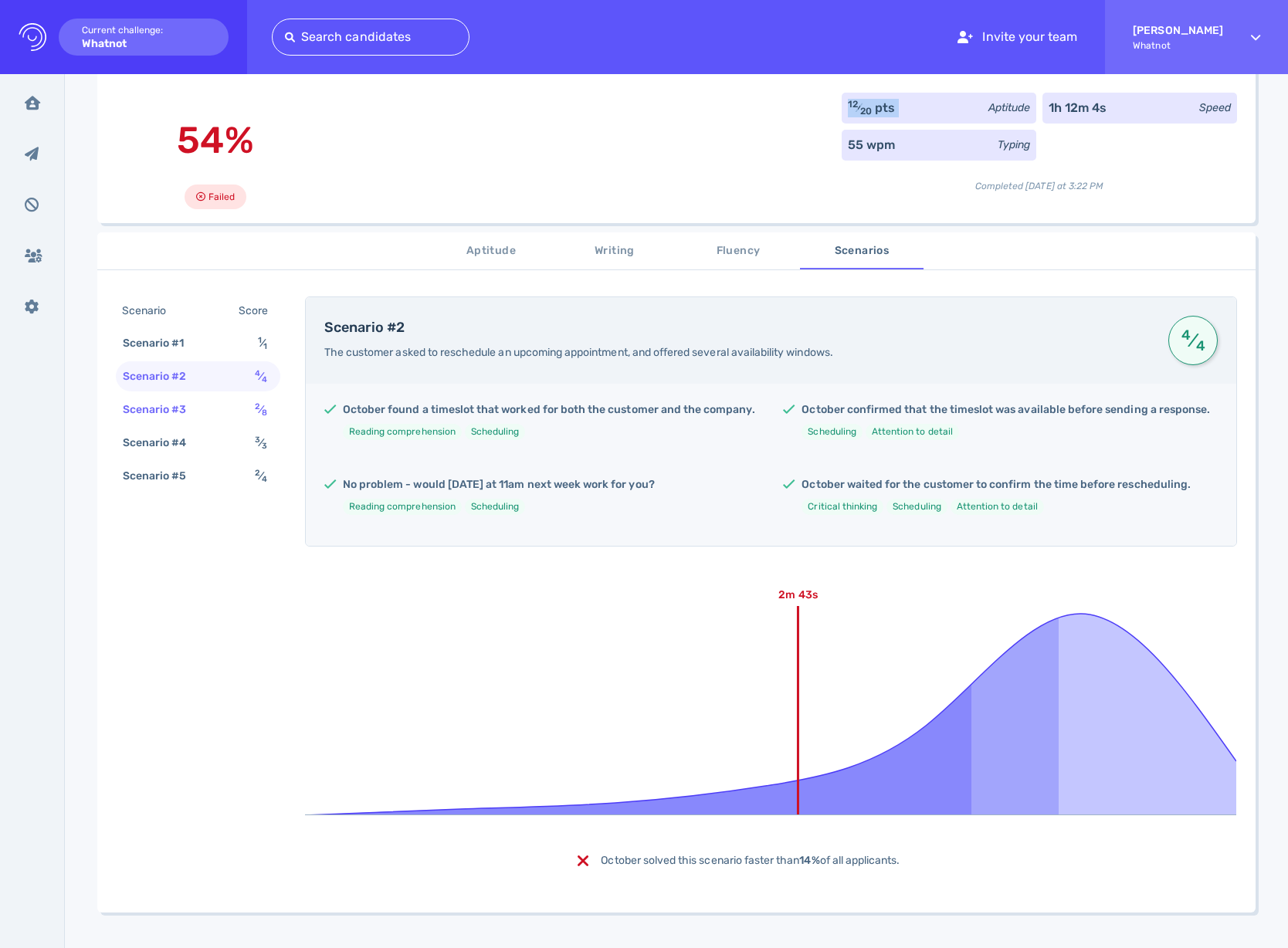
click at [180, 412] on div "Scenario #3" at bounding box center [162, 410] width 85 height 22
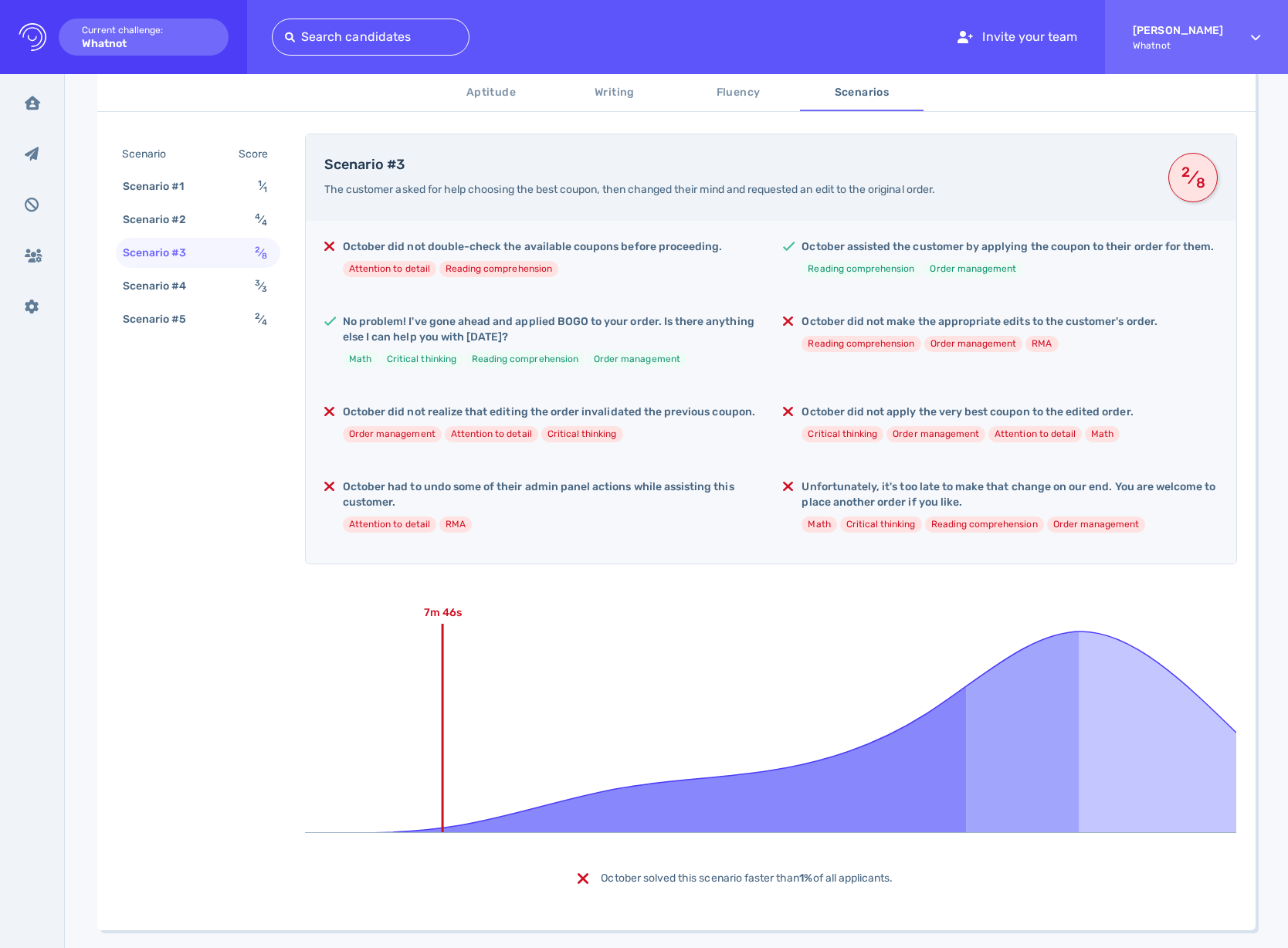
scroll to position [315, 0]
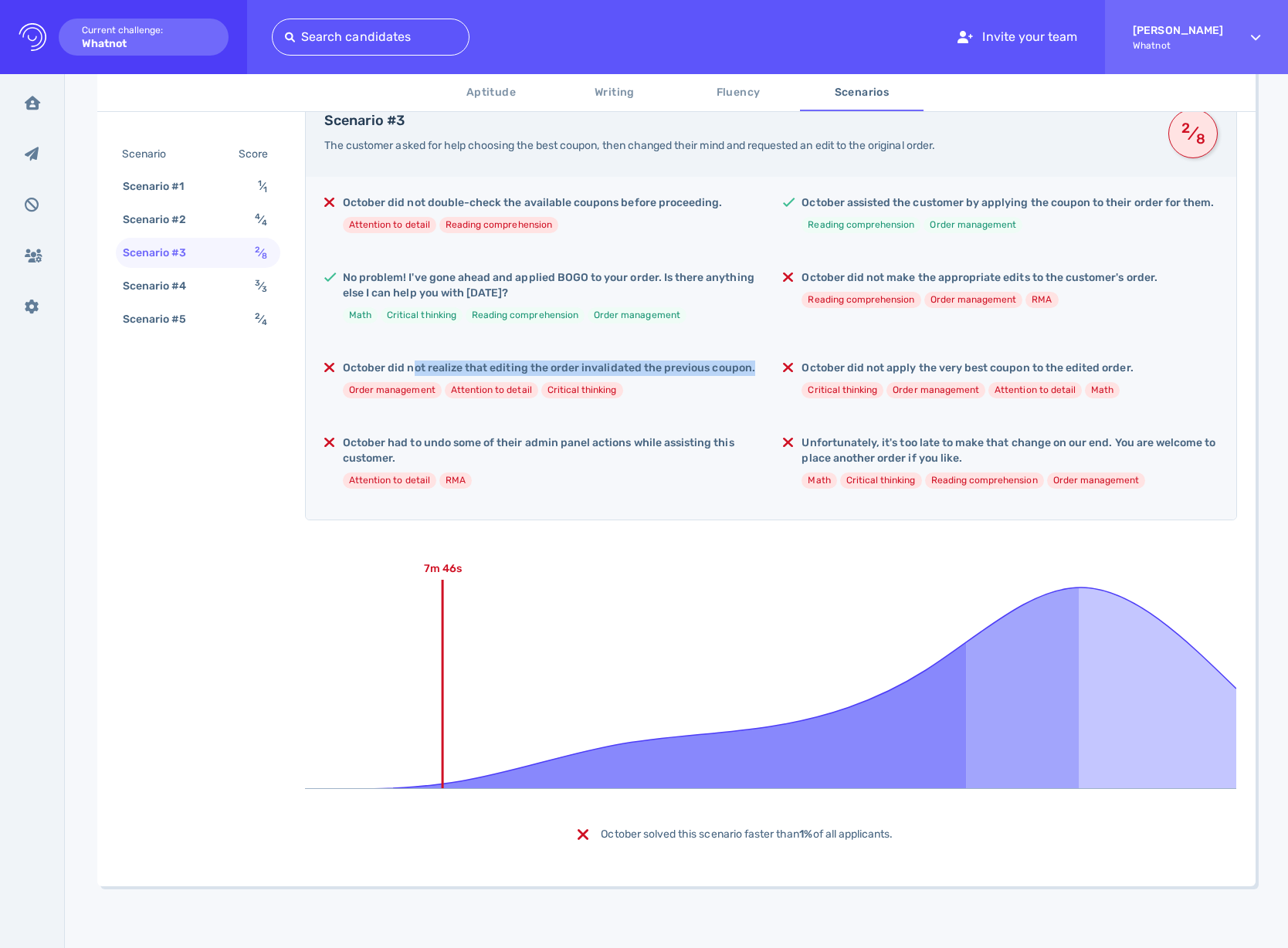
drag, startPoint x: 576, startPoint y: 362, endPoint x: 746, endPoint y: 363, distance: 170.0
click at [746, 363] on div "October did not realize that editing the order invalidated the previous coupon.…" at bounding box center [541, 386] width 435 height 50
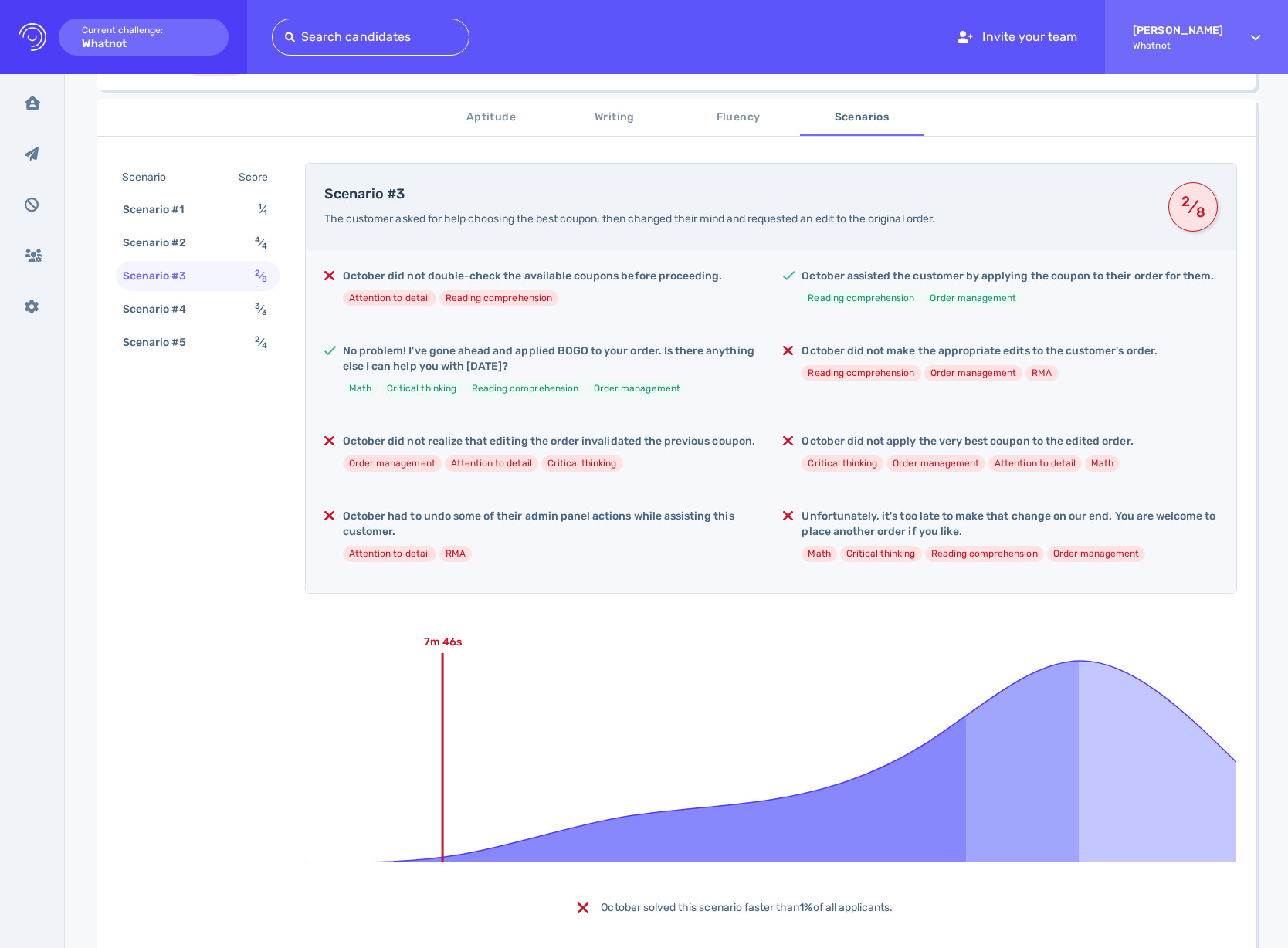
scroll to position [226, 0]
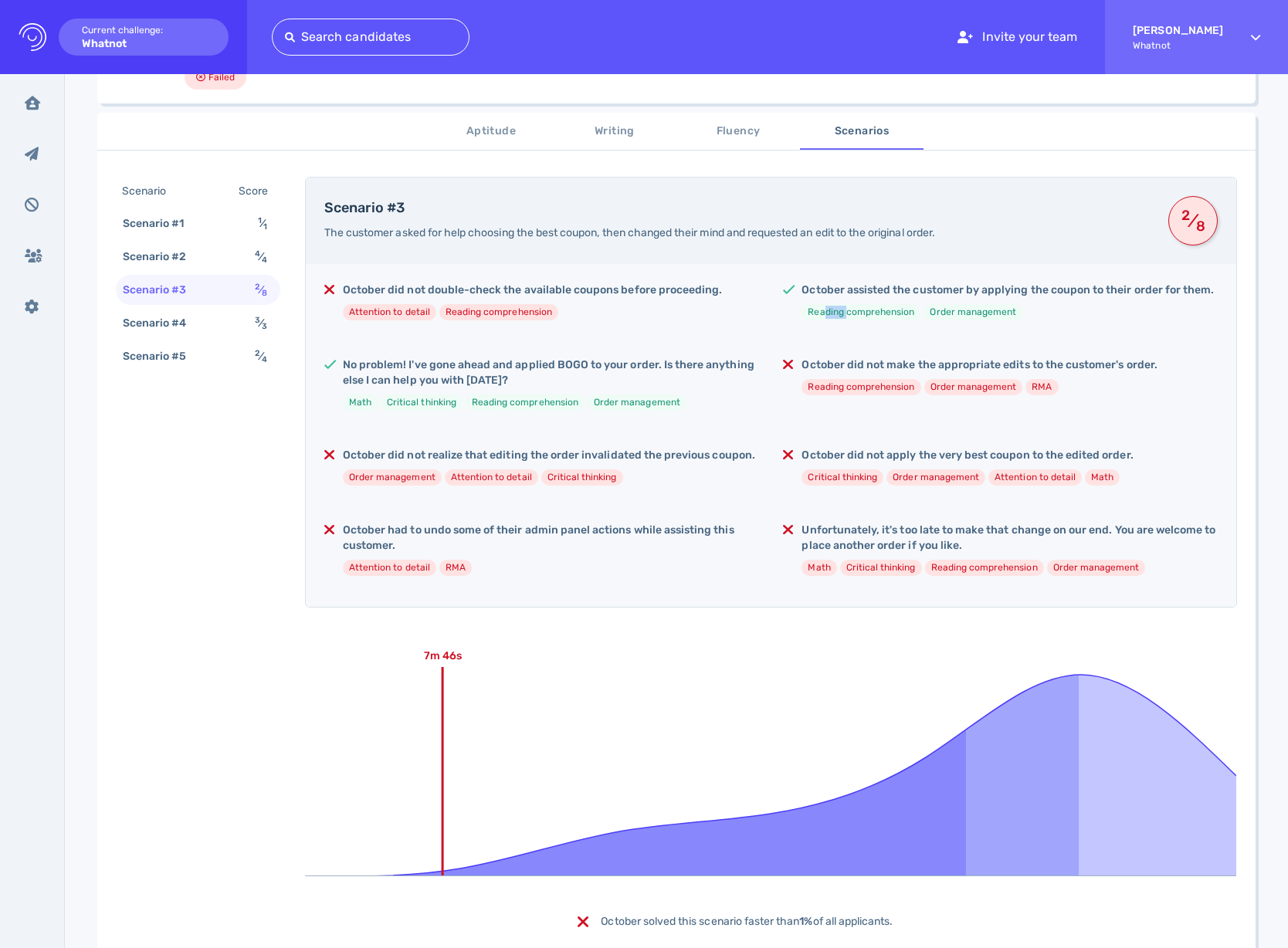
drag, startPoint x: 845, startPoint y: 317, endPoint x: 540, endPoint y: 296, distance: 305.7
click at [818, 316] on li "Reading comprehension" at bounding box center [861, 311] width 119 height 16
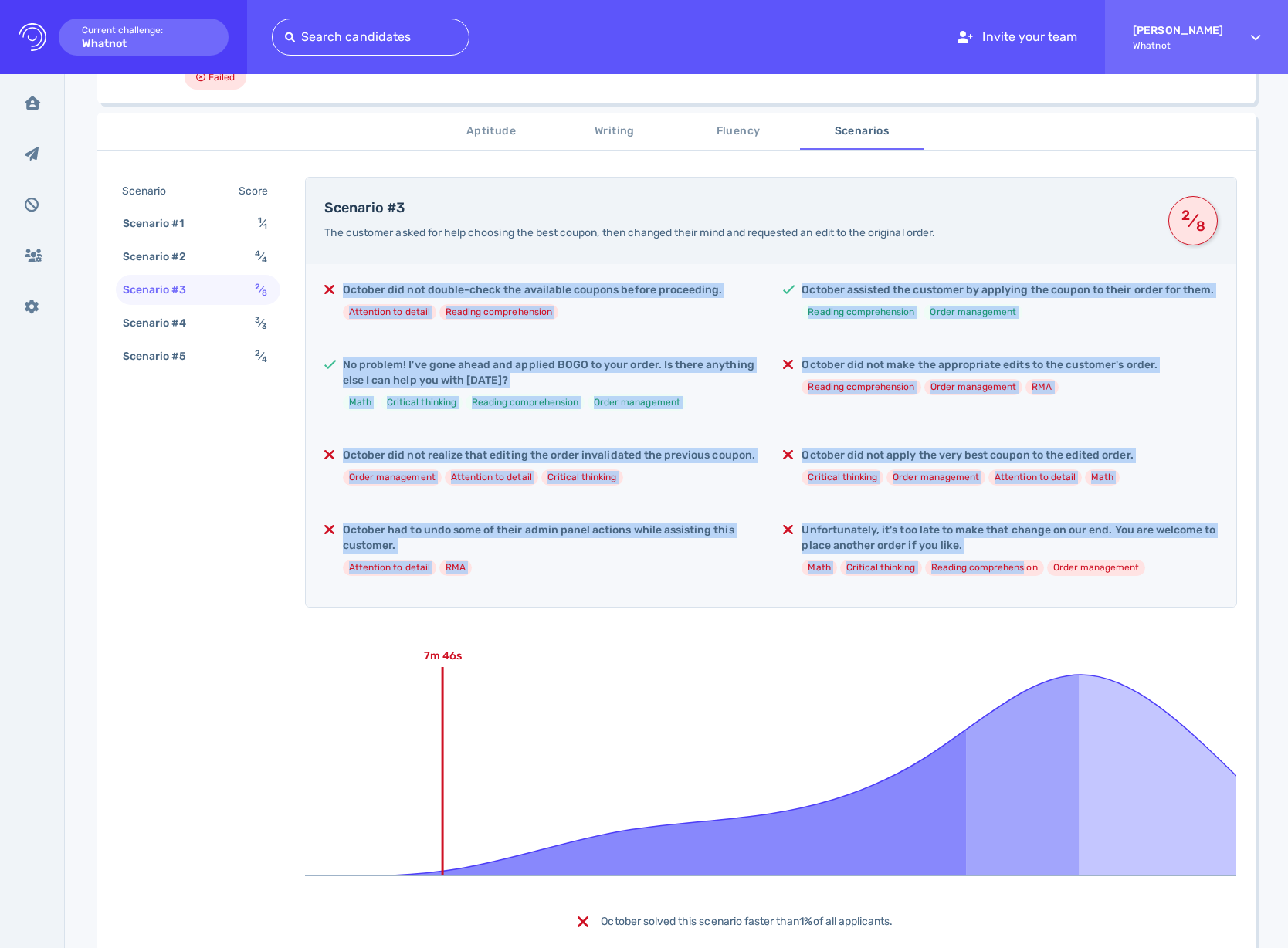
drag, startPoint x: 355, startPoint y: 276, endPoint x: 1017, endPoint y: 563, distance: 721.5
click at [1017, 563] on div "October did not double-check the available coupons before proceeding. Attention…" at bounding box center [771, 436] width 930 height 343
click at [1017, 563] on li "Reading comprehension" at bounding box center [984, 567] width 119 height 16
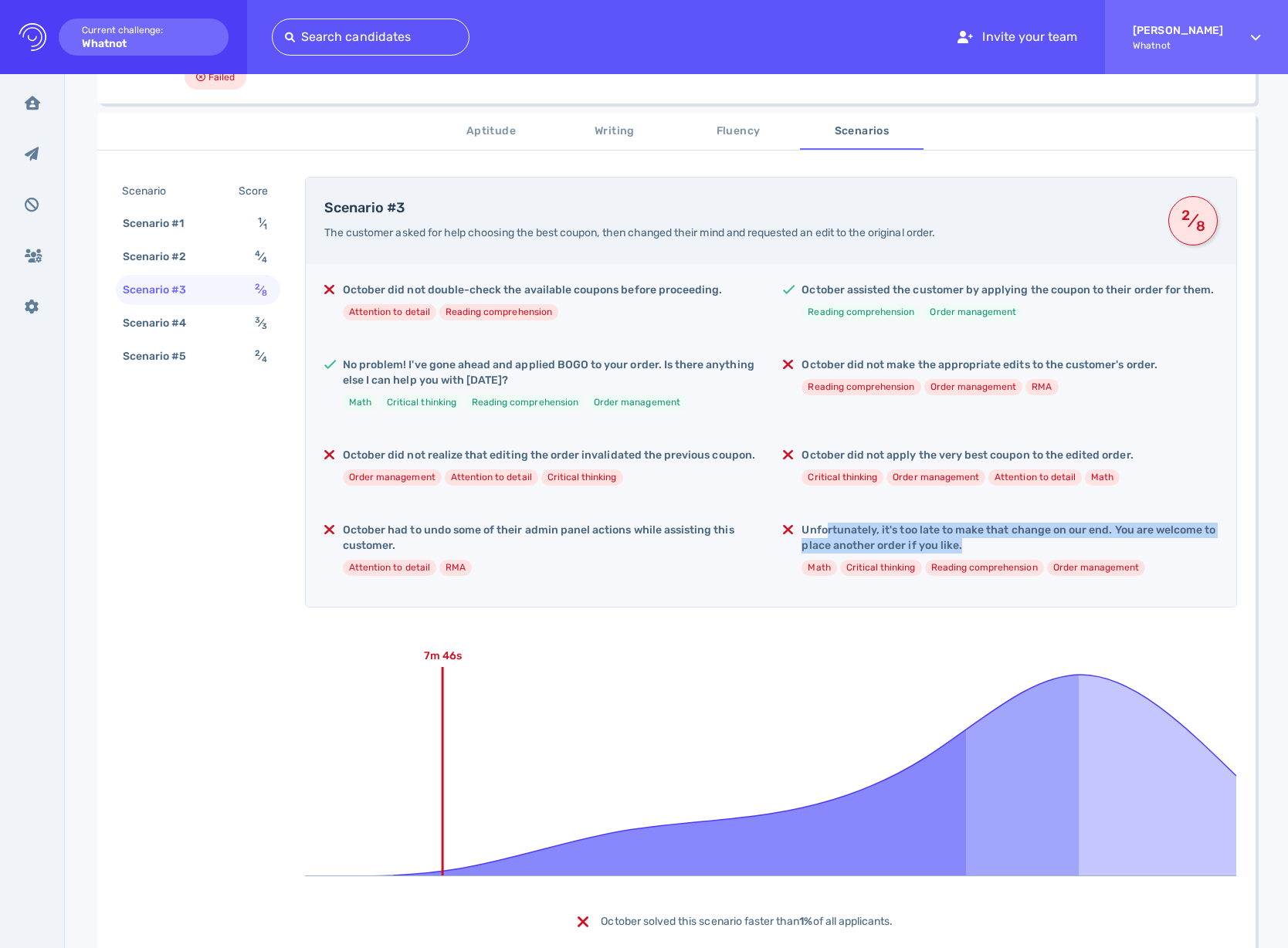
drag, startPoint x: 826, startPoint y: 529, endPoint x: 1105, endPoint y: 550, distance: 279.8
click at [1105, 550] on h5 "Unfortunately, it's too late to make that change on our end. You are welcome to…" at bounding box center [1009, 537] width 416 height 31
click at [618, 276] on div "October did not double-check the available coupons before proceeding. Attention…" at bounding box center [771, 436] width 930 height 343
click at [966, 453] on h5 "October did not apply the very best coupon to the edited order." at bounding box center [966, 455] width 331 height 16
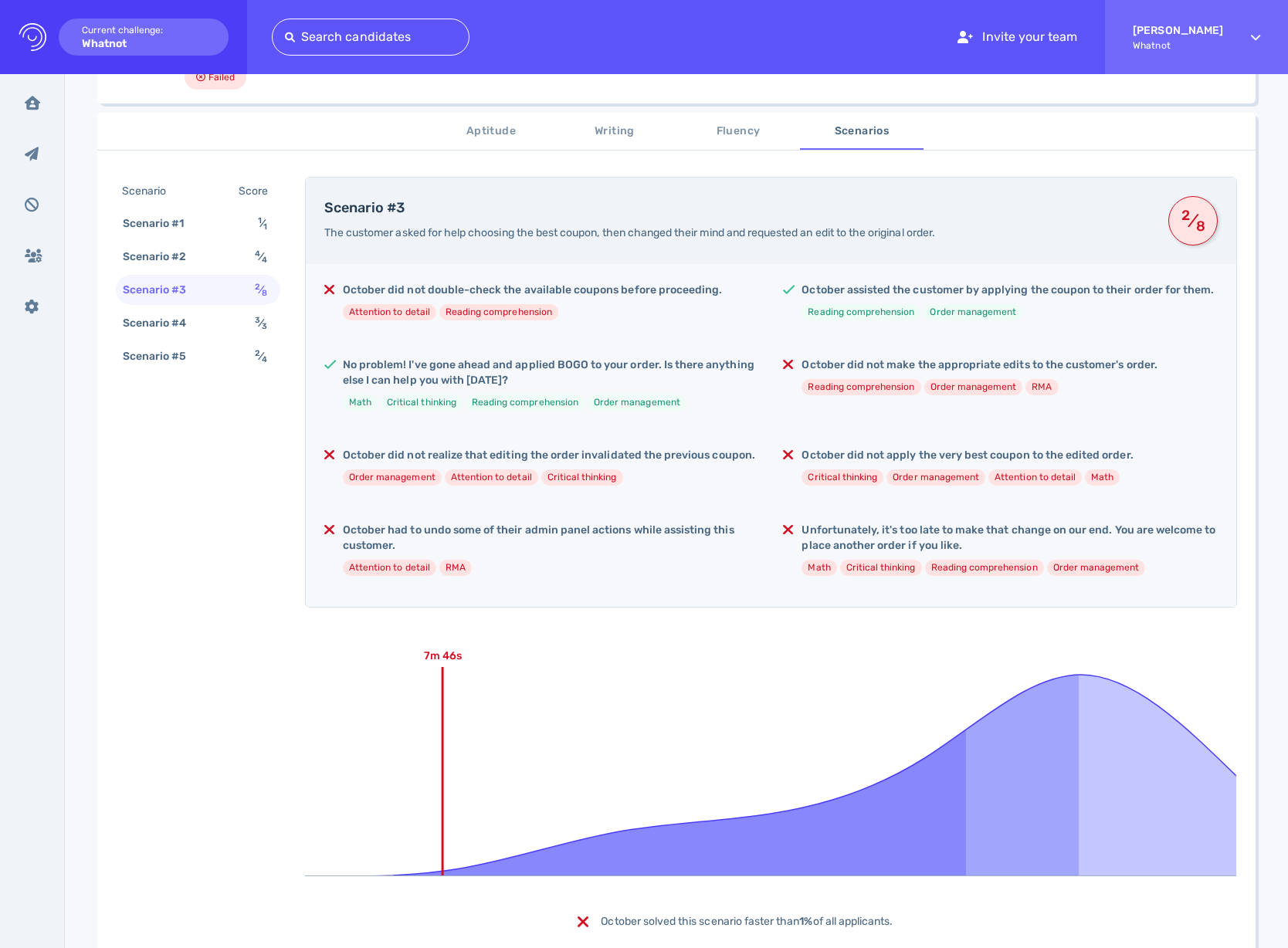
click at [966, 457] on h5 "October did not apply the very best coupon to the edited order." at bounding box center [966, 455] width 331 height 16
click at [943, 480] on li "Order management" at bounding box center [936, 477] width 99 height 16
click at [545, 449] on div "October did not double-check the available coupons before proceeding. Attention…" at bounding box center [771, 436] width 930 height 343
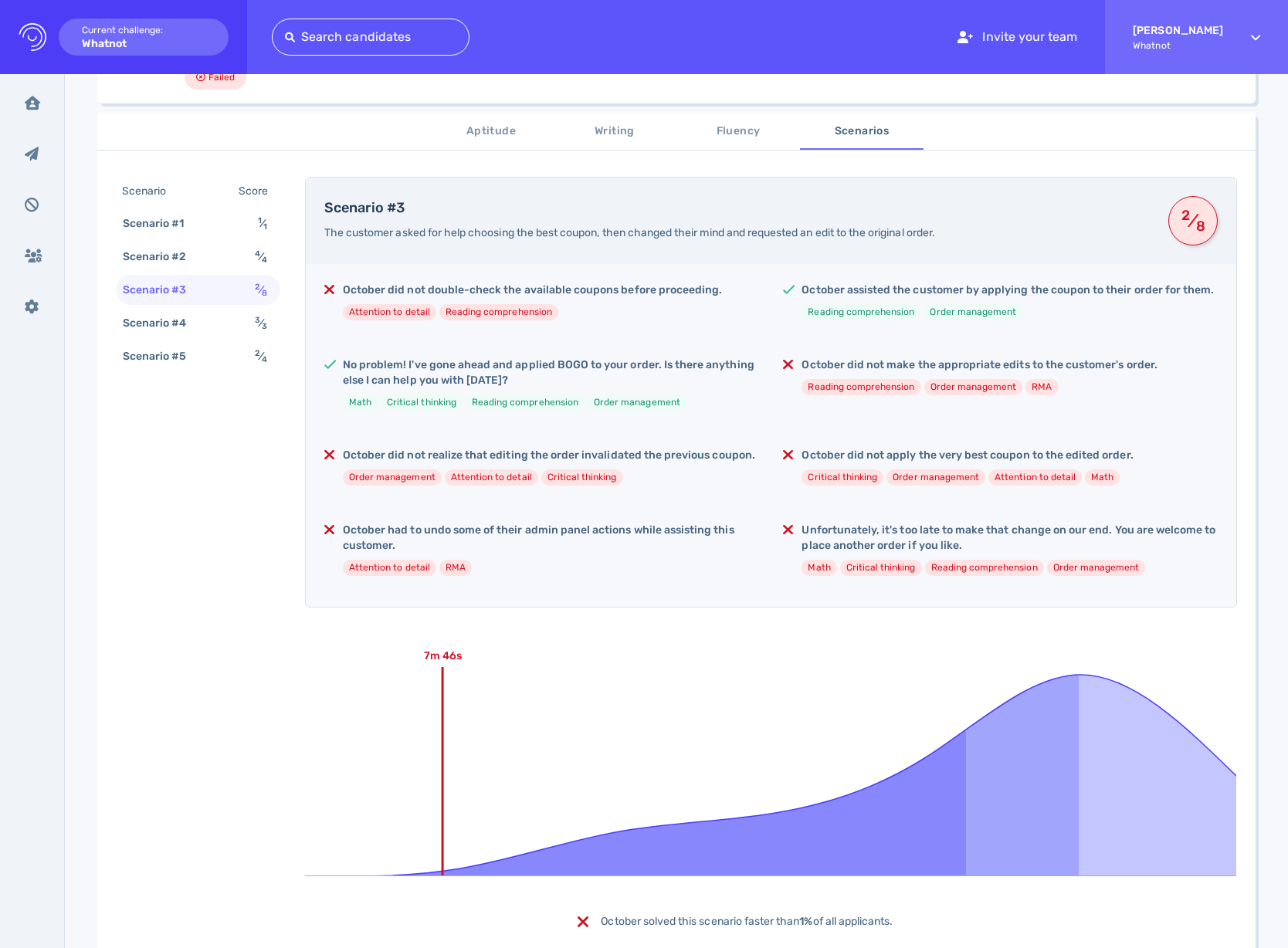
click at [852, 539] on h5 "Unfortunately, it's too late to make that change on our end. You are welcome to…" at bounding box center [1009, 537] width 416 height 31
drag, startPoint x: 852, startPoint y: 539, endPoint x: 830, endPoint y: 525, distance: 26.1
click at [852, 539] on h5 "Unfortunately, it's too late to make that change on our end. You are welcome to…" at bounding box center [1009, 537] width 416 height 31
click at [631, 456] on h5 "October did not realize that editing the order invalidated the previous coupon." at bounding box center [549, 455] width 412 height 16
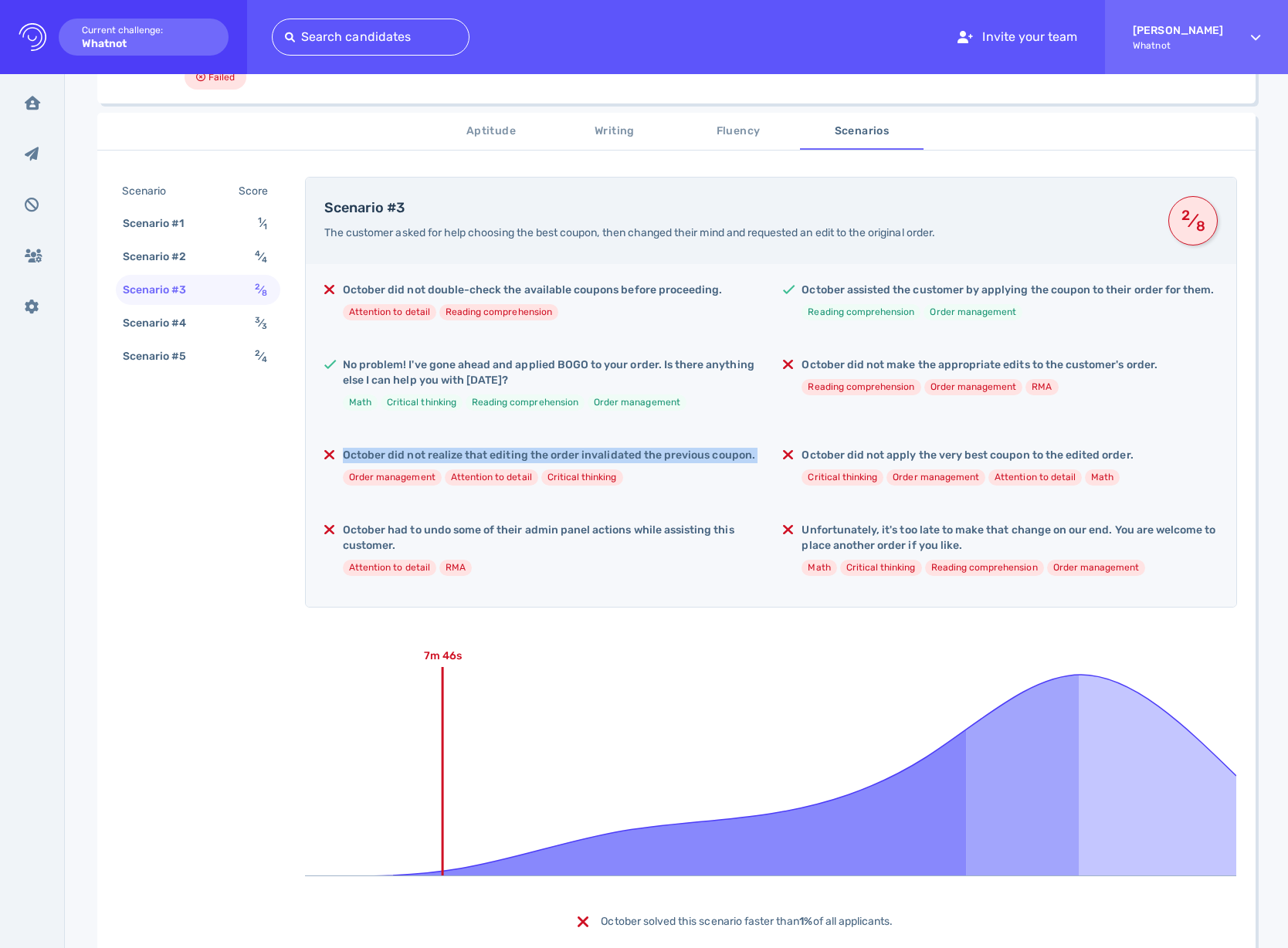
click at [631, 456] on h5 "October did not realize that editing the order invalidated the previous coupon." at bounding box center [549, 455] width 412 height 16
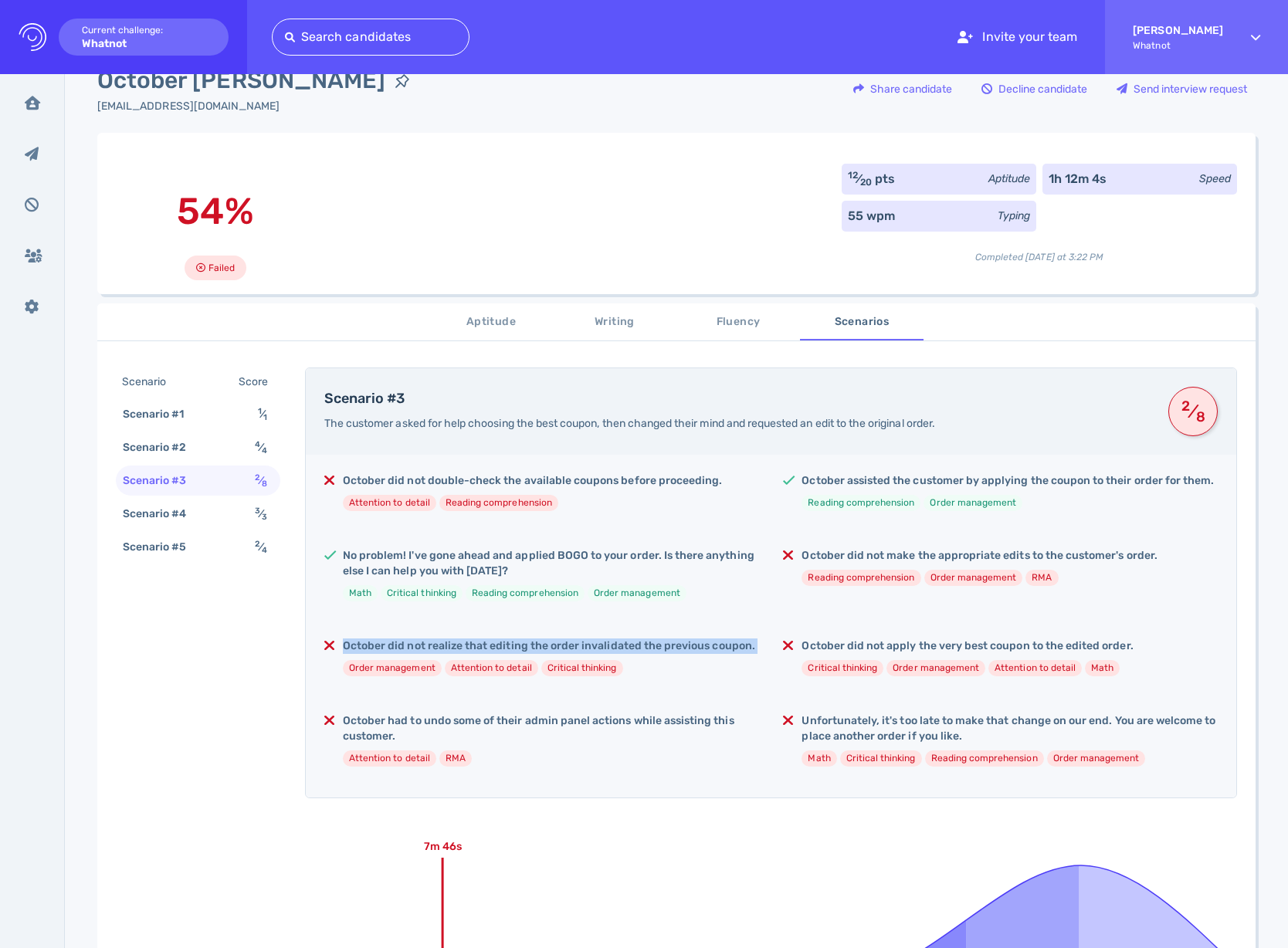
scroll to position [0, 0]
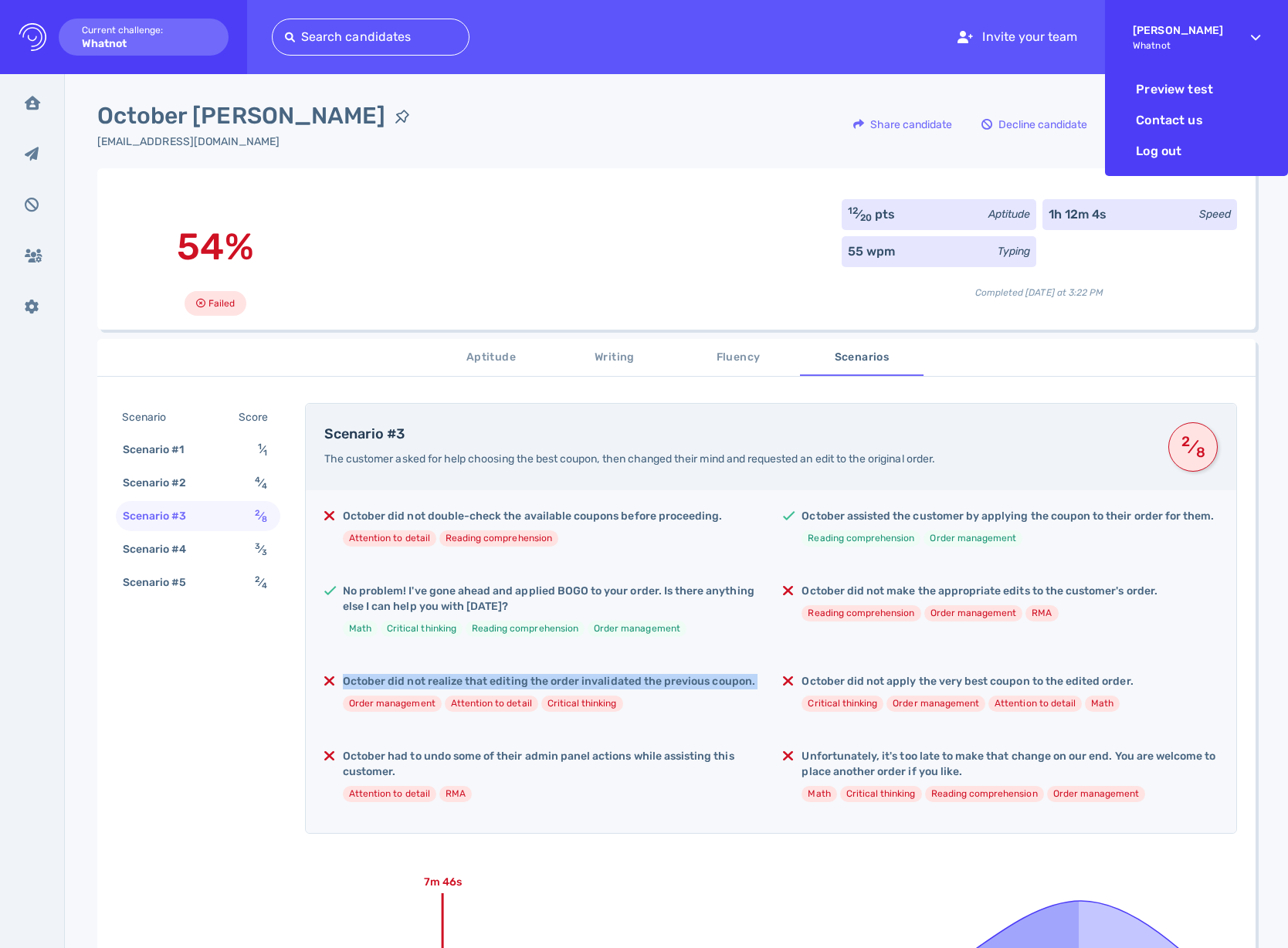
click at [1161, 40] on span "Whatnot" at bounding box center [1177, 45] width 90 height 11
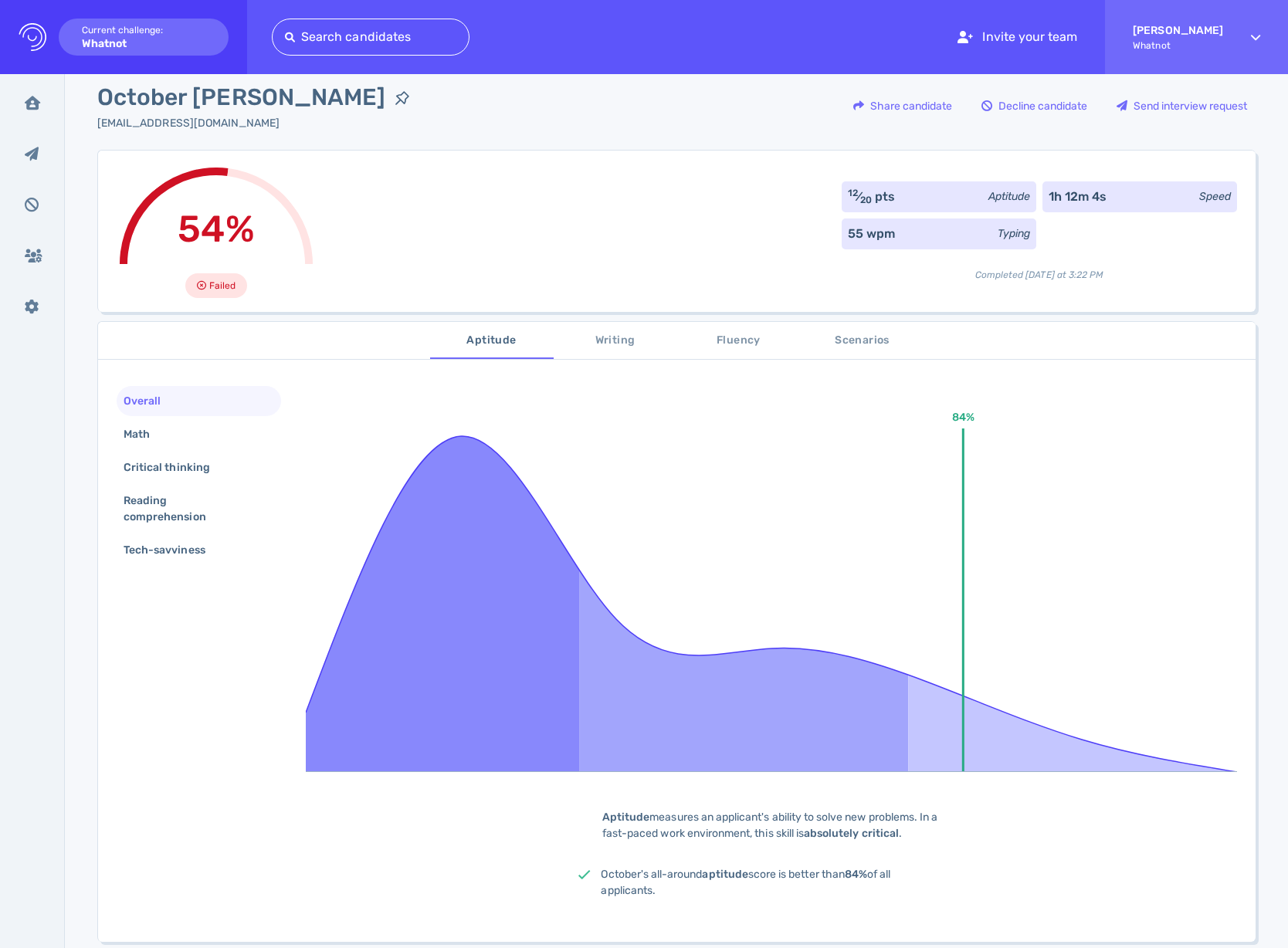
scroll to position [19, 0]
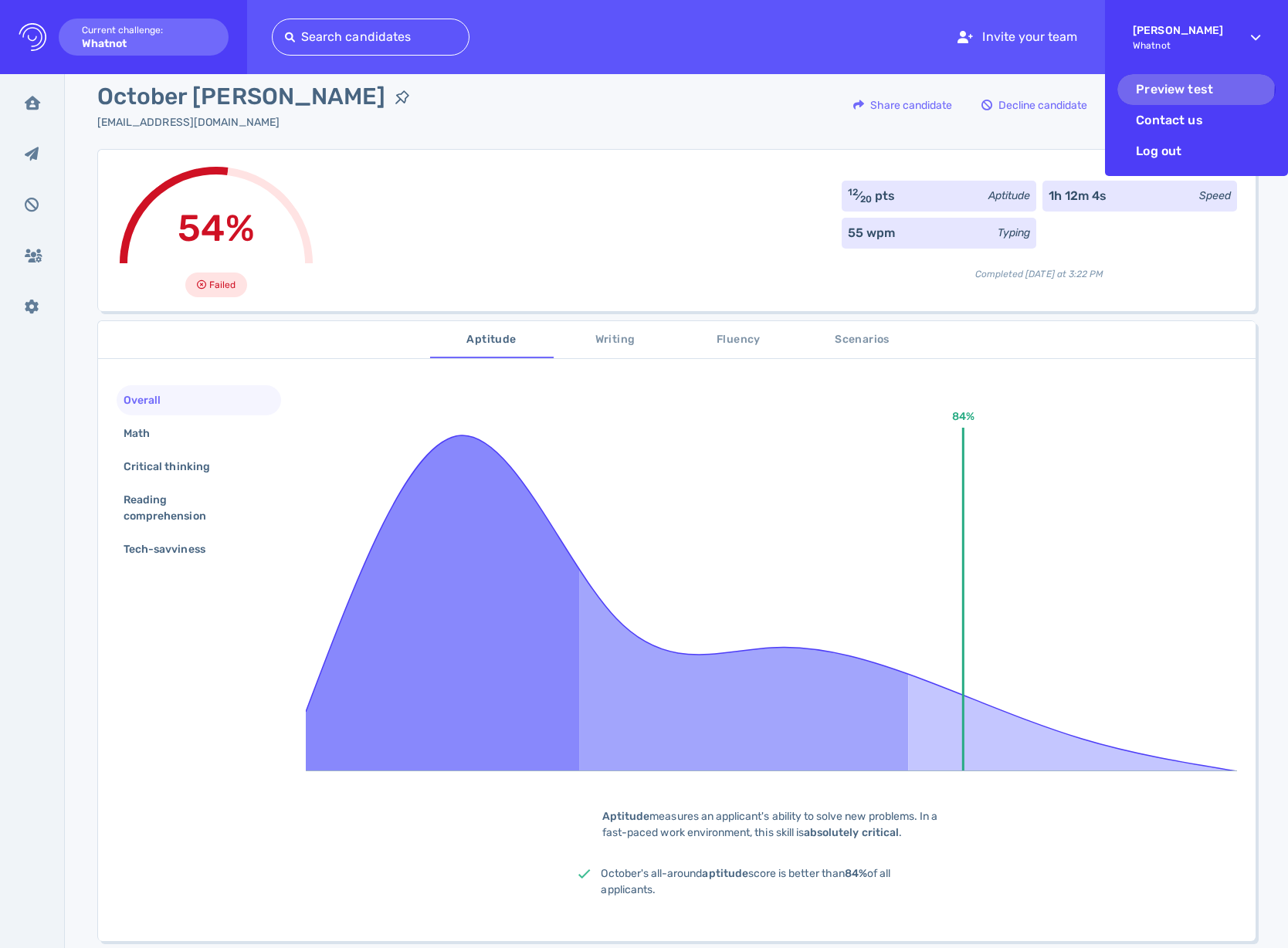
click at [1158, 82] on li "Preview test" at bounding box center [1196, 89] width 158 height 31
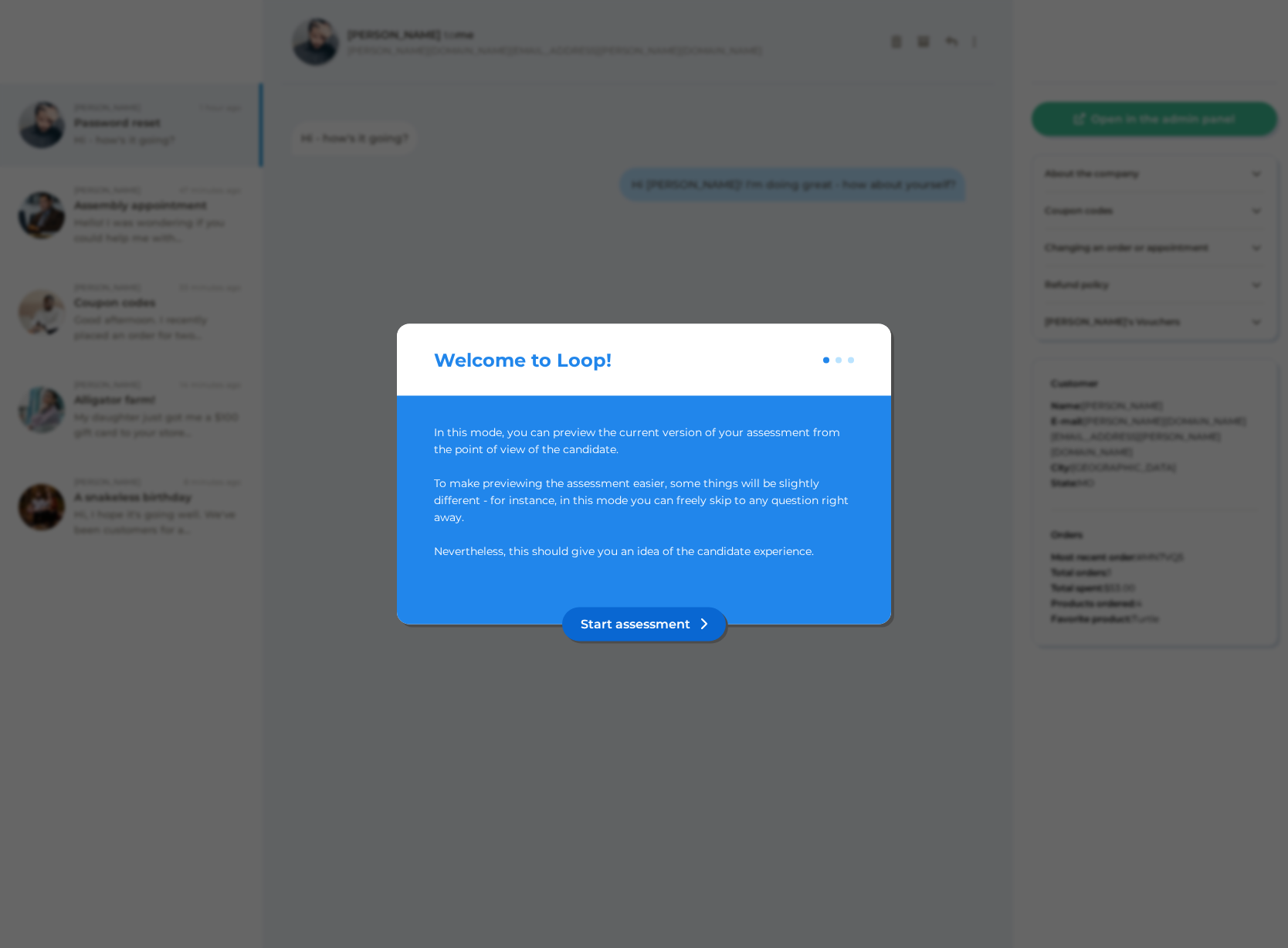
click at [654, 641] on button "Start assessment" at bounding box center [644, 625] width 164 height 34
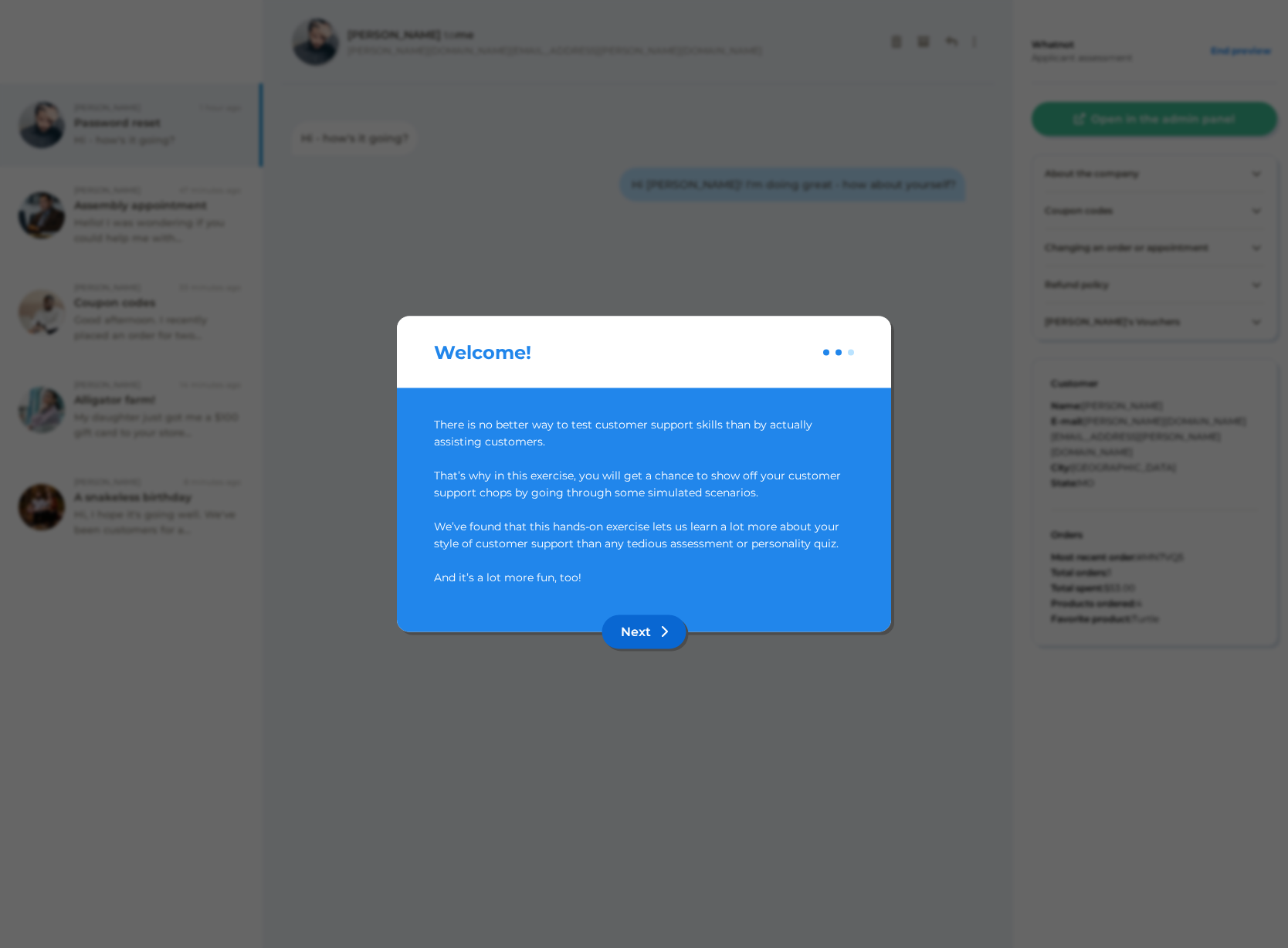
click at [636, 637] on button "Next" at bounding box center [644, 632] width 84 height 34
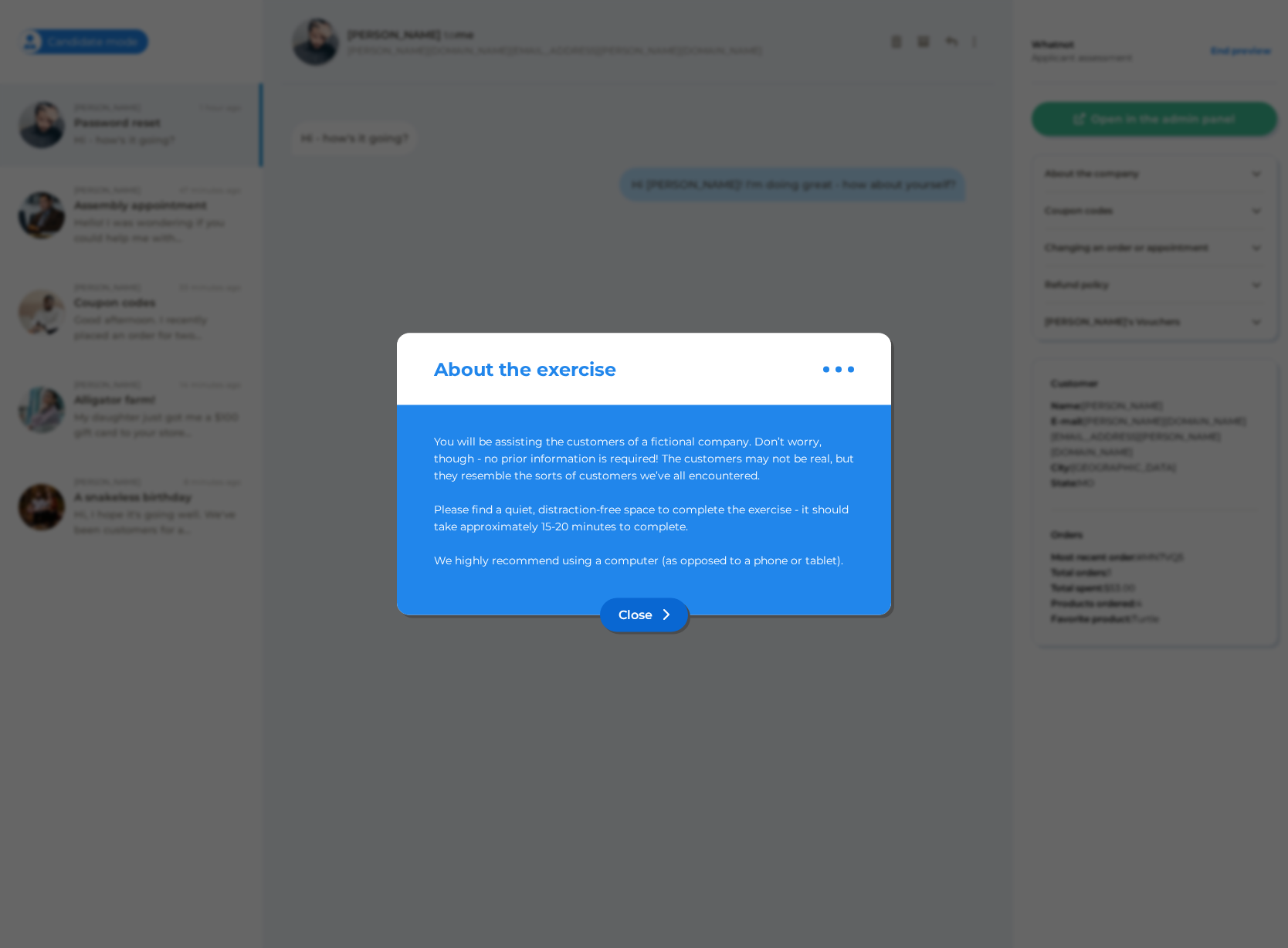
click at [651, 606] on button "Close" at bounding box center [643, 615] width 88 height 34
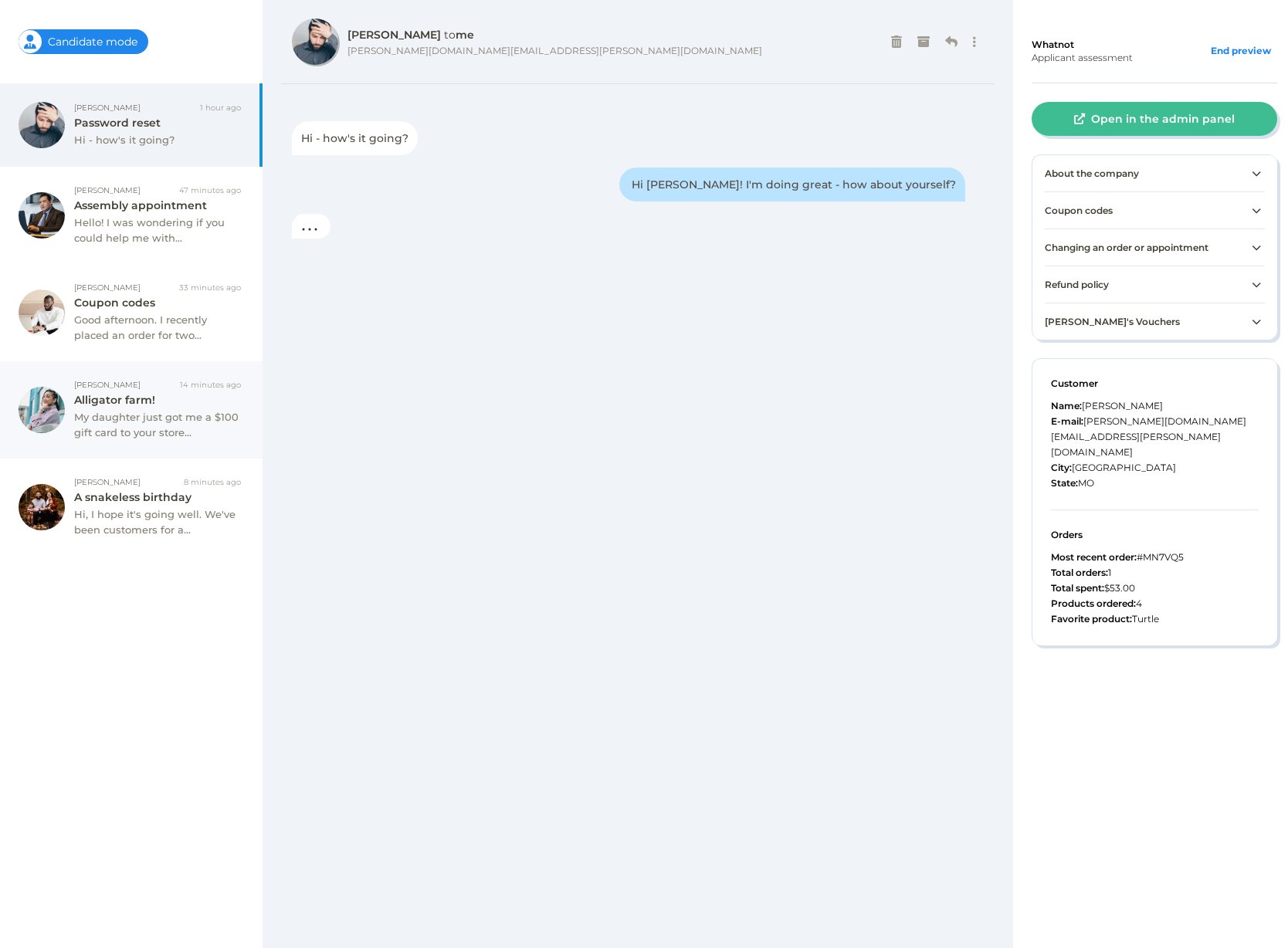
click at [120, 421] on div "My daughter just got me a $100 gift card to your store..." at bounding box center [158, 424] width 167 height 30
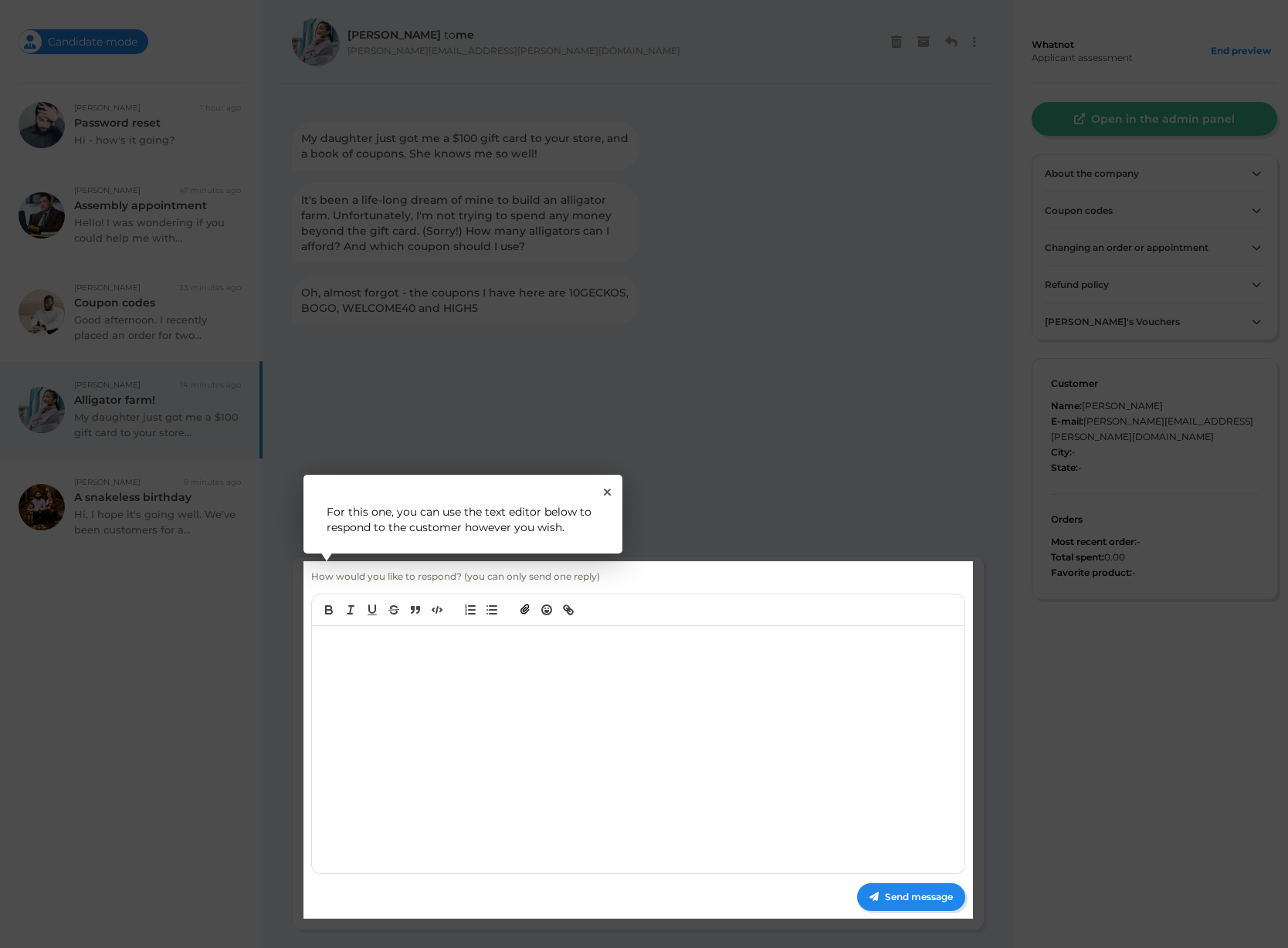
click at [604, 498] on div "1 For this one, you can use the text editor below to respond to the customer ho…" at bounding box center [462, 513] width 319 height 79
click at [607, 493] on icon "Close Tour" at bounding box center [607, 491] width 6 height 6
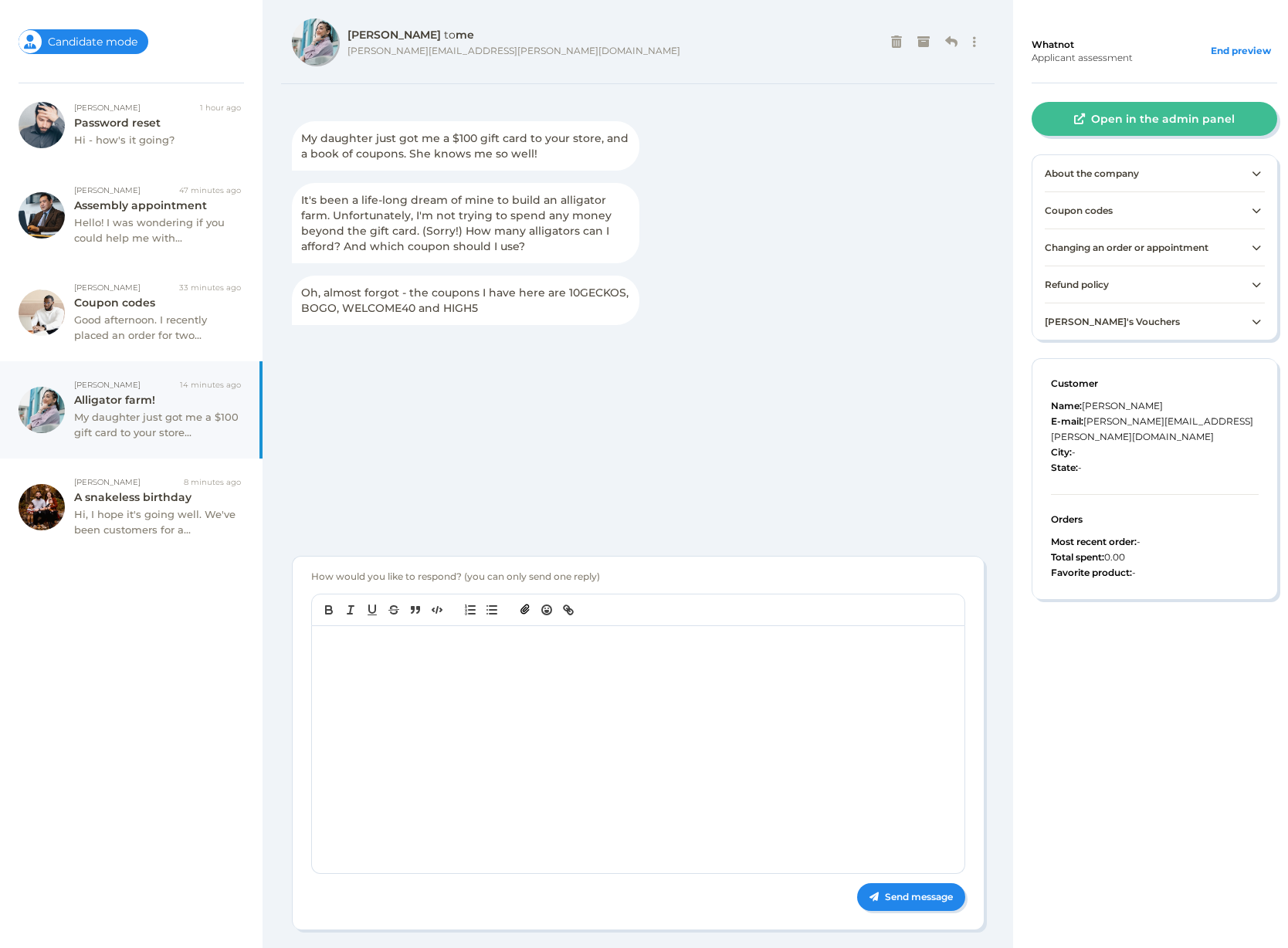
click at [167, 427] on div "My daughter just got me a $100 gift card to your store..." at bounding box center [158, 424] width 167 height 30
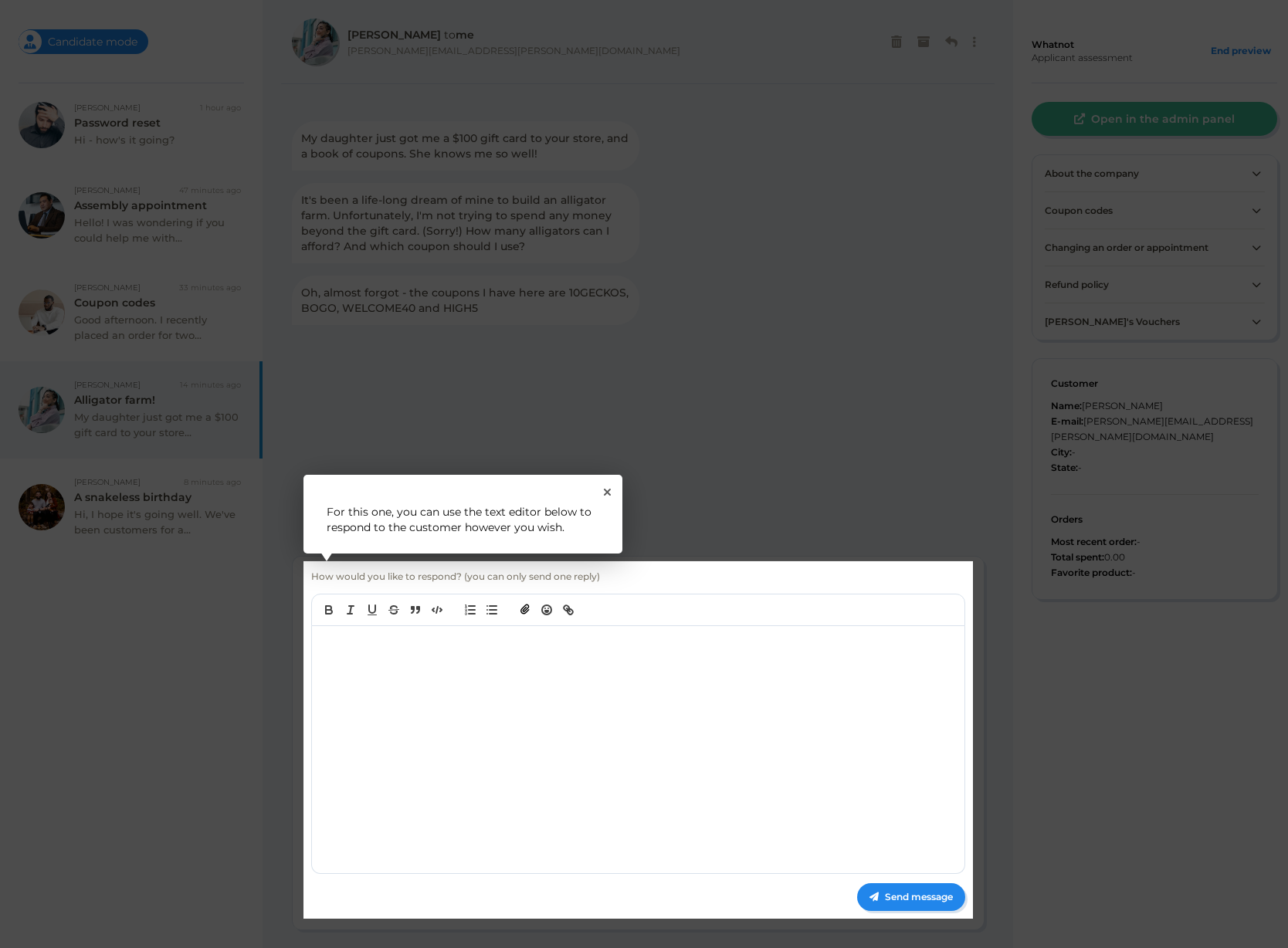
click at [604, 486] on div "1 For this one, you can use the text editor below to respond to the customer ho…" at bounding box center [462, 513] width 319 height 79
click at [605, 485] on div "1 For this one, you can use the text editor below to respond to the customer ho…" at bounding box center [462, 513] width 319 height 79
click at [607, 492] on icon "Close Tour" at bounding box center [607, 491] width 6 height 6
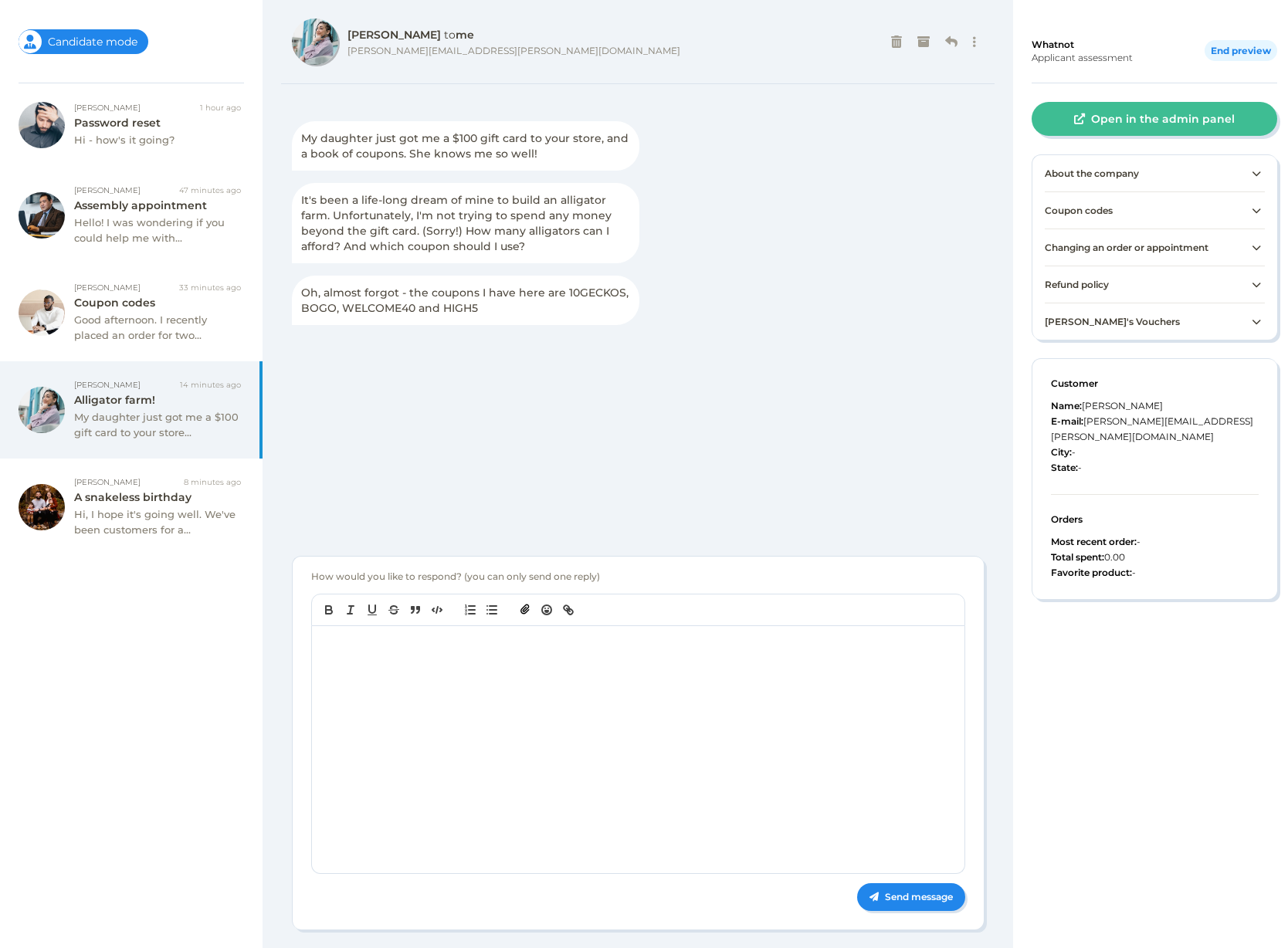
click at [1231, 48] on div "End preview" at bounding box center [1241, 50] width 72 height 20
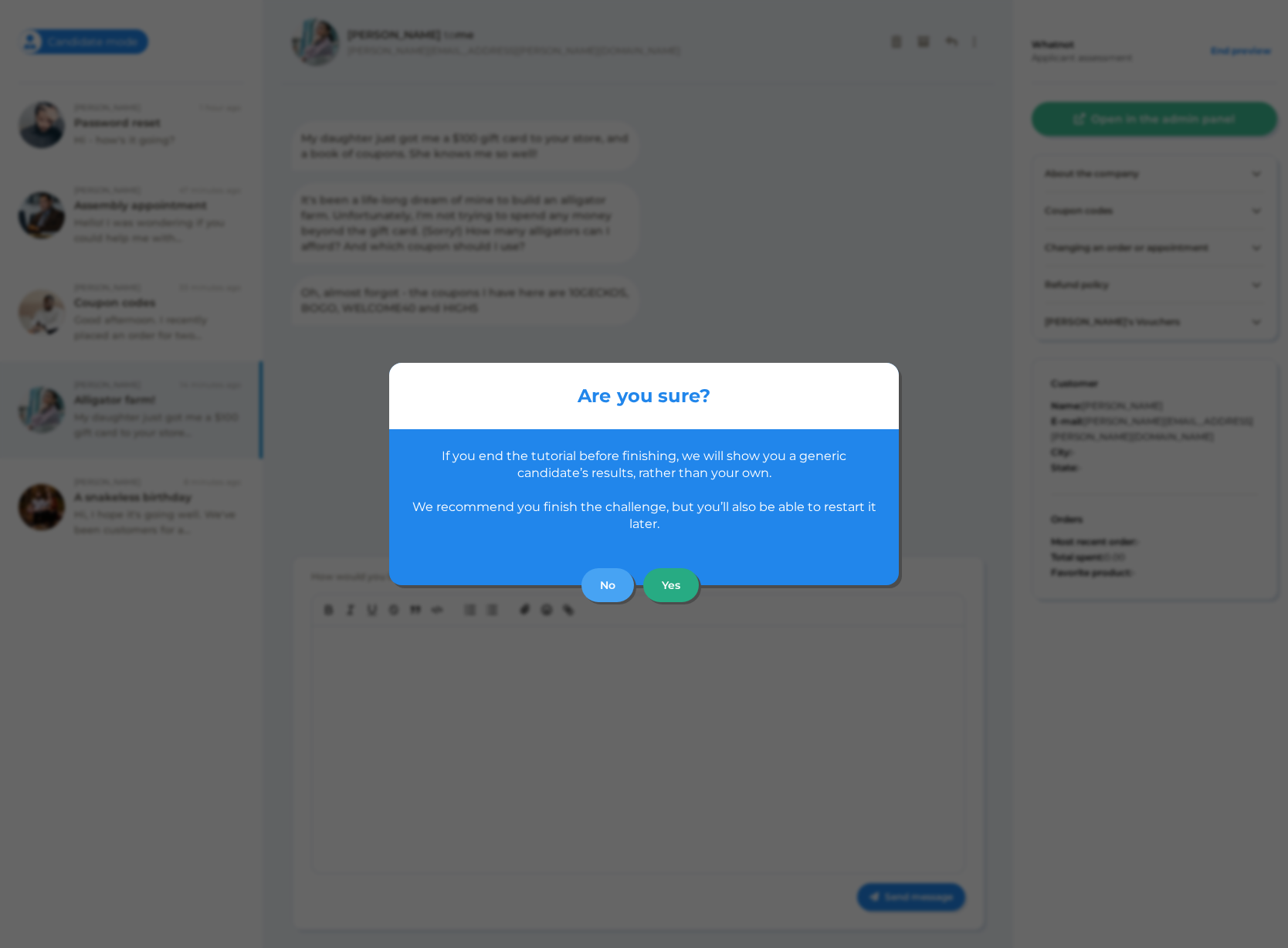
click at [686, 590] on button "Yes" at bounding box center [671, 585] width 56 height 34
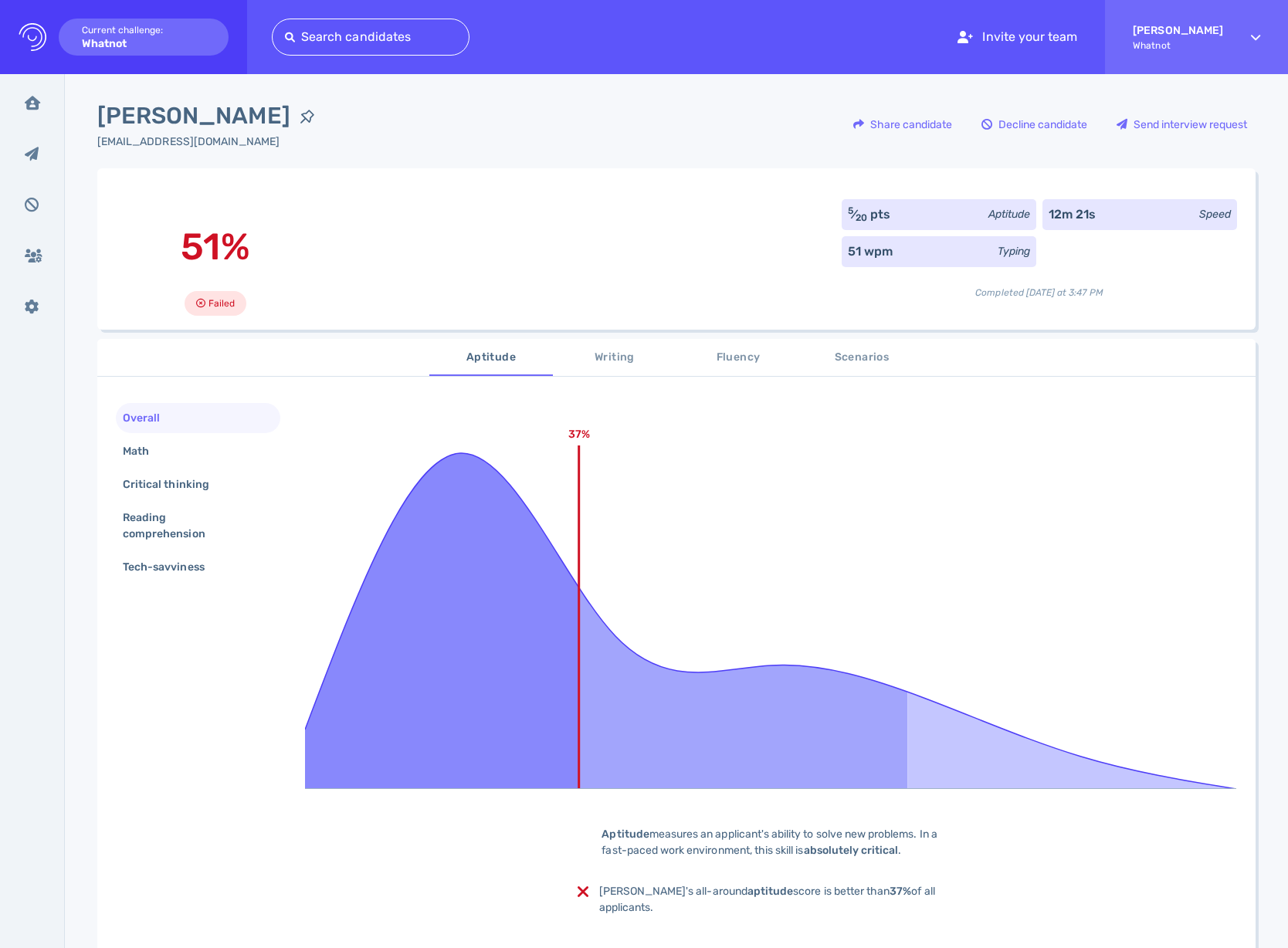
click at [878, 215] on div "5 ⁄ 20 pts" at bounding box center [869, 215] width 43 height 19
drag, startPoint x: 905, startPoint y: 358, endPoint x: 896, endPoint y: 359, distance: 9.1
click at [905, 358] on span "Scenarios" at bounding box center [861, 358] width 105 height 19
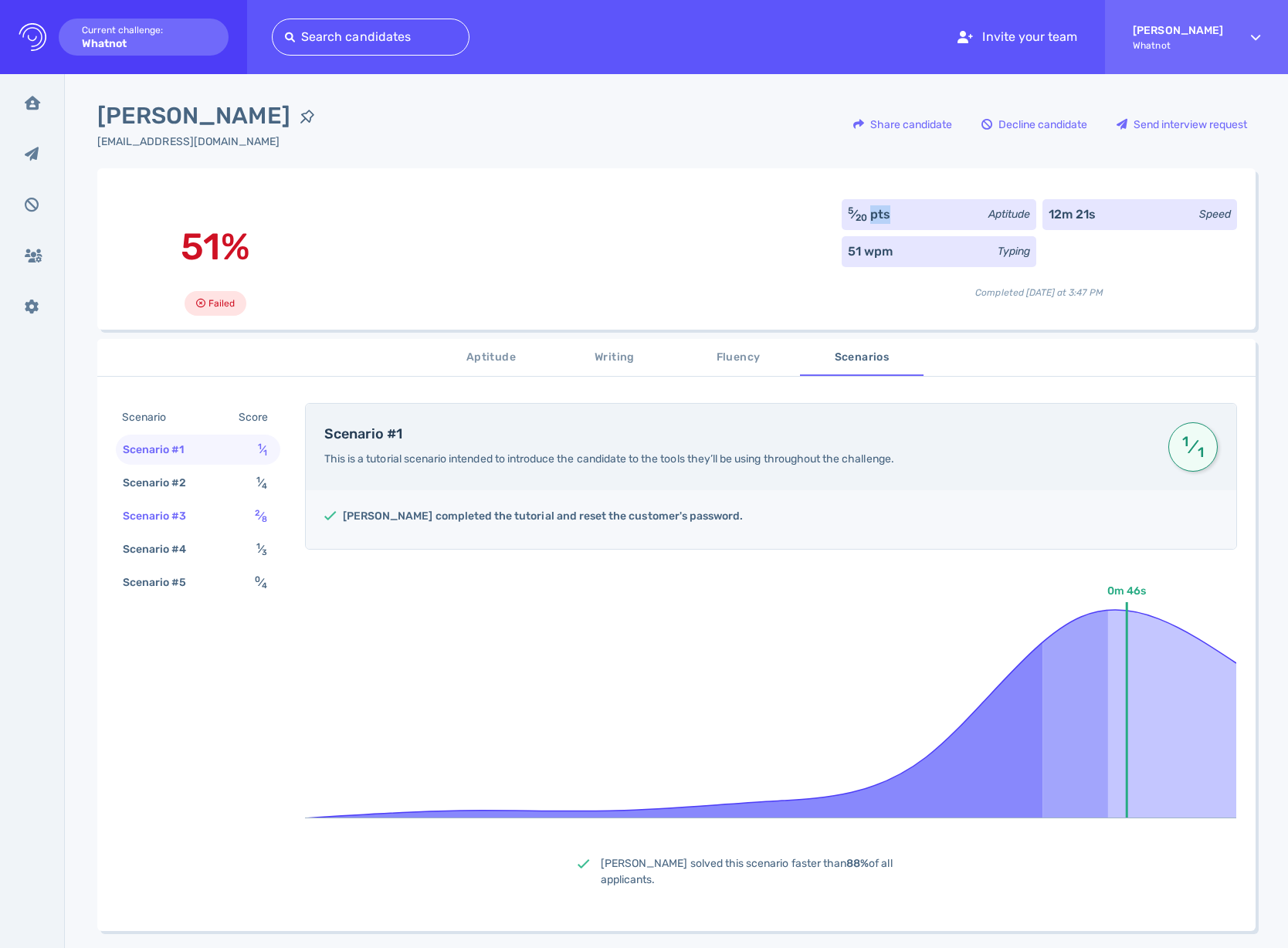
click at [236, 526] on div "Scenario #3 2 ⁄ 8" at bounding box center [197, 516] width 164 height 30
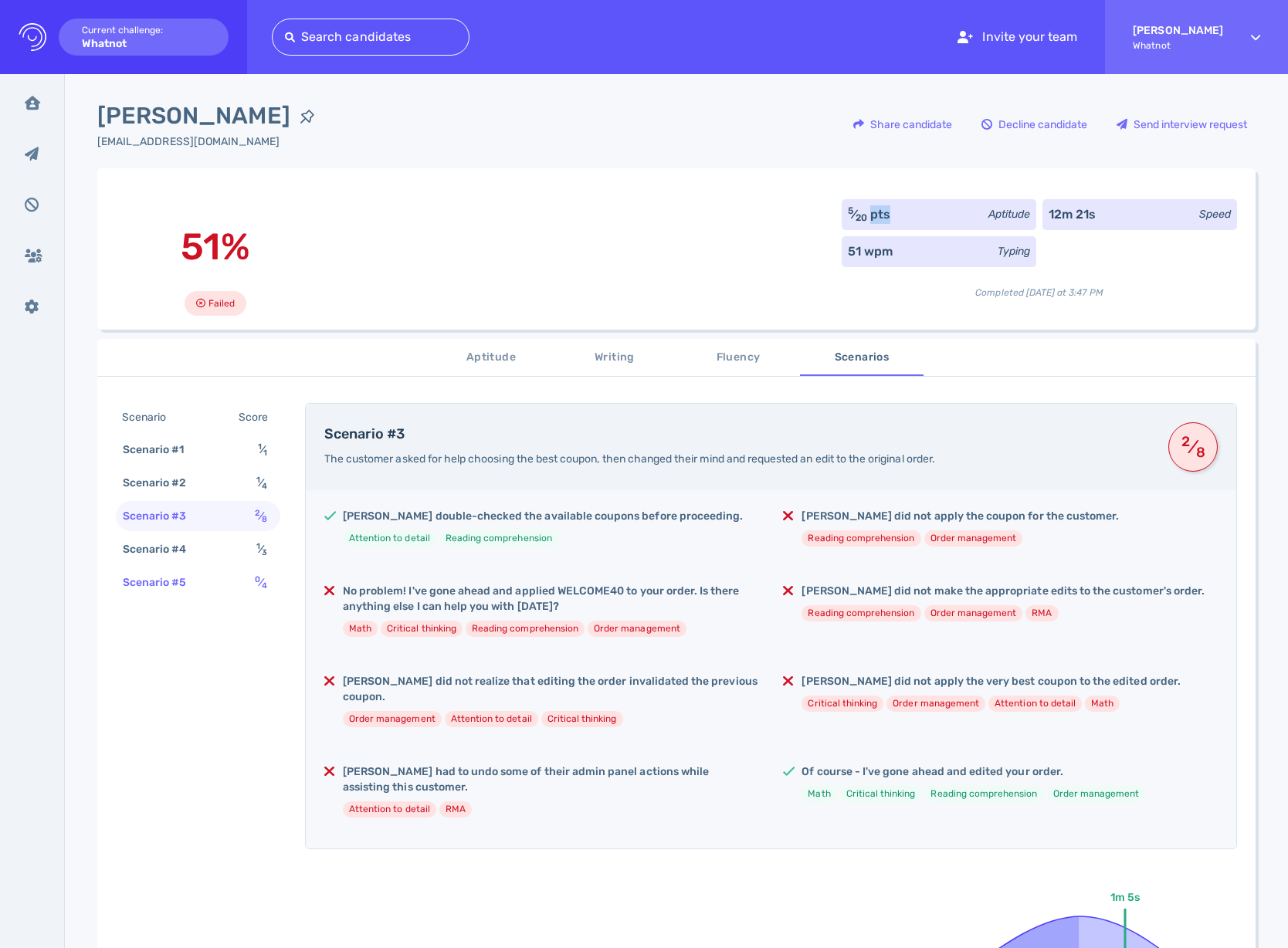
click at [210, 582] on div "Scenario #5 0 ⁄ 4" at bounding box center [197, 582] width 164 height 30
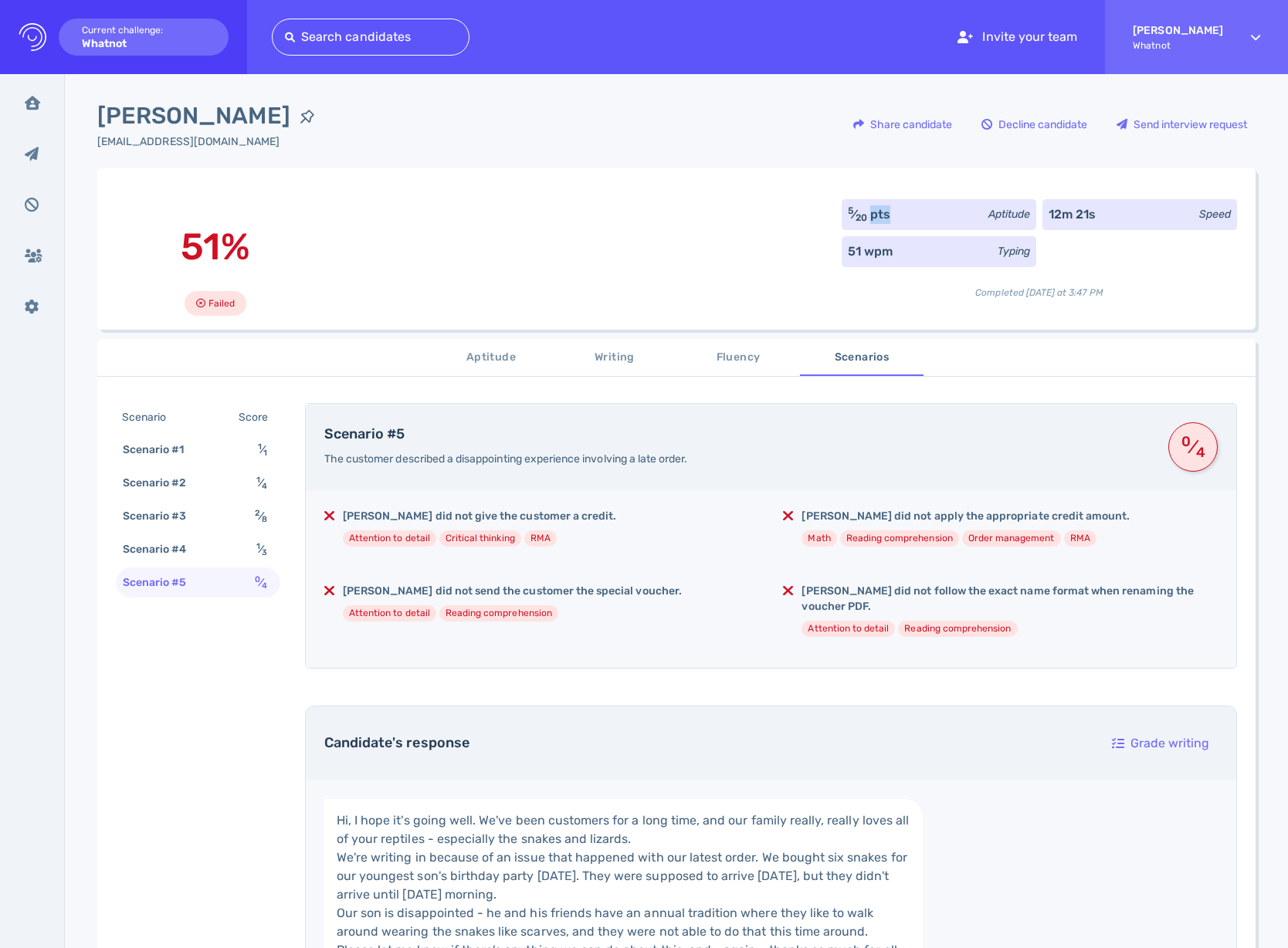
click at [163, 424] on div "Scenario" at bounding box center [151, 417] width 66 height 22
click at [169, 454] on div "Scenario #1" at bounding box center [161, 449] width 83 height 22
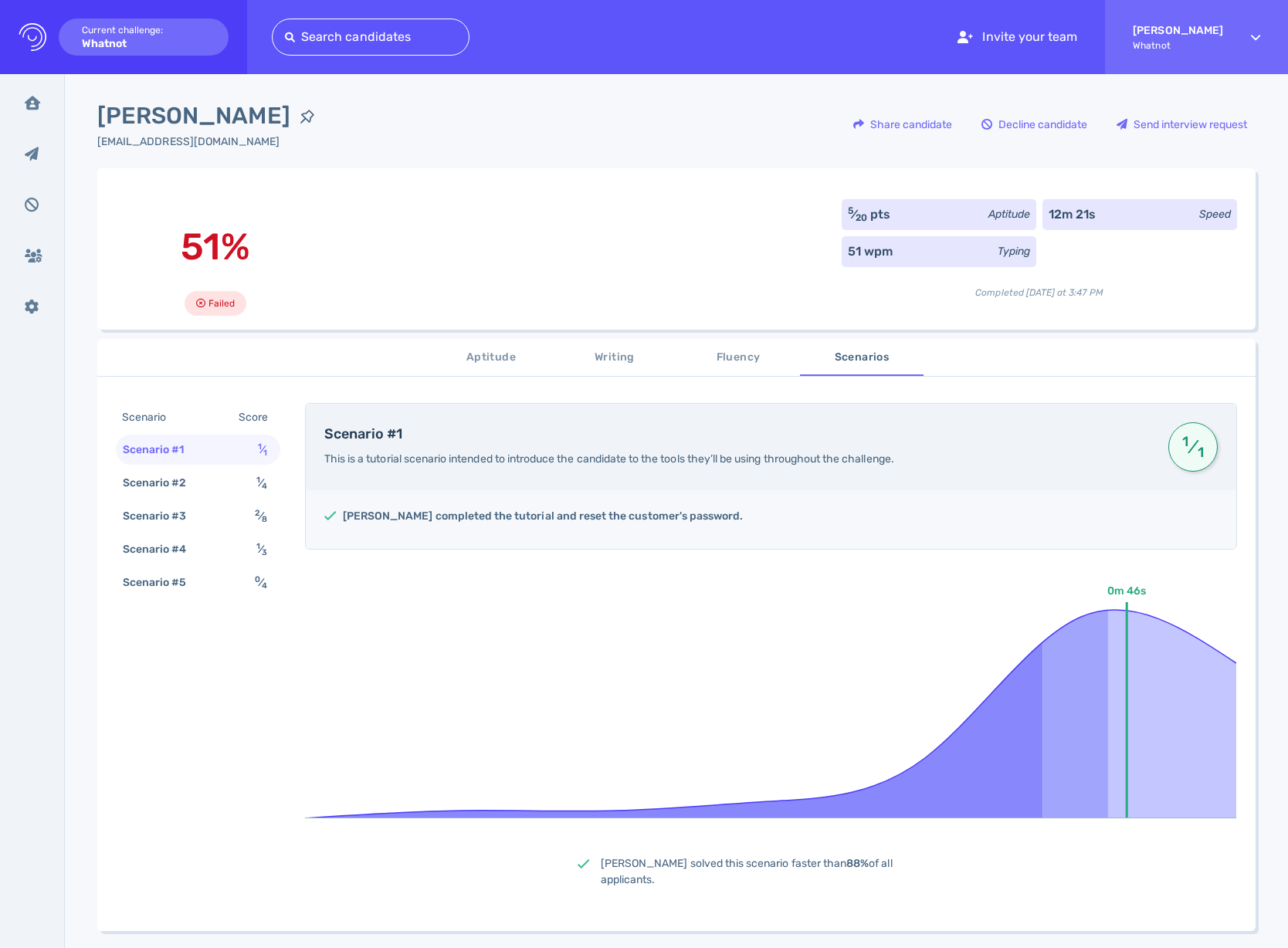
click at [595, 184] on div "51% Failed 5 ⁄ 20 pts Aptitude 12m 21s Speed 51 wpm Typing Completed [DATE] at …" at bounding box center [676, 249] width 1158 height 161
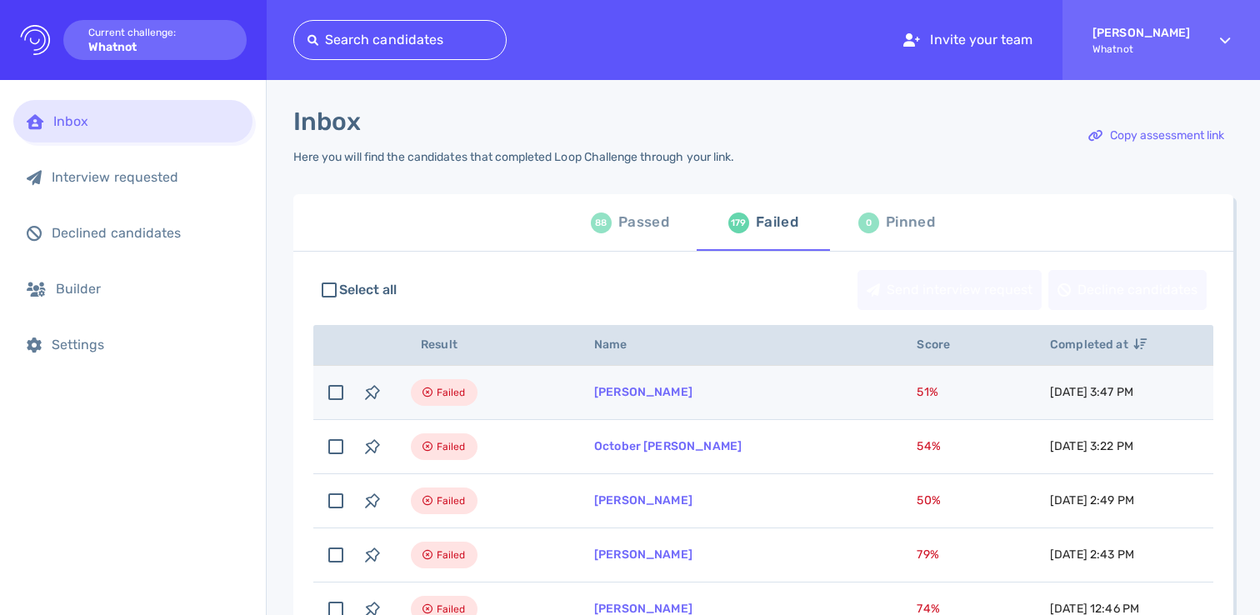
click at [739, 417] on td "[PERSON_NAME]" at bounding box center [735, 393] width 322 height 54
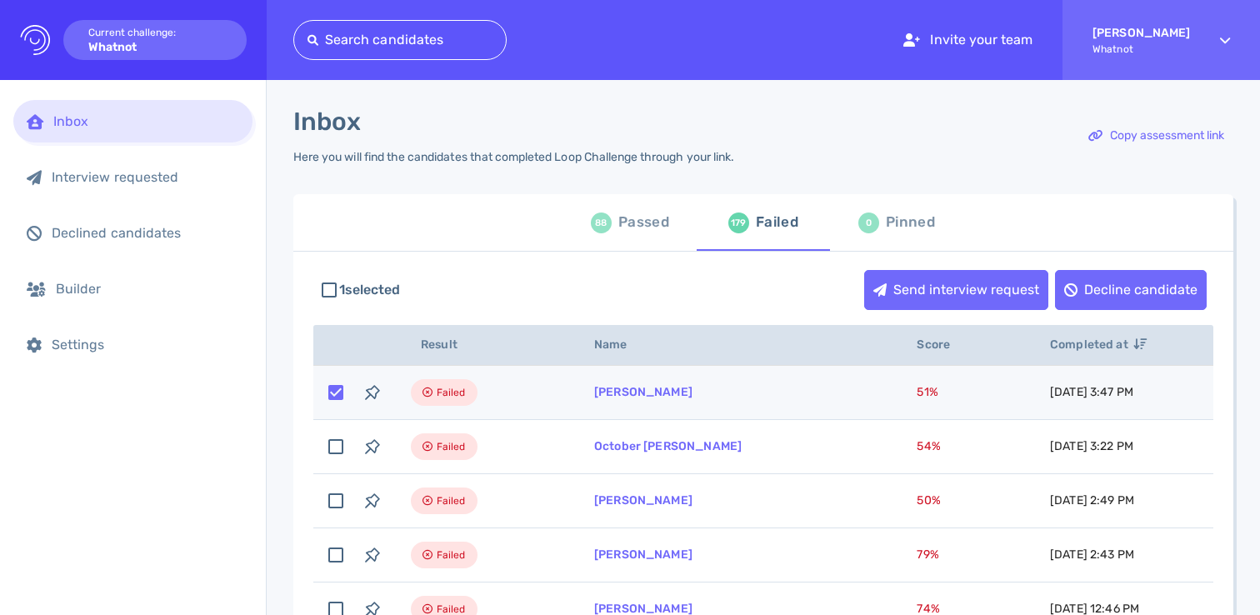
click at [739, 417] on td "[PERSON_NAME]" at bounding box center [735, 393] width 322 height 54
checkbox input "false"
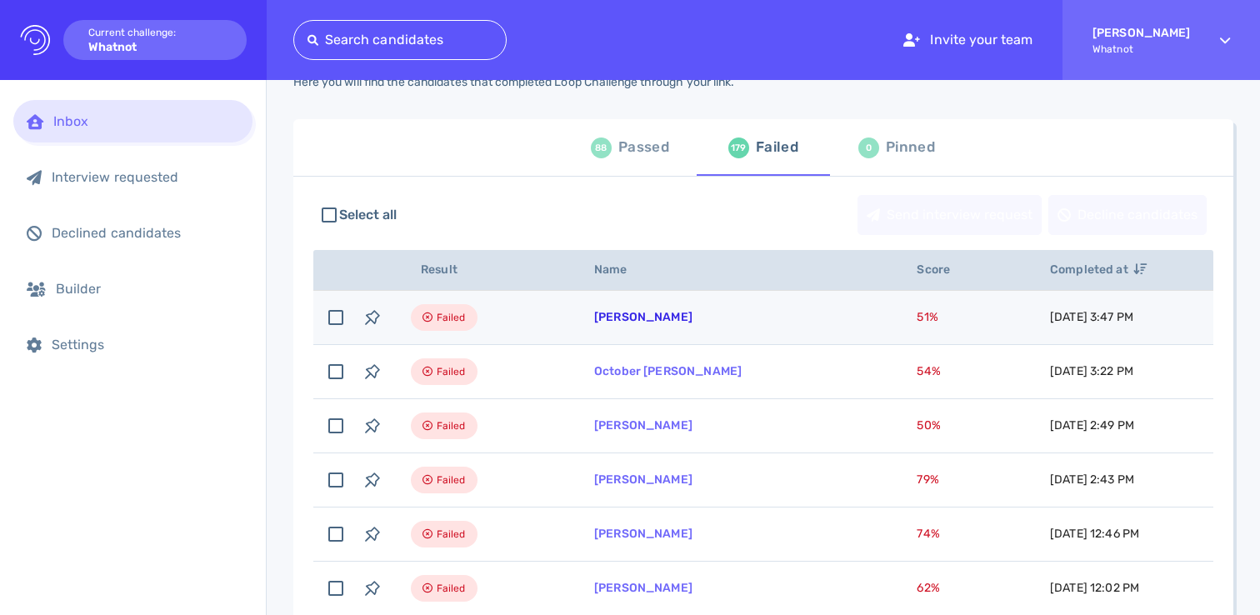
scroll to position [147, 0]
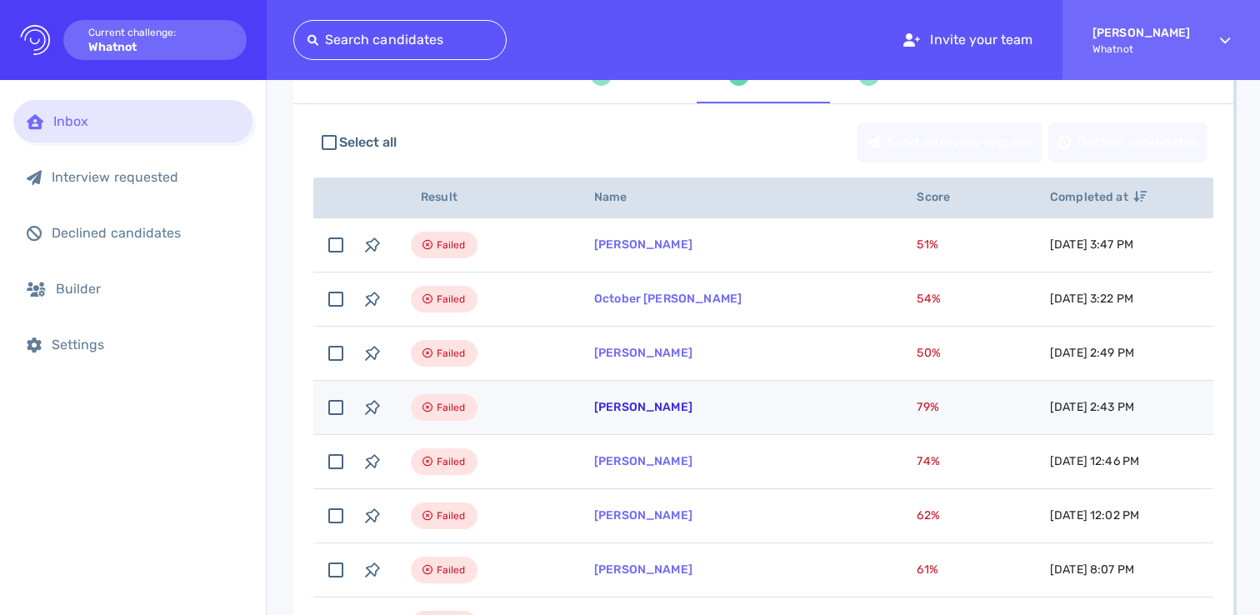
click at [680, 405] on link "Emilio Velazquez-Casias" at bounding box center [643, 407] width 98 height 14
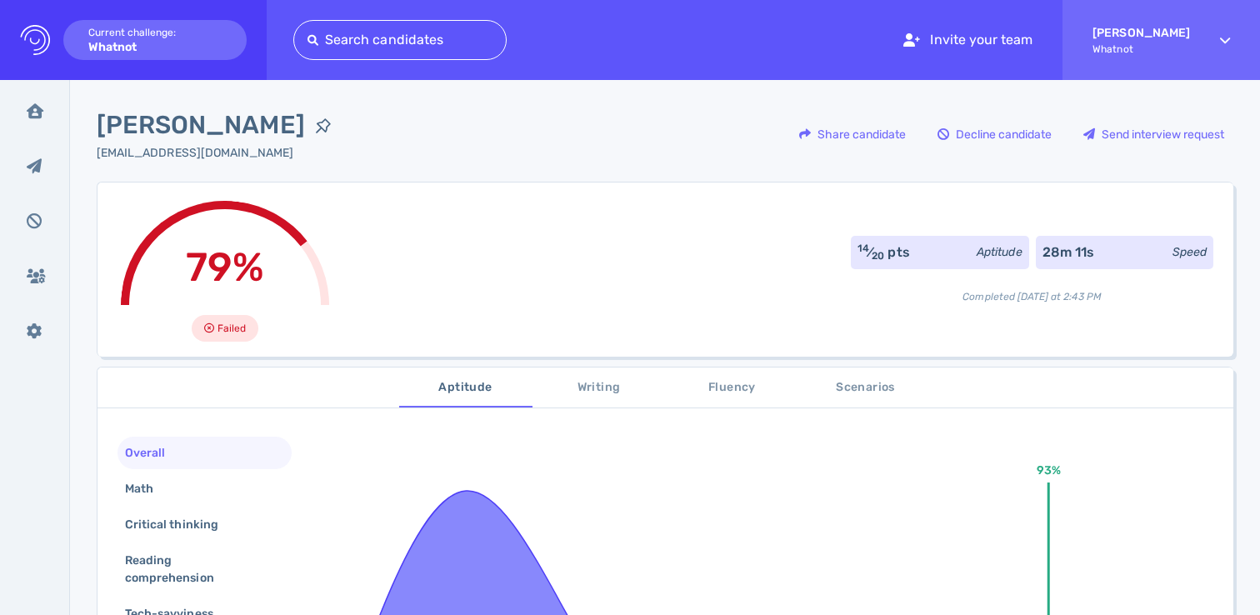
click at [450, 180] on div "Emilio Velazquez-Casias evcasias@gmail.com Share candidate Decline candidate Se…" at bounding box center [665, 144] width 1137 height 75
click at [305, 138] on span "[PERSON_NAME]" at bounding box center [201, 125] width 208 height 37
click at [352, 192] on div "79% Failed 14 ⁄ 20 pts Aptitude 28m 11s Speed Completed today at 2:43 PM" at bounding box center [665, 269] width 1137 height 175
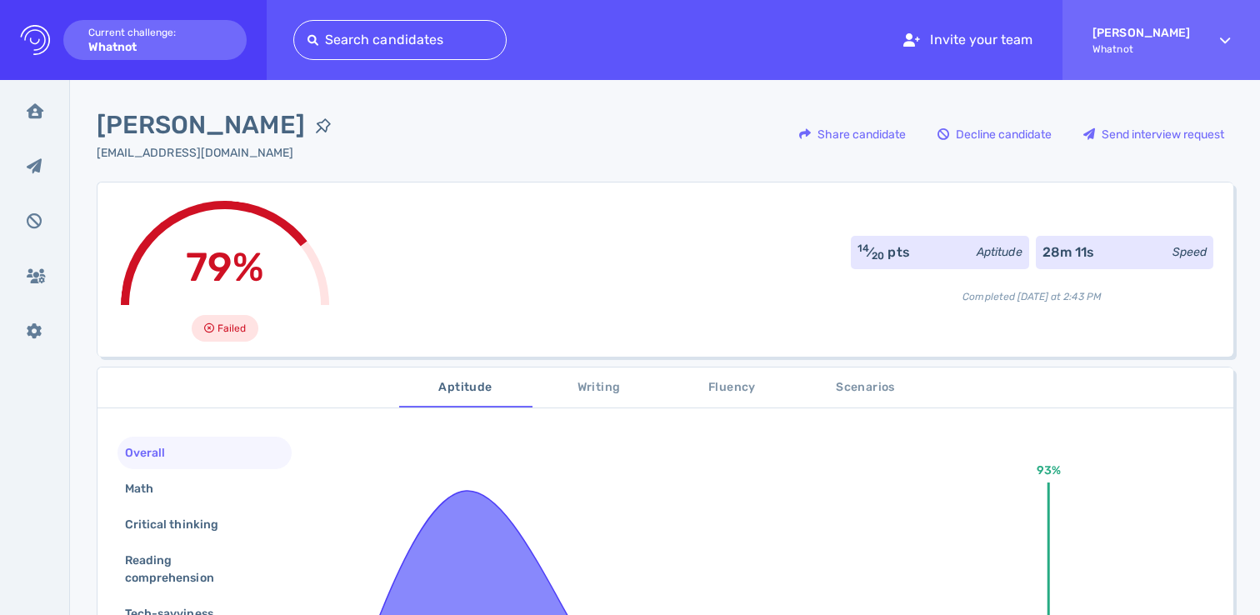
click at [567, 282] on div "79% Failed 14 ⁄ 20 pts Aptitude 28m 11s Speed Completed today at 2:43 PM" at bounding box center [665, 269] width 1137 height 175
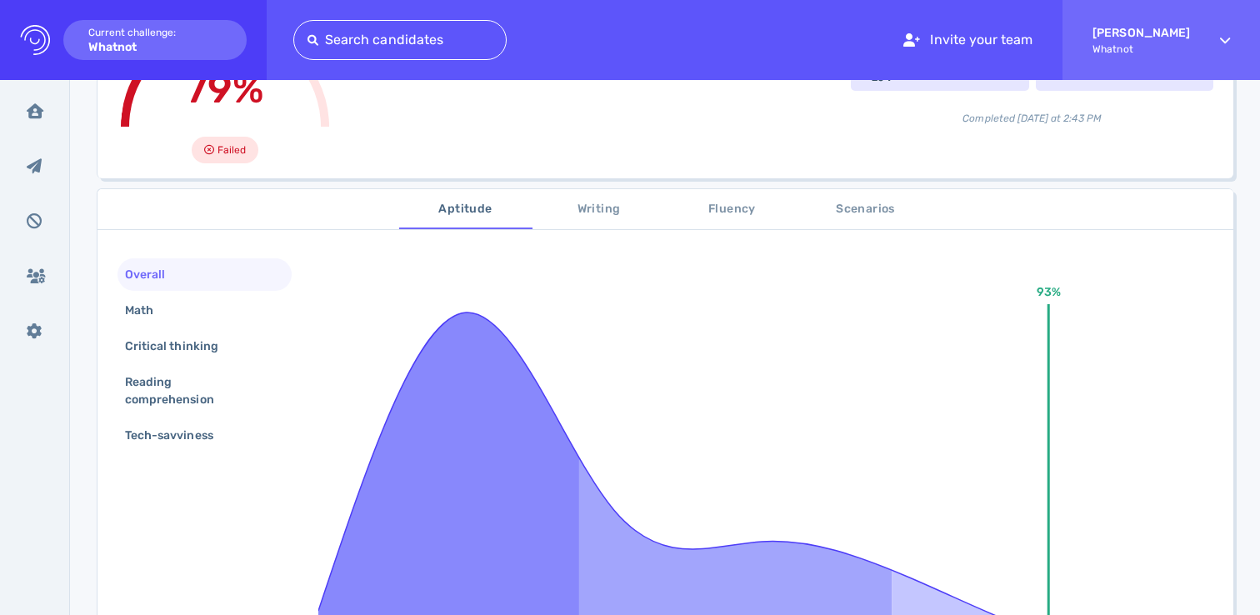
scroll to position [226, 0]
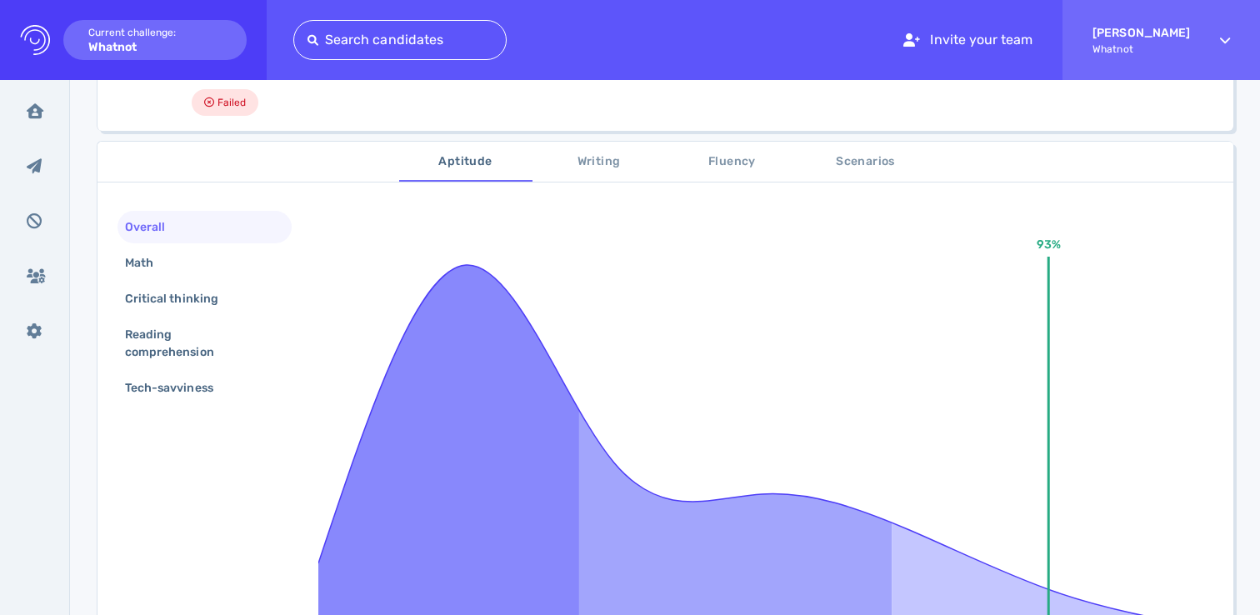
click at [613, 149] on button "Writing" at bounding box center [598, 162] width 133 height 40
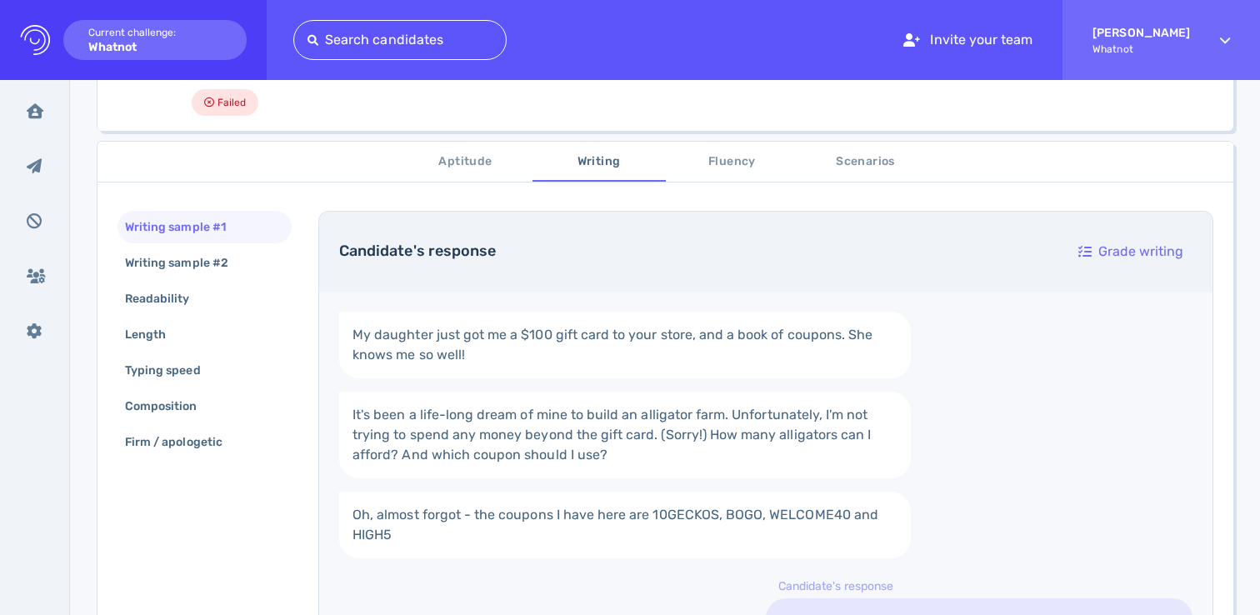
click at [859, 161] on span "Scenarios" at bounding box center [865, 162] width 113 height 21
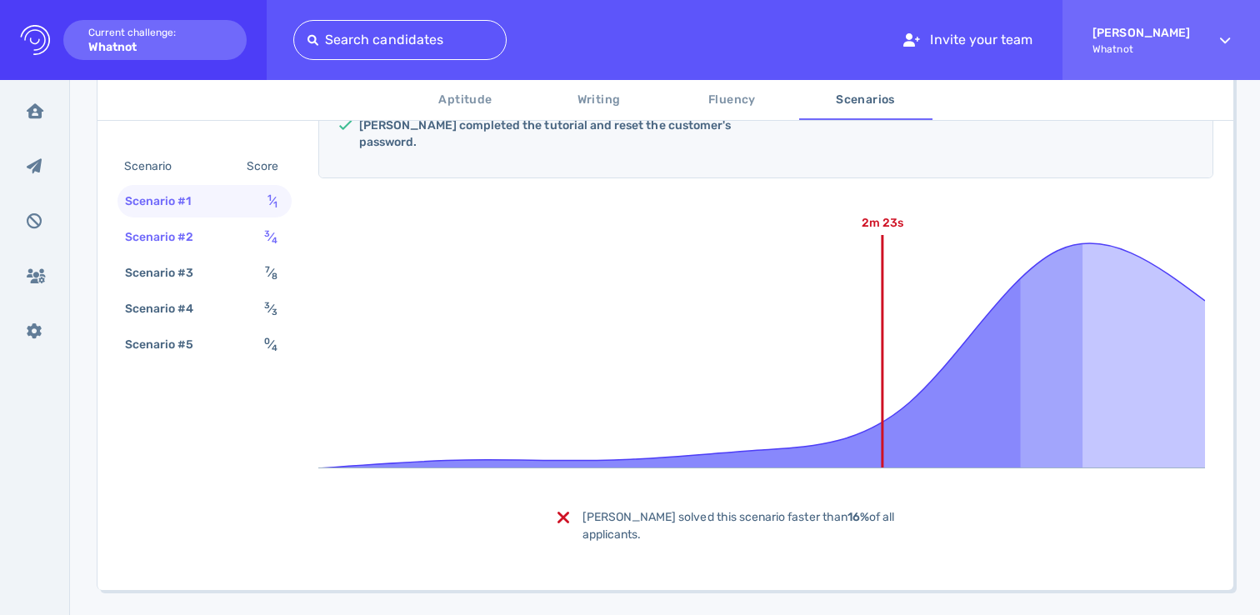
scroll to position [414, 0]
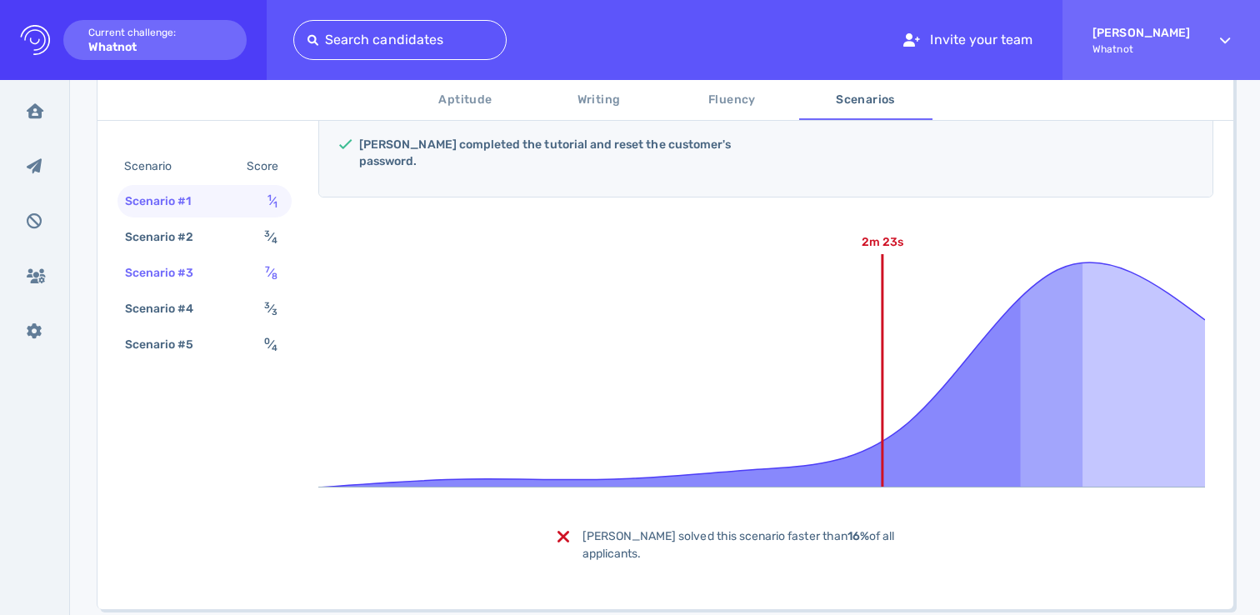
click at [232, 272] on div "Scenario #3 7 ⁄ 8" at bounding box center [204, 273] width 174 height 32
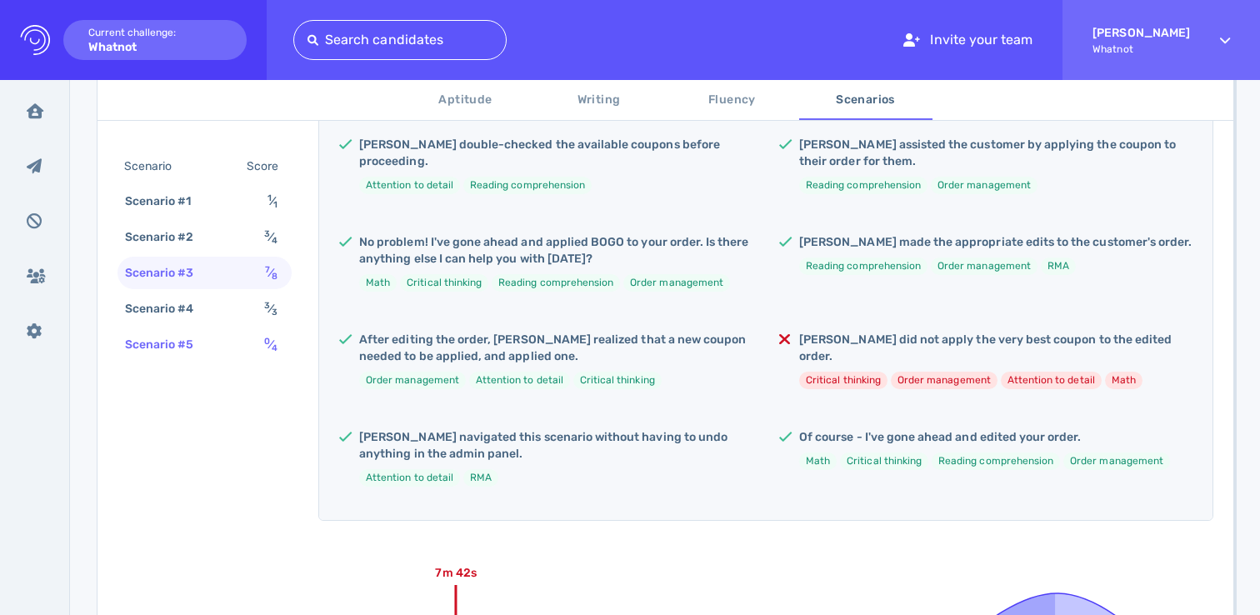
click at [227, 333] on div "Scenario #5 0 ⁄ 4" at bounding box center [204, 344] width 174 height 32
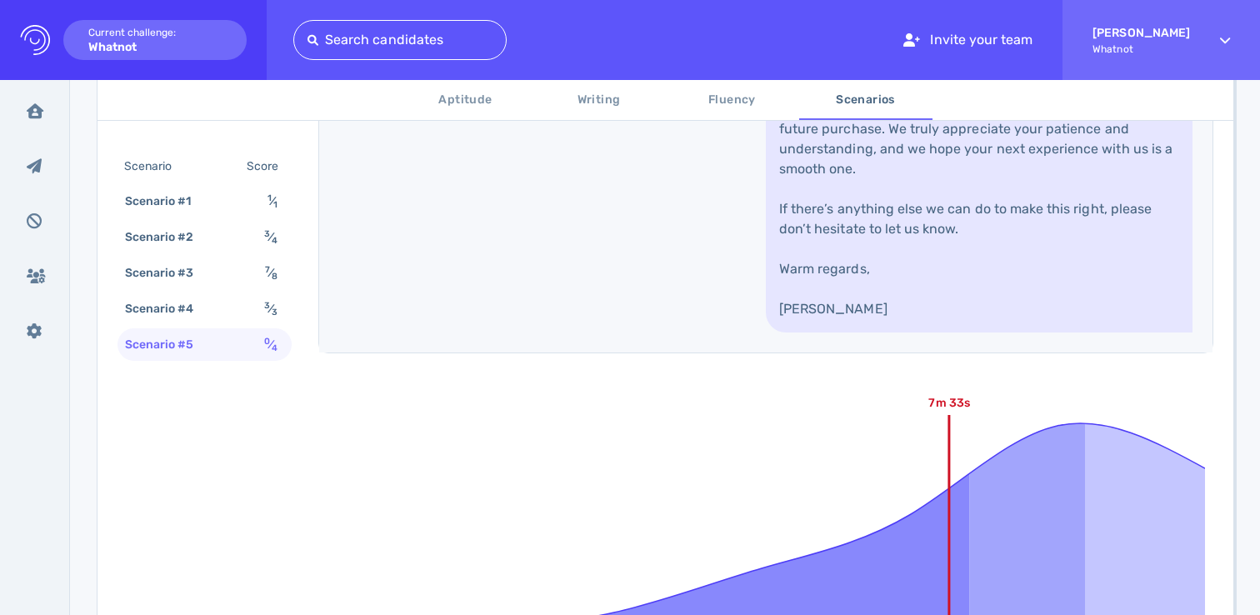
scroll to position [1166, 0]
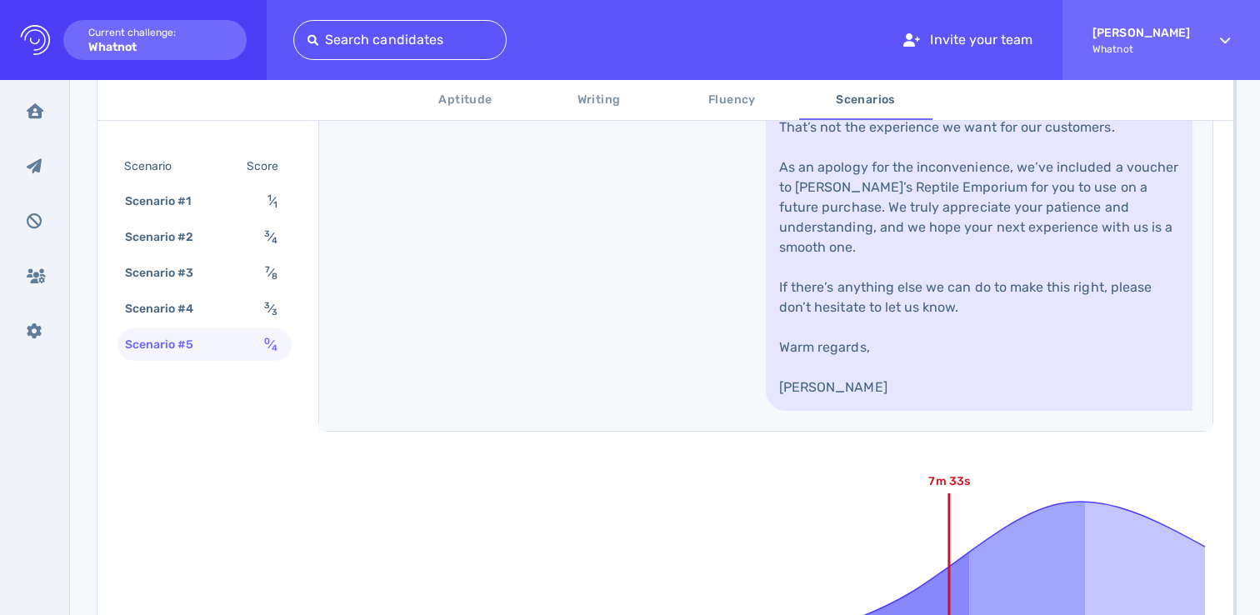
click at [942, 377] on link "Hi Owen, I’m so sorry to hear that your order didn’t arrive on time. I complete…" at bounding box center [979, 207] width 427 height 407
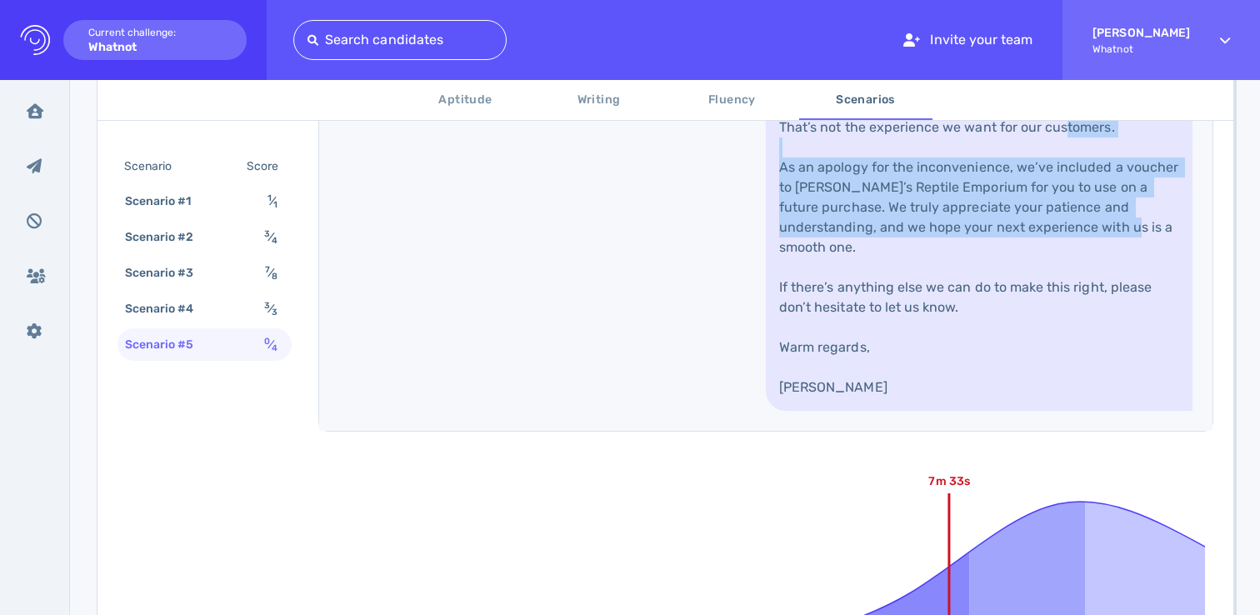
click at [943, 377] on link "Hi Owen, I’m so sorry to hear that your order didn’t arrive on time. I complete…" at bounding box center [979, 207] width 427 height 407
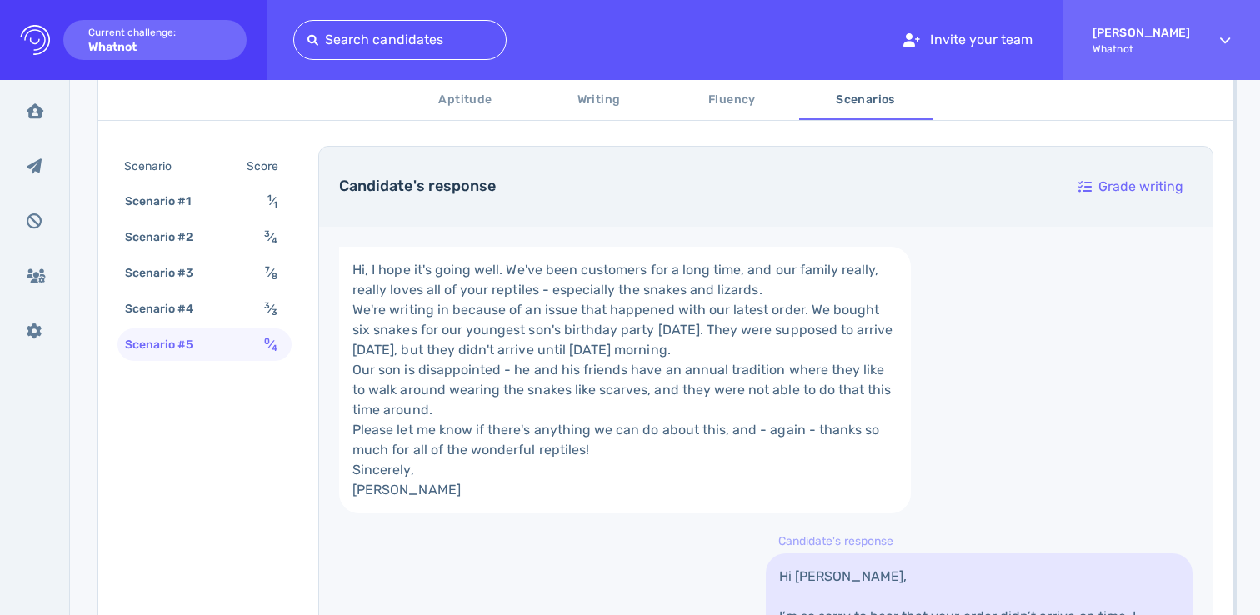
click at [484, 405] on link "Hi, I hope it's going well. We've been customers for a long time, and our famil…" at bounding box center [625, 380] width 572 height 267
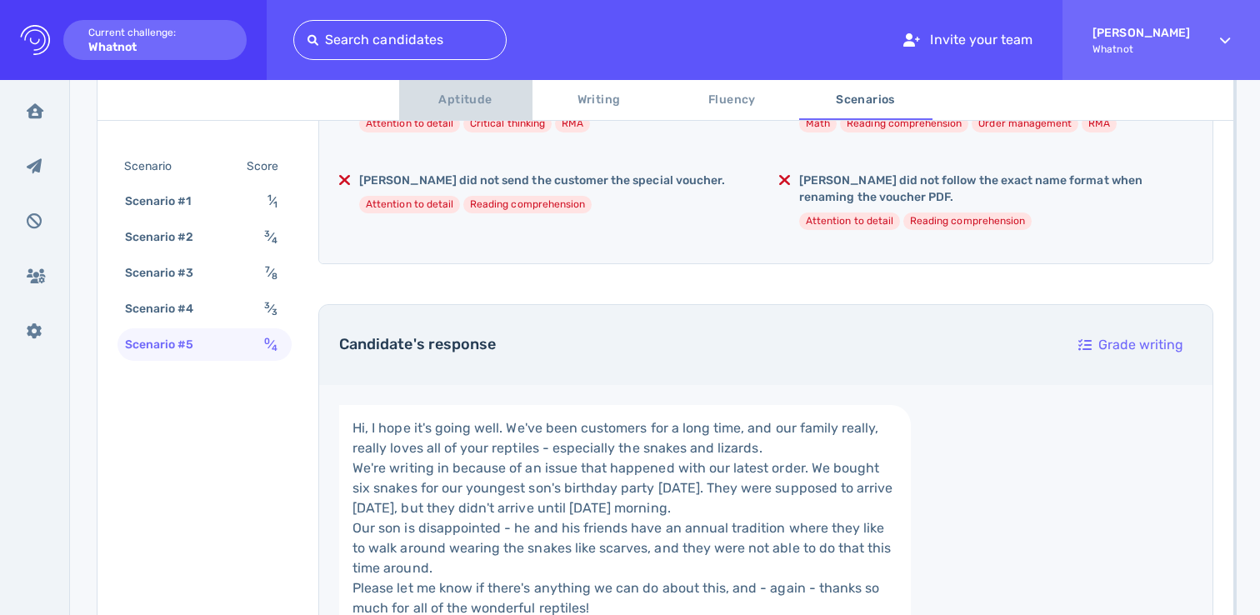
click at [464, 92] on span "Aptitude" at bounding box center [465, 100] width 113 height 21
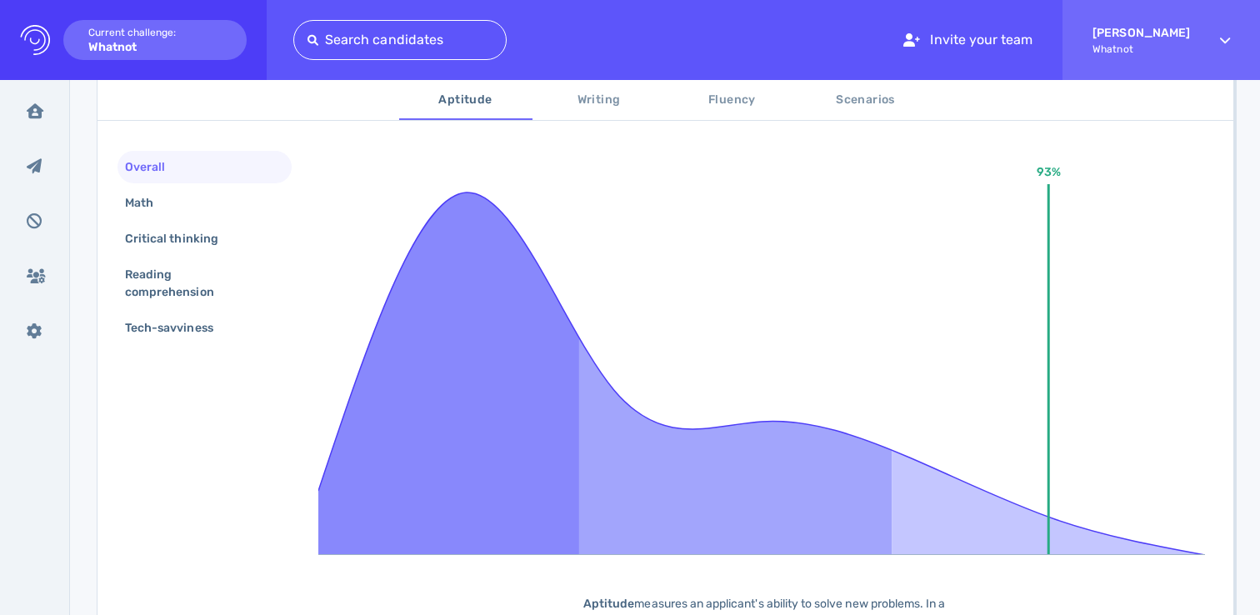
scroll to position [308, 0]
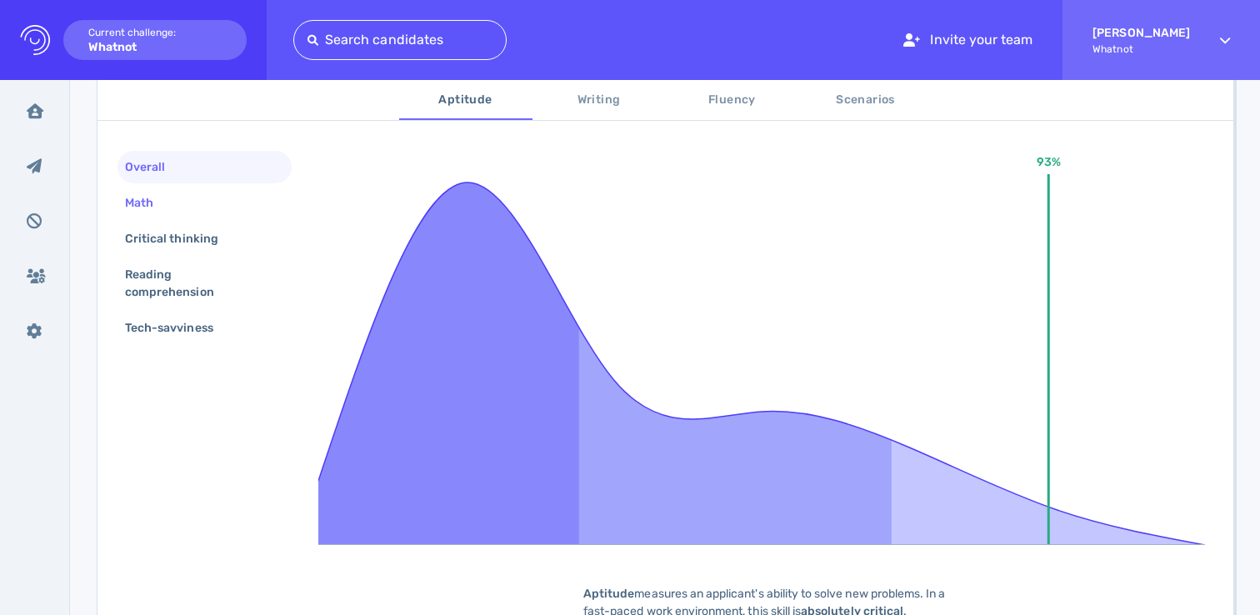
click at [210, 203] on div "Math" at bounding box center [204, 203] width 174 height 32
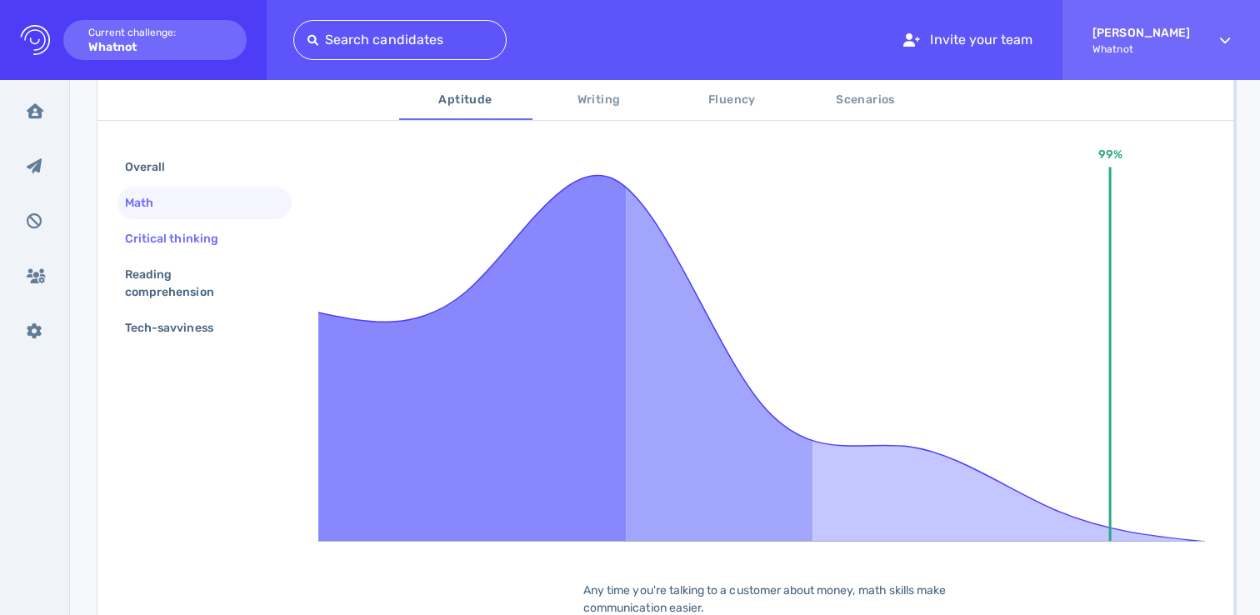
click at [176, 239] on div "Critical thinking" at bounding box center [180, 239] width 117 height 24
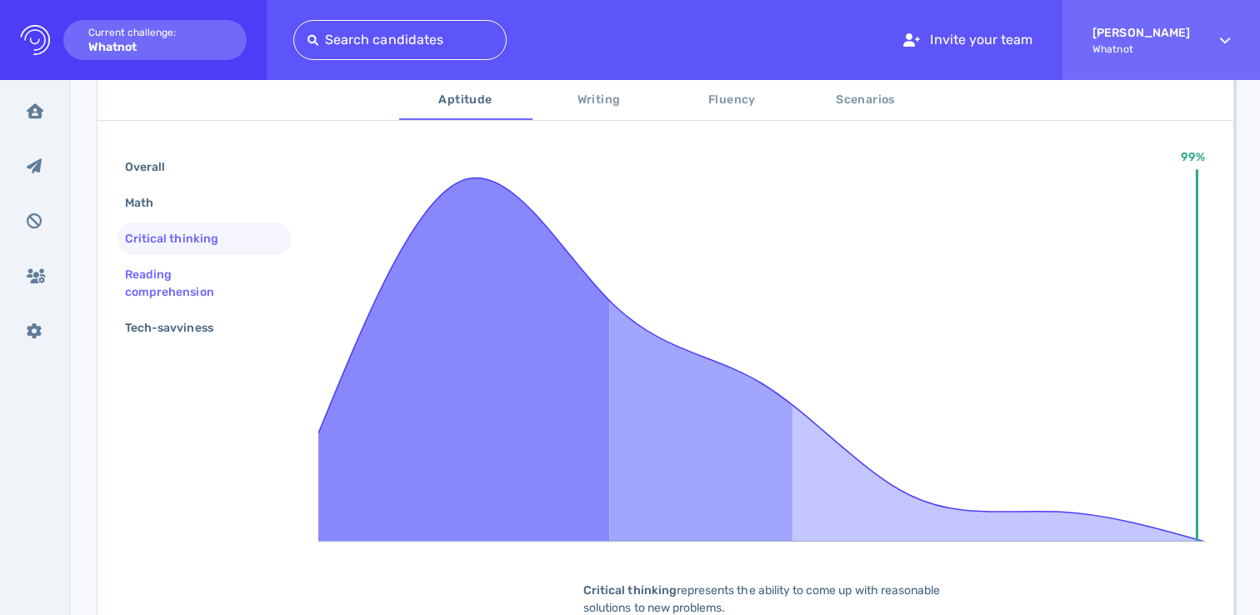
click at [152, 277] on div "Reading comprehension" at bounding box center [198, 283] width 152 height 42
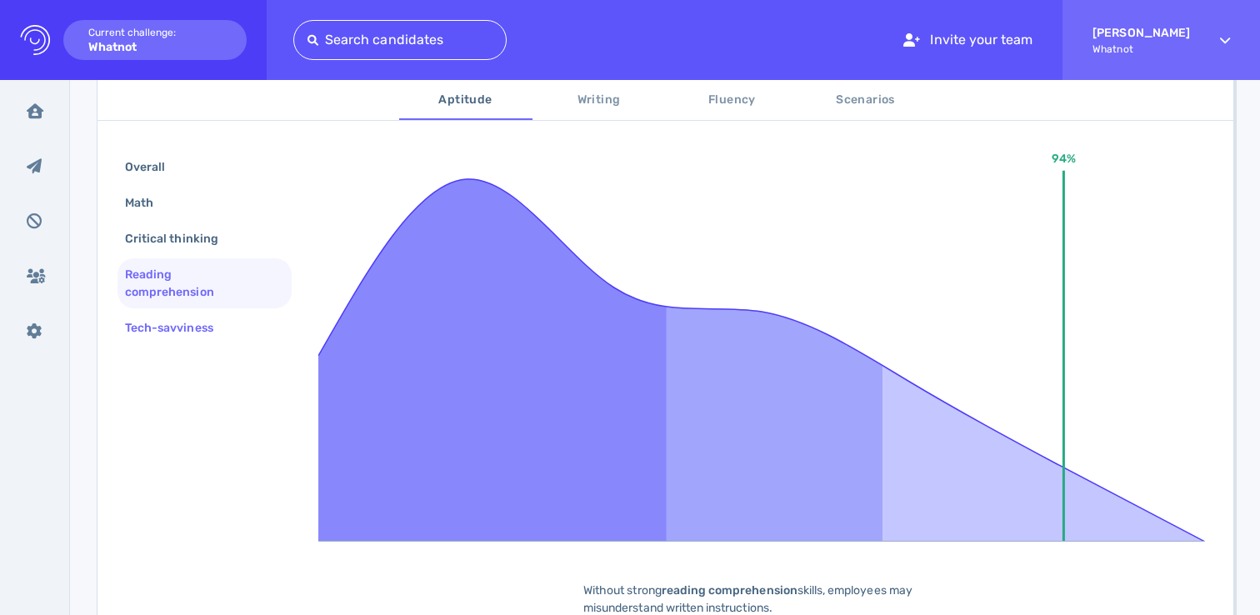
click at [142, 312] on div "Tech-savviness" at bounding box center [204, 328] width 174 height 32
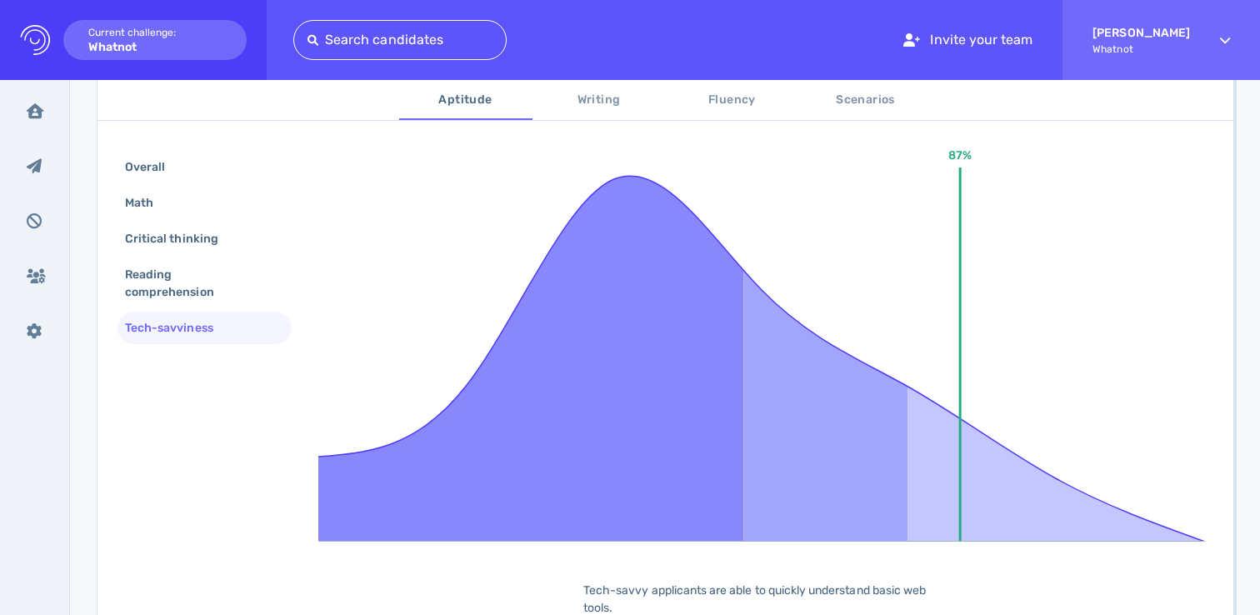
click at [149, 327] on div "Tech-savviness" at bounding box center [178, 328] width 112 height 24
click at [163, 287] on div "Reading comprehension" at bounding box center [198, 283] width 152 height 42
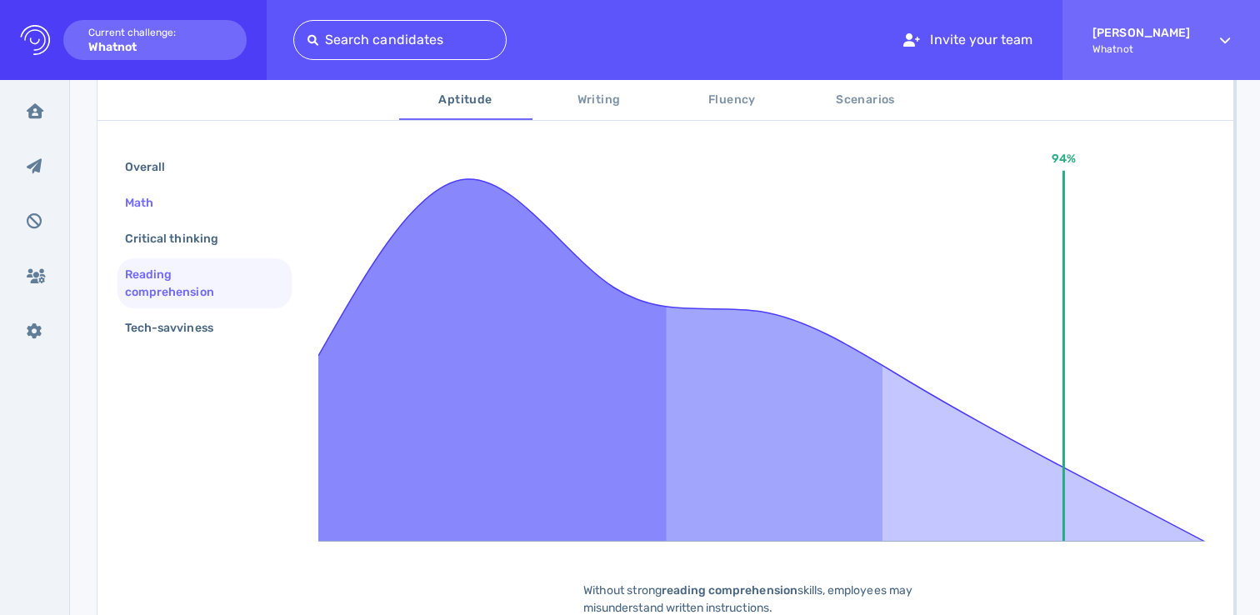
click at [154, 203] on div "Math" at bounding box center [148, 203] width 52 height 24
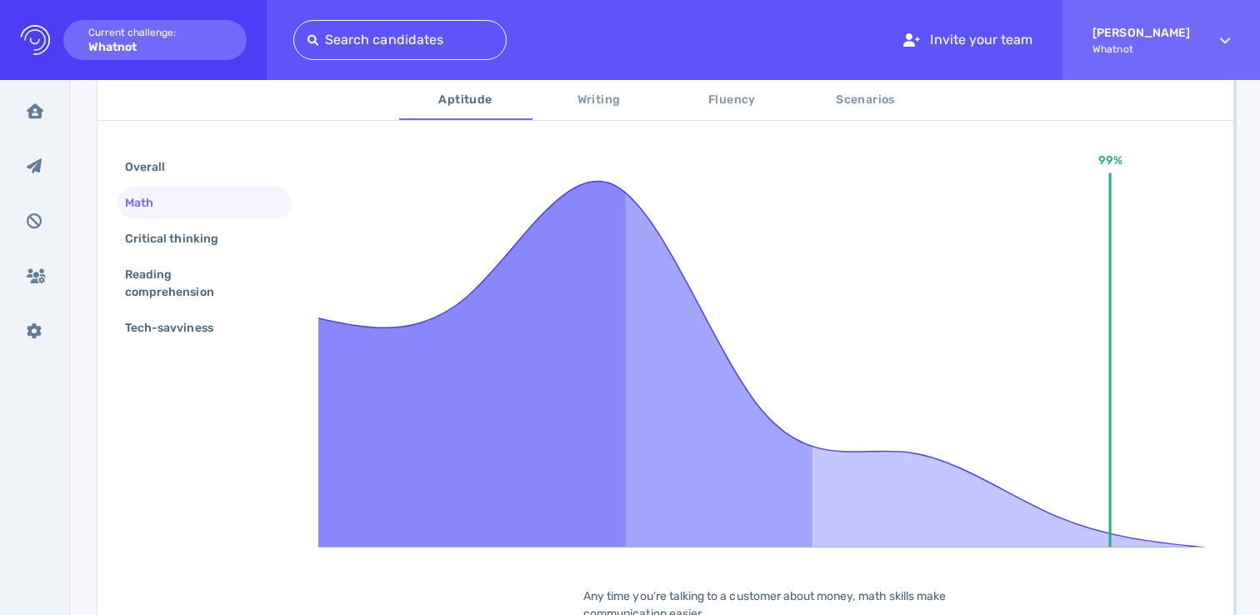
scroll to position [284, 0]
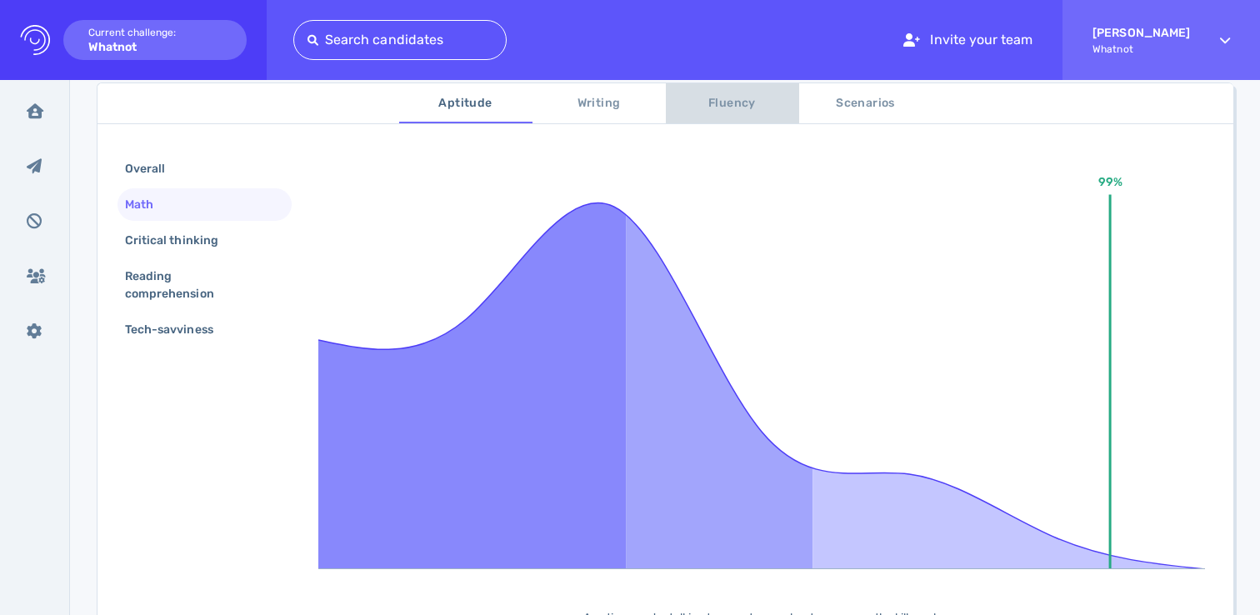
click at [756, 104] on span "Fluency" at bounding box center [732, 103] width 113 height 21
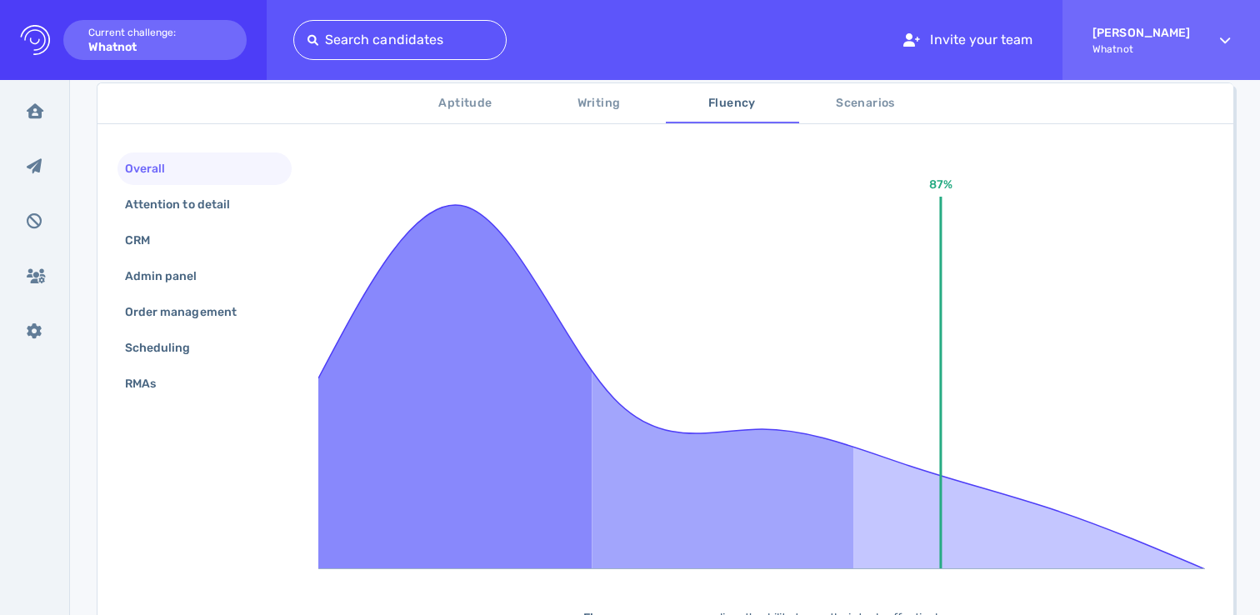
click at [602, 106] on span "Writing" at bounding box center [598, 103] width 113 height 21
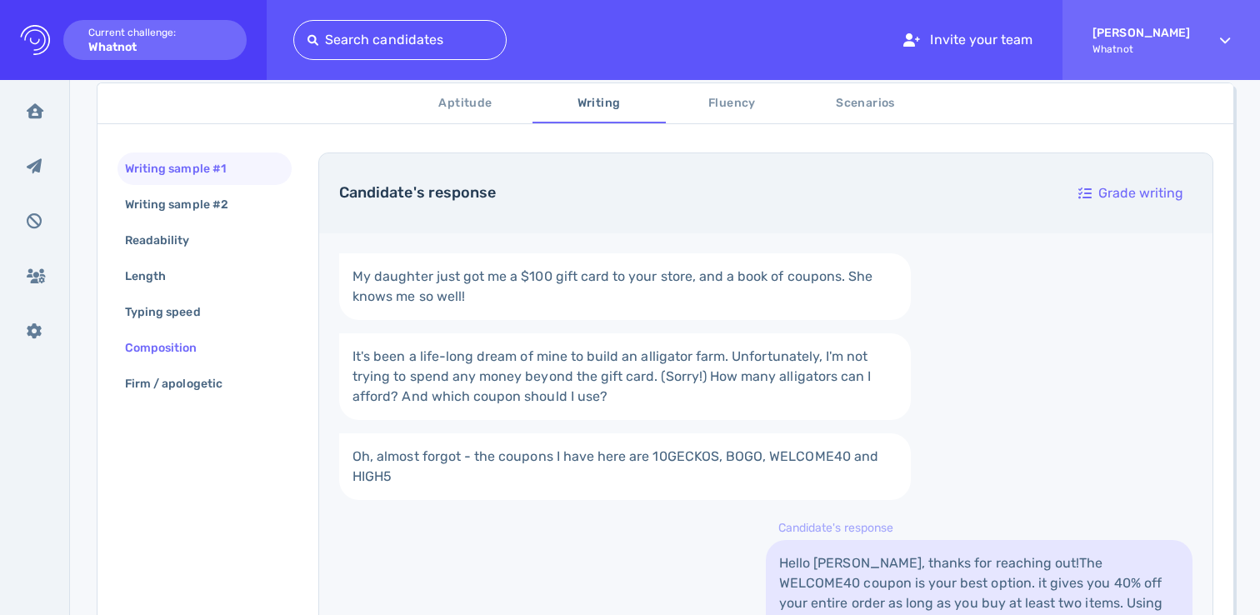
click at [162, 351] on div "Composition" at bounding box center [170, 348] width 96 height 24
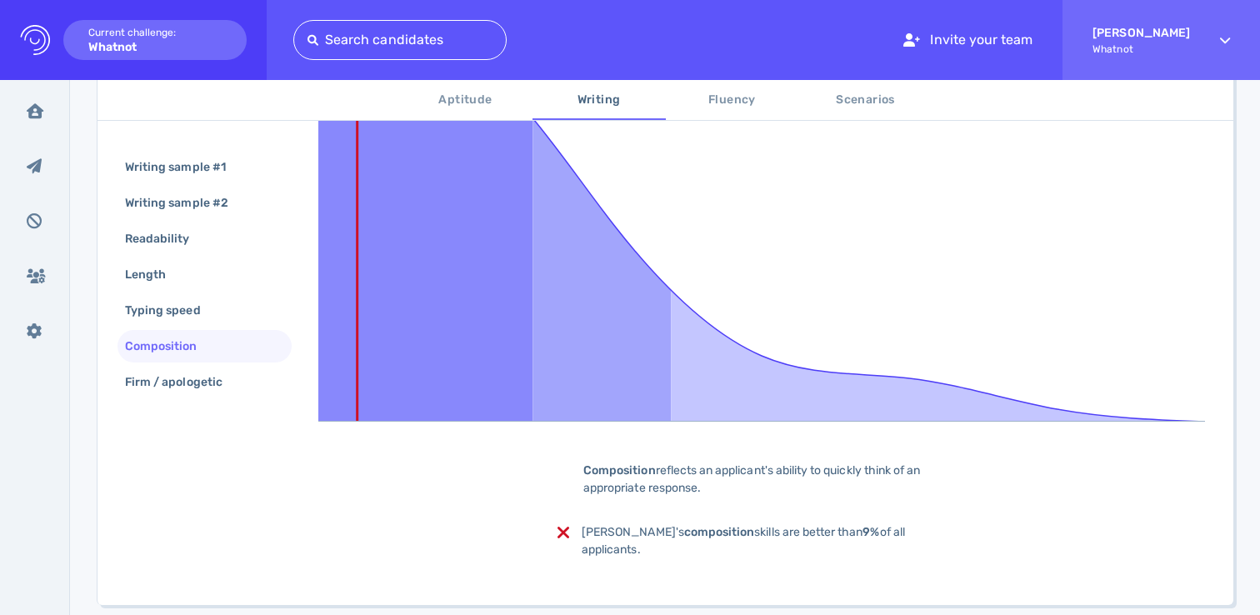
scroll to position [432, 0]
click at [172, 316] on div "Typing speed" at bounding box center [171, 310] width 99 height 24
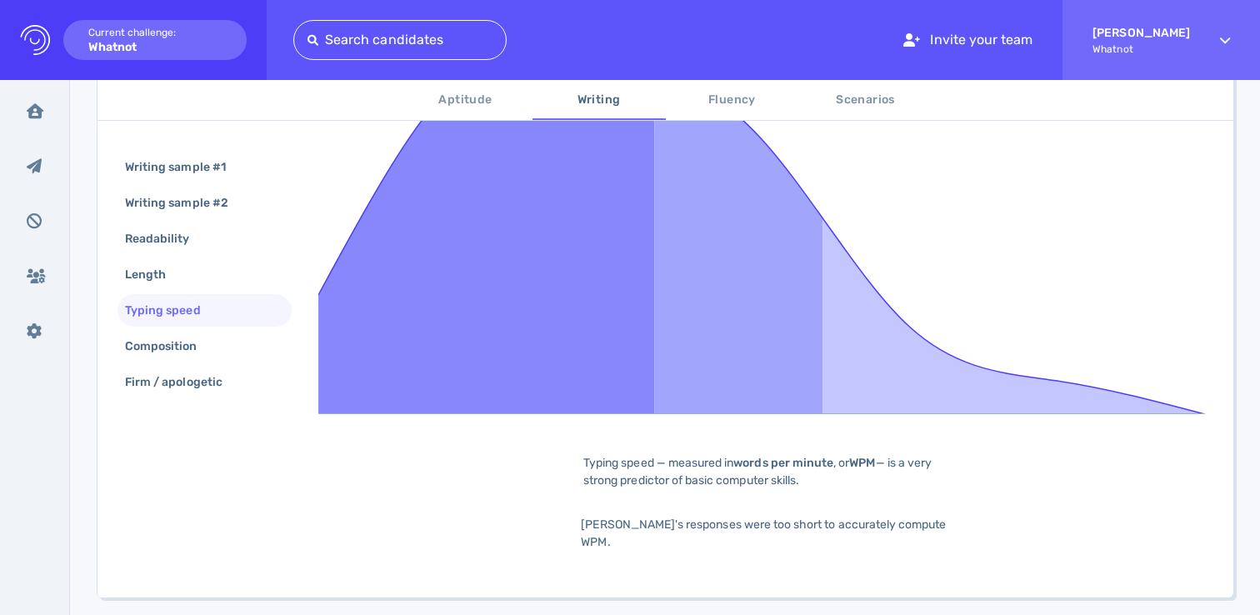
scroll to position [441, 0]
click at [162, 276] on div "Length" at bounding box center [154, 274] width 64 height 24
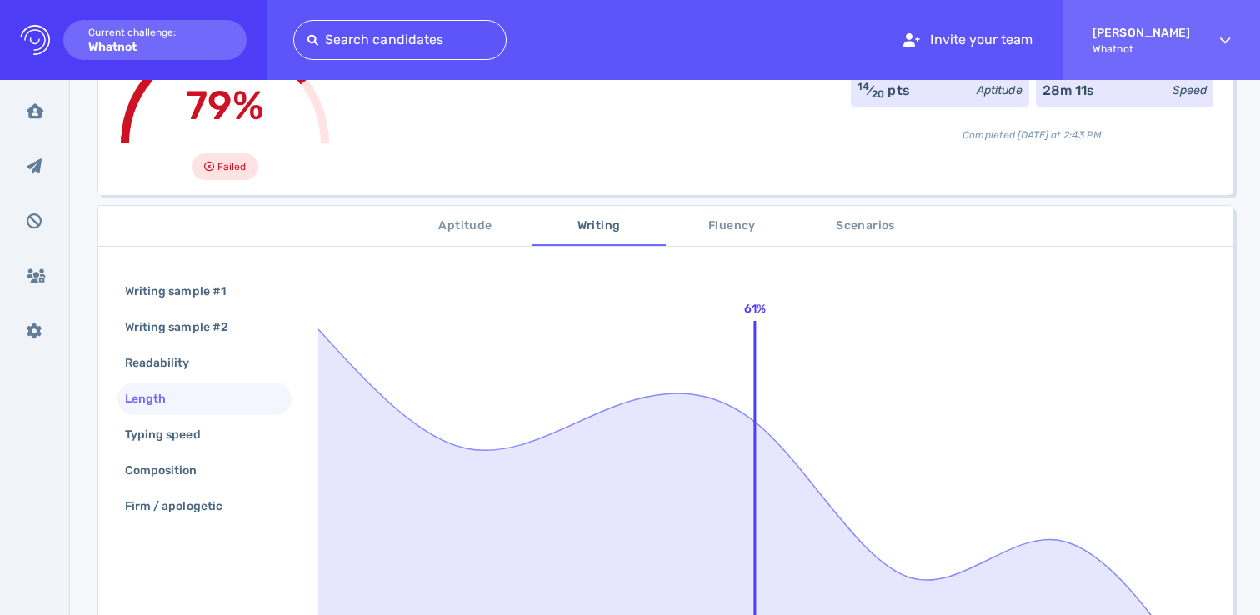
scroll to position [156, 0]
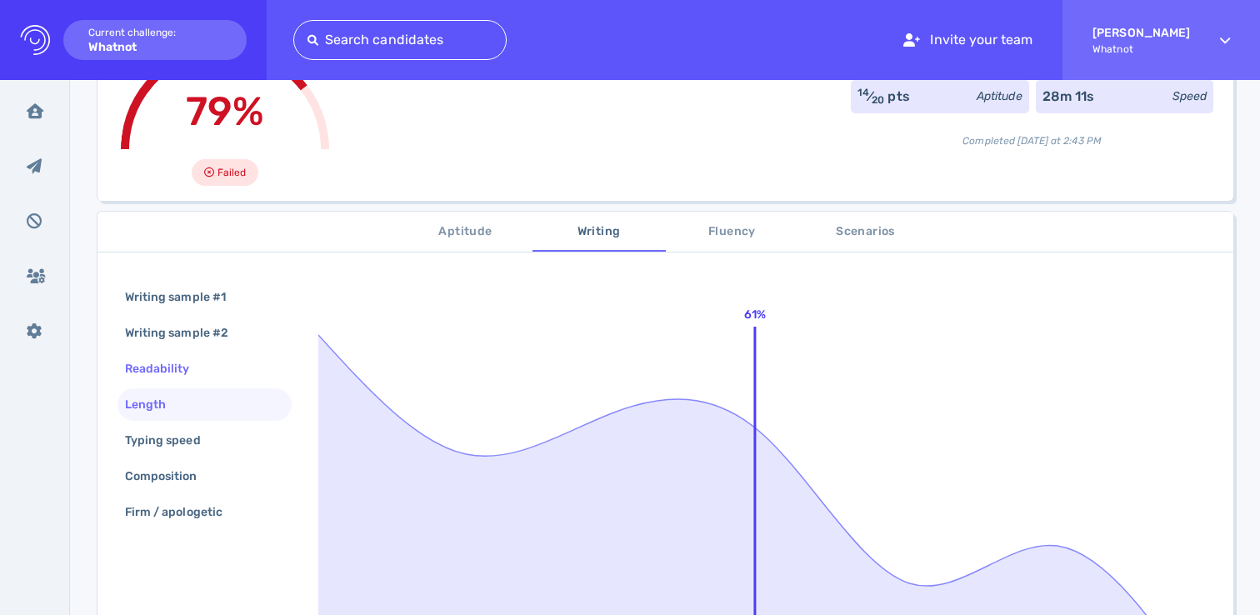
click at [157, 367] on div "Readability" at bounding box center [166, 369] width 88 height 24
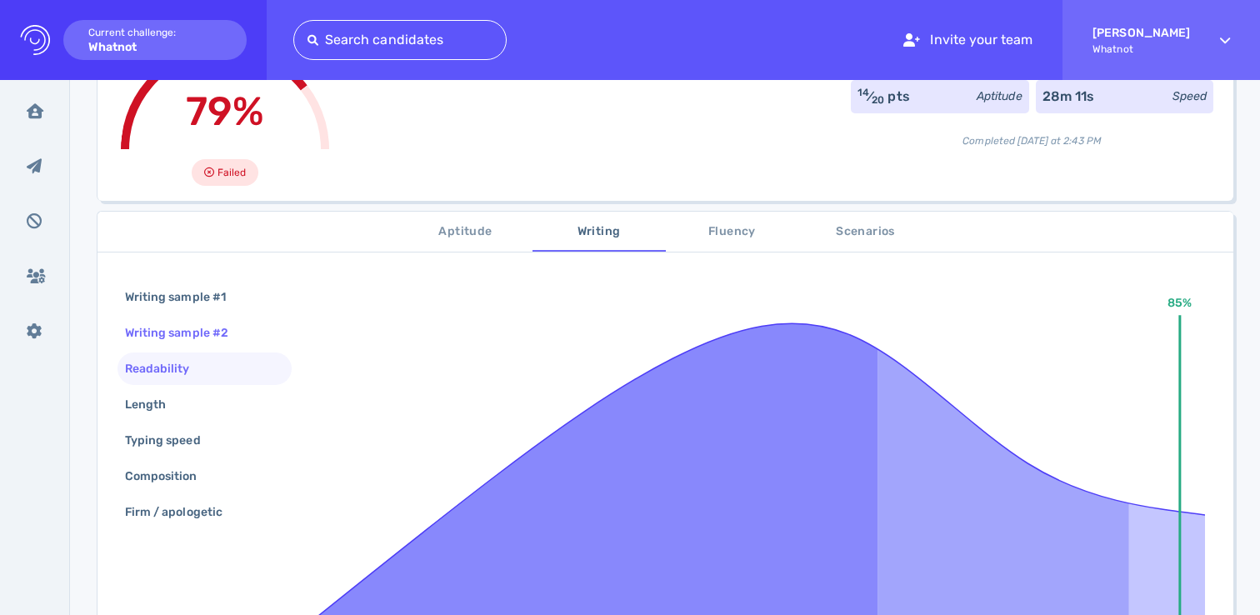
click at [170, 332] on div "Writing sample #2" at bounding box center [185, 333] width 127 height 24
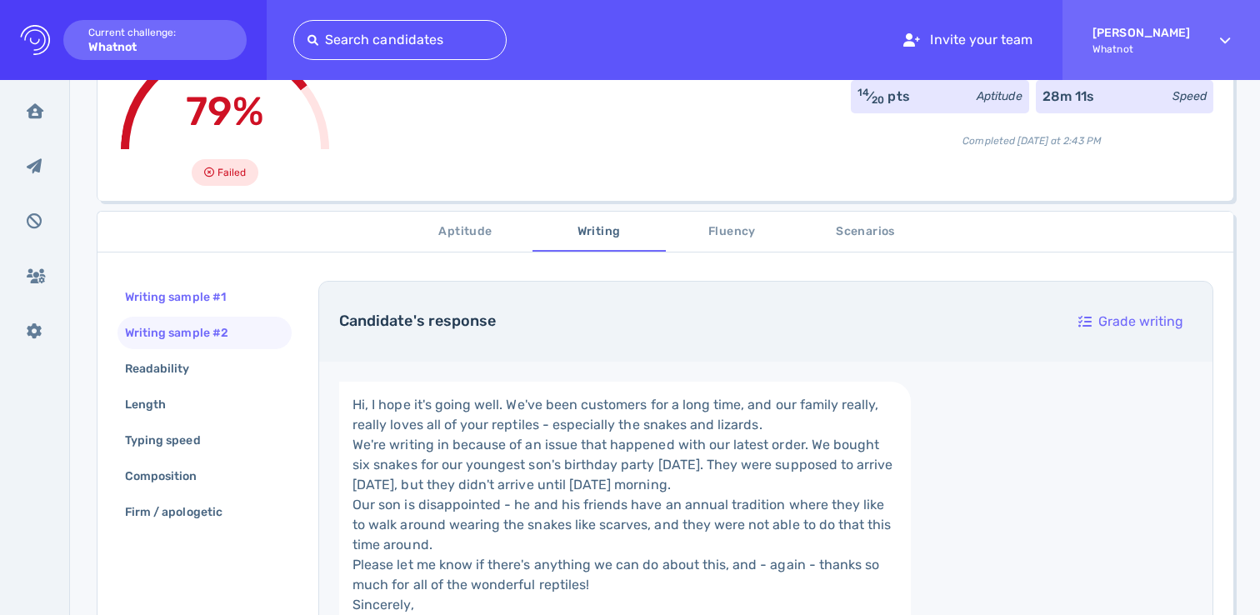
click at [167, 302] on div "Writing sample #1" at bounding box center [184, 297] width 124 height 24
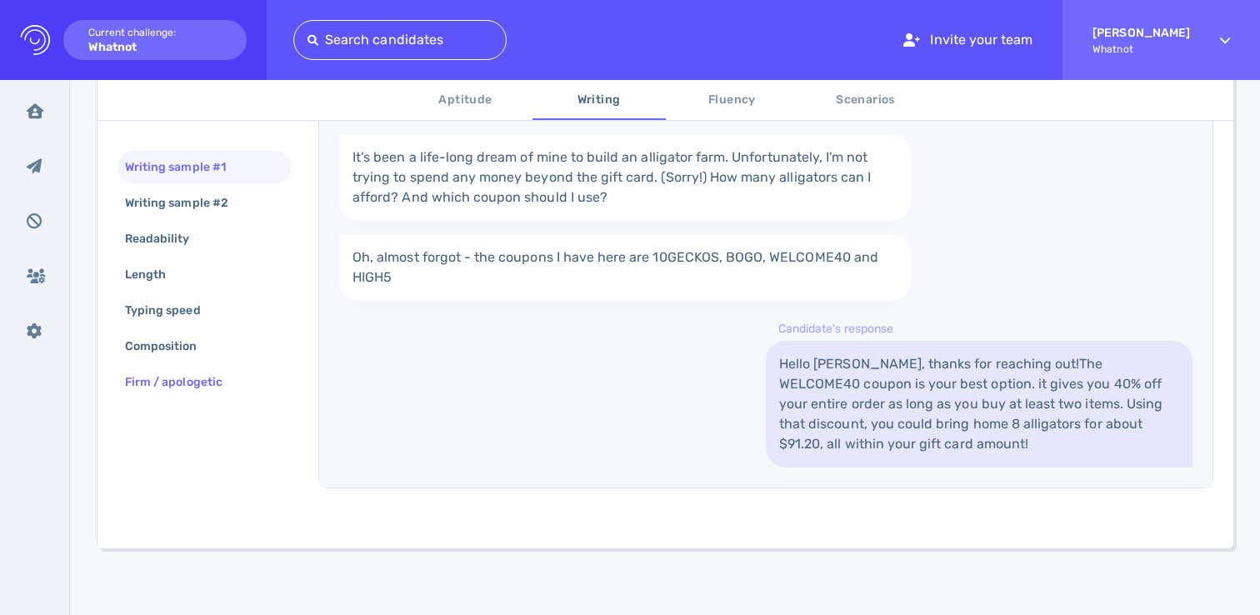
click at [186, 389] on div "Firm / apologetic" at bounding box center [182, 382] width 121 height 24
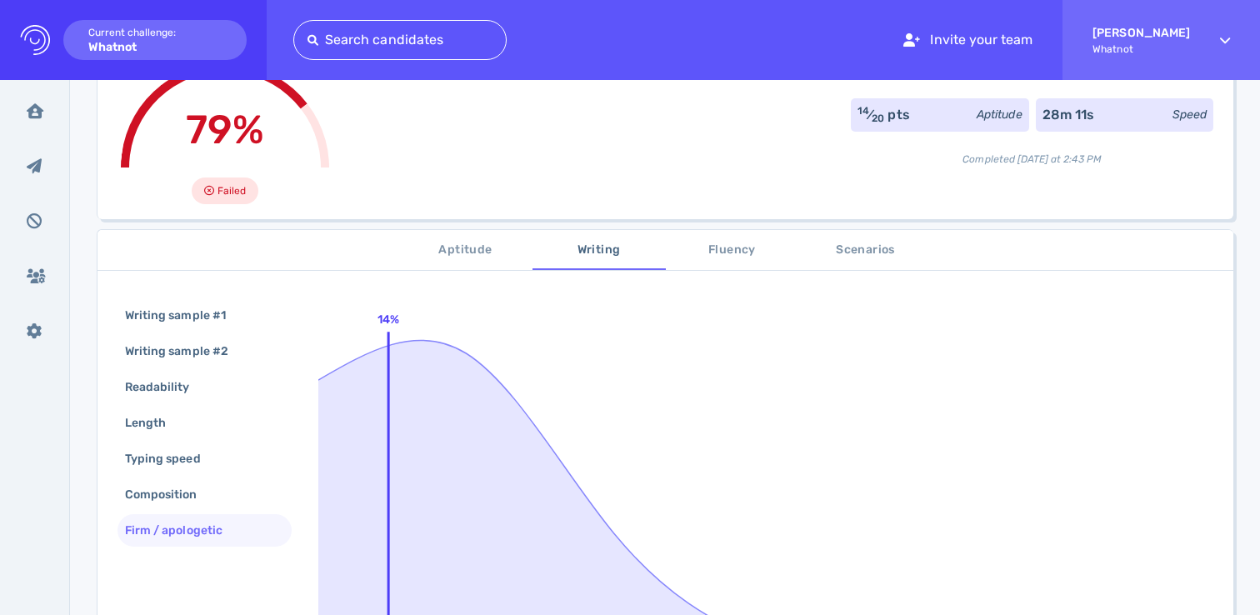
scroll to position [526, 0]
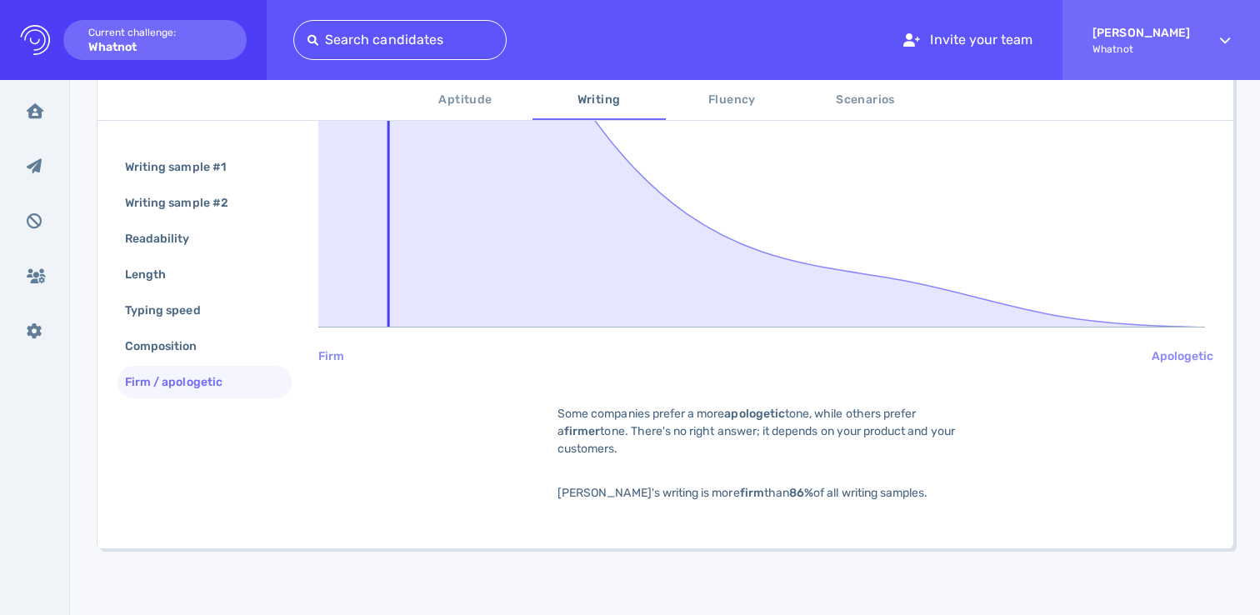
click at [729, 92] on span "Fluency" at bounding box center [732, 100] width 113 height 21
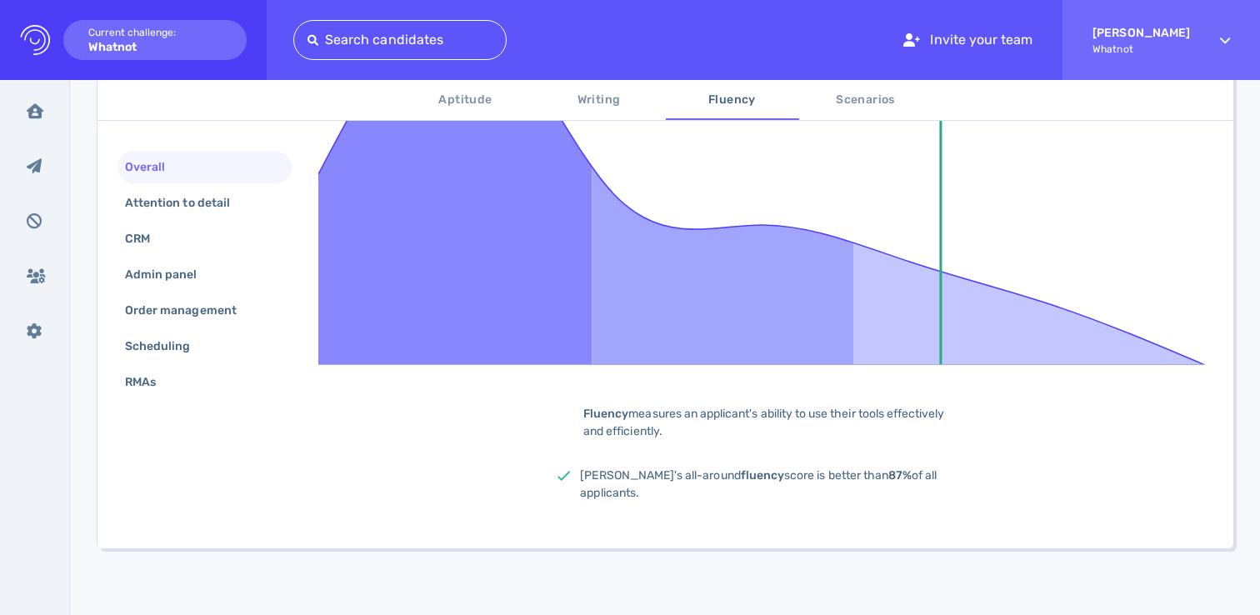
click at [852, 99] on span "Scenarios" at bounding box center [865, 100] width 113 height 21
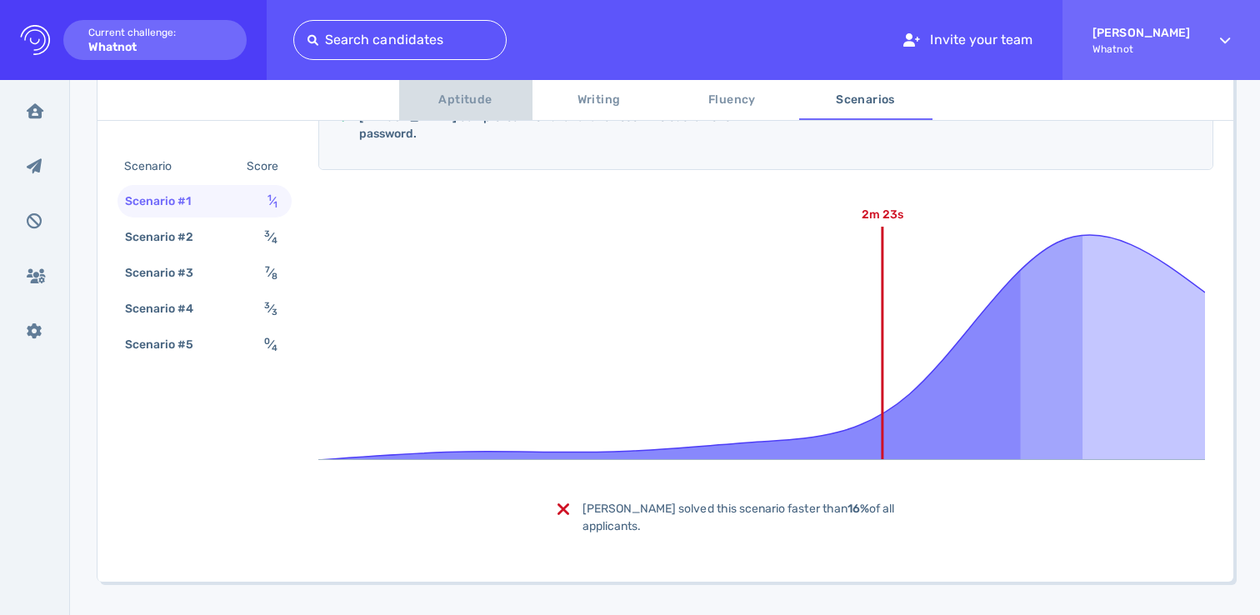
click at [455, 102] on span "Aptitude" at bounding box center [465, 100] width 113 height 21
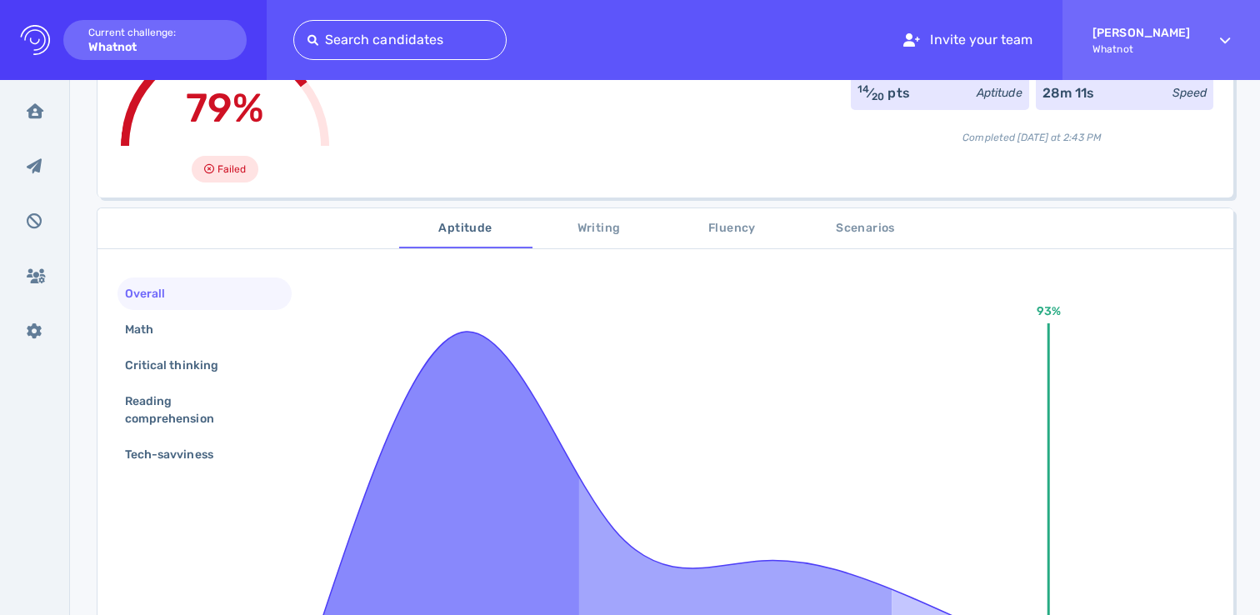
scroll to position [0, 0]
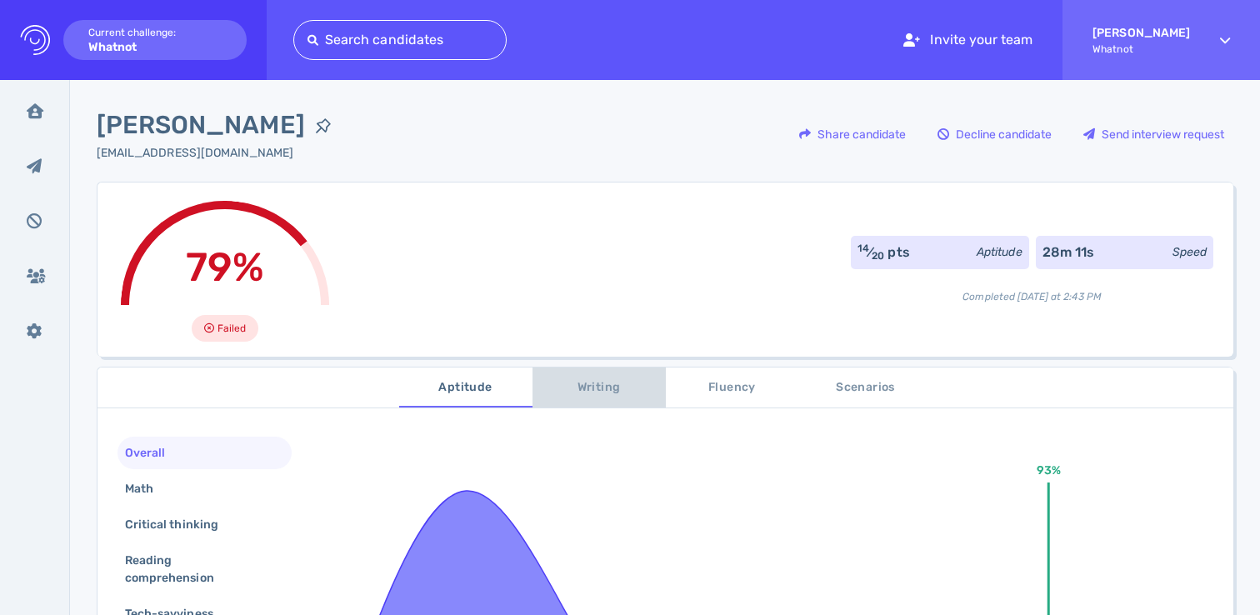
drag, startPoint x: 581, startPoint y: 392, endPoint x: 640, endPoint y: 381, distance: 60.3
click at [582, 392] on span "Writing" at bounding box center [598, 387] width 113 height 21
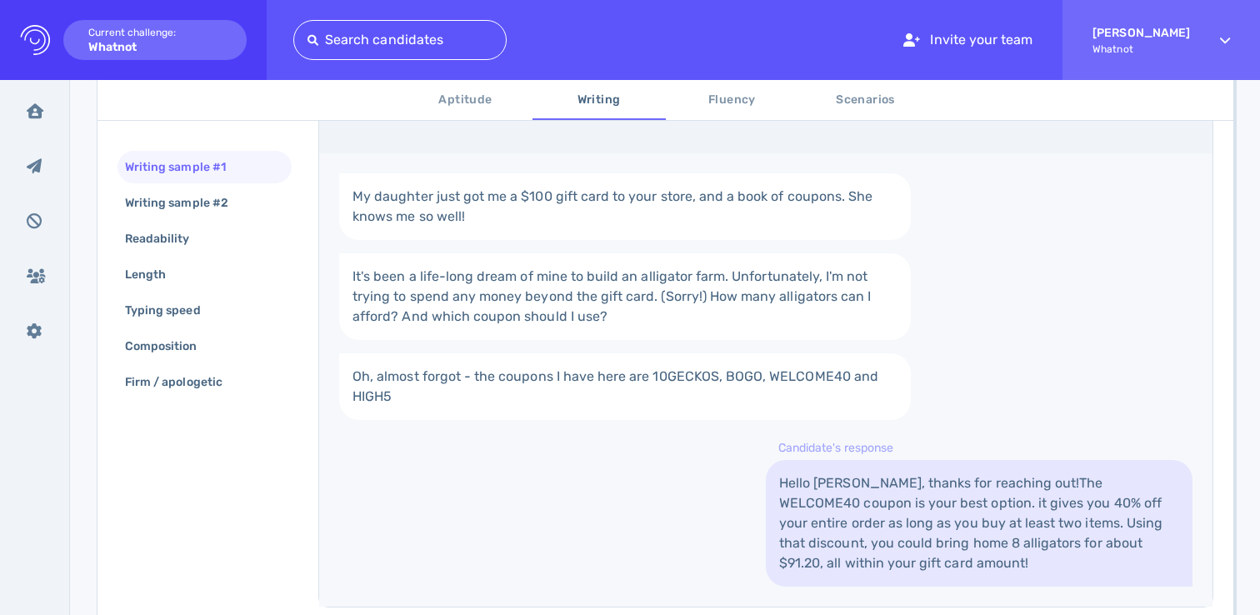
scroll to position [434, 0]
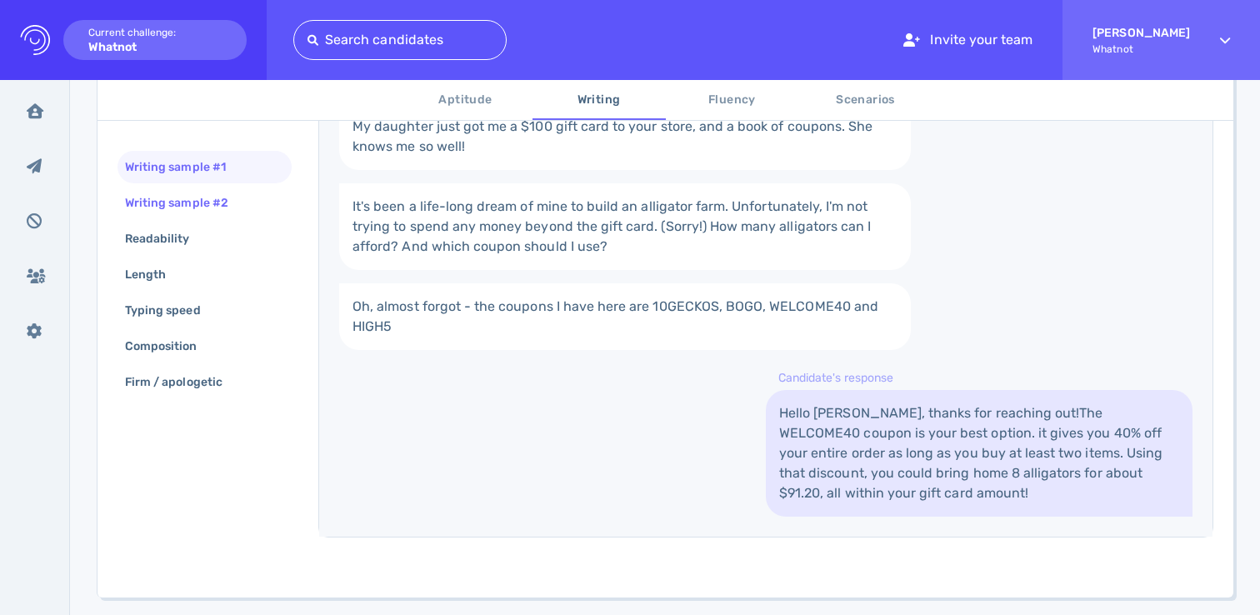
click at [184, 205] on div "Writing sample #2" at bounding box center [185, 203] width 127 height 24
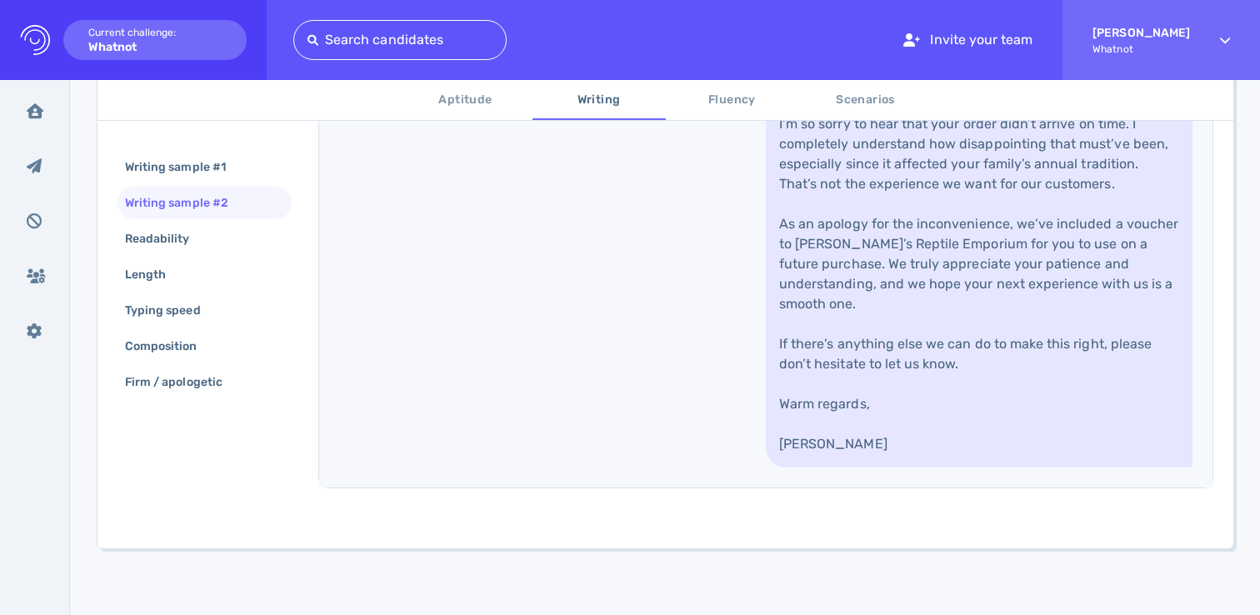
click at [738, 107] on span "Fluency" at bounding box center [732, 100] width 113 height 21
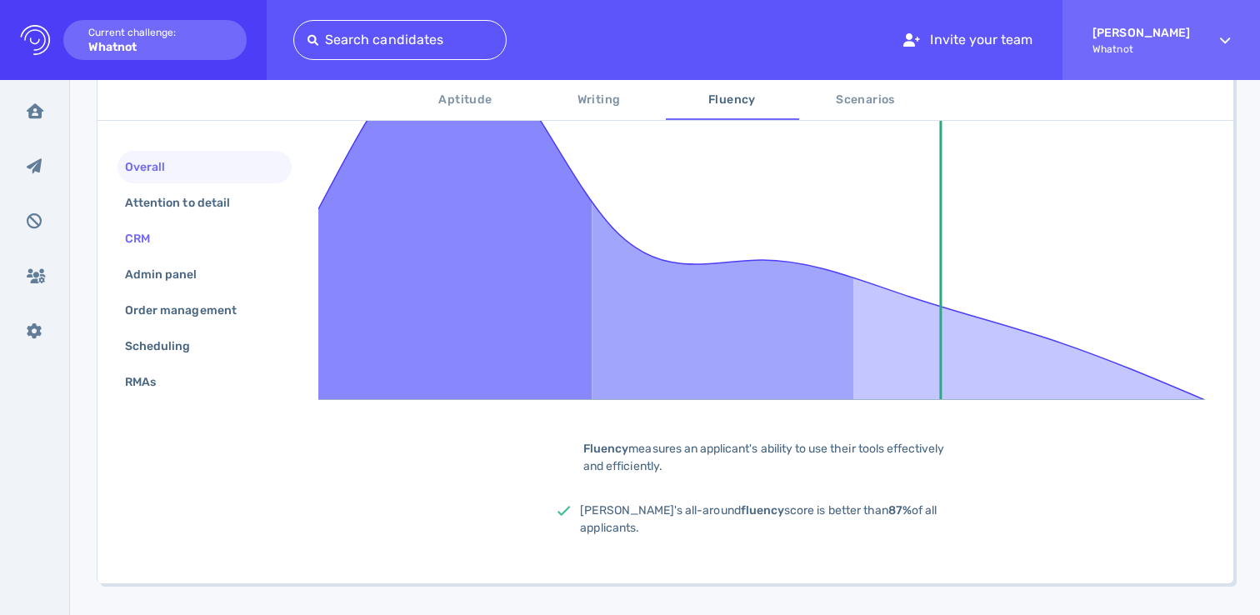
click at [157, 235] on div "CRM" at bounding box center [146, 239] width 48 height 24
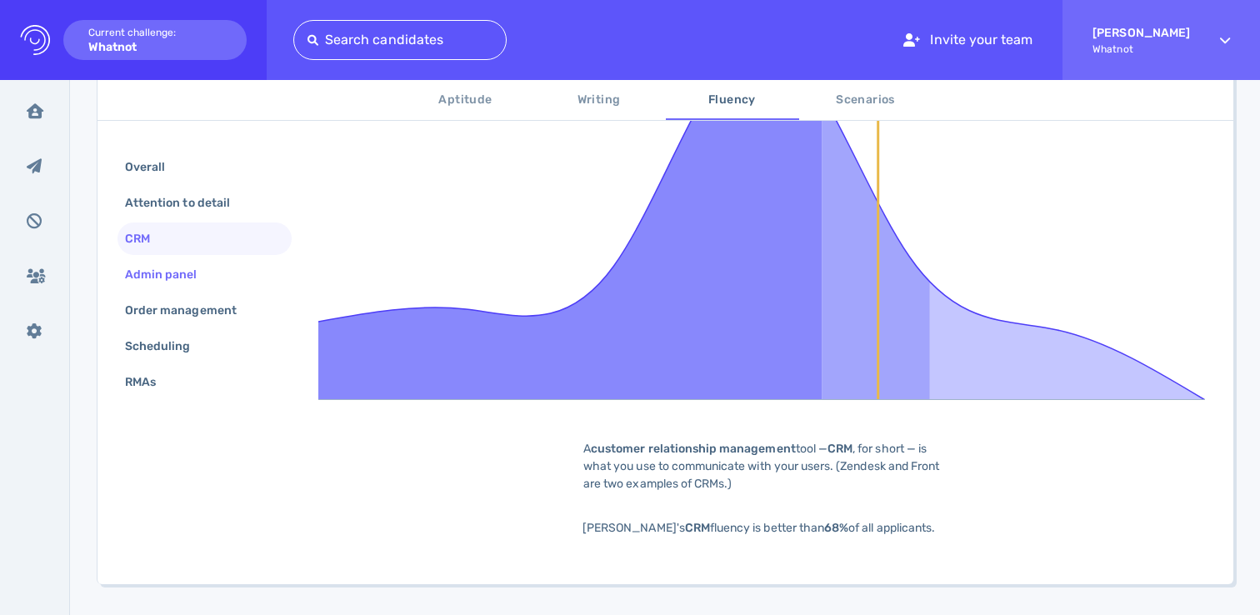
click at [151, 264] on div "Admin panel" at bounding box center [170, 274] width 96 height 24
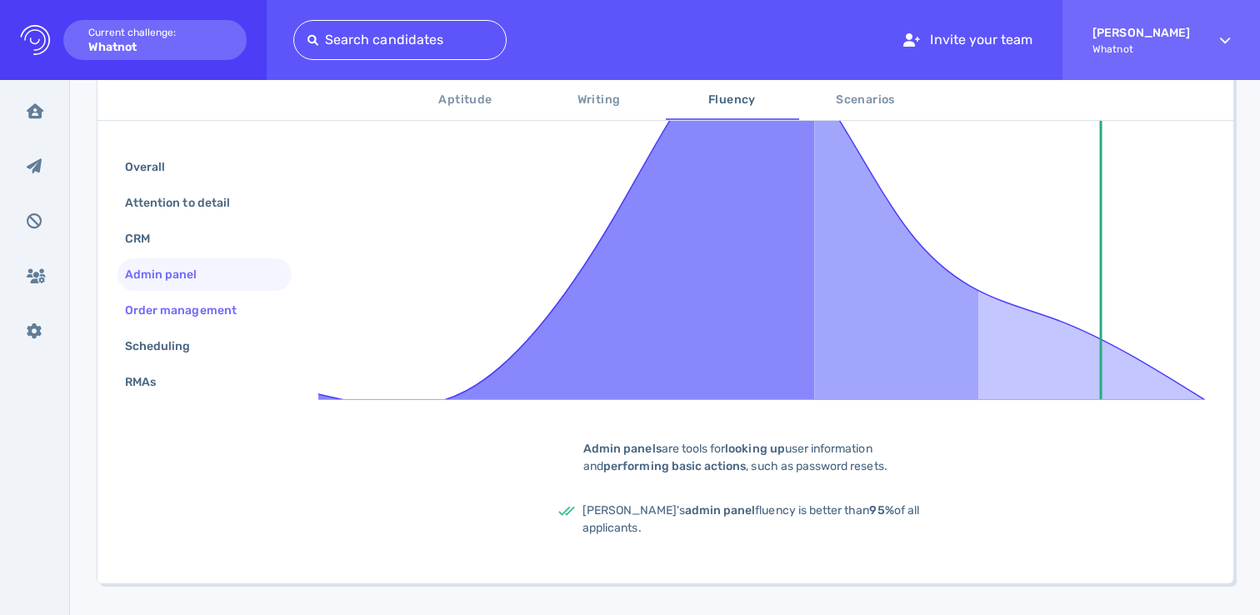
click at [142, 315] on div "Order management" at bounding box center [189, 310] width 135 height 24
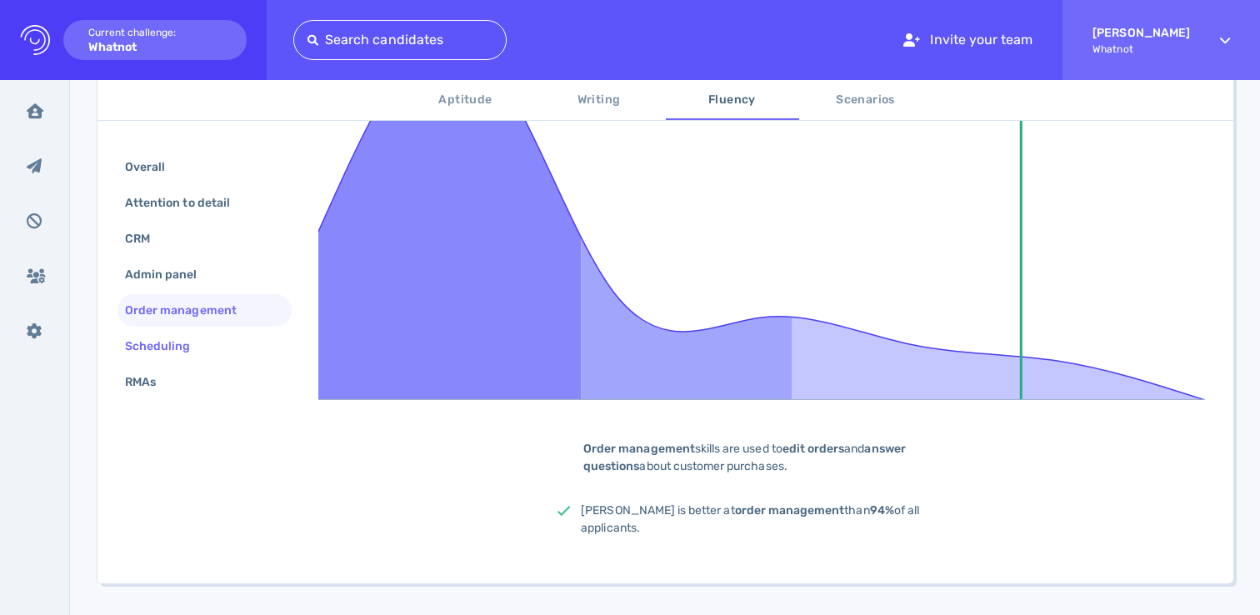
click at [151, 352] on div "Scheduling" at bounding box center [166, 346] width 89 height 24
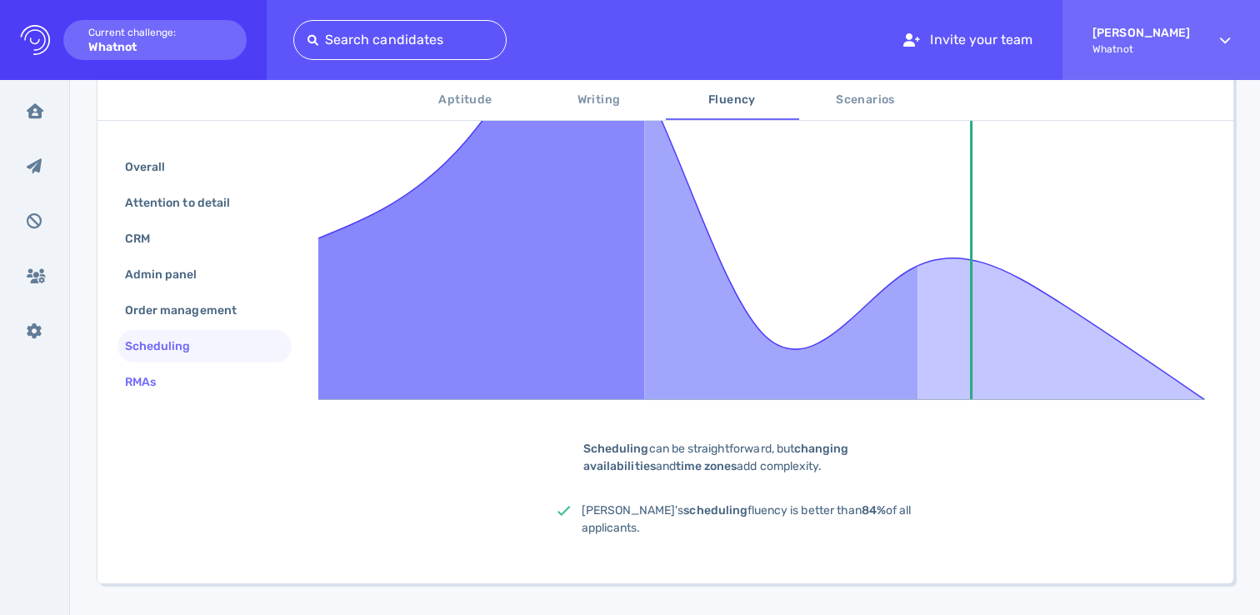
click at [161, 386] on div "RMAs" at bounding box center [149, 382] width 54 height 24
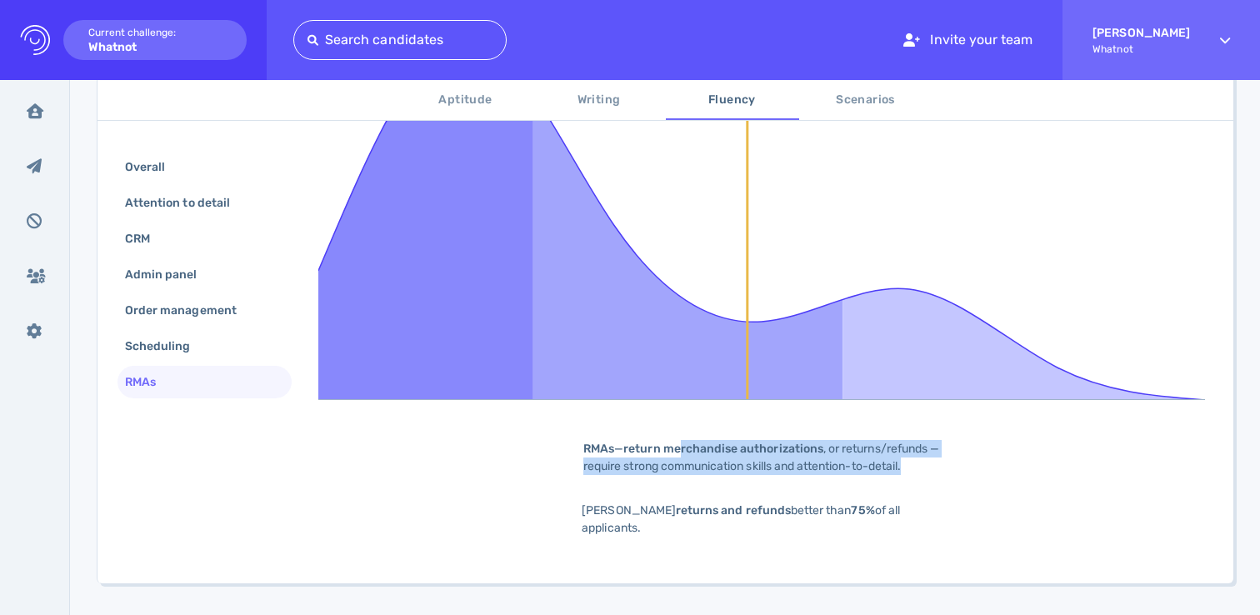
drag, startPoint x: 723, startPoint y: 454, endPoint x: 971, endPoint y: 465, distance: 247.7
click at [971, 465] on div "75% RMAs — return merchandise authorizations , or returns/refunds — require str…" at bounding box center [765, 273] width 895 height 580
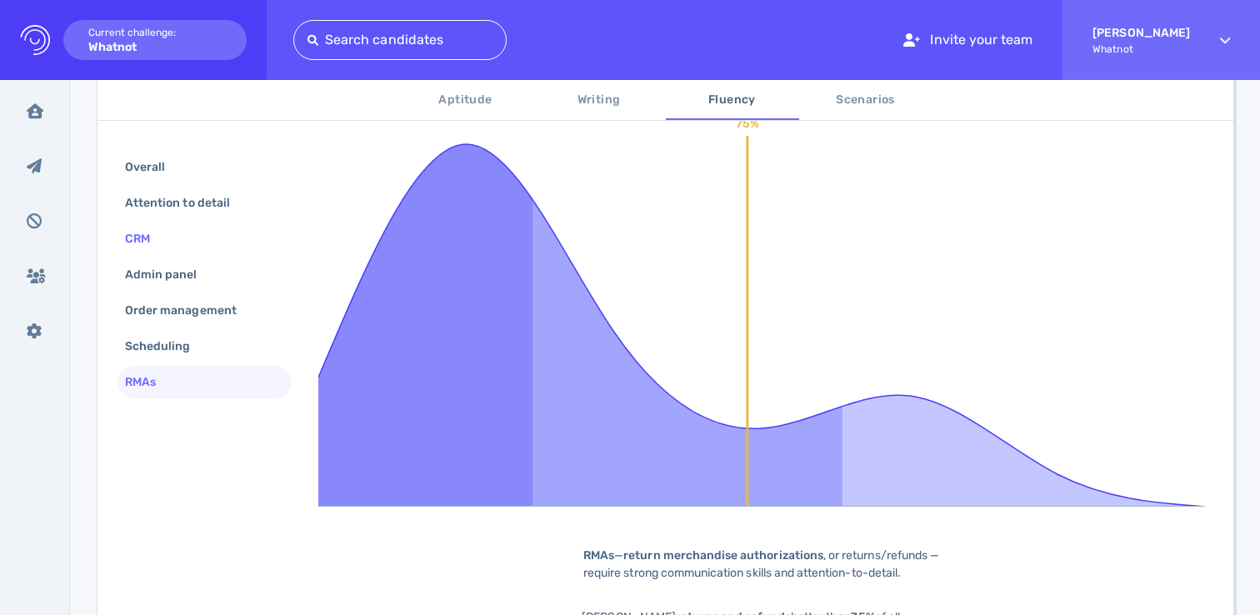
click at [159, 239] on div "CRM" at bounding box center [146, 239] width 48 height 24
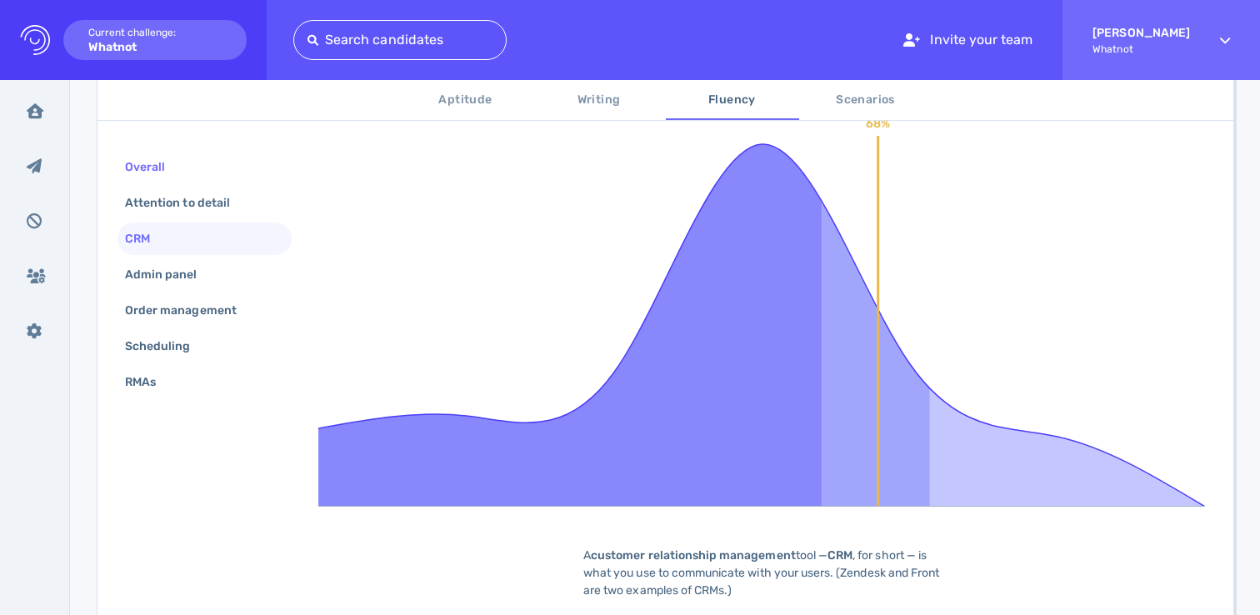
click at [143, 172] on div "Overall" at bounding box center [153, 167] width 63 height 24
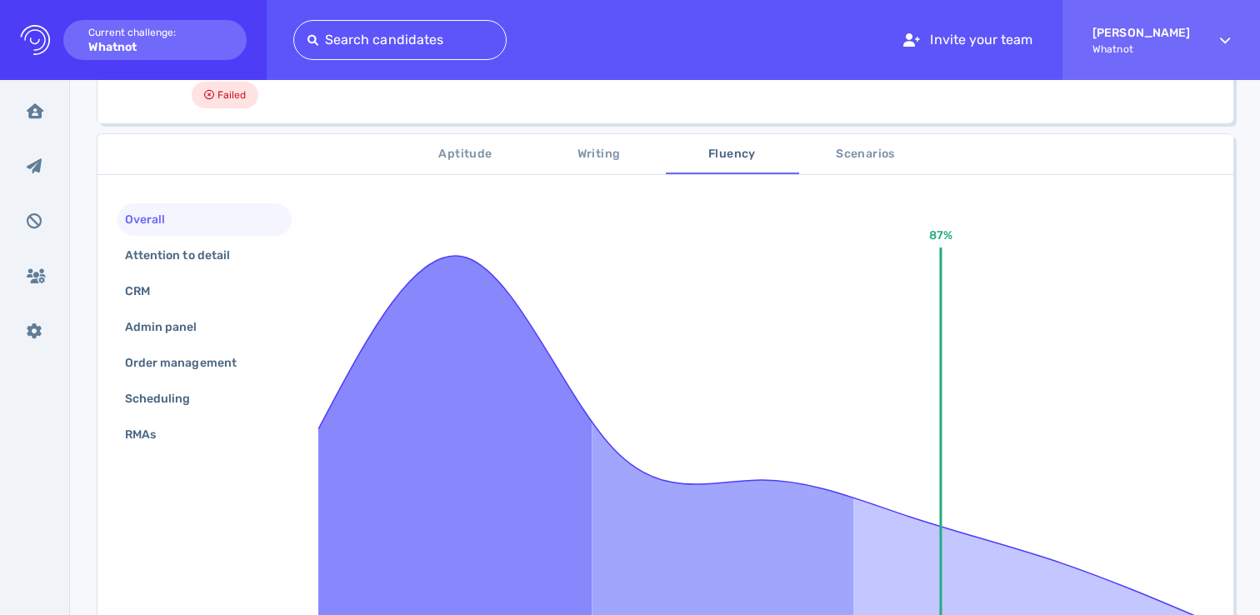
scroll to position [210, 0]
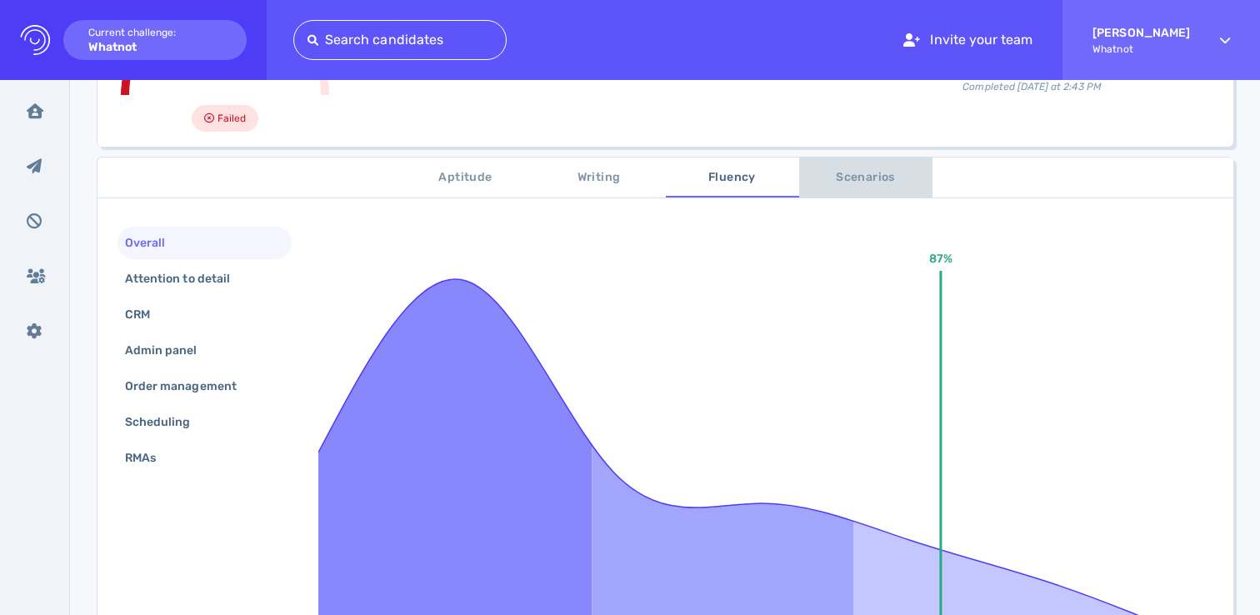
click at [847, 182] on span "Scenarios" at bounding box center [865, 177] width 113 height 21
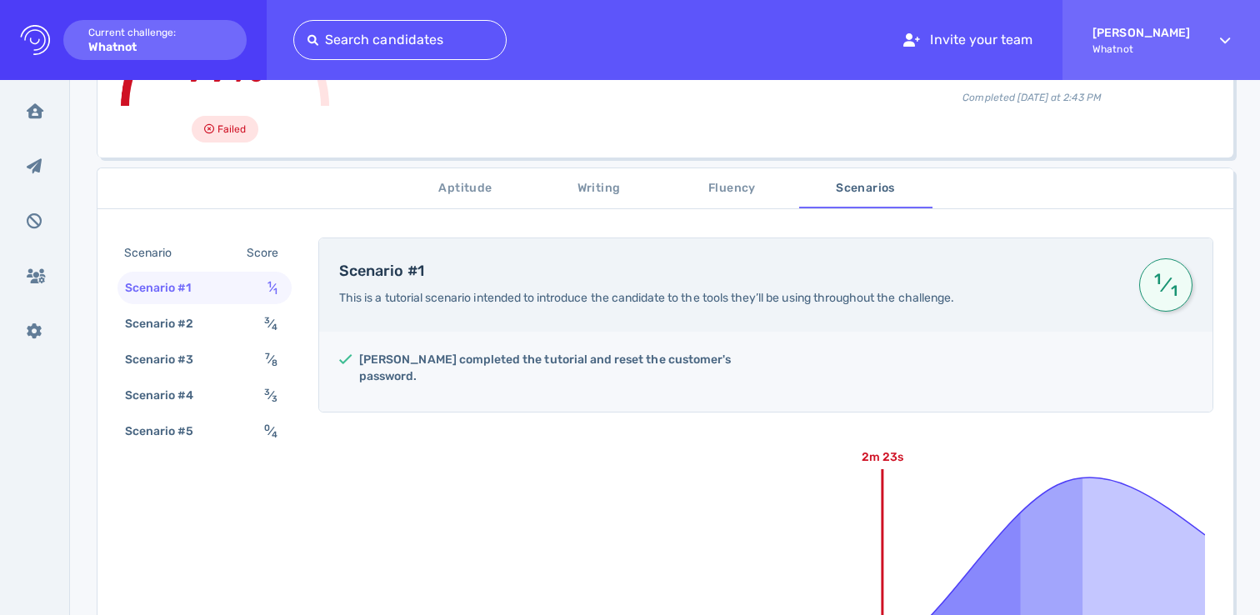
scroll to position [0, 0]
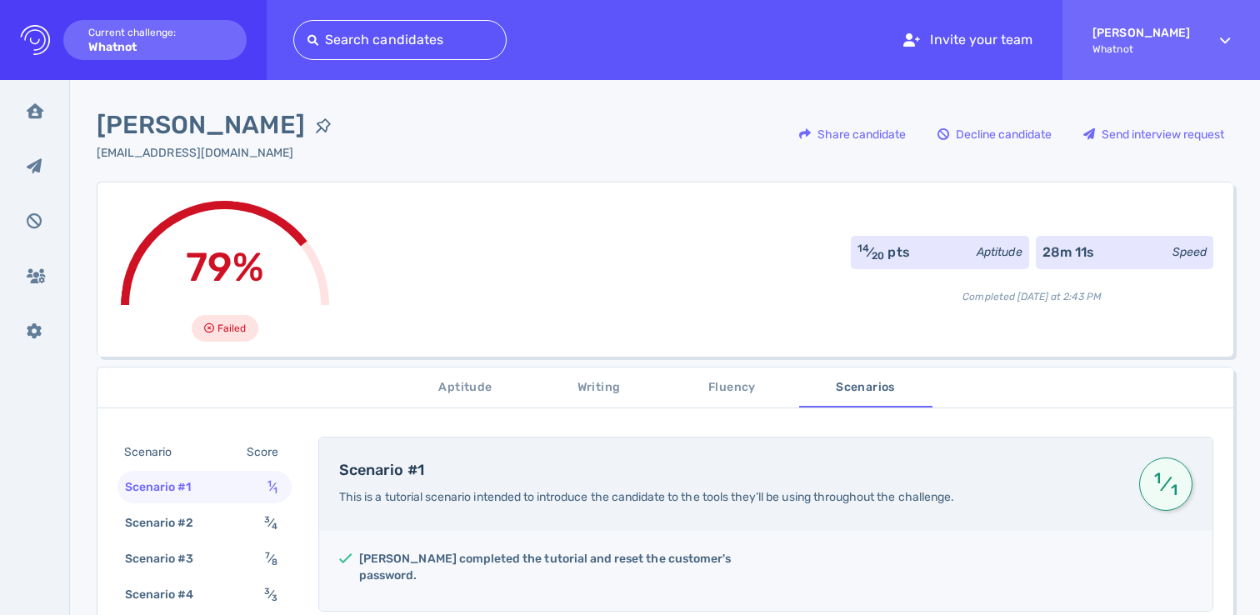
click at [193, 122] on span "Emilio Velazquez-Casias" at bounding box center [201, 125] width 208 height 37
click at [193, 125] on span "Emilio Velazquez-Casias" at bounding box center [201, 125] width 208 height 37
click at [192, 125] on span "Emilio Velazquez-Casias" at bounding box center [201, 125] width 208 height 37
copy span "Velazquez"
drag, startPoint x: 192, startPoint y: 121, endPoint x: 201, endPoint y: 122, distance: 8.5
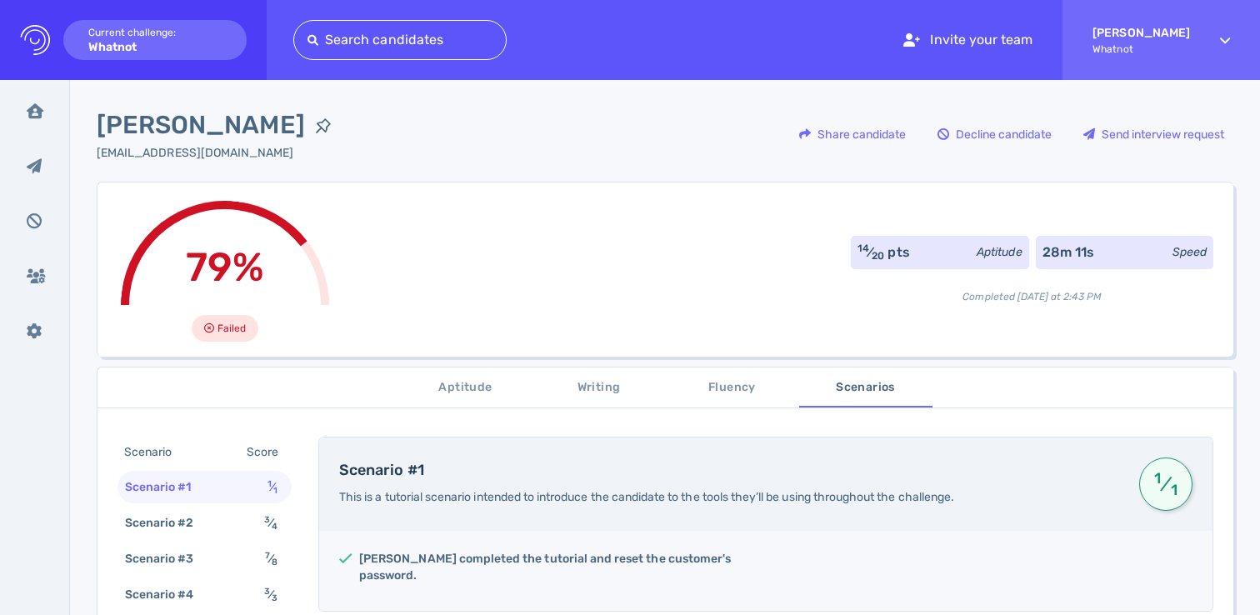
click at [197, 122] on span "Emilio Velazquez-Casias" at bounding box center [201, 125] width 208 height 37
click at [201, 122] on span "Emilio Velazquez-Casias" at bounding box center [201, 125] width 208 height 37
click at [275, 123] on span "Emilio Velazquez-Casias" at bounding box center [201, 125] width 208 height 37
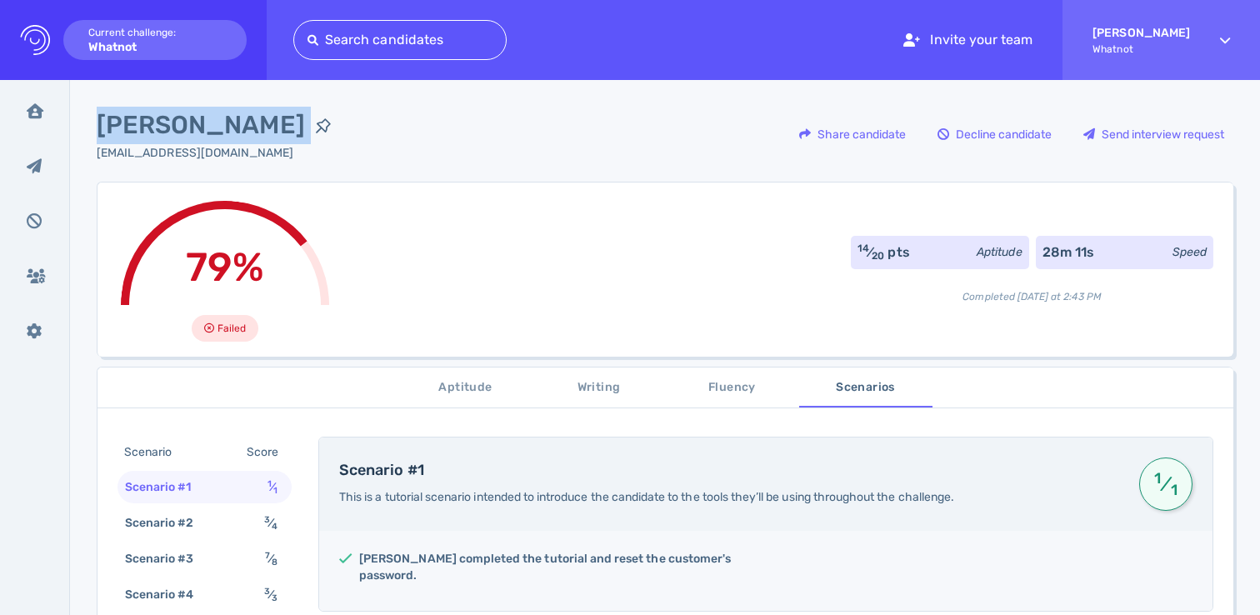
click at [275, 123] on span "Emilio Velazquez-Casias" at bounding box center [201, 125] width 208 height 37
click at [520, 210] on div "79% Failed 14 ⁄ 20 pts Aptitude 28m 11s Speed Completed today at 2:43 PM" at bounding box center [665, 269] width 1137 height 175
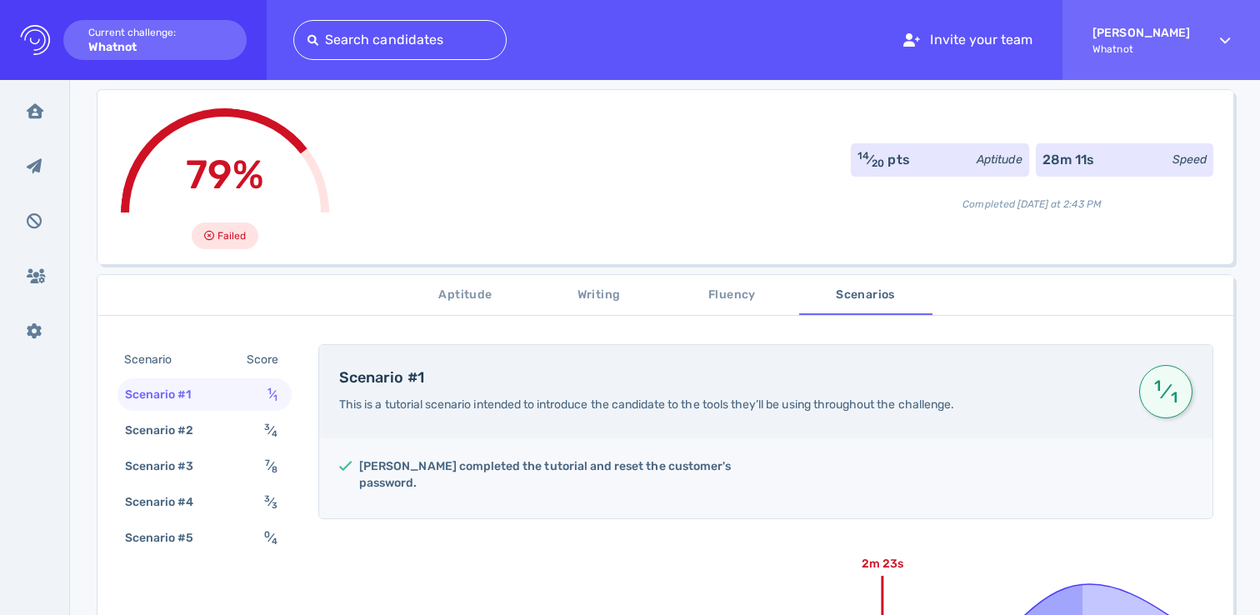
scroll to position [121, 0]
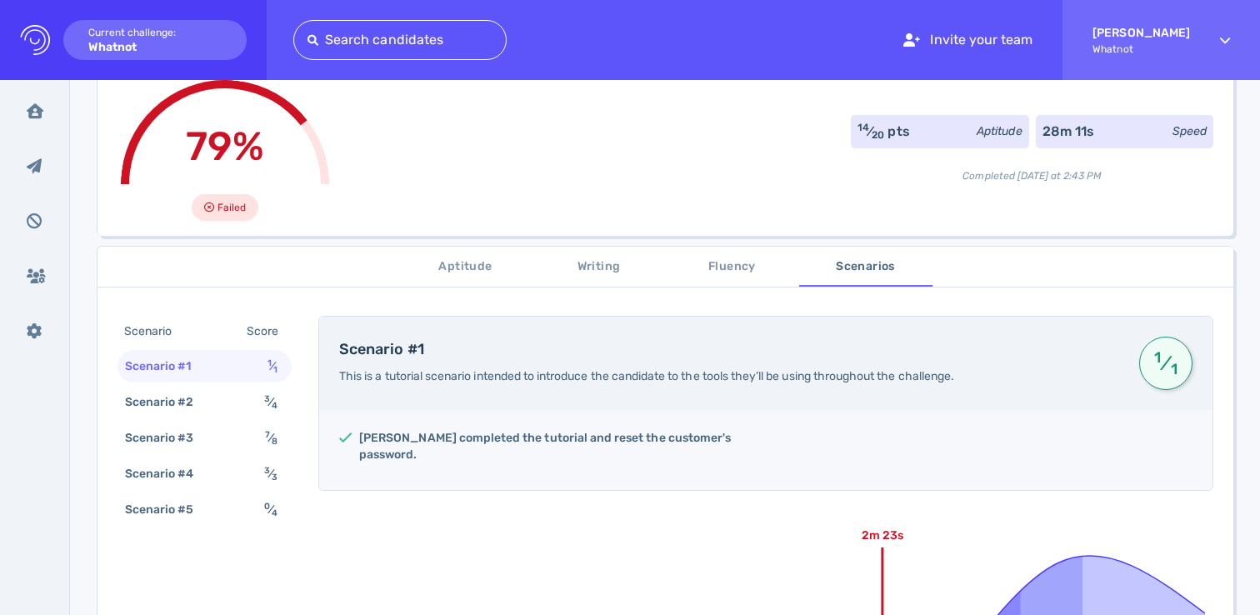
click at [454, 201] on div "79% Failed 14 ⁄ 20 pts Aptitude 28m 11s Speed Completed today at 2:43 PM" at bounding box center [665, 148] width 1137 height 175
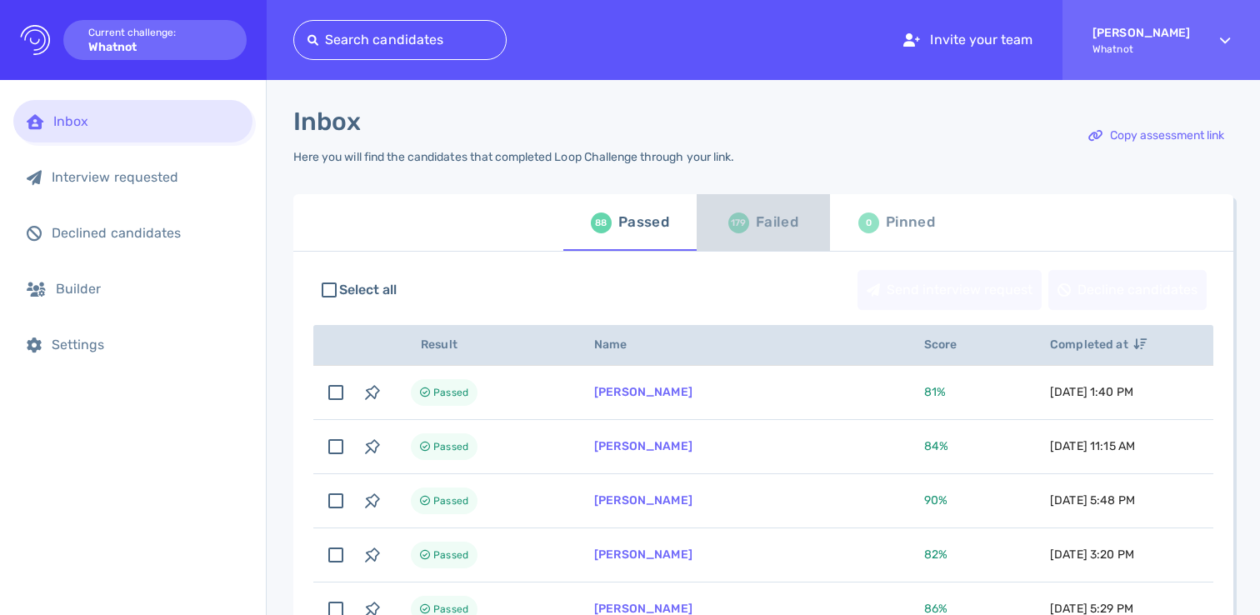
click at [772, 217] on div "Failed" at bounding box center [777, 222] width 42 height 25
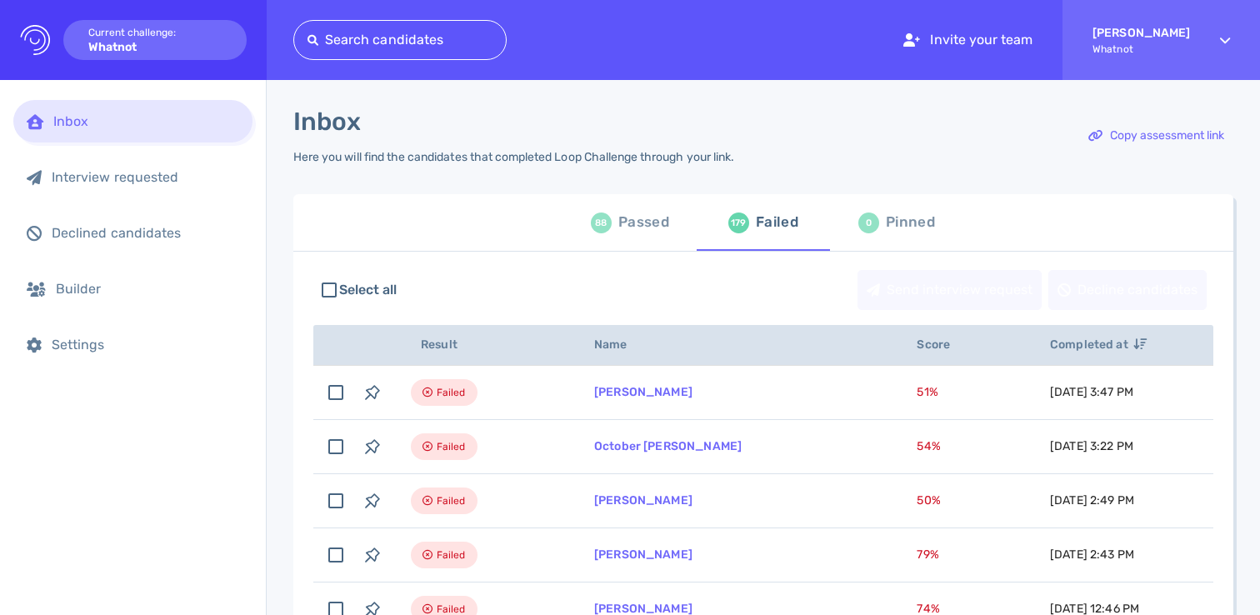
click at [621, 209] on div "88 Passed" at bounding box center [630, 222] width 78 height 47
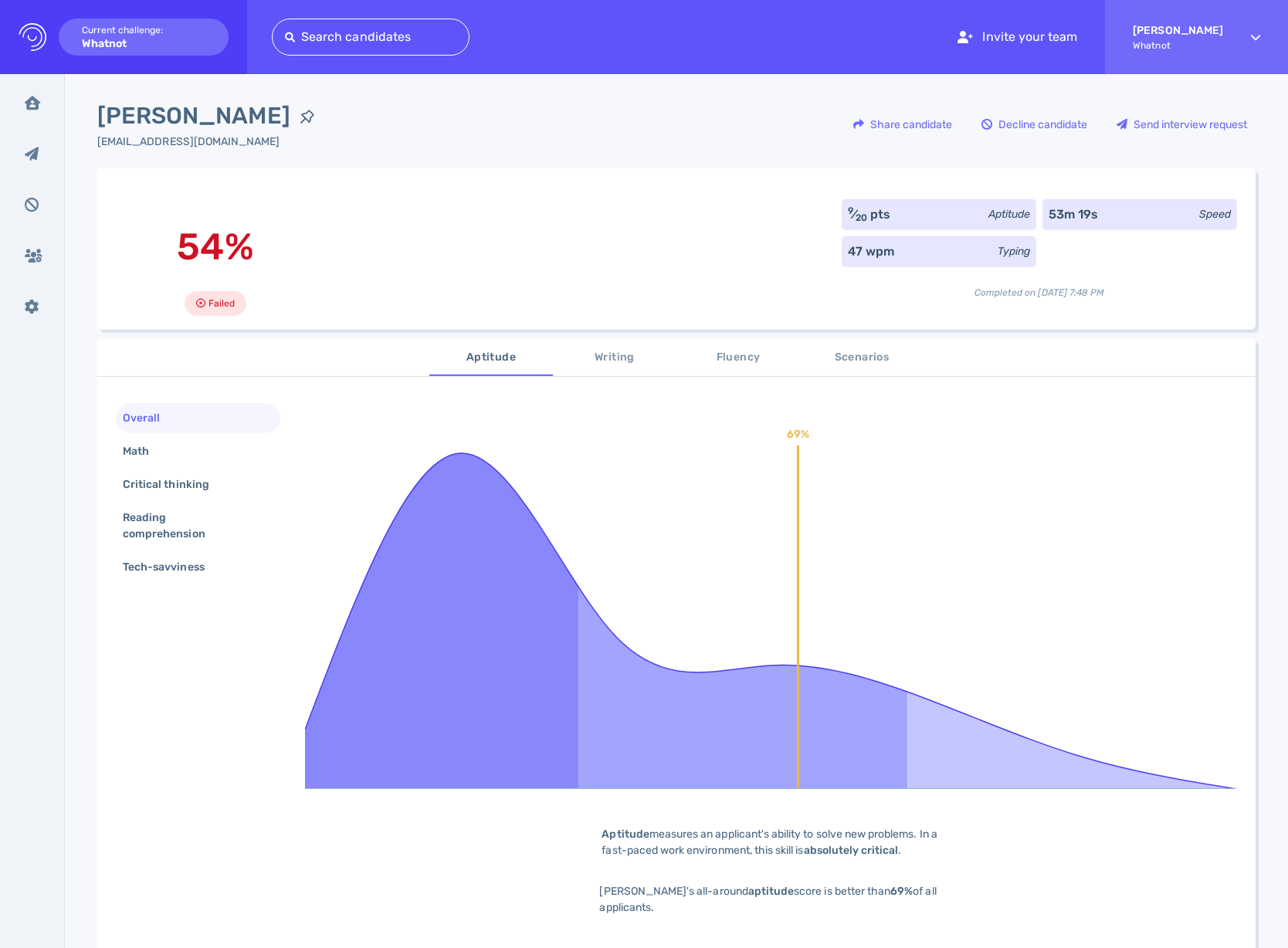
click at [880, 363] on span "Scenarios" at bounding box center [861, 358] width 105 height 19
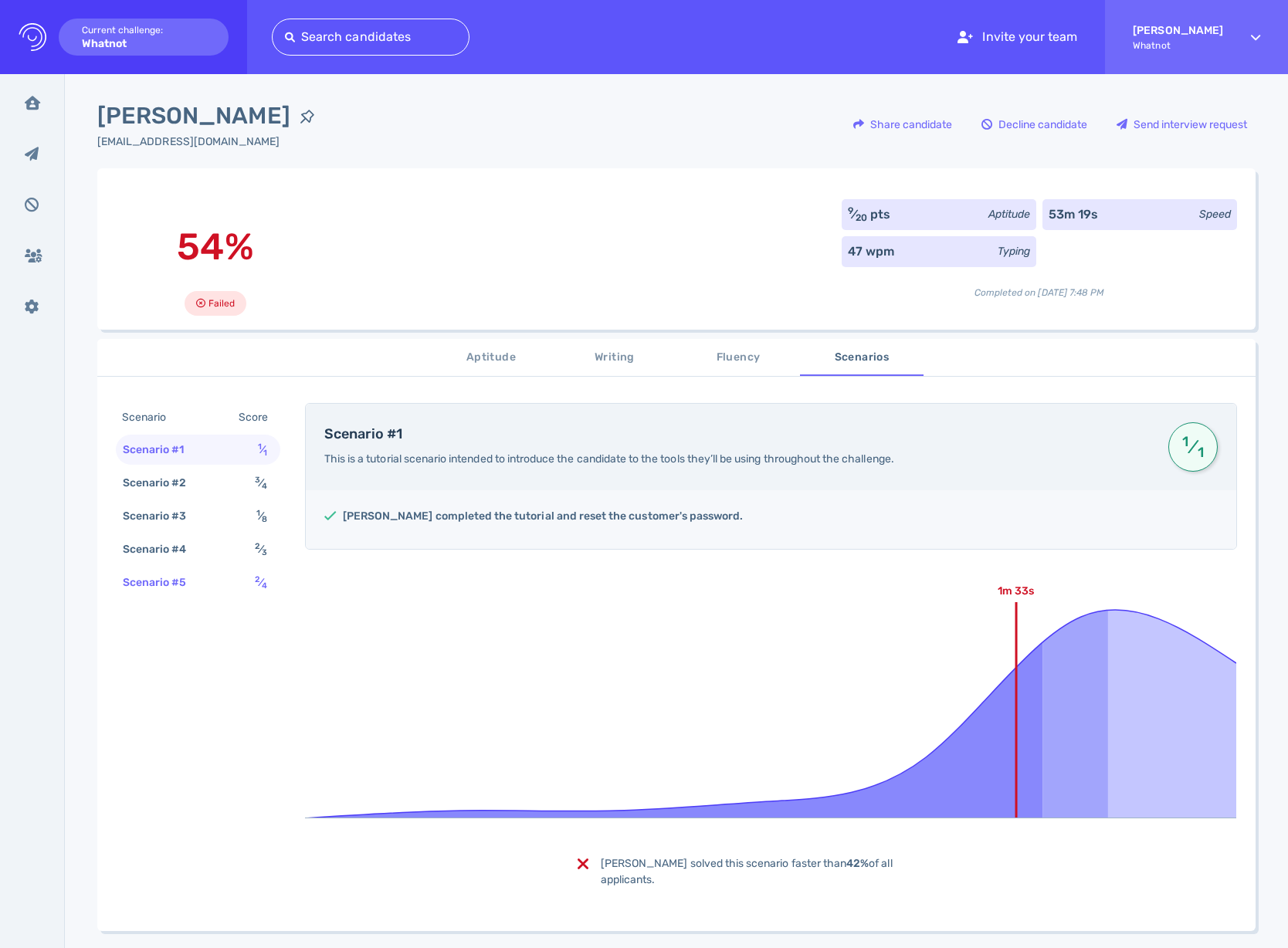
click at [149, 590] on div "Scenario #5" at bounding box center [162, 583] width 85 height 22
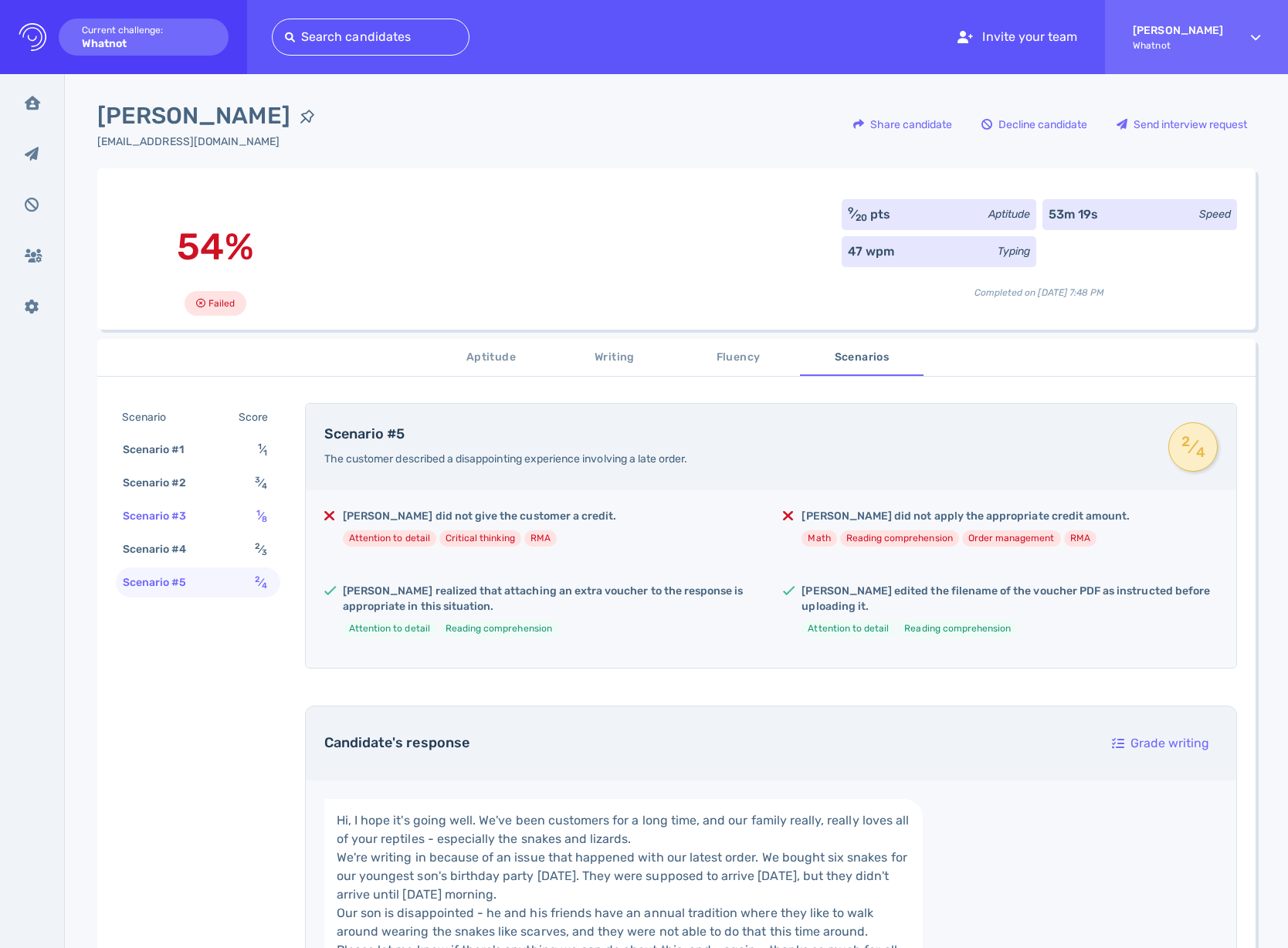
click at [248, 509] on div "Scenario #3 1 ⁄ 8" at bounding box center [197, 516] width 164 height 30
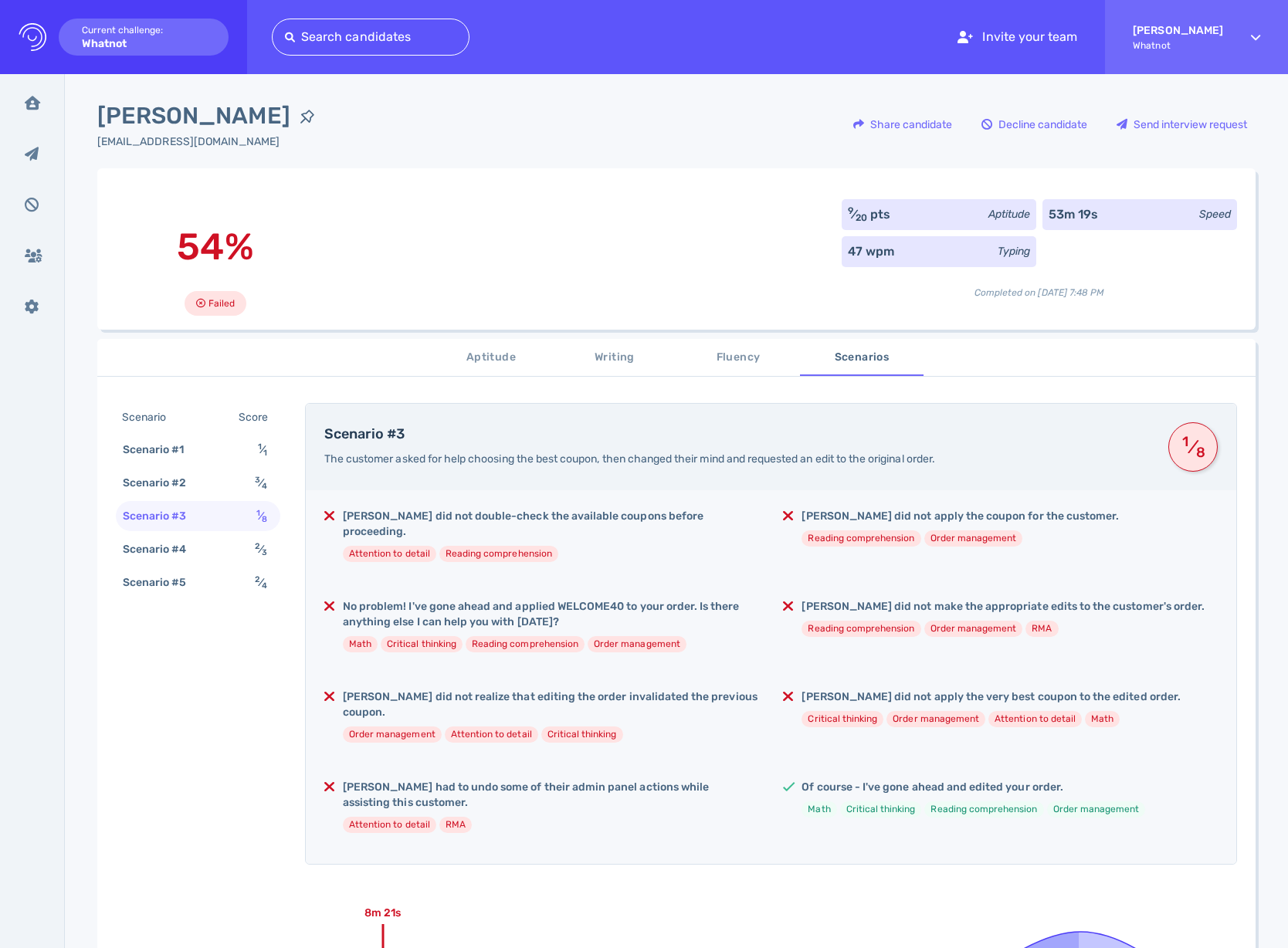
click at [966, 544] on li "Order management" at bounding box center [973, 537] width 99 height 16
